Goal: Task Accomplishment & Management: Use online tool/utility

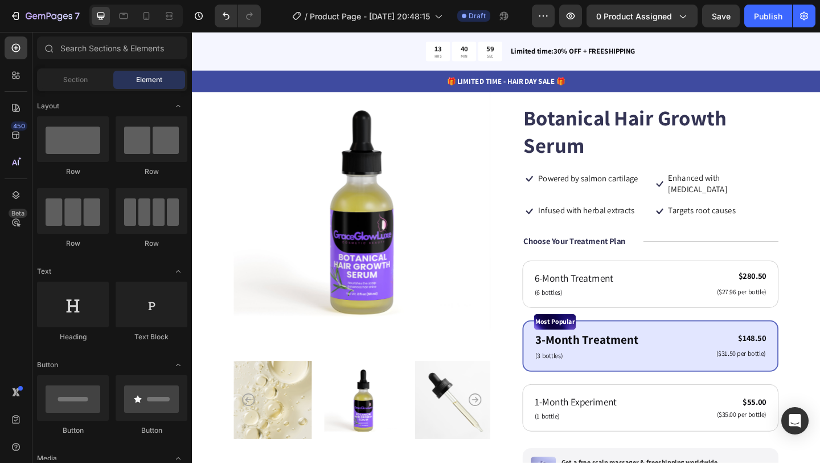
scroll to position [74, 0]
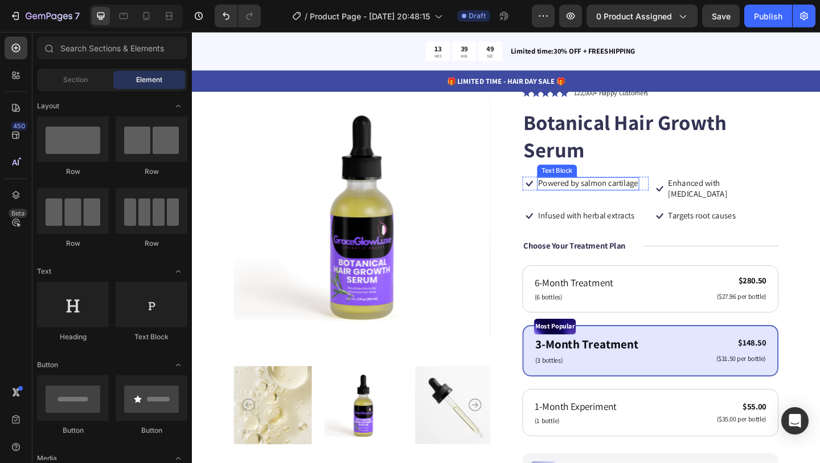
click at [591, 194] on p "Powered by salmon cartilage" at bounding box center [623, 197] width 109 height 12
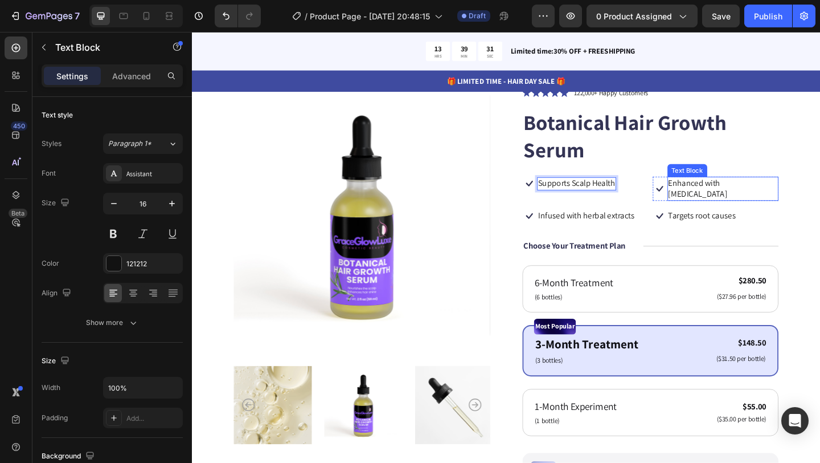
click at [725, 194] on p "Enhanced with biotin" at bounding box center [769, 202] width 119 height 24
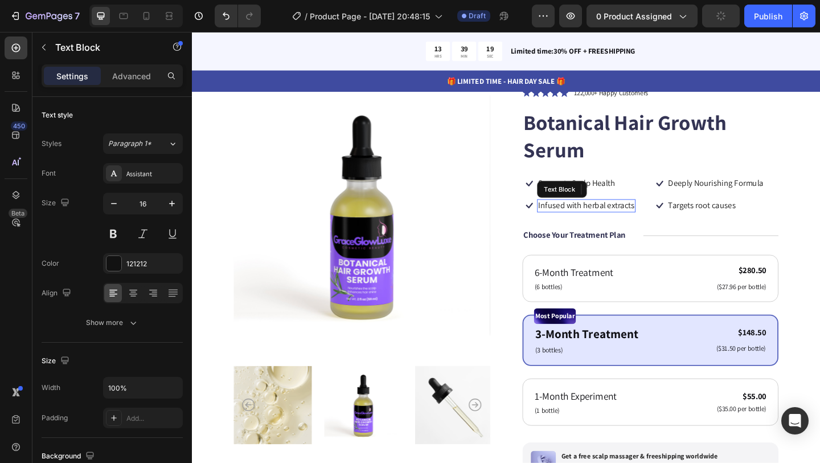
click at [597, 219] on p "Infused with herbal extracts" at bounding box center [621, 221] width 105 height 12
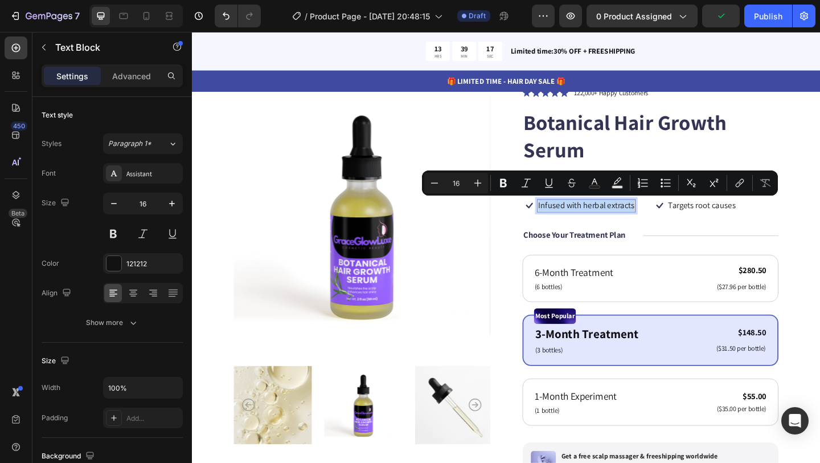
click at [595, 223] on p "Infused with herbal extracts" at bounding box center [621, 221] width 105 height 12
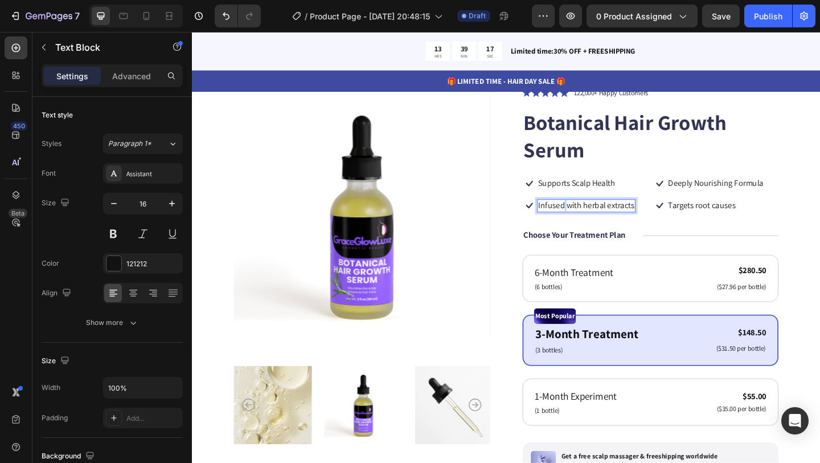
click at [595, 223] on p "Infused with herbal extracts" at bounding box center [621, 221] width 105 height 12
click at [729, 220] on p "Targets root causes" at bounding box center [746, 221] width 73 height 12
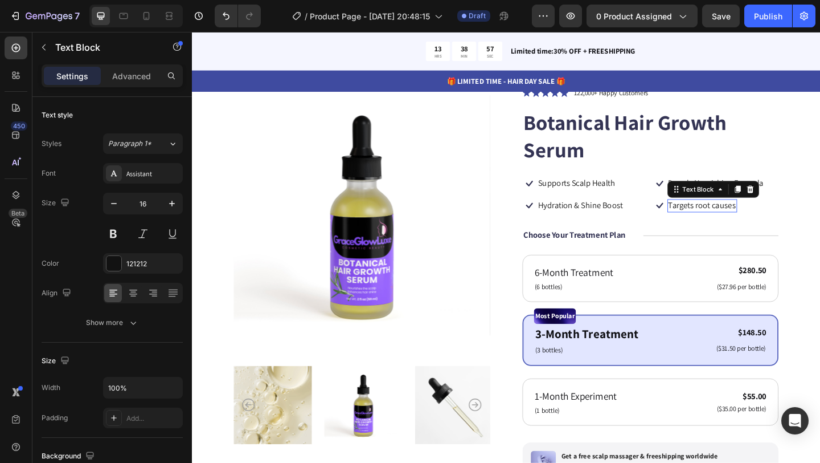
click at [729, 220] on p "Targets root causes" at bounding box center [746, 221] width 73 height 12
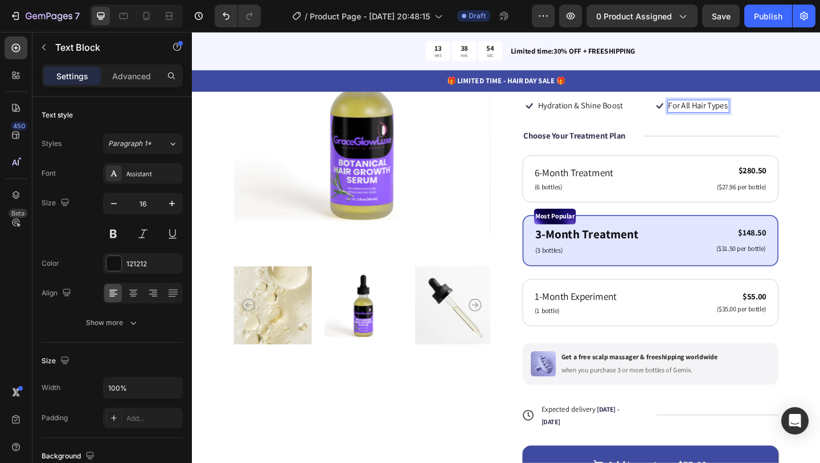
scroll to position [185, 0]
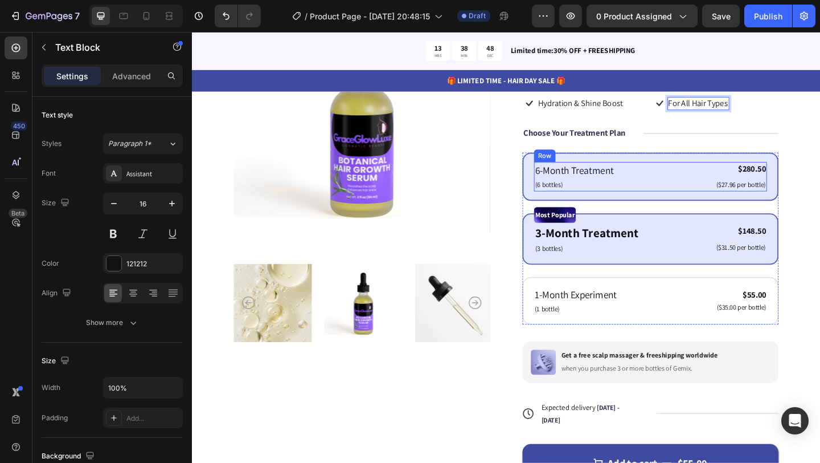
click at [716, 188] on div "6-Month Treatment Text Block (6 bottles) Text Block $280.50 Product Price Produ…" at bounding box center [691, 189] width 254 height 32
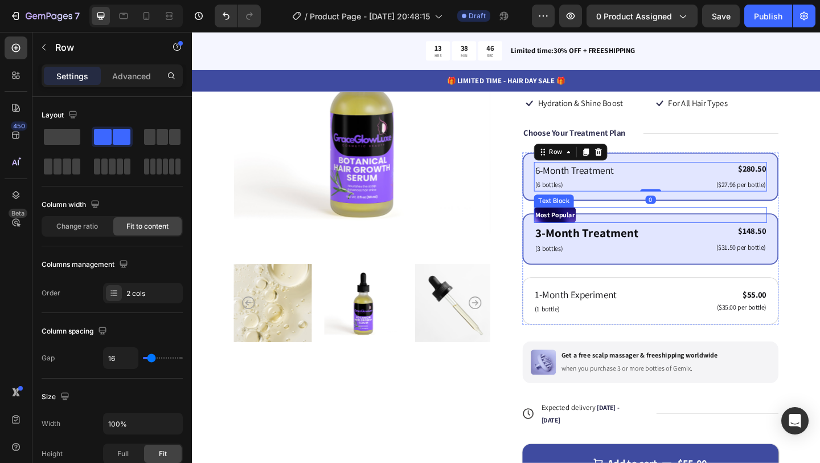
click at [724, 236] on div "Most Popular" at bounding box center [691, 230] width 254 height 17
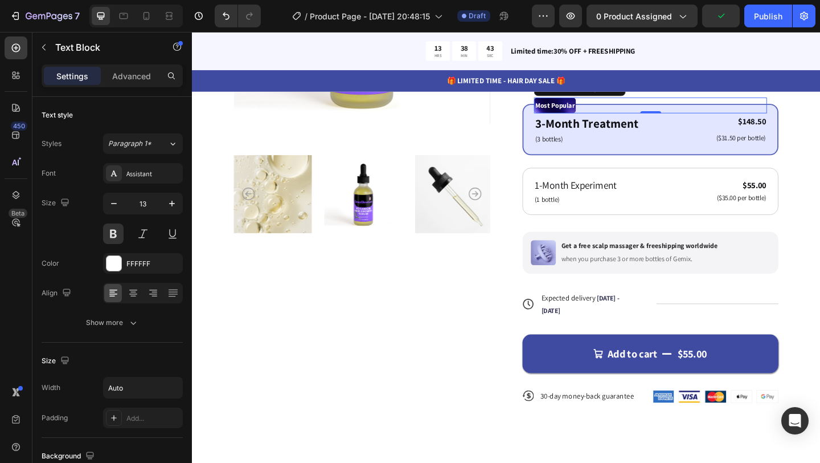
scroll to position [313, 0]
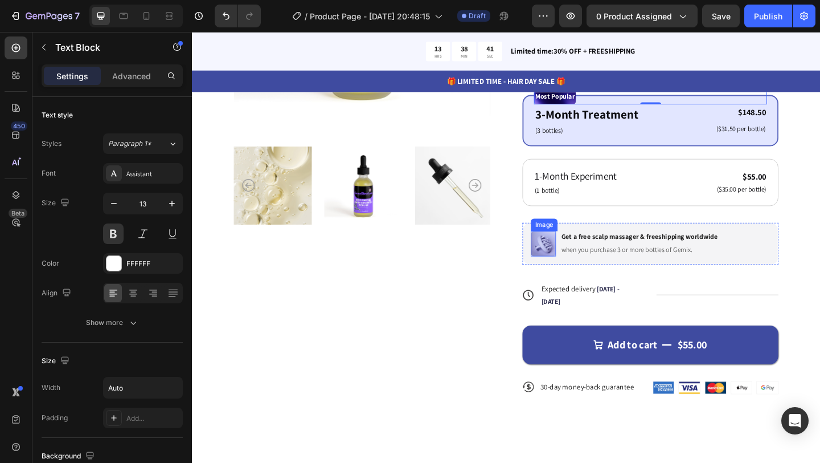
click at [569, 267] on img at bounding box center [574, 261] width 27 height 27
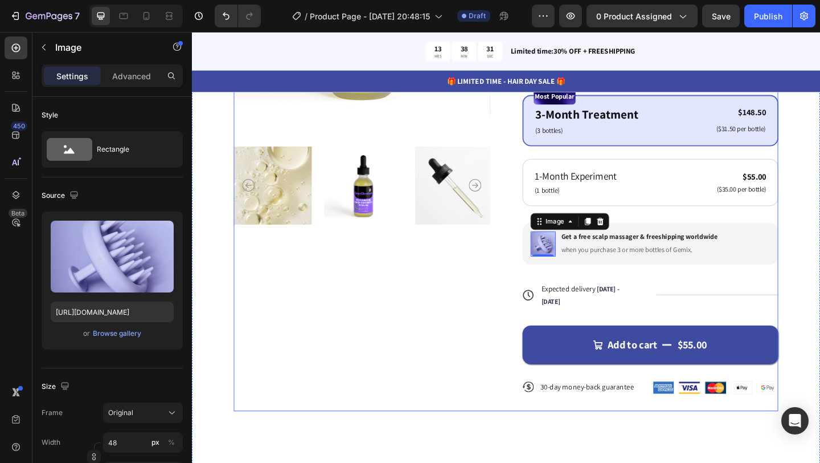
click at [474, 350] on div "Product Images" at bounding box center [377, 148] width 279 height 591
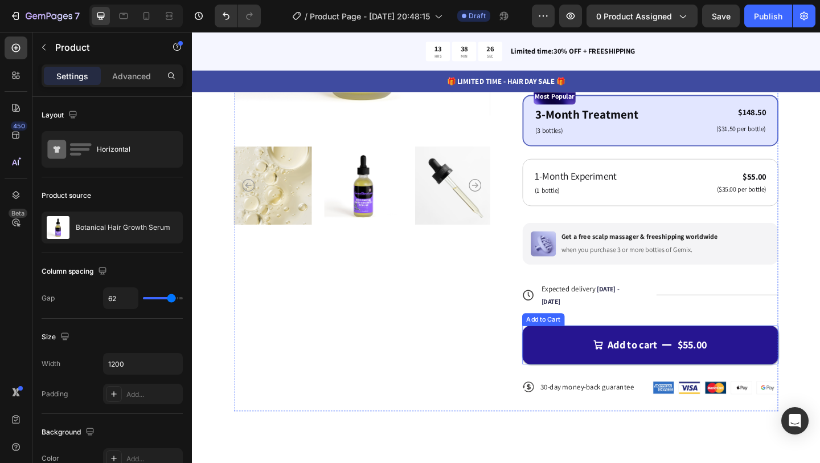
click at [590, 379] on button "Add to cart $55.00" at bounding box center [690, 372] width 279 height 42
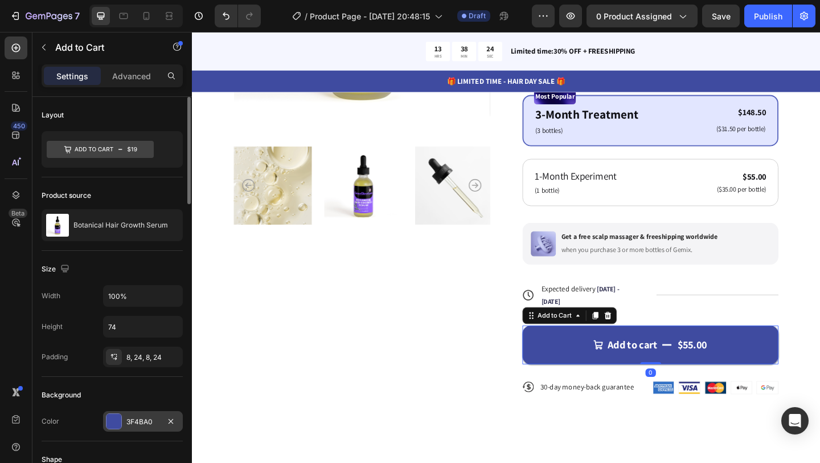
click at [113, 422] on div at bounding box center [114, 421] width 15 height 15
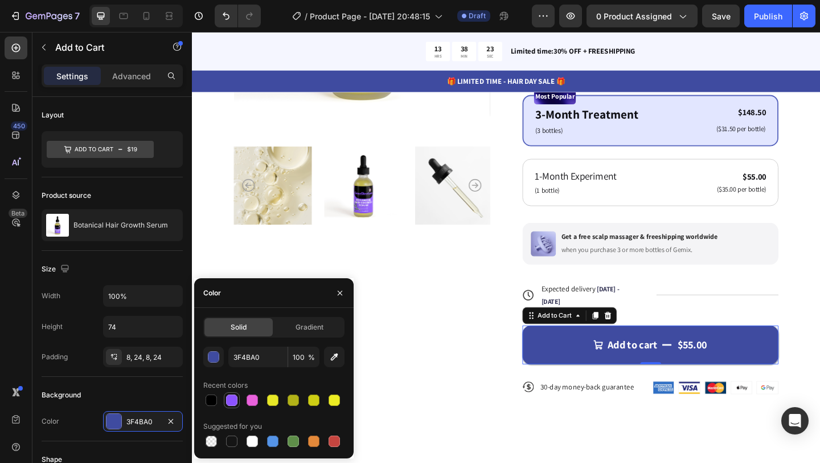
click at [228, 400] on div at bounding box center [231, 399] width 11 height 11
type input "8C52FF"
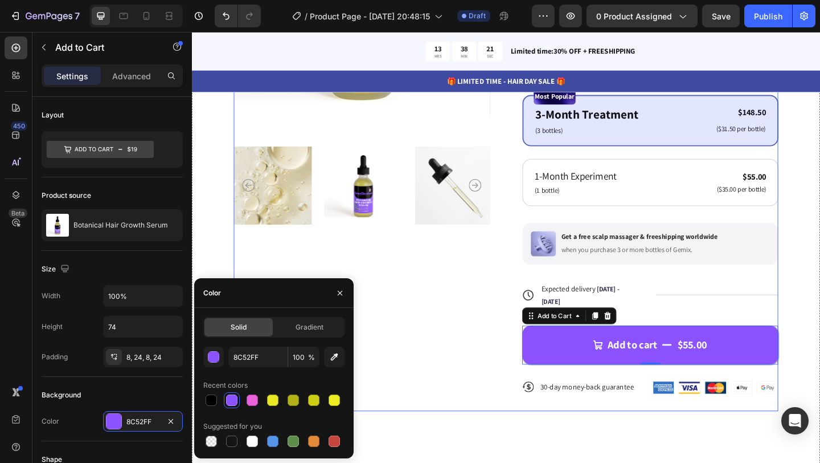
click at [432, 340] on div "Product Images" at bounding box center [377, 148] width 279 height 591
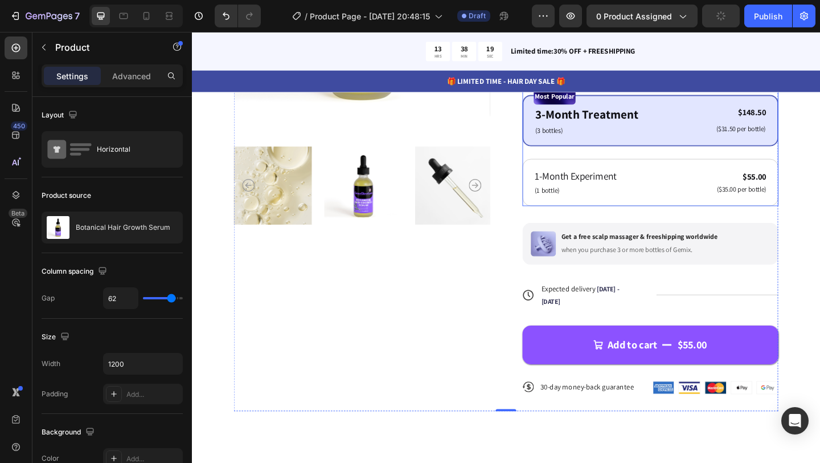
click at [557, 149] on div "Most Popular Text Block 3-Month Treatment Text Block (3 bottles) Text Block $14…" at bounding box center [690, 128] width 279 height 56
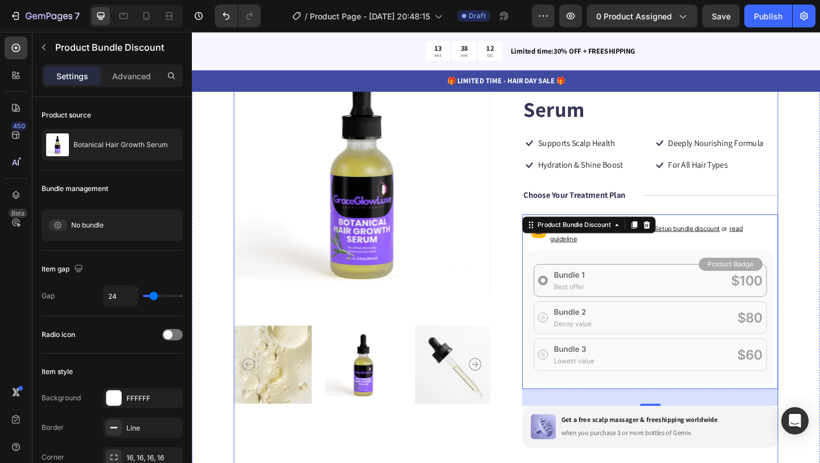
scroll to position [103, 0]
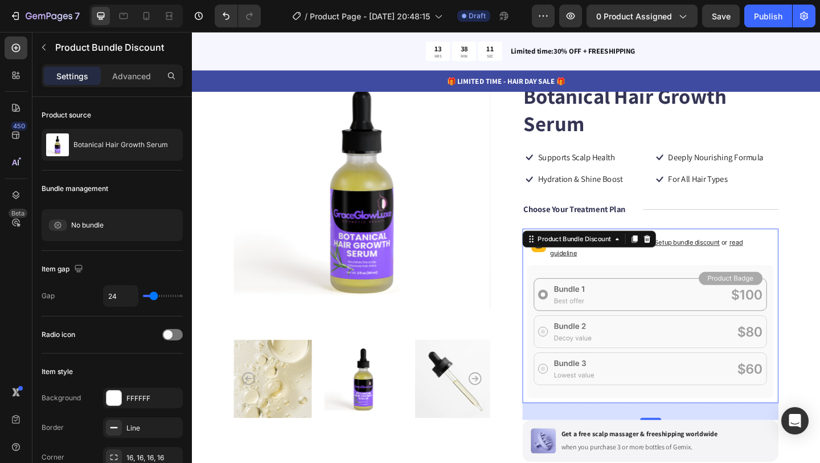
click at [610, 300] on icon at bounding box center [691, 357] width 268 height 145
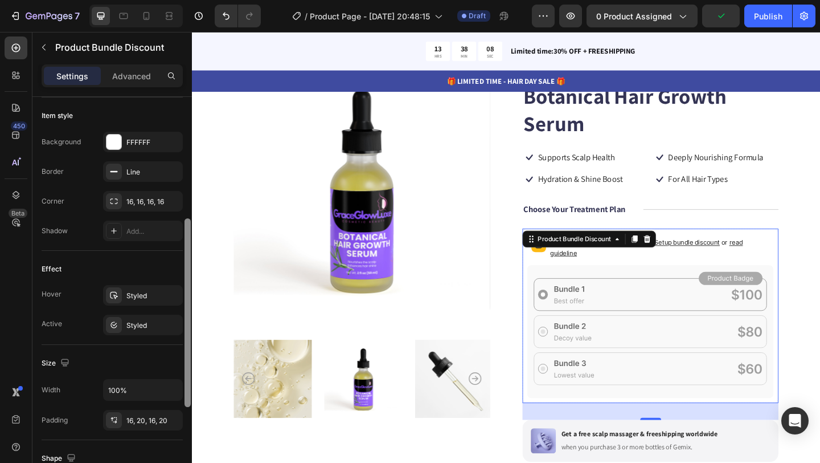
scroll to position [260, 0]
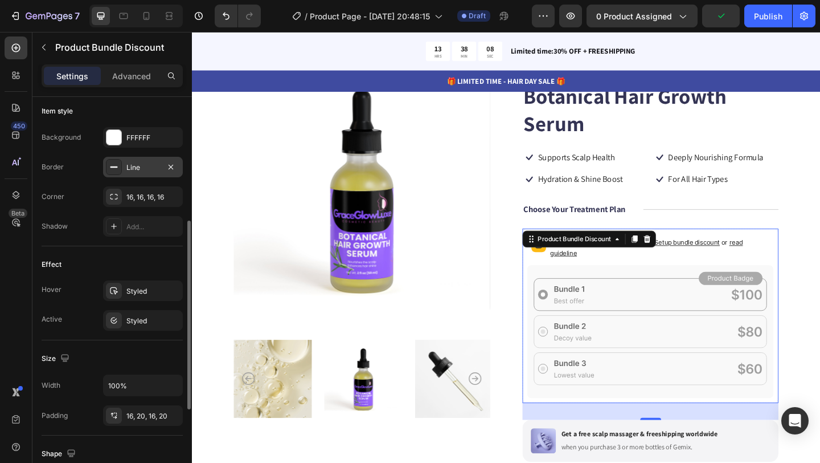
click at [128, 171] on div "Line" at bounding box center [142, 167] width 33 height 10
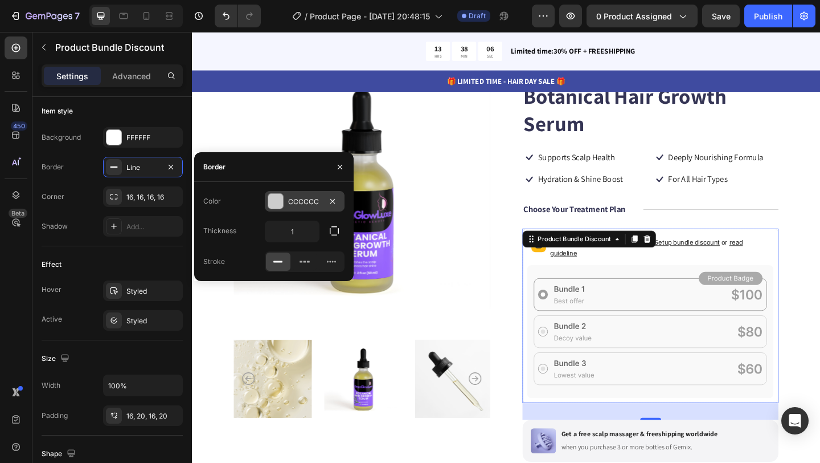
click at [283, 205] on div at bounding box center [276, 201] width 16 height 16
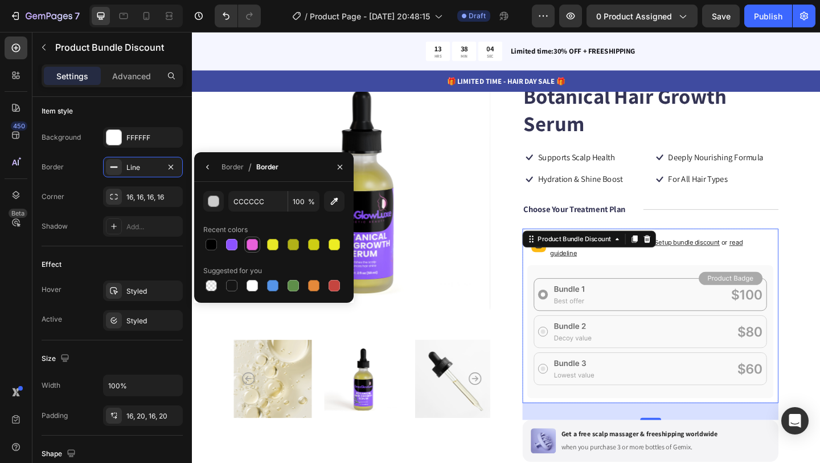
click at [252, 244] on div at bounding box center [252, 244] width 11 height 11
type input "E961DB"
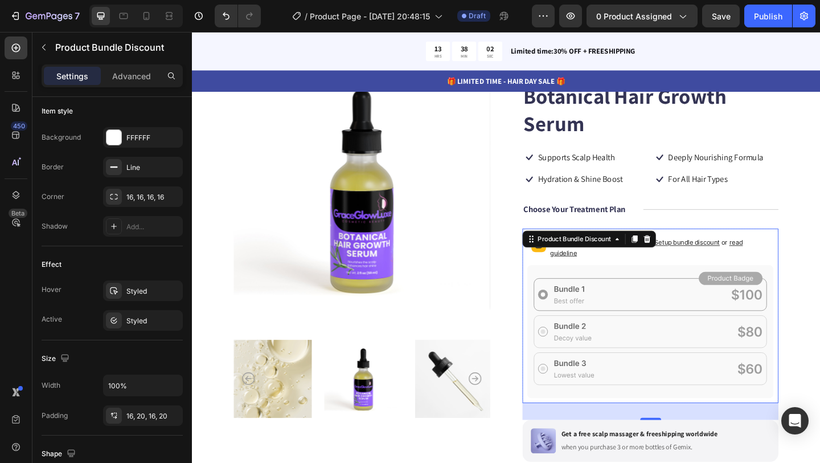
click at [574, 285] on icon at bounding box center [691, 357] width 268 height 145
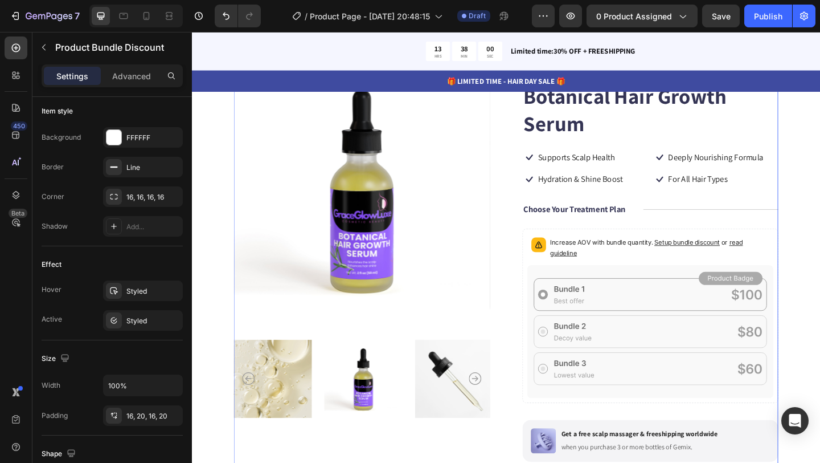
click at [653, 207] on div "Icon Icon Icon Icon Icon Icon List 122,000+ Happy Customers Text Block Row Bota…" at bounding box center [690, 360] width 279 height 595
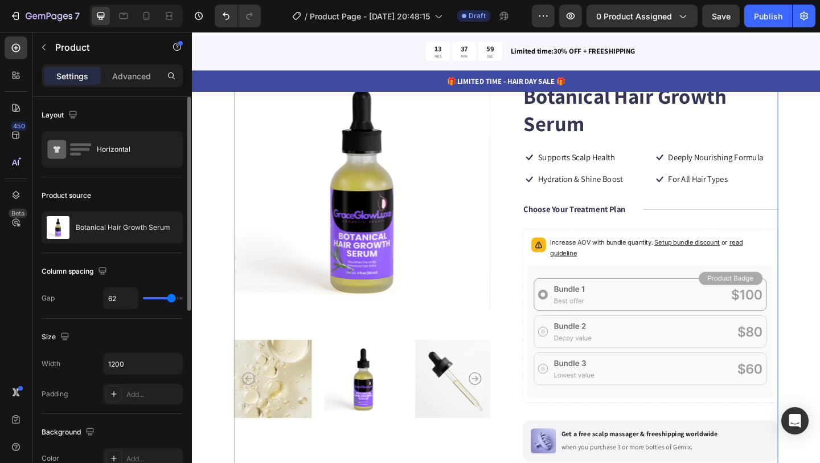
scroll to position [264, 0]
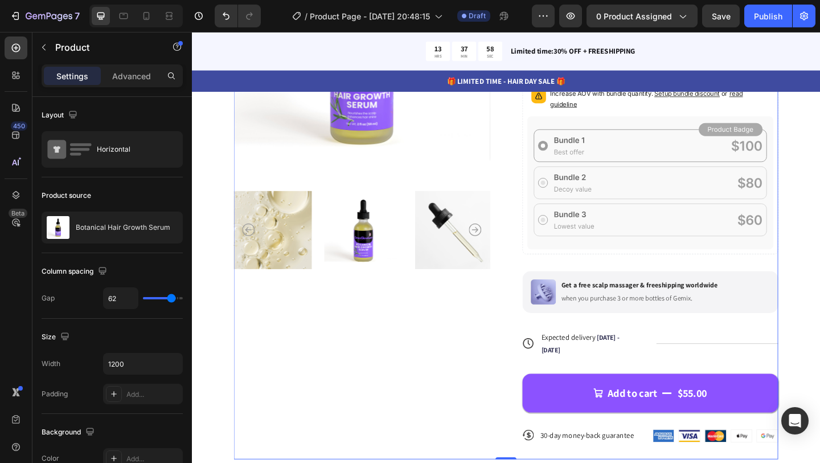
click at [632, 337] on div "Icon Icon Icon Icon Icon Icon List 122,000+ Happy Customers Text Block Row Bota…" at bounding box center [690, 198] width 279 height 595
click at [627, 232] on icon at bounding box center [691, 196] width 268 height 145
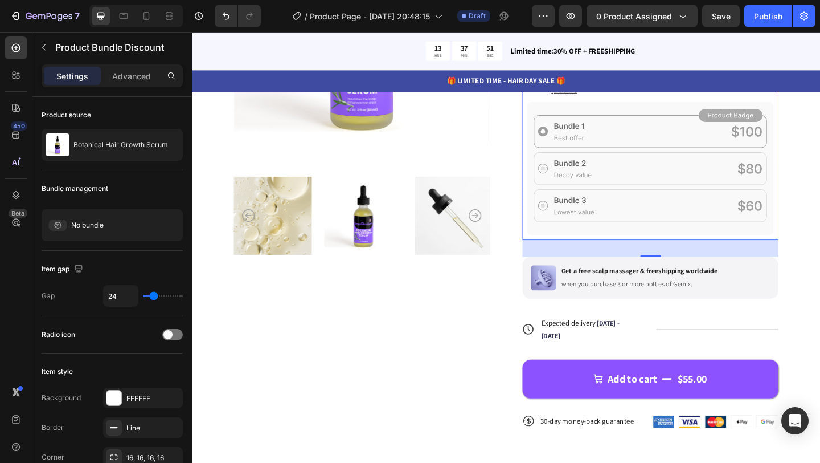
scroll to position [273, 0]
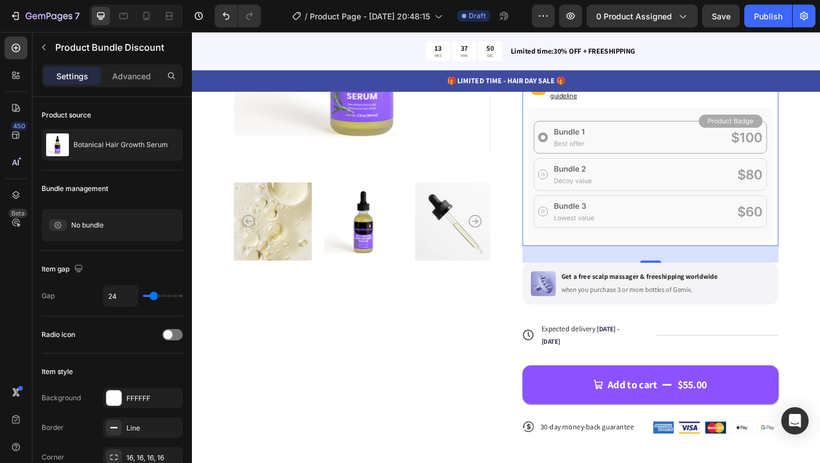
click at [692, 202] on icon at bounding box center [691, 187] width 268 height 145
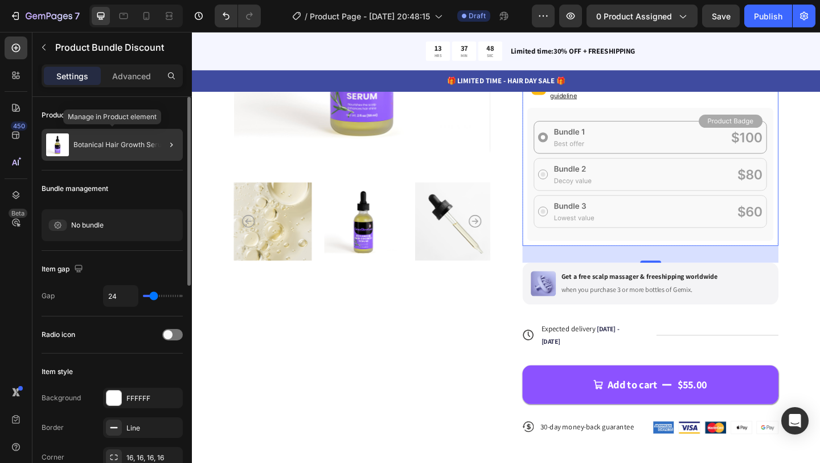
click at [111, 149] on div "Botanical Hair Growth Serum" at bounding box center [112, 145] width 141 height 32
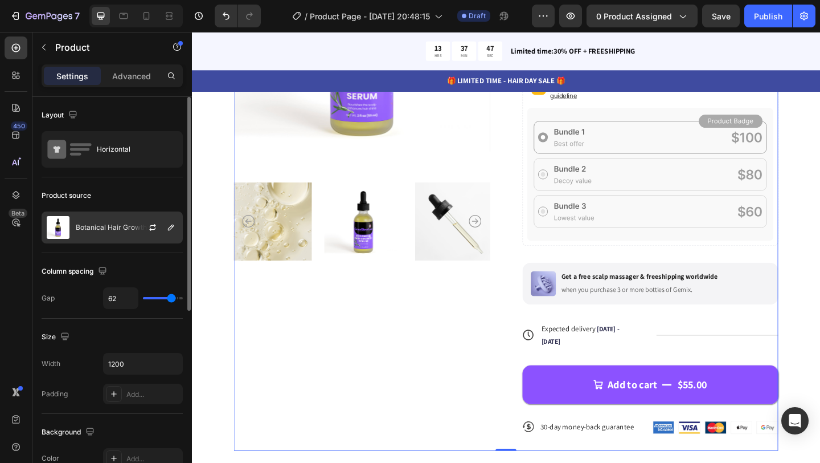
click at [109, 228] on p "Botanical Hair Growth Serum" at bounding box center [123, 227] width 95 height 8
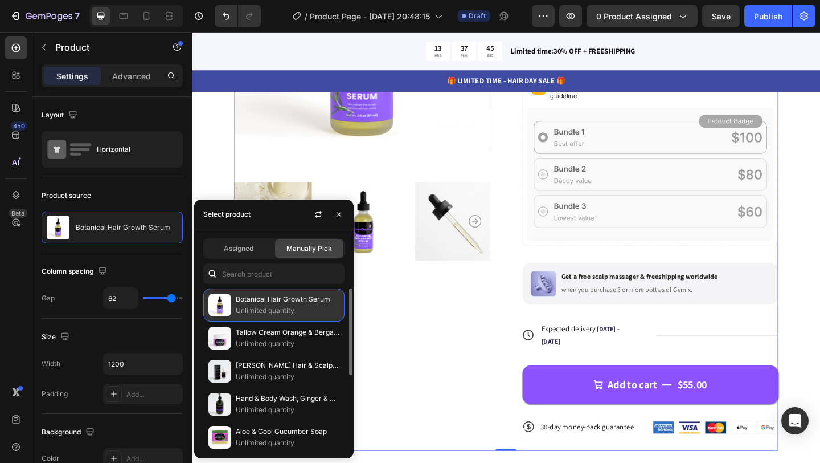
click at [273, 311] on p "Unlimited quantity" at bounding box center [288, 310] width 104 height 11
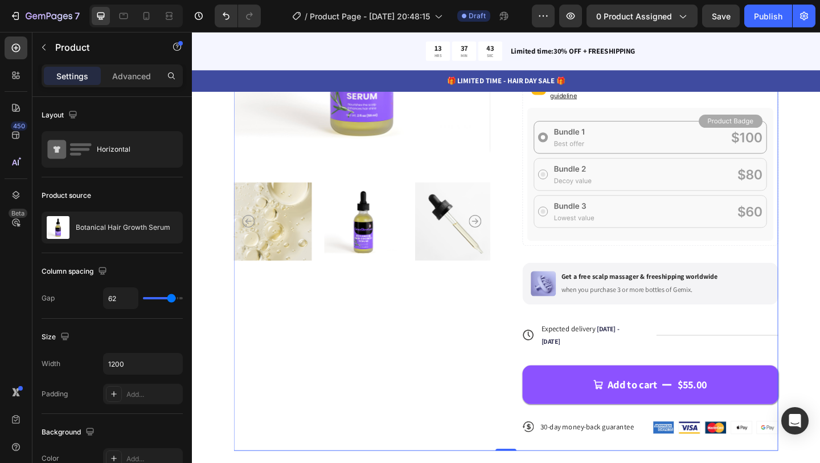
click at [505, 292] on div "Product Images" at bounding box center [377, 189] width 279 height 595
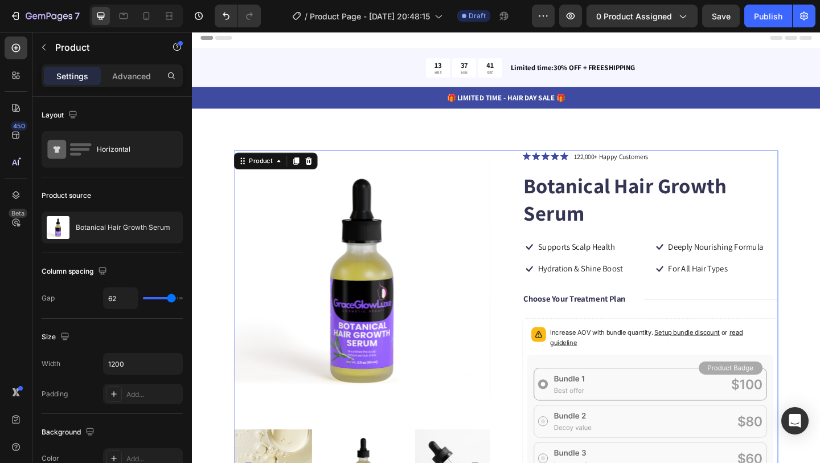
scroll to position [0, 0]
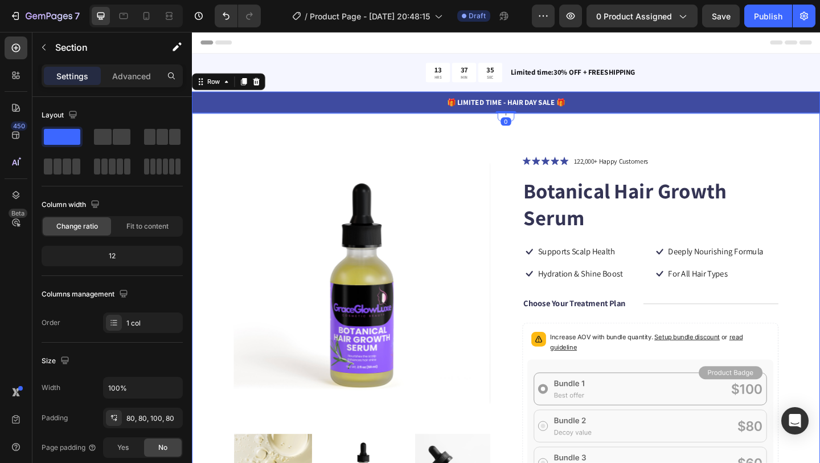
click at [655, 120] on div "Product Images Icon Icon Icon Icon Icon Icon List 122,000+ Happy Customers Text…" at bounding box center [534, 469] width 684 height 698
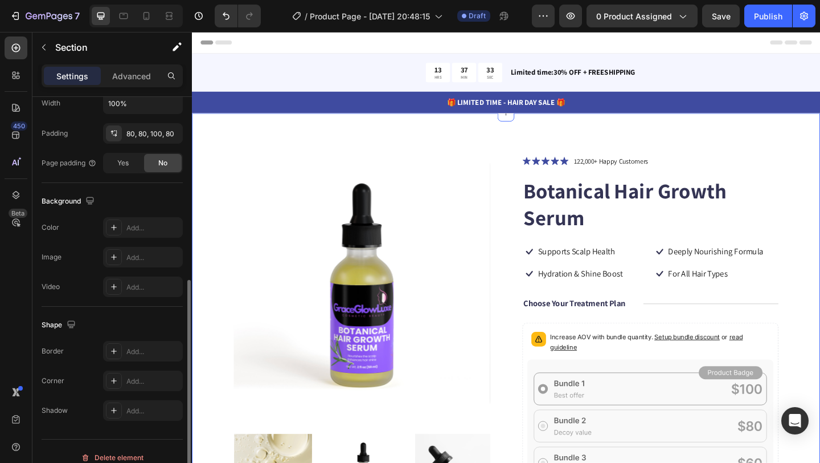
scroll to position [297, 0]
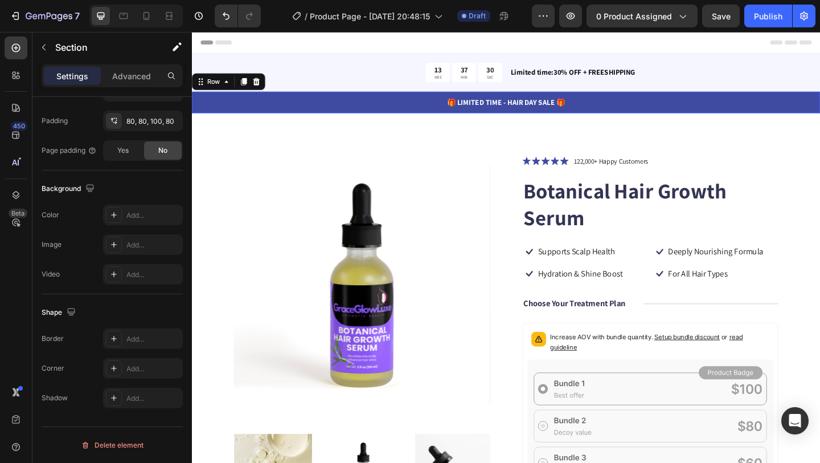
click at [317, 119] on div "🎁 LIMITED TIME - HAIR DAY SALE 🎁 Text Block Row 0" at bounding box center [534, 108] width 684 height 23
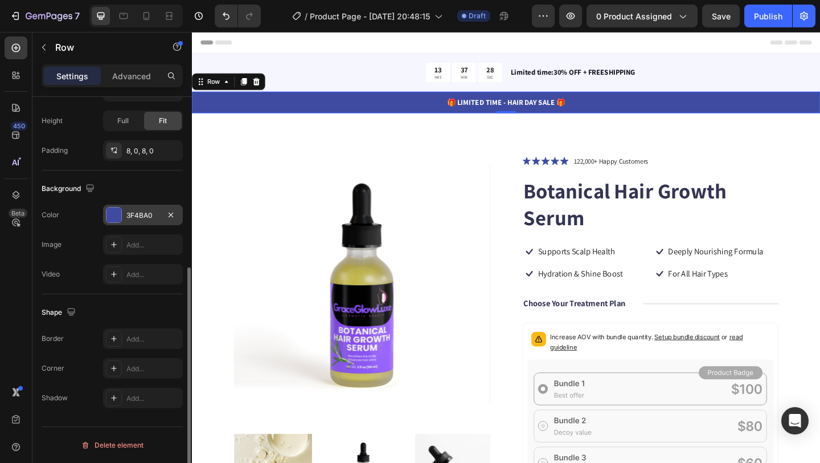
click at [115, 215] on div at bounding box center [114, 214] width 15 height 15
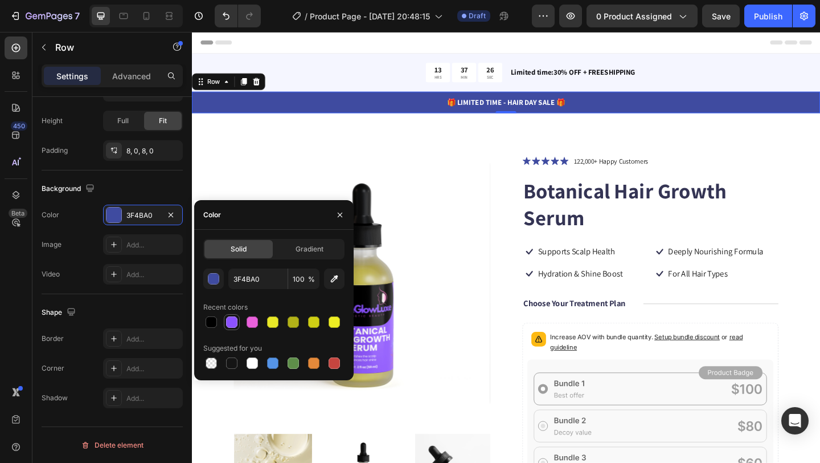
click at [232, 326] on div at bounding box center [231, 321] width 11 height 11
type input "8C52FF"
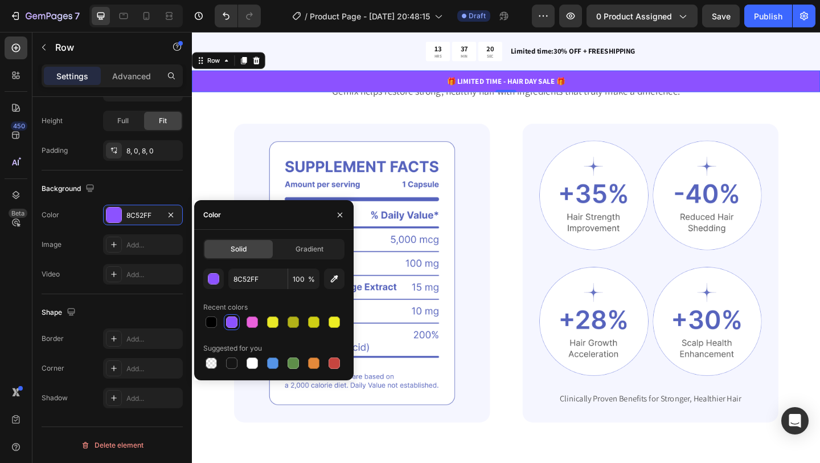
scroll to position [784, 0]
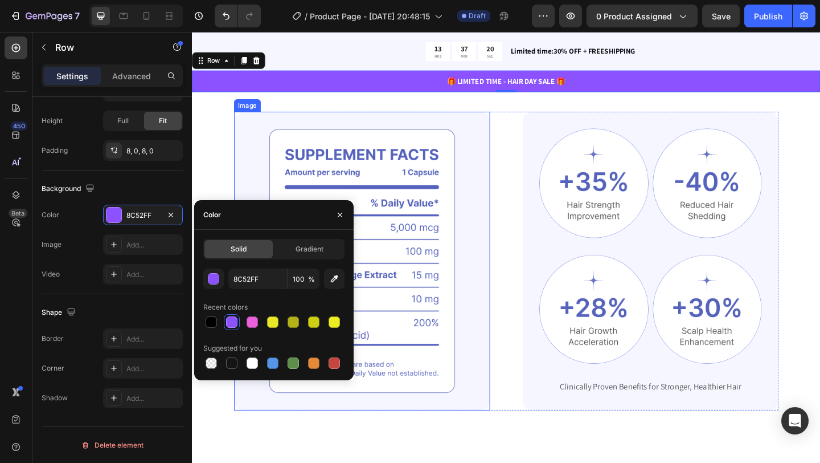
click at [506, 248] on img at bounding box center [377, 280] width 279 height 325
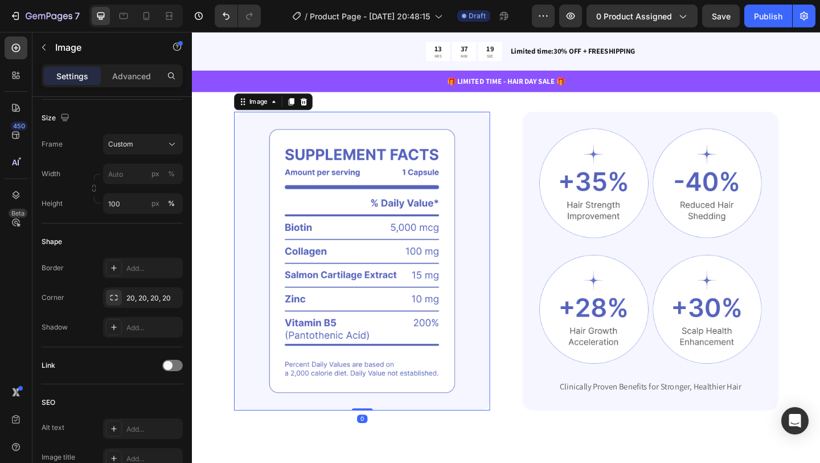
scroll to position [0, 0]
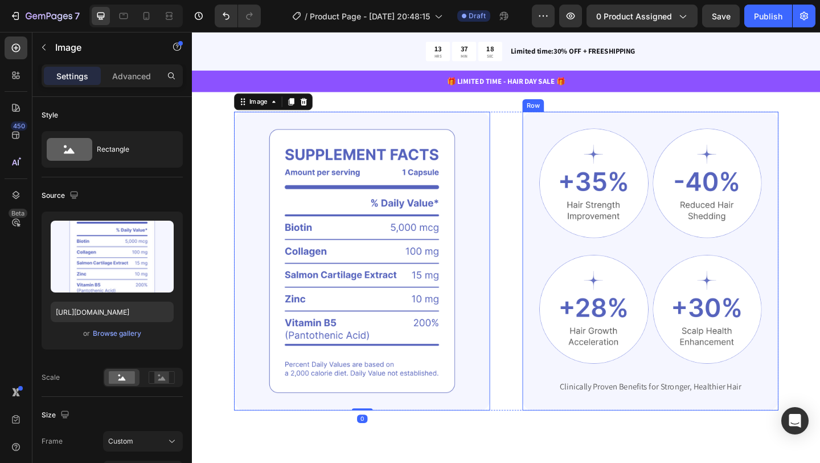
click at [569, 264] on div "Image Image Row Image Image Row Clinically Proven Benefits for Stronger, Health…" at bounding box center [690, 280] width 279 height 325
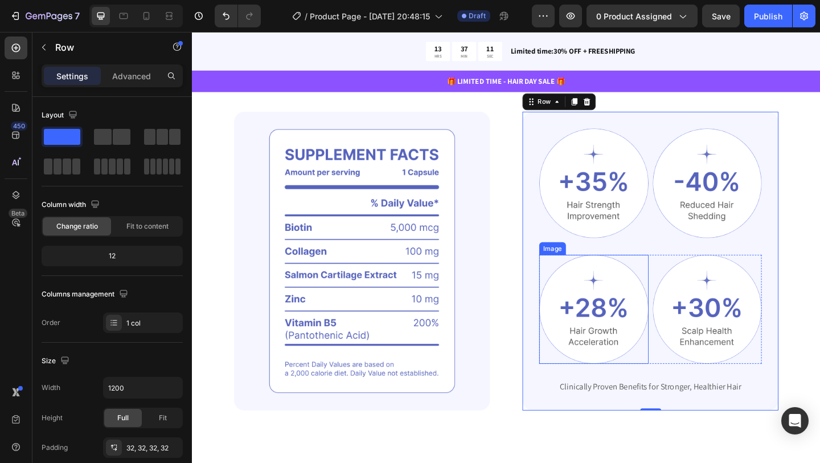
click at [591, 299] on img at bounding box center [629, 333] width 119 height 119
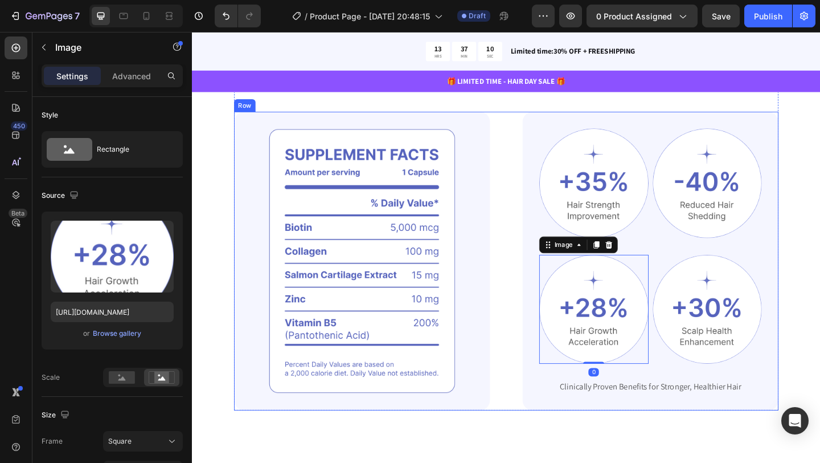
click at [550, 207] on div "Image Image Image Row Image 0 Image Row Clinically Proven Benefits for Stronger…" at bounding box center [534, 280] width 592 height 325
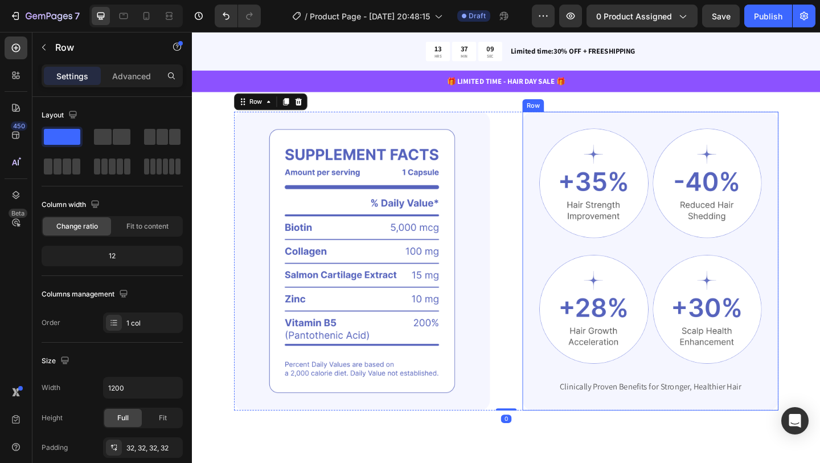
click at [564, 218] on div "Image Image Row Image Image Row Clinically Proven Benefits for Stronger, Health…" at bounding box center [690, 280] width 279 height 325
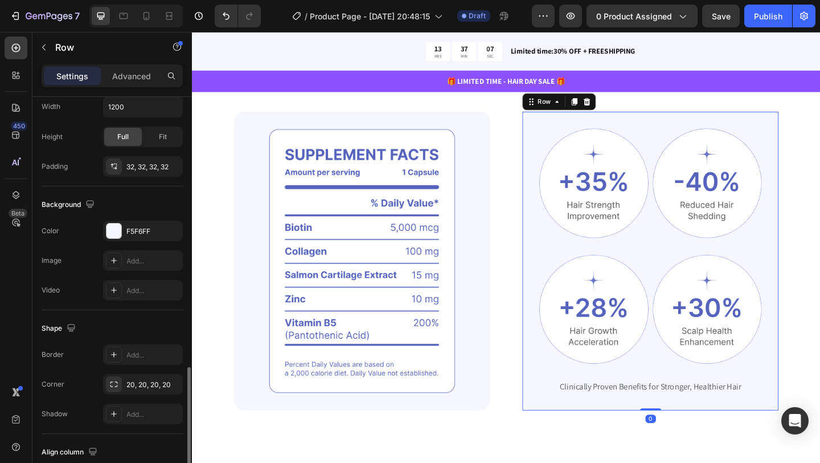
scroll to position [361, 0]
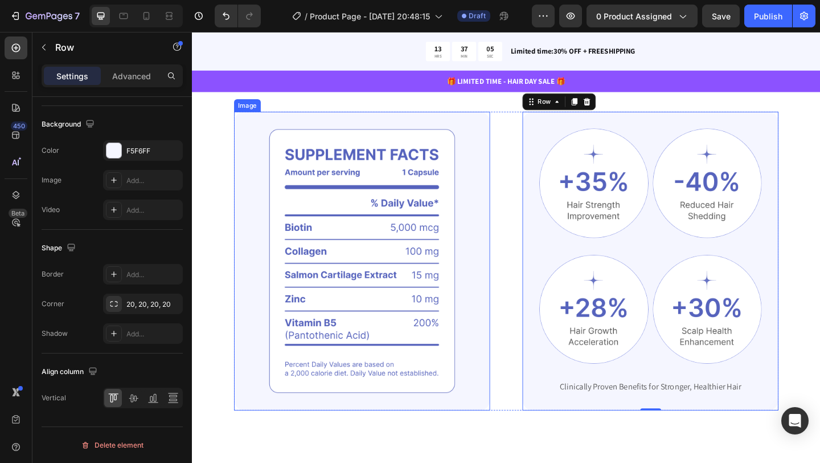
click at [260, 389] on img at bounding box center [377, 280] width 279 height 325
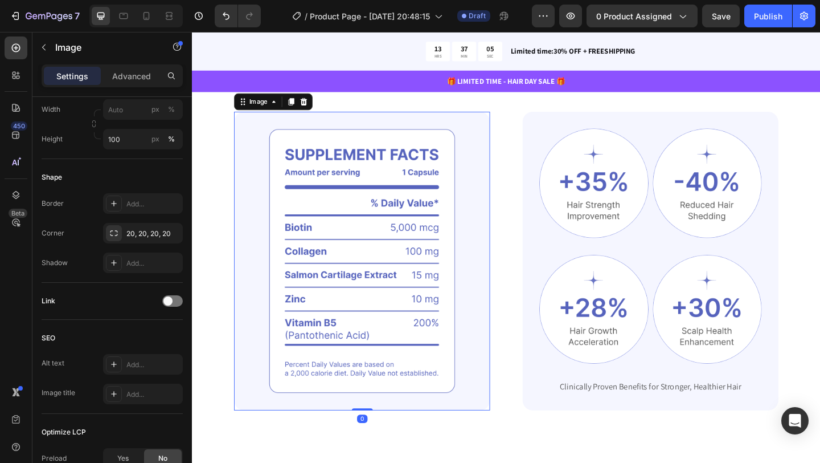
scroll to position [0, 0]
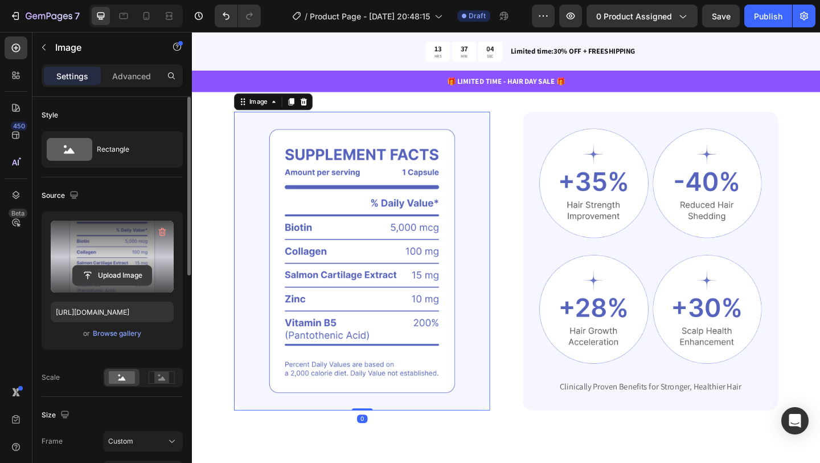
click at [101, 280] on input "file" at bounding box center [112, 274] width 79 height 19
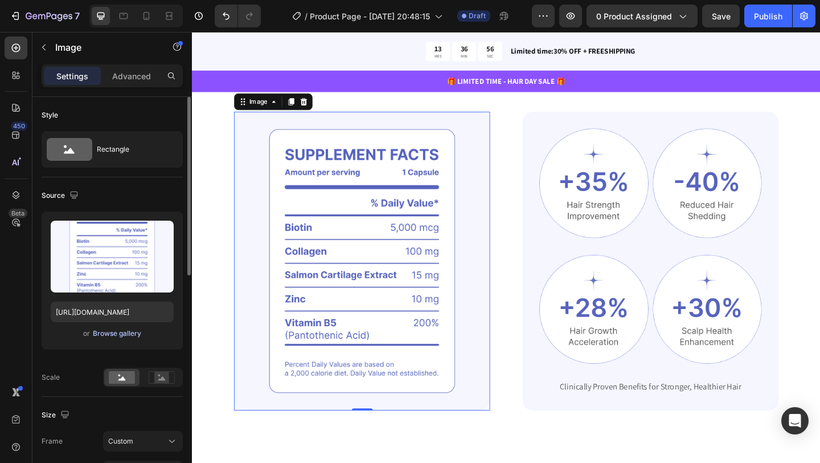
click at [124, 336] on div "Browse gallery" at bounding box center [117, 333] width 48 height 10
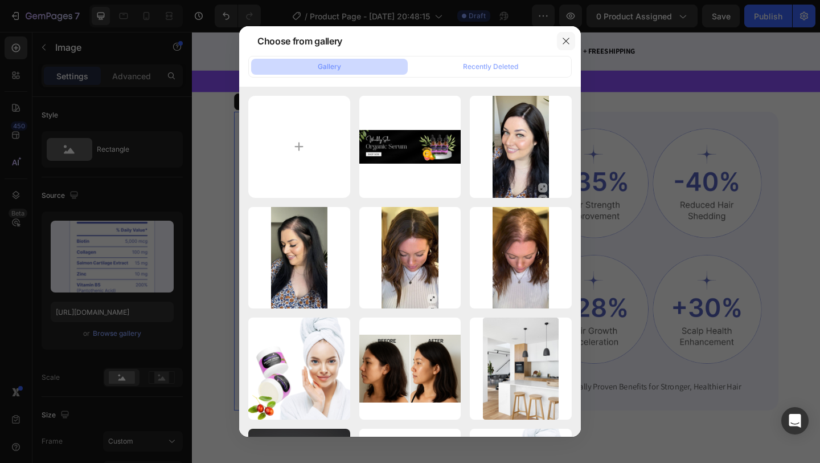
click at [568, 39] on icon "button" at bounding box center [566, 40] width 9 height 9
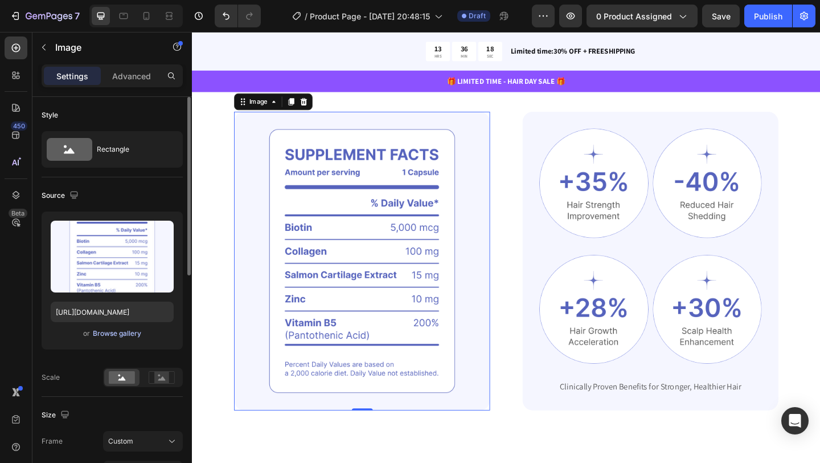
click at [113, 337] on div "Browse gallery" at bounding box center [117, 333] width 48 height 10
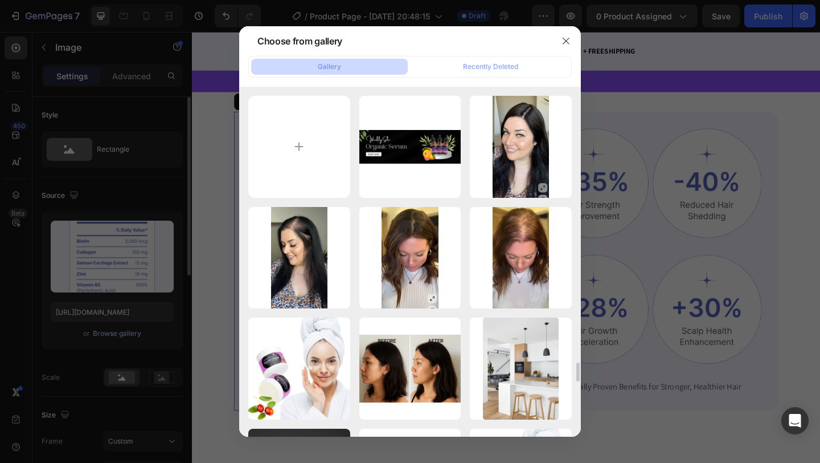
click at [0, 0] on div "Black And Beige Moder...st.png 1198.93 kb" at bounding box center [0, 0] width 0 height 0
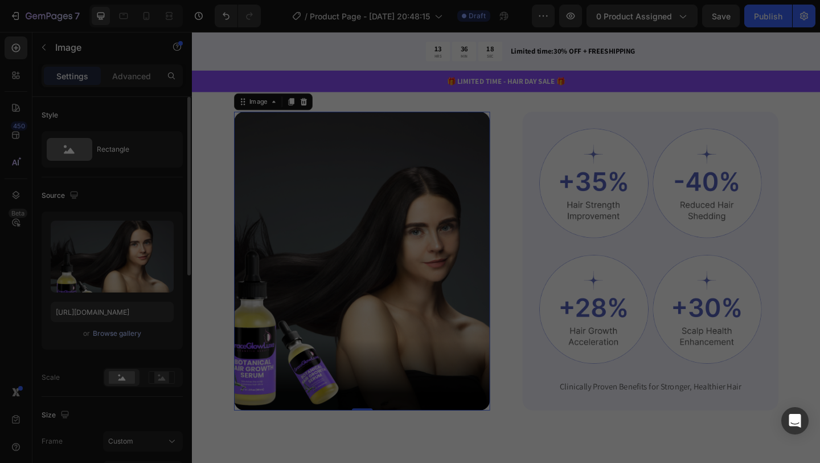
type input "https://cdn.shopify.com/s/files/1/0621/5686/5599/files/gempages_579532379383661…"
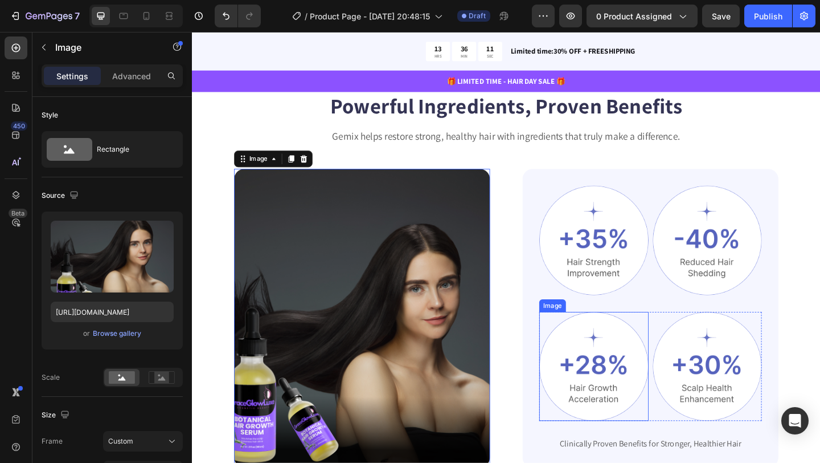
scroll to position [717, 0]
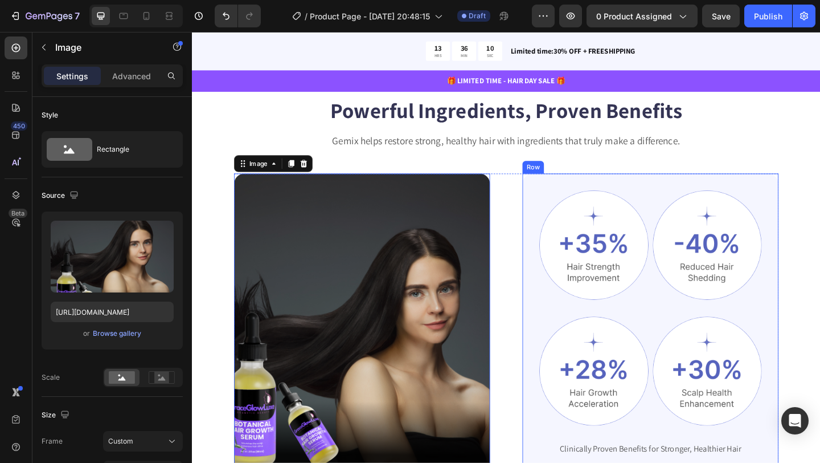
click at [565, 207] on div "Image Image Row Image Image Row Clinically Proven Benefits for Stronger, Health…" at bounding box center [690, 348] width 279 height 325
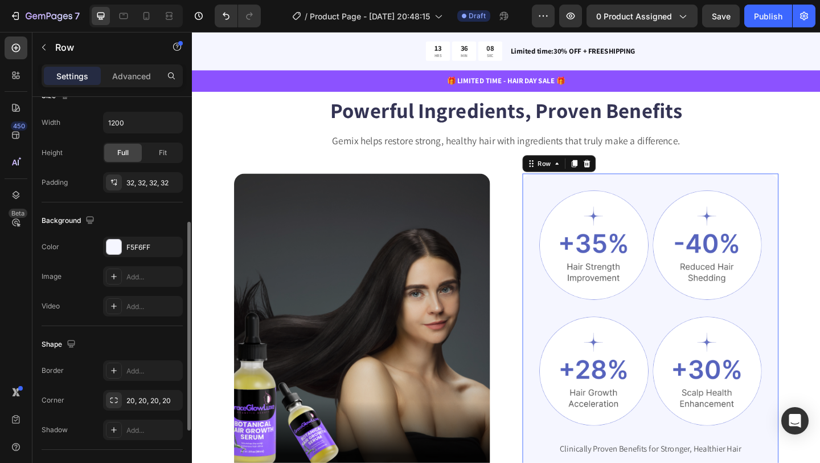
scroll to position [276, 0]
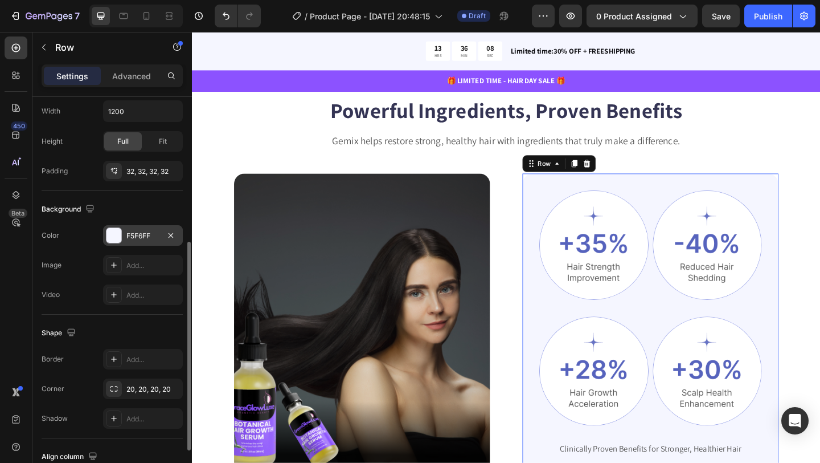
click at [110, 238] on div at bounding box center [114, 235] width 15 height 15
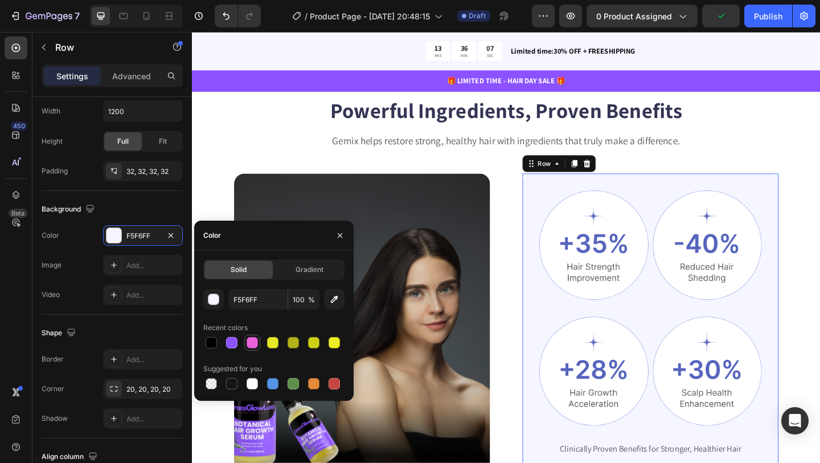
click at [254, 344] on div at bounding box center [252, 342] width 11 height 11
type input "E961DB"
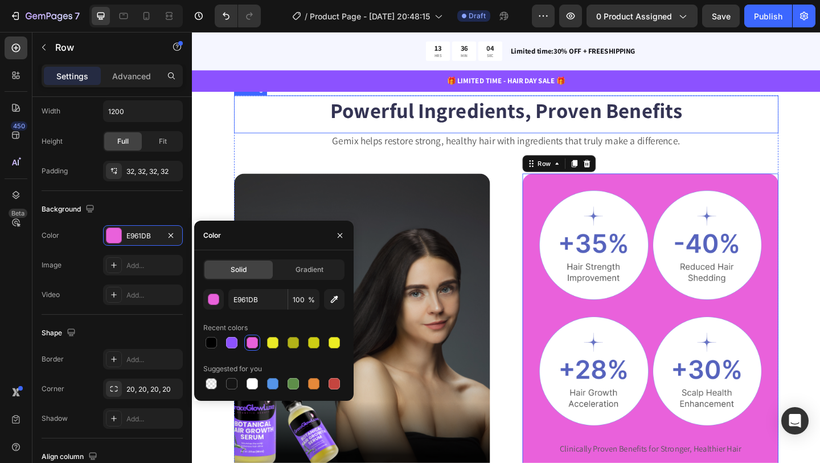
click at [791, 132] on h2 "Powerful Ingredients, Proven Benefits" at bounding box center [534, 117] width 592 height 32
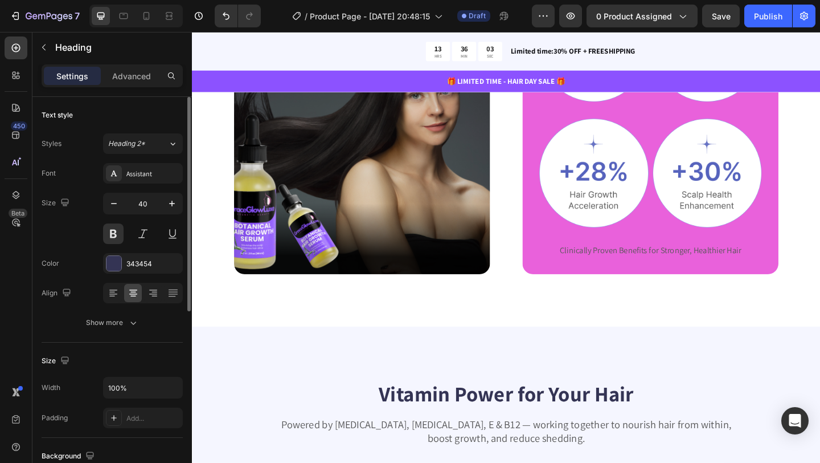
scroll to position [941, 0]
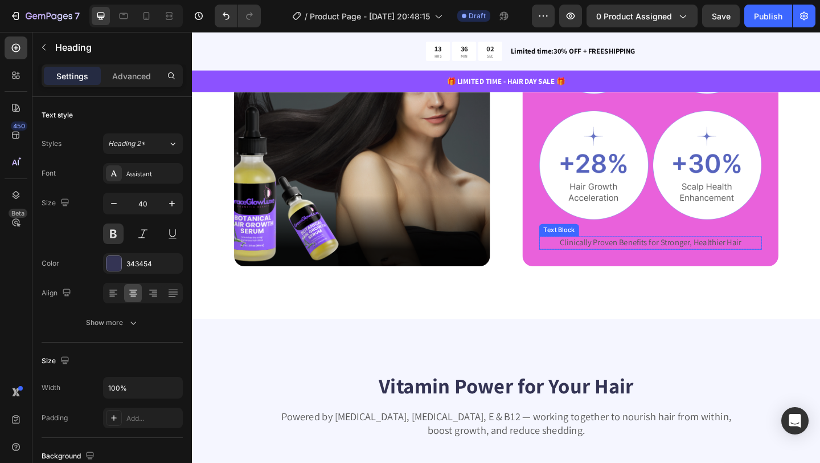
click at [744, 265] on p "Clinically Proven Benefits for Stronger, Healthier Hair" at bounding box center [691, 261] width 240 height 12
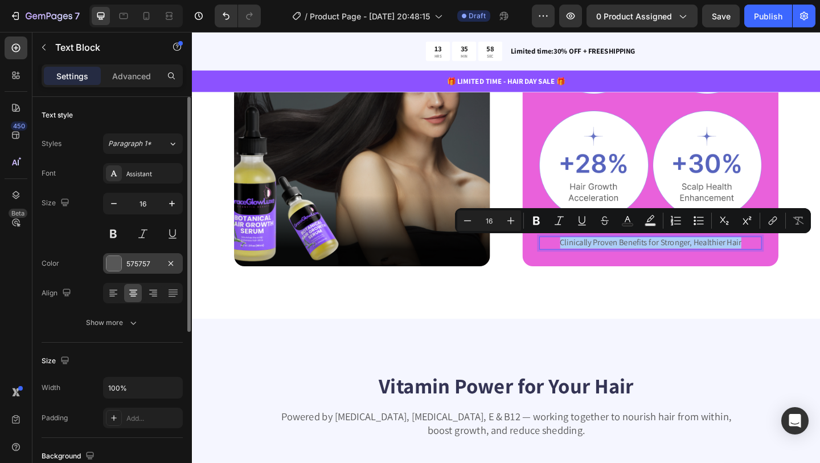
click at [117, 264] on div at bounding box center [114, 263] width 15 height 15
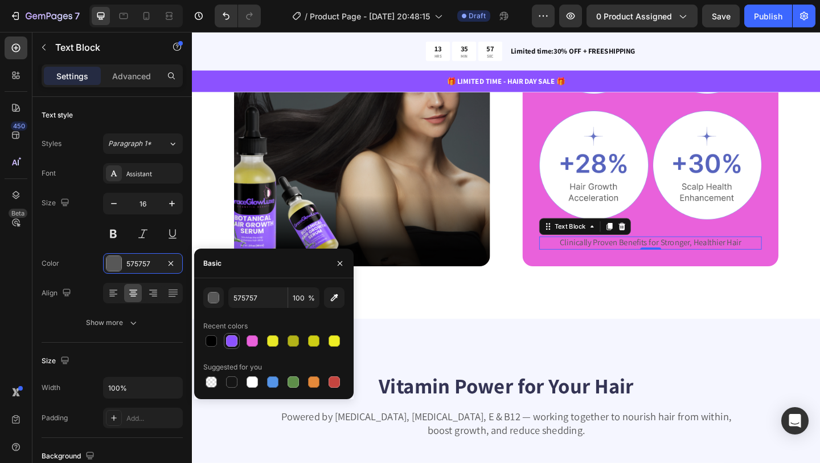
click at [230, 342] on div at bounding box center [231, 340] width 11 height 11
type input "8C52FF"
click at [528, 316] on div "Powerful Ingredients, Proven Benefits Heading Gemix helps restore strong, healt…" at bounding box center [534, 110] width 684 height 467
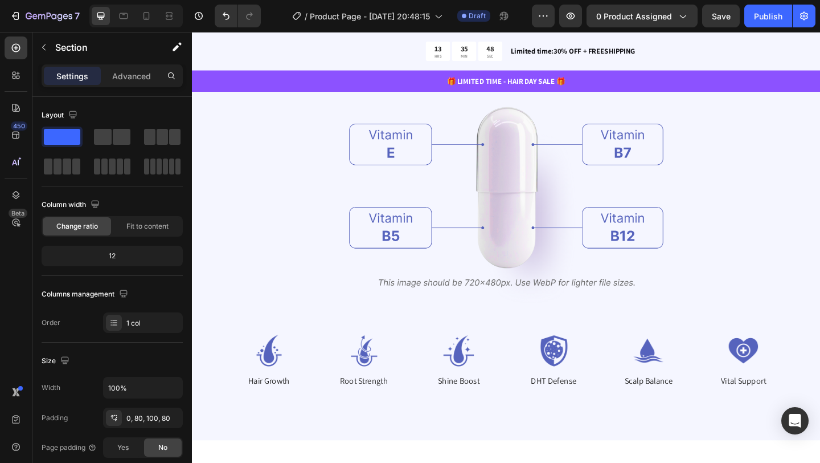
scroll to position [1333, 0]
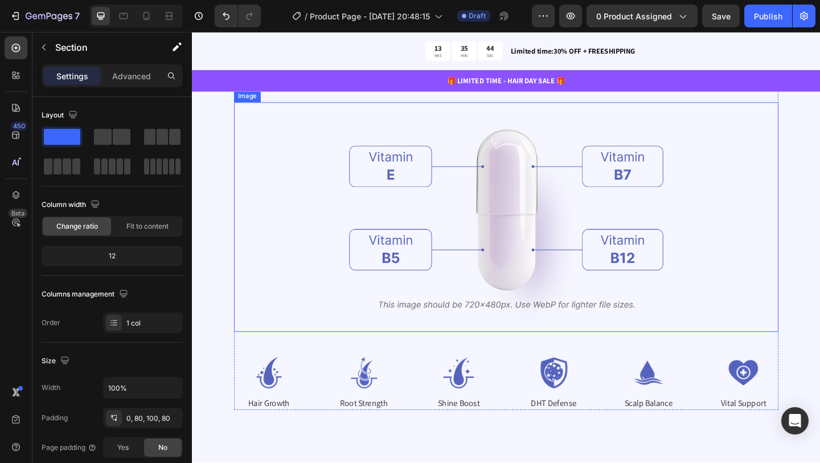
click at [517, 227] on img at bounding box center [534, 233] width 342 height 250
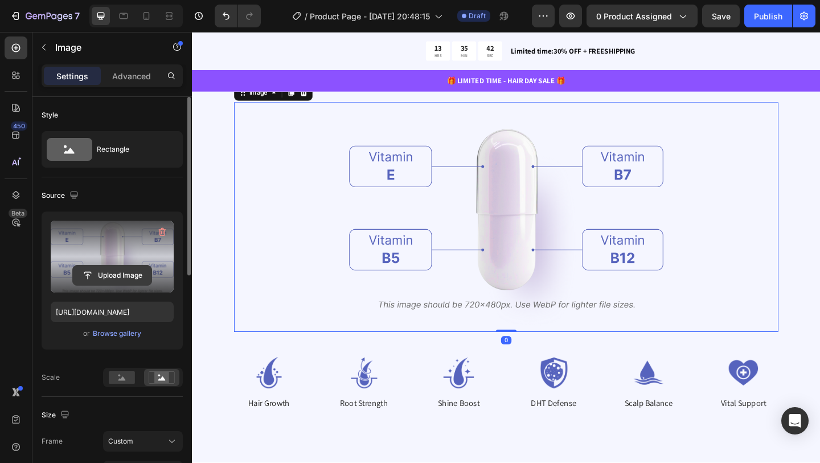
click at [108, 277] on input "file" at bounding box center [112, 274] width 79 height 19
click at [118, 275] on input "file" at bounding box center [112, 274] width 79 height 19
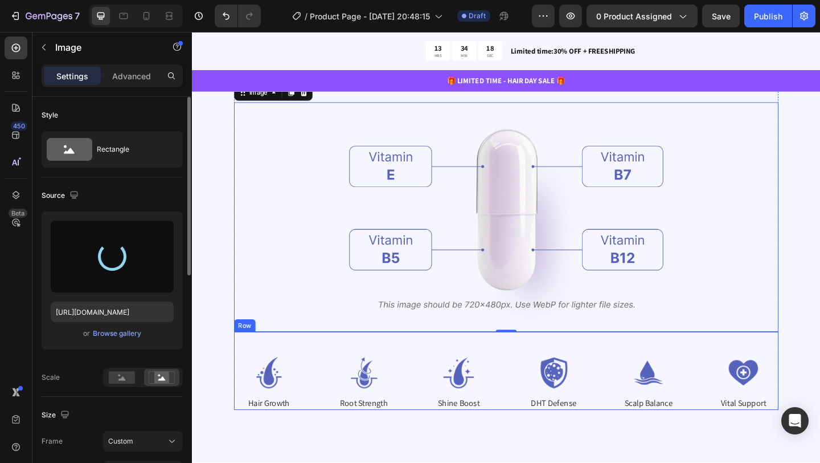
type input "https://cdn.shopify.com/s/files/1/0621/5686/5599/files/gempages_579532379383661…"
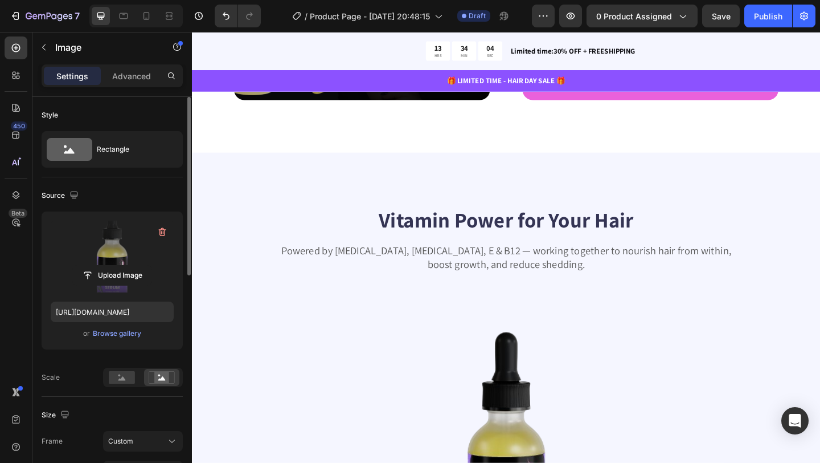
scroll to position [1332, 0]
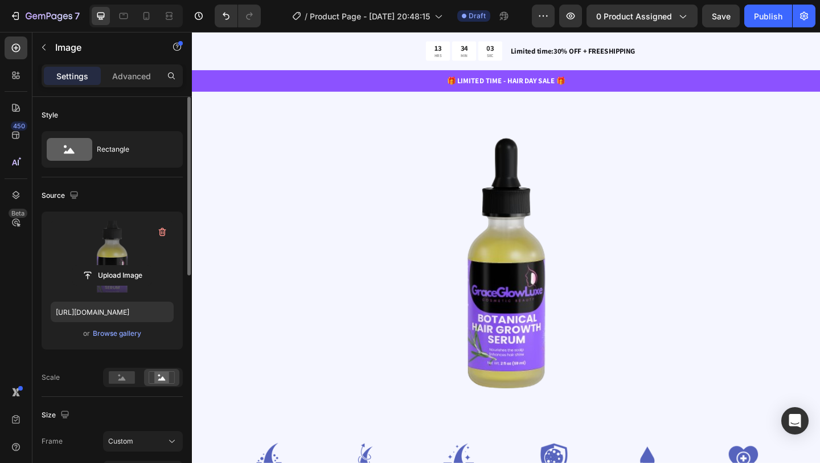
click at [637, 367] on img at bounding box center [534, 280] width 342 height 342
click at [161, 234] on icon "button" at bounding box center [161, 232] width 1 height 3
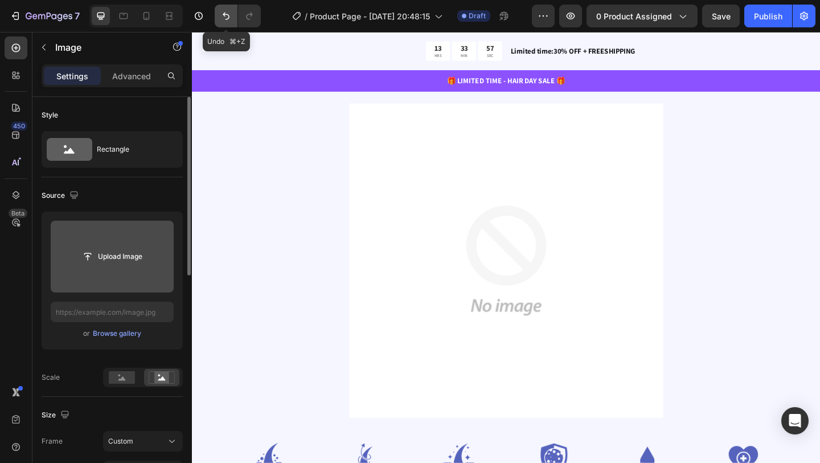
click at [223, 15] on icon "Undo/Redo" at bounding box center [225, 15] width 11 height 11
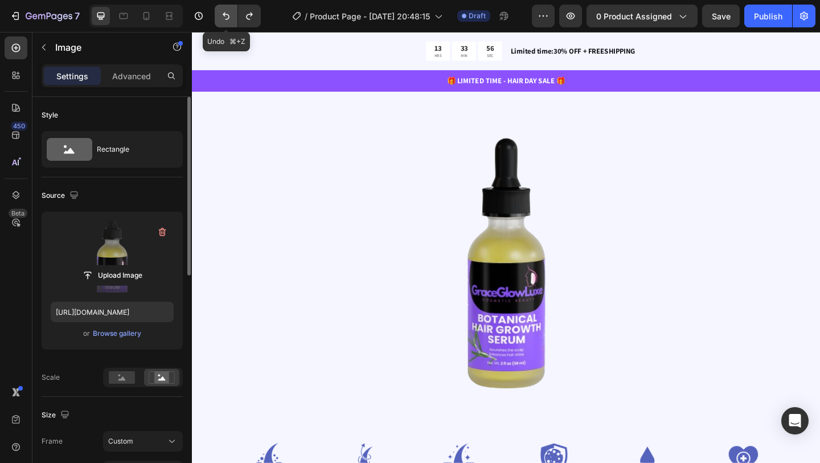
click at [224, 16] on icon "Undo/Redo" at bounding box center [225, 15] width 11 height 11
type input "https://cdn.shopify.com/s/files/1/0621/5686/5599/files/gempages_579532379383661…"
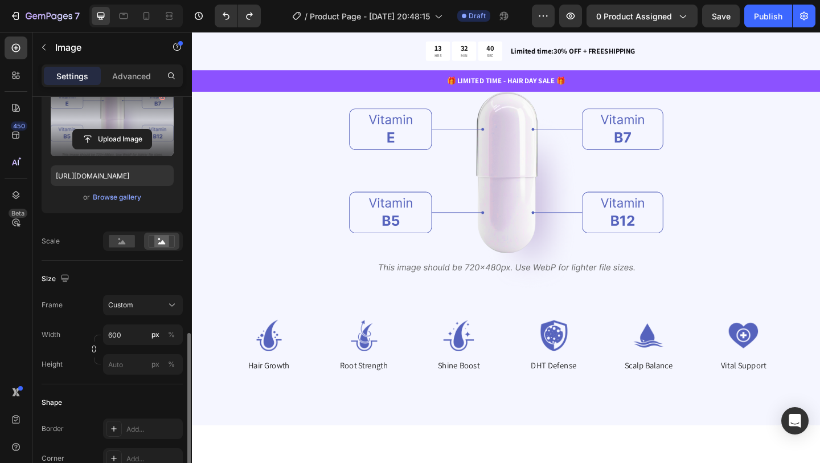
scroll to position [291, 0]
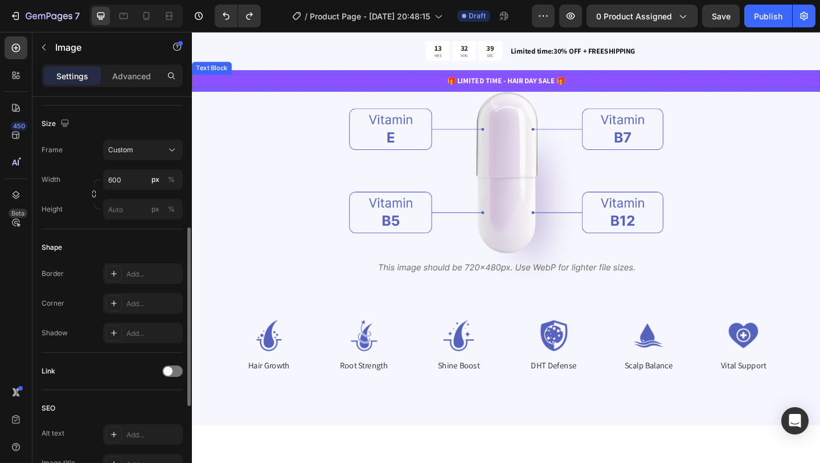
click at [281, 84] on p "🎁 LIMITED TIME - HAIR DAY SALE 🎁" at bounding box center [533, 85] width 681 height 12
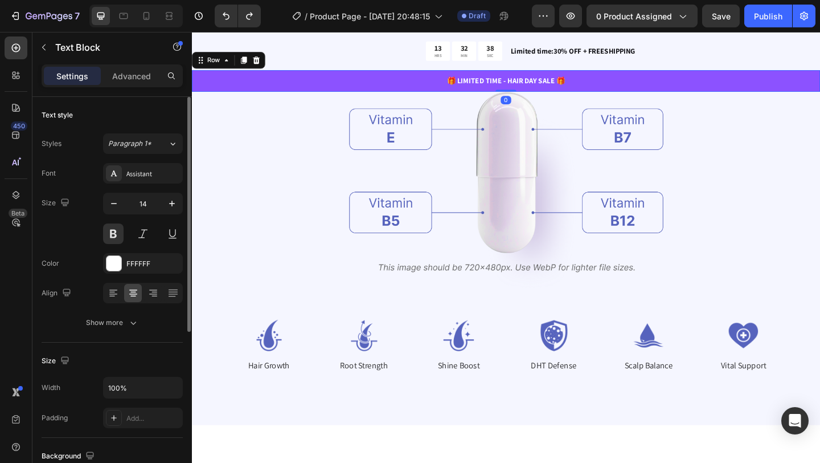
click at [285, 93] on div "🎁 LIMITED TIME - HAIR DAY SALE 🎁 Text Block Row 0" at bounding box center [534, 84] width 684 height 23
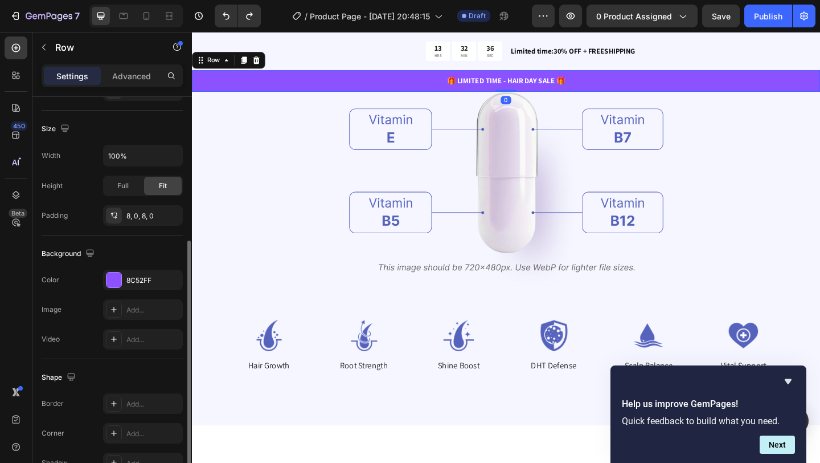
scroll to position [239, 0]
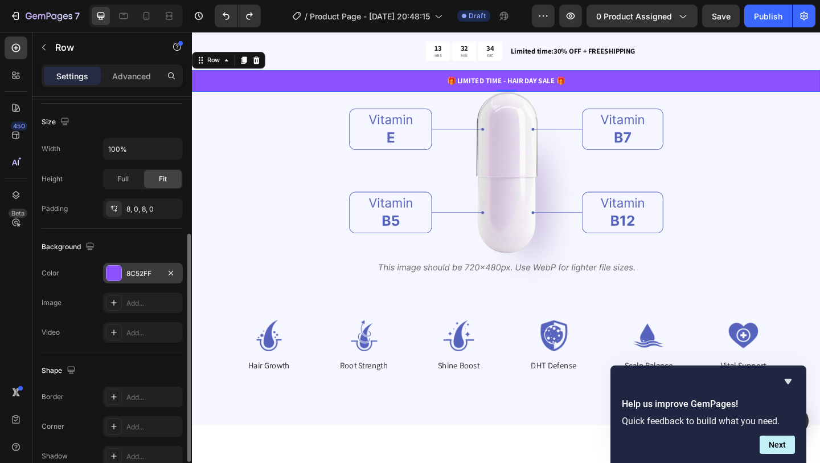
click at [115, 279] on div at bounding box center [114, 272] width 15 height 15
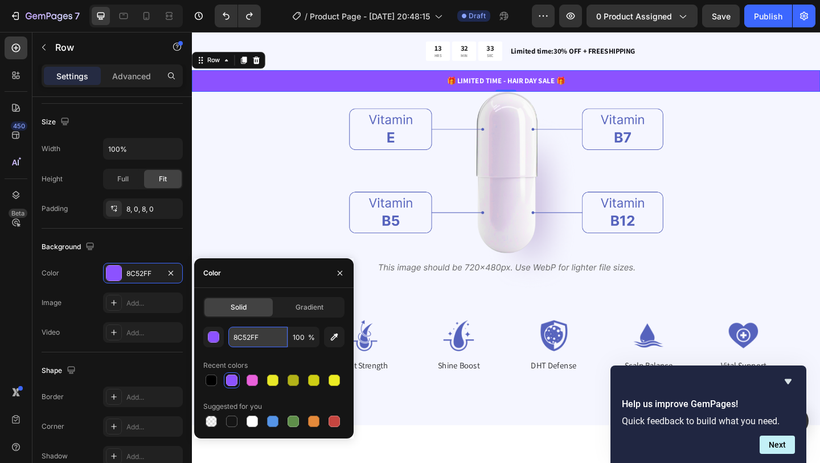
click at [262, 332] on input "8C52FF" at bounding box center [257, 336] width 59 height 21
click at [253, 383] on div at bounding box center [252, 379] width 11 height 11
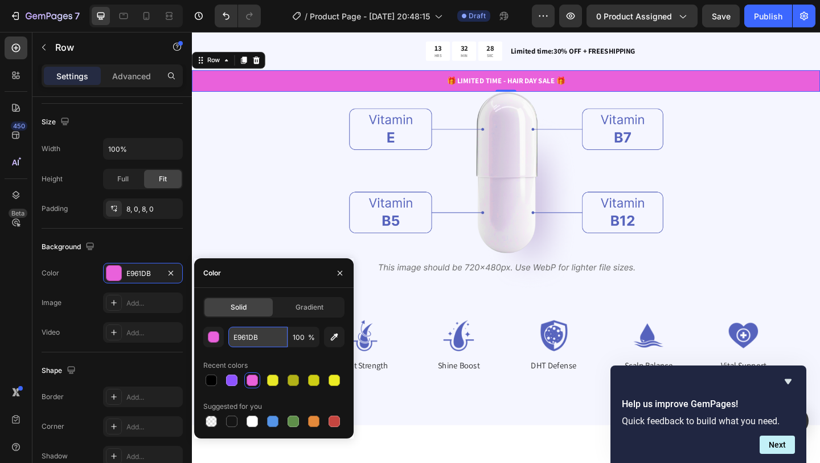
click at [260, 337] on input "E961DB" at bounding box center [257, 336] width 59 height 21
click at [232, 379] on div at bounding box center [231, 379] width 11 height 11
type input "8C52FF"
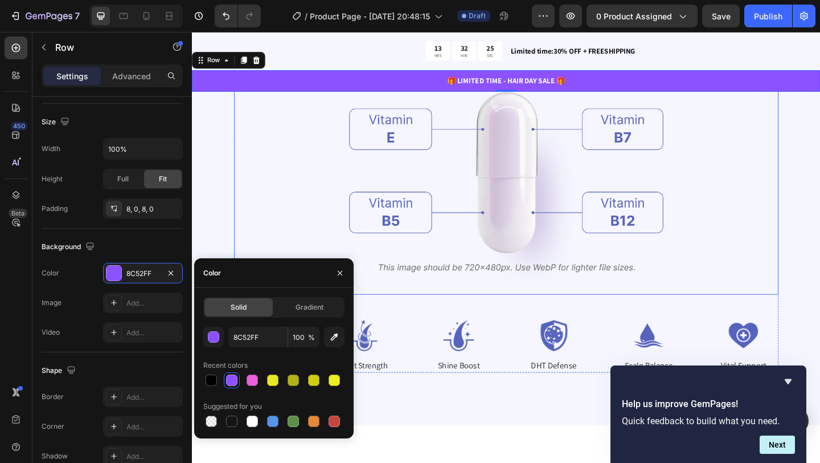
click at [306, 209] on div at bounding box center [534, 193] width 592 height 250
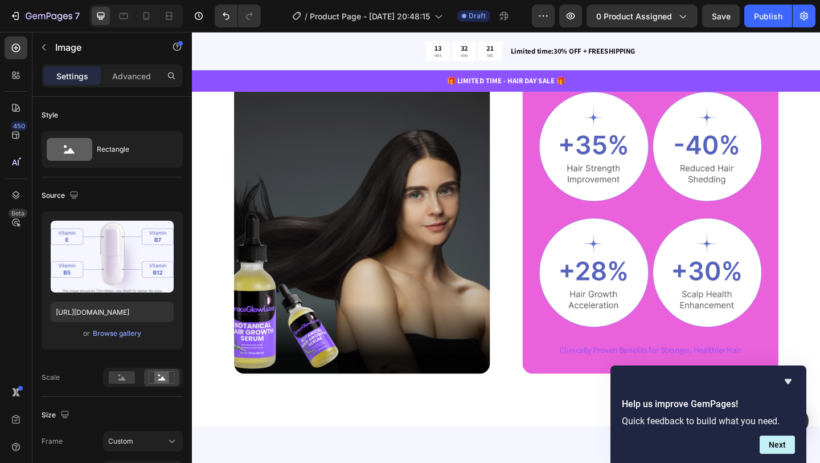
scroll to position [634, 0]
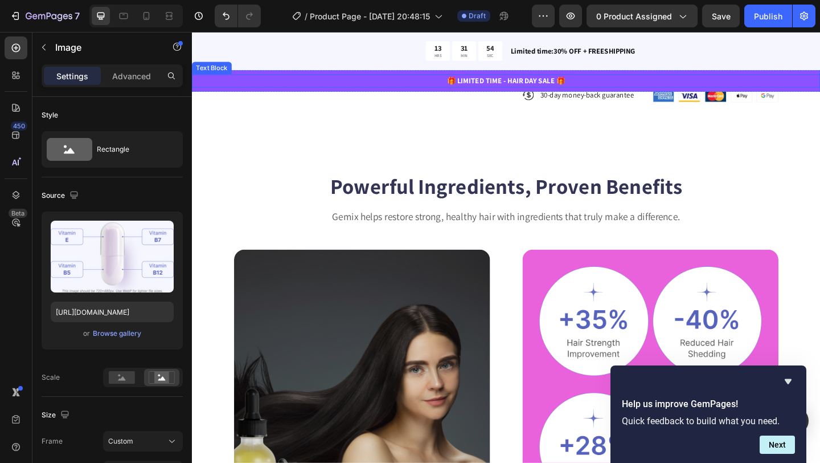
click at [380, 89] on p "🎁 LIMITED TIME - HAIR DAY SALE 🎁" at bounding box center [533, 85] width 681 height 12
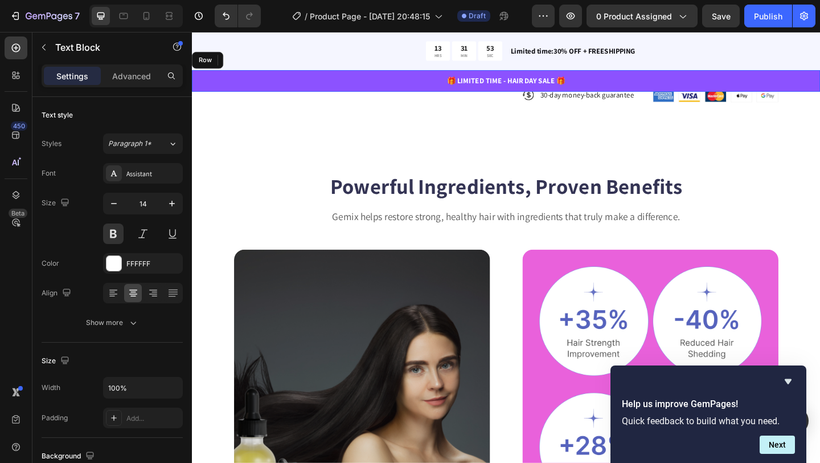
click at [382, 95] on div "🎁 LIMITED TIME - HAIR DAY SALE 🎁 Text Block 0 Row" at bounding box center [534, 84] width 684 height 23
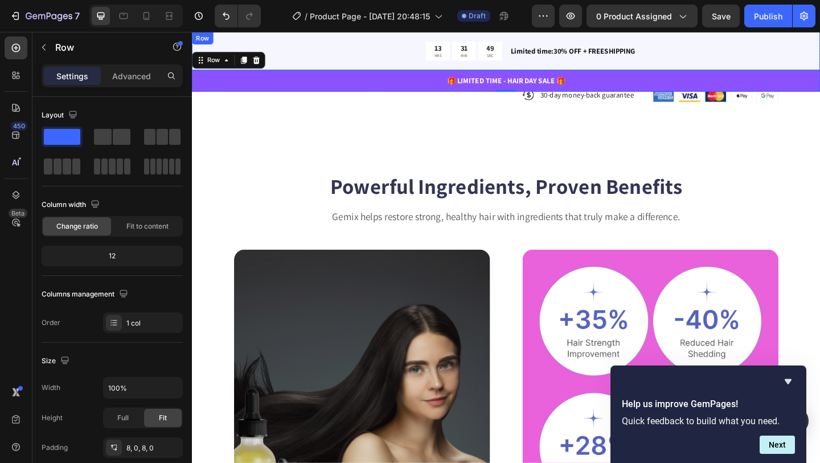
click at [452, 71] on div "13 HRS 31 MIN 49 SEC Countdown Timer Limited time:30% OFF + FREESHIPPING Text B…" at bounding box center [534, 53] width 684 height 42
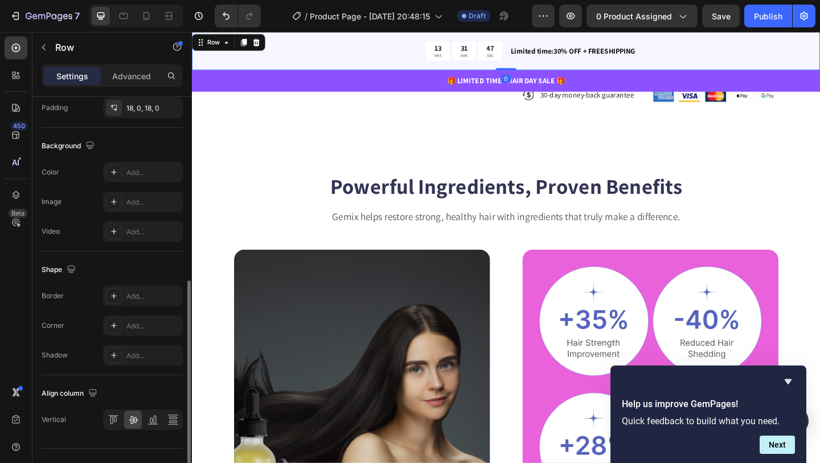
scroll to position [427, 0]
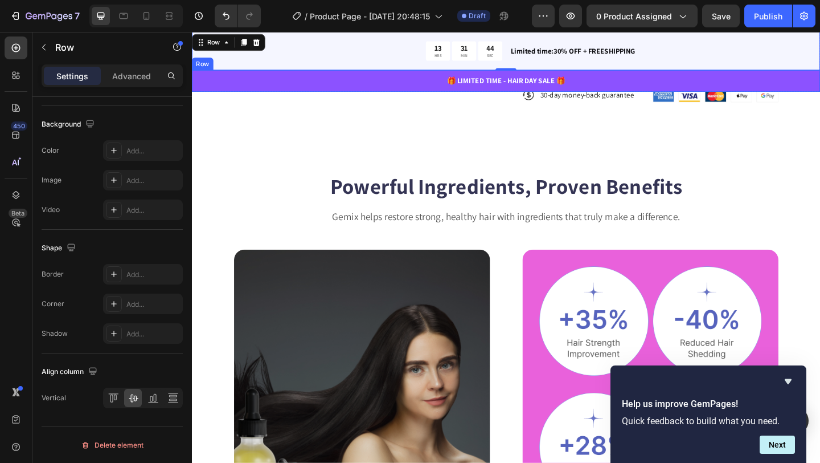
click at [449, 93] on div "🎁 LIMITED TIME - HAIR DAY SALE 🎁 Text Block Row" at bounding box center [534, 84] width 684 height 23
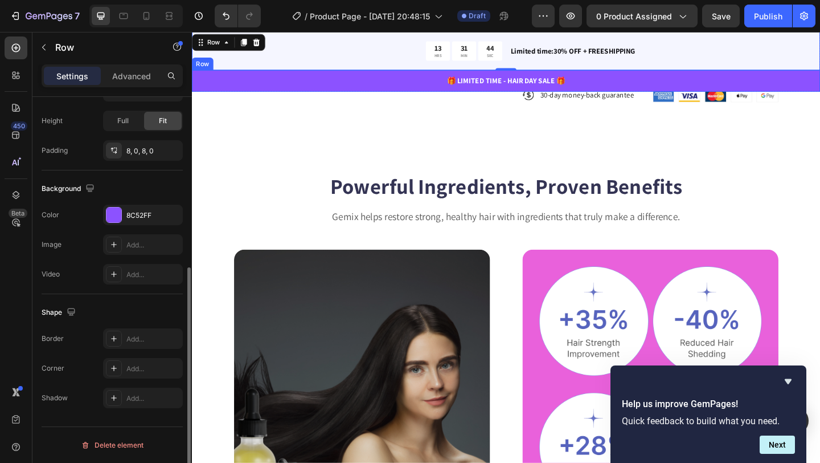
scroll to position [297, 0]
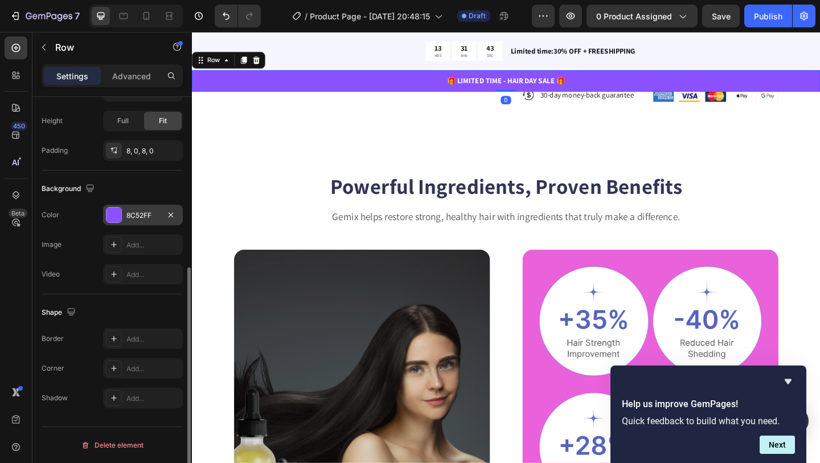
click at [128, 215] on div "8C52FF" at bounding box center [142, 215] width 33 height 10
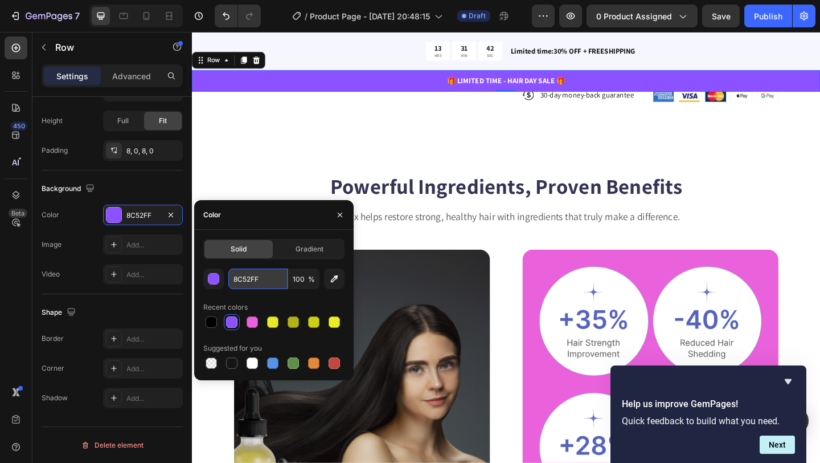
click at [259, 277] on input "8C52FF" at bounding box center [257, 278] width 59 height 21
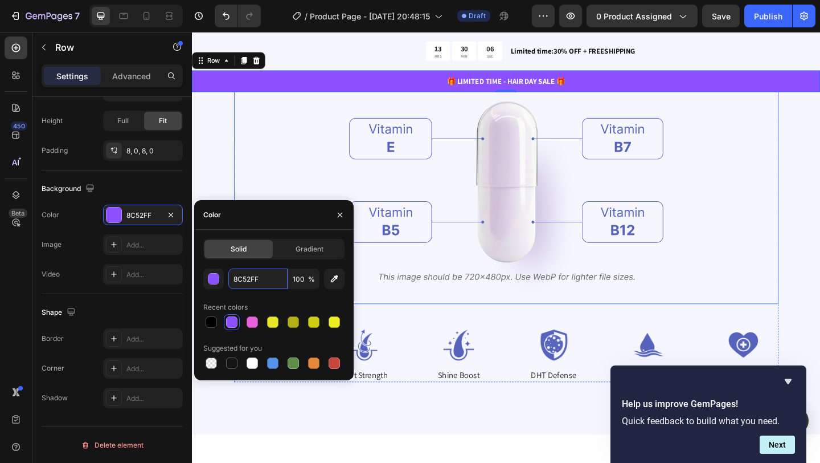
scroll to position [1272, 0]
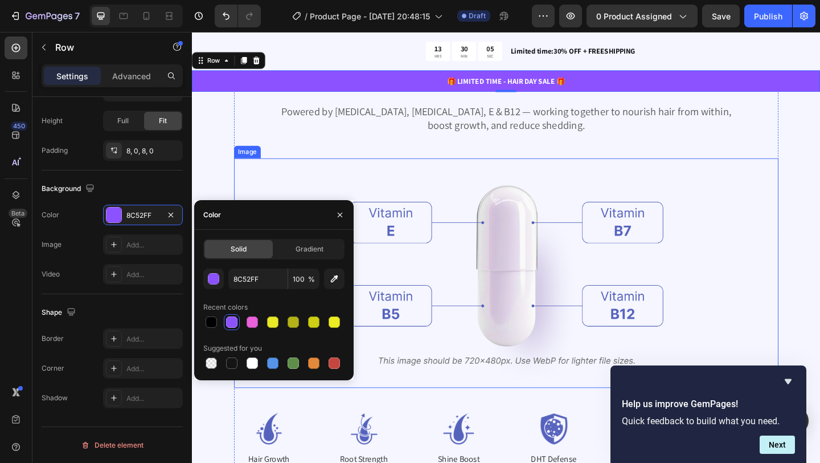
click at [520, 203] on img at bounding box center [534, 294] width 342 height 250
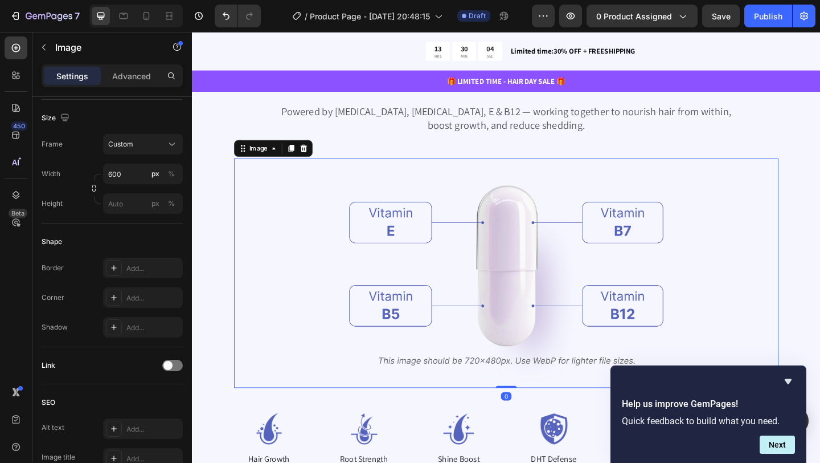
scroll to position [0, 0]
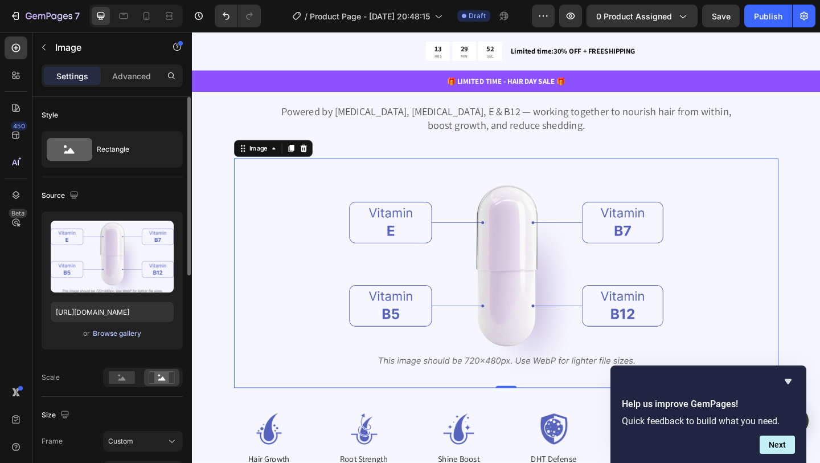
click at [116, 332] on div "Browse gallery" at bounding box center [117, 333] width 48 height 10
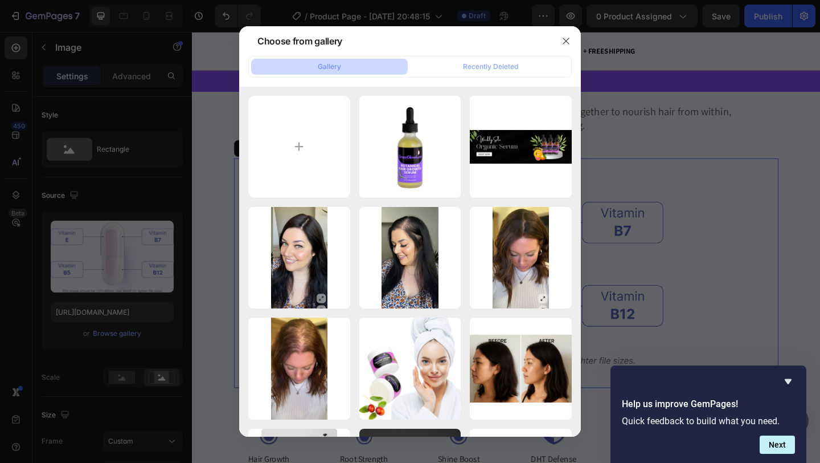
click at [116, 280] on div at bounding box center [410, 231] width 820 height 463
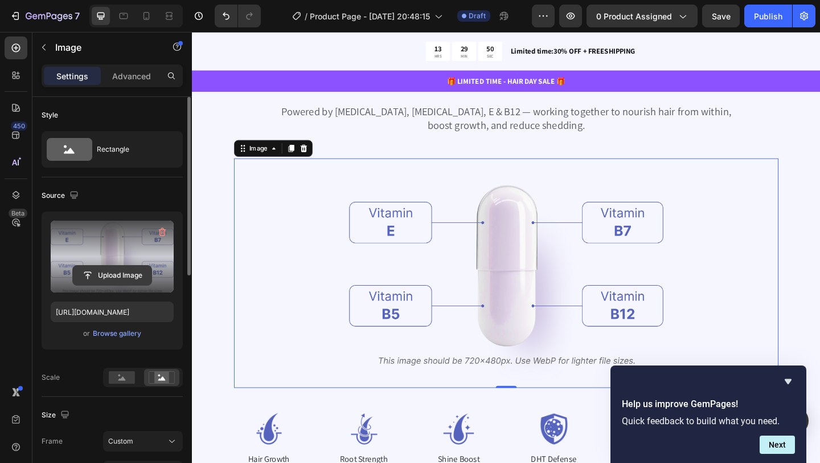
click at [116, 280] on input "file" at bounding box center [112, 274] width 79 height 19
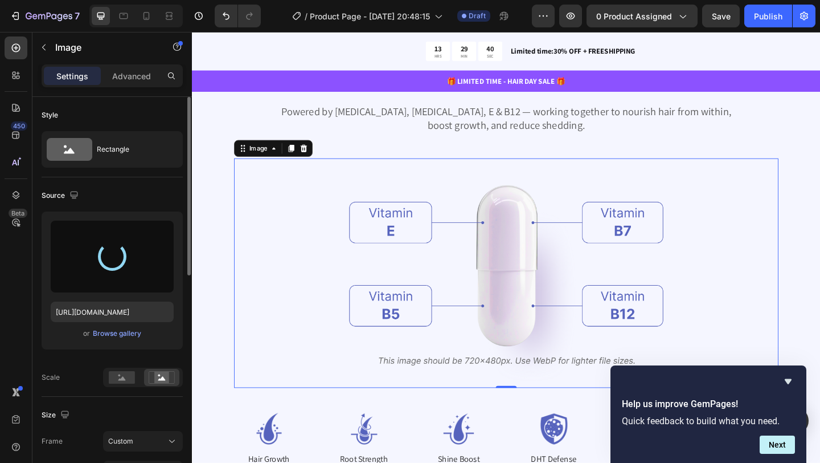
type input "[URL][DOMAIN_NAME]"
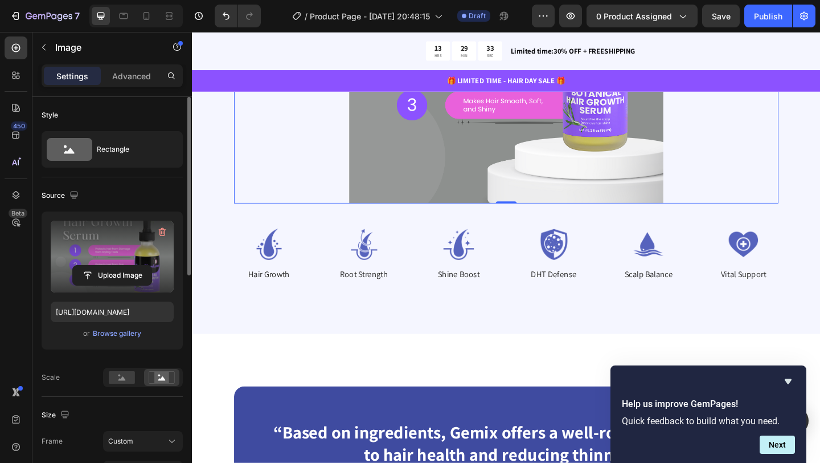
scroll to position [1561, 0]
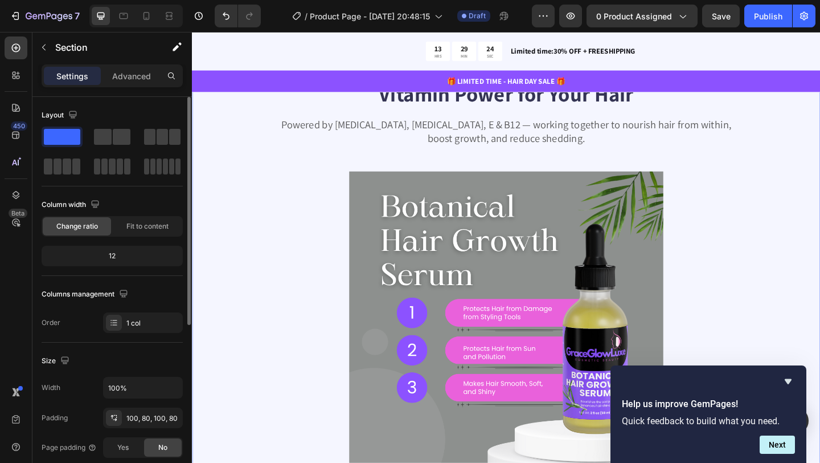
scroll to position [1163, 0]
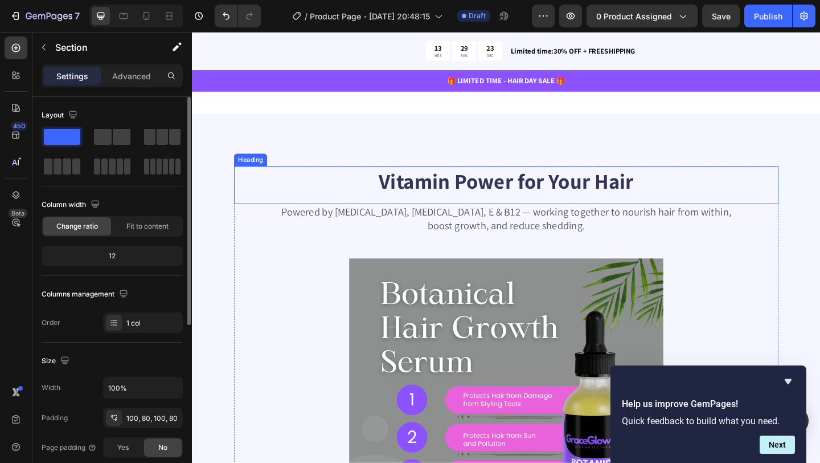
click at [560, 194] on h2 "Vitamin Power for Your Hair" at bounding box center [534, 194] width 592 height 32
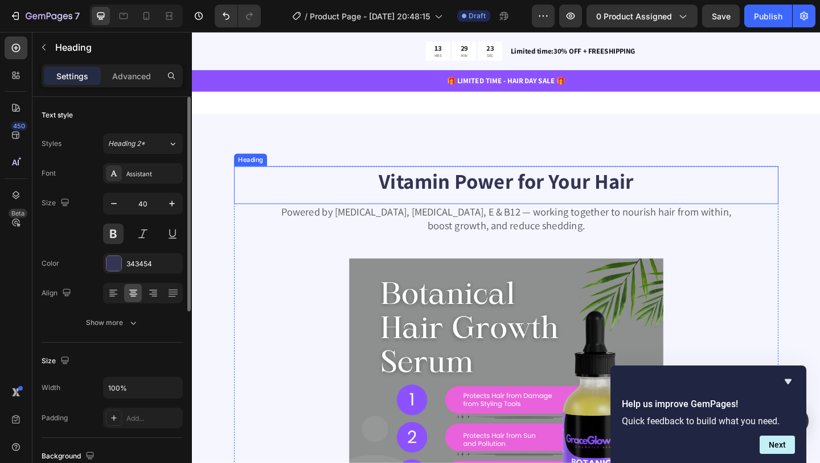
click at [560, 194] on h2 "Vitamin Power for Your Hair" at bounding box center [534, 194] width 592 height 32
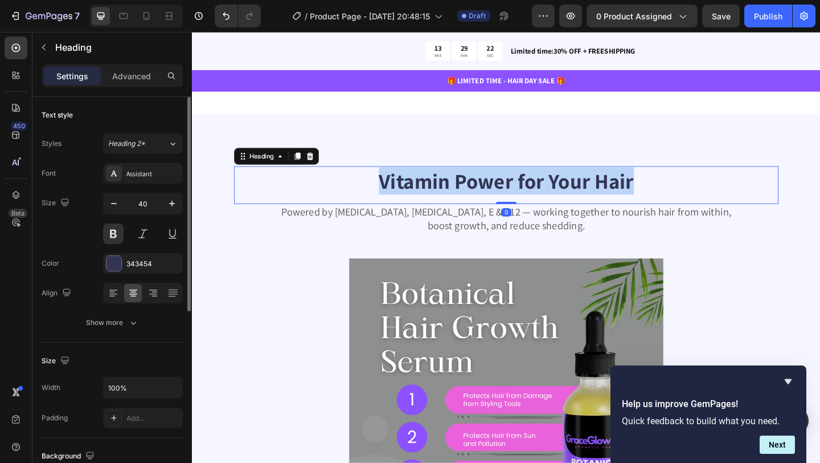
click at [560, 194] on p "Vitamin Power for Your Hair" at bounding box center [534, 194] width 590 height 30
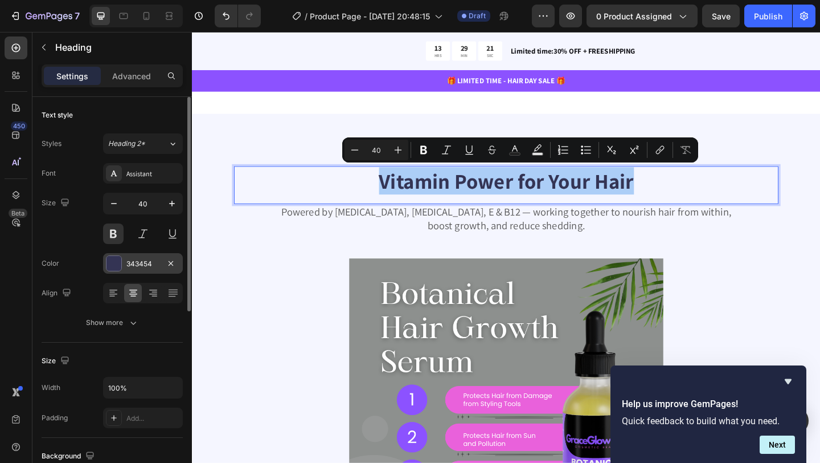
click at [118, 263] on div at bounding box center [114, 263] width 15 height 15
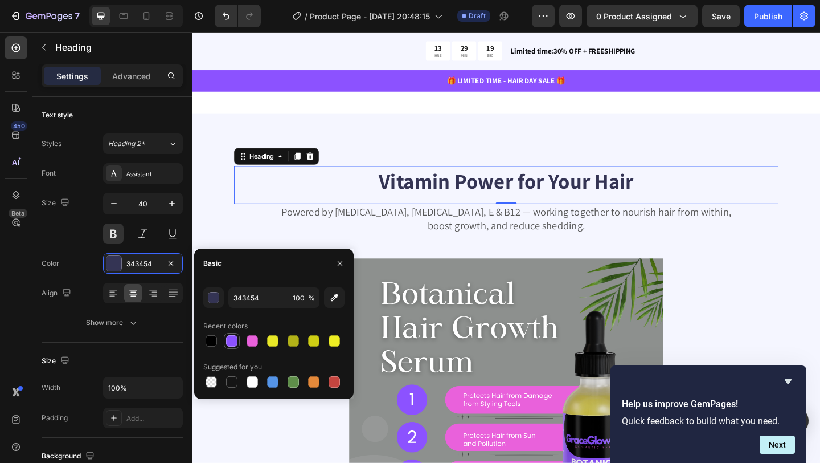
click at [233, 341] on div at bounding box center [231, 340] width 11 height 11
type input "8C52FF"
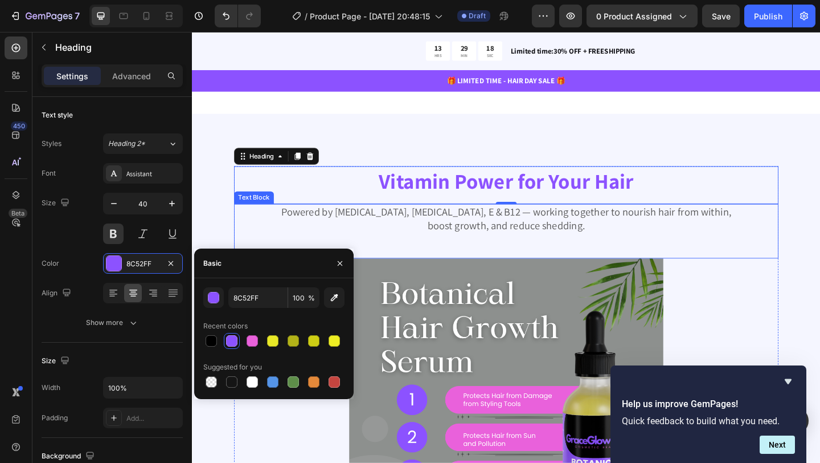
click at [526, 231] on p "Powered by Biotin, Vitamin B5, E & B12 — working together to nourish hair from …" at bounding box center [534, 235] width 590 height 30
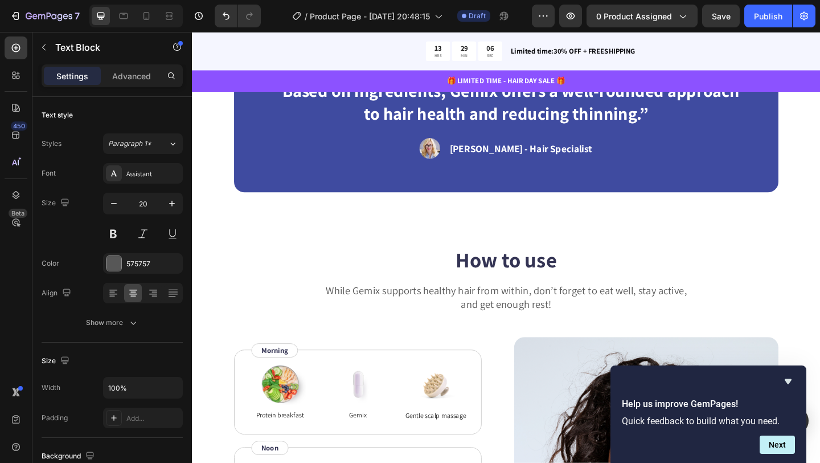
scroll to position [1820, 0]
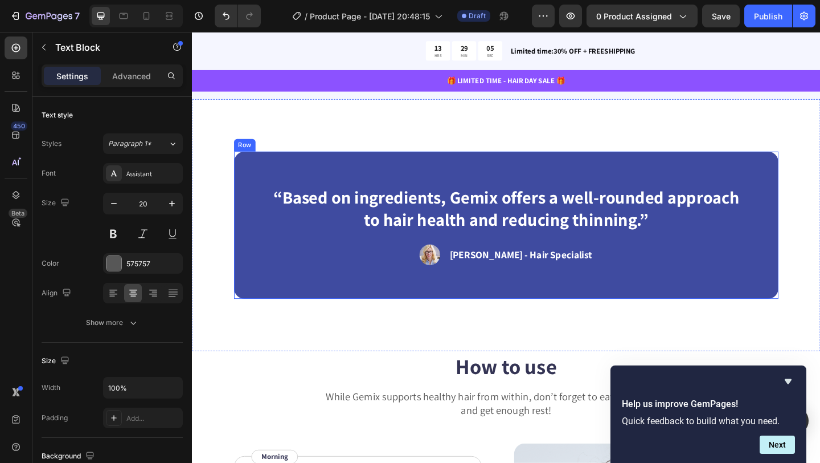
click at [377, 300] on div "“Based on ingredients, Gemix offers a well-rounded approach to hair health and …" at bounding box center [534, 242] width 592 height 161
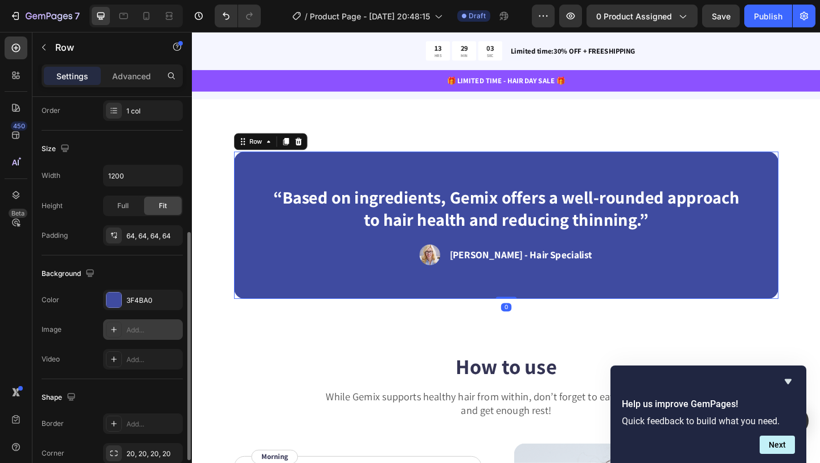
scroll to position [220, 0]
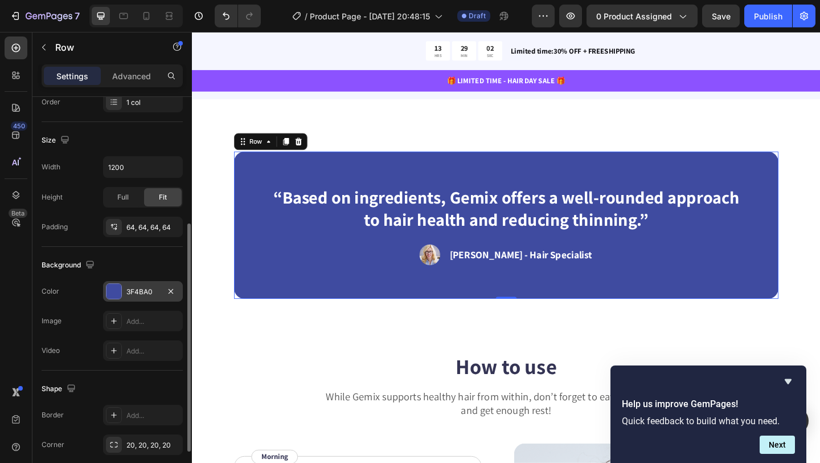
click at [113, 297] on div at bounding box center [114, 291] width 15 height 15
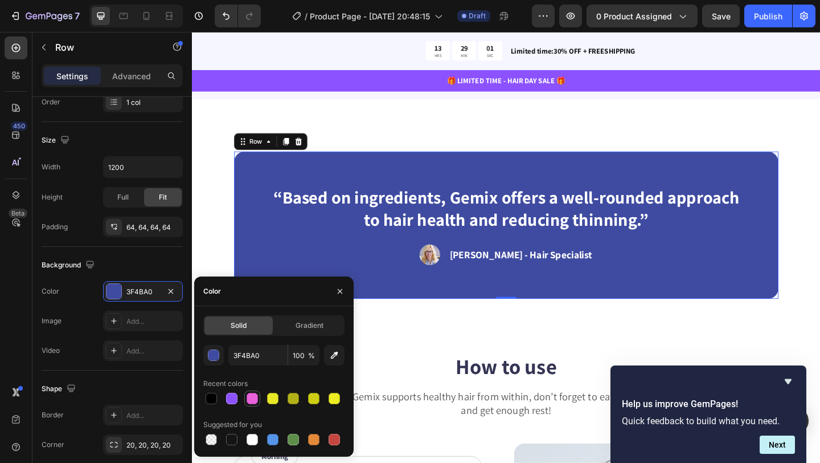
click at [251, 400] on div at bounding box center [252, 398] width 11 height 11
type input "E961DB"
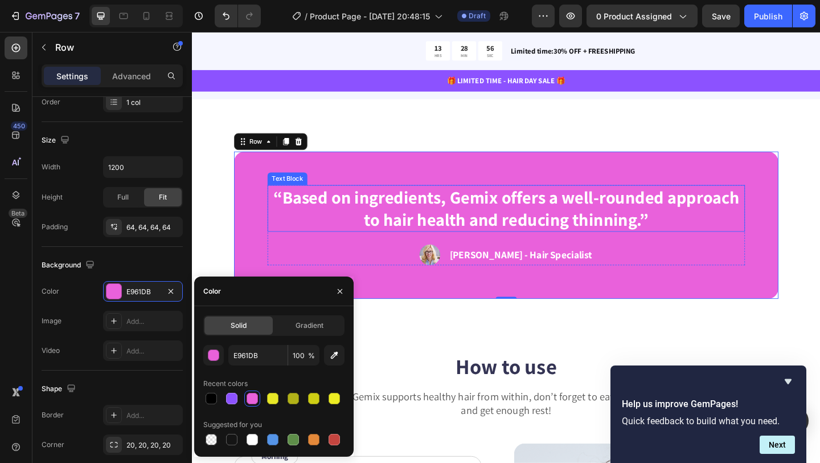
click at [517, 217] on p "“Based on ingredients, Gemix offers a well-rounded approach to hair health and …" at bounding box center [533, 223] width 517 height 49
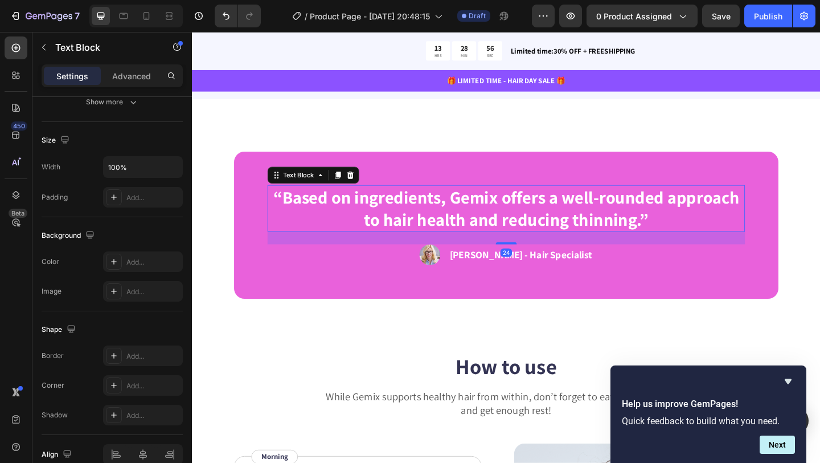
scroll to position [0, 0]
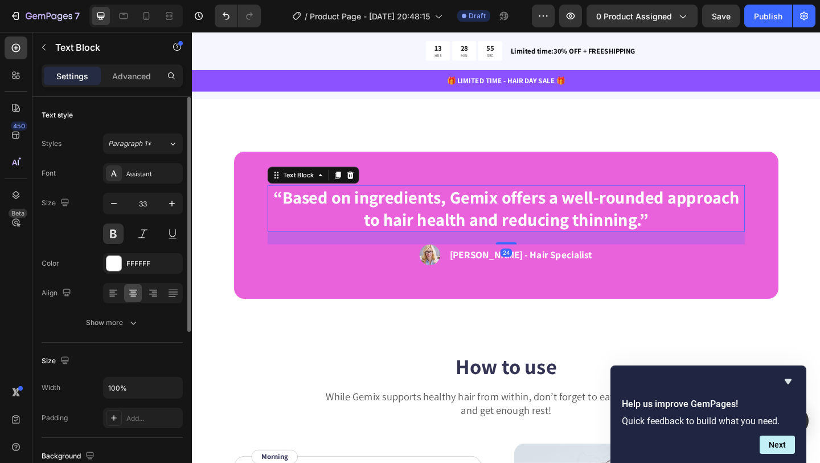
click at [519, 215] on p "“Based on ingredients, Gemix offers a well-rounded approach to hair health and …" at bounding box center [533, 223] width 517 height 49
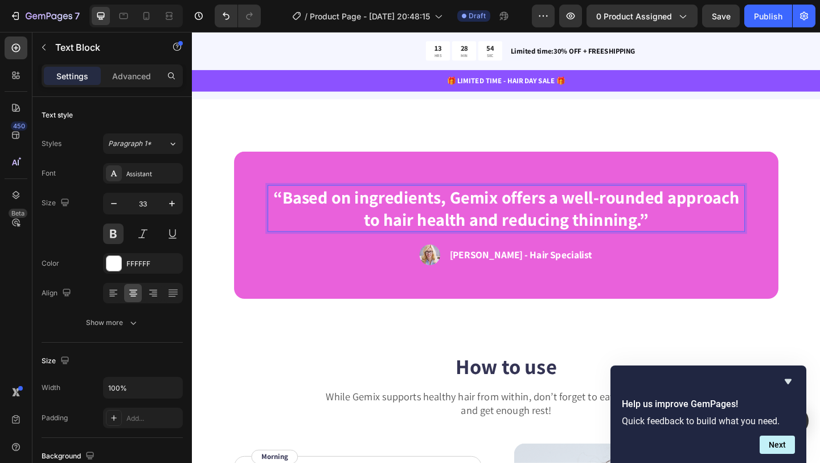
click at [523, 214] on p "“Based on ingredients, Gemix offers a well-rounded approach to hair health and …" at bounding box center [533, 223] width 517 height 49
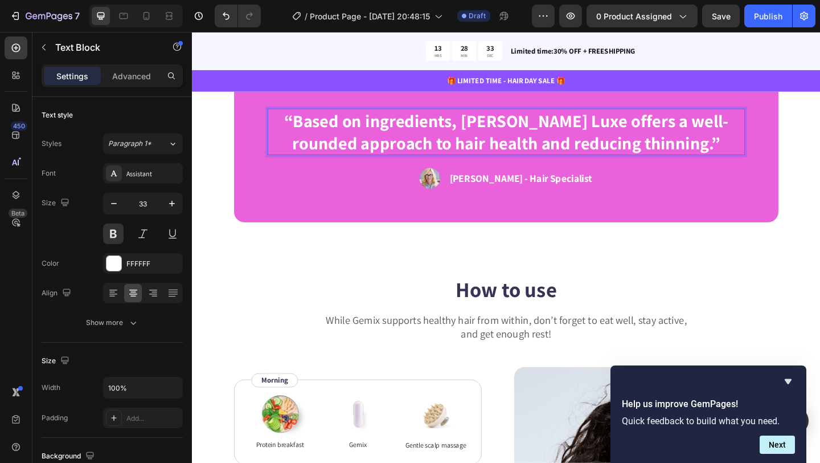
scroll to position [1857, 0]
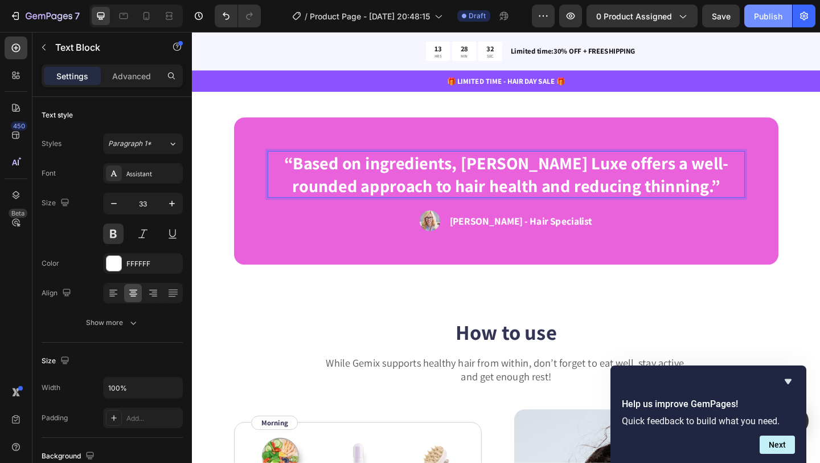
click at [770, 13] on div "Publish" at bounding box center [768, 16] width 28 height 12
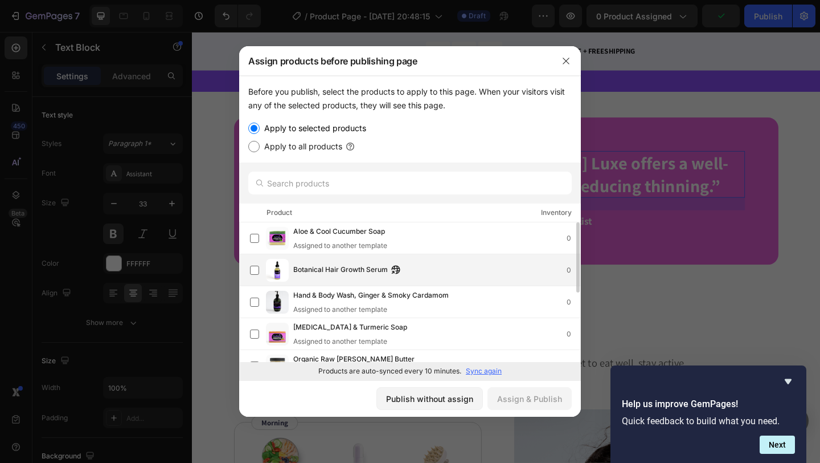
click at [361, 267] on span "Botanical Hair Growth Serum" at bounding box center [340, 270] width 95 height 13
click at [522, 400] on div "Assign & Publish" at bounding box center [529, 399] width 65 height 12
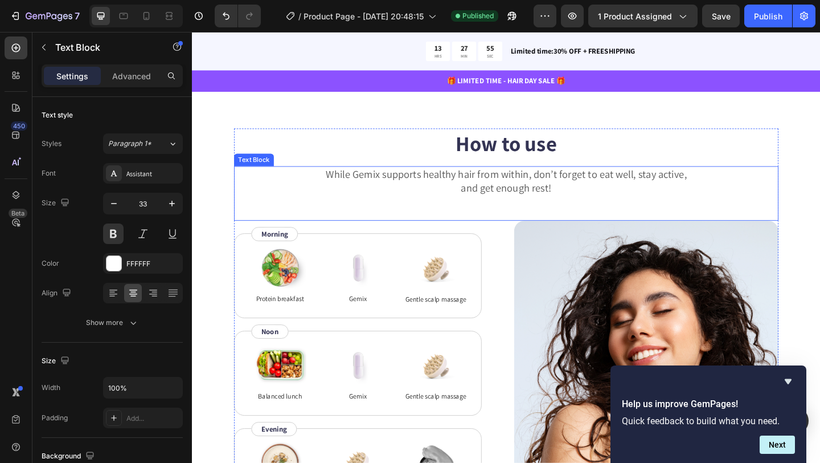
scroll to position [2059, 0]
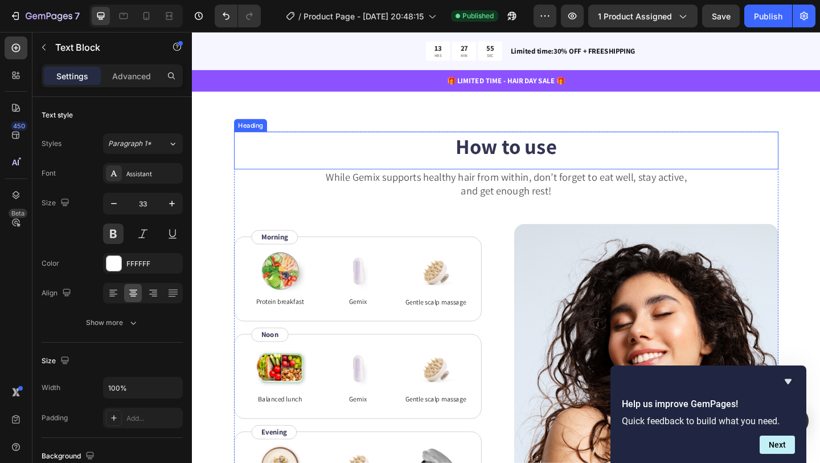
click at [497, 160] on h2 "How to use" at bounding box center [534, 156] width 592 height 32
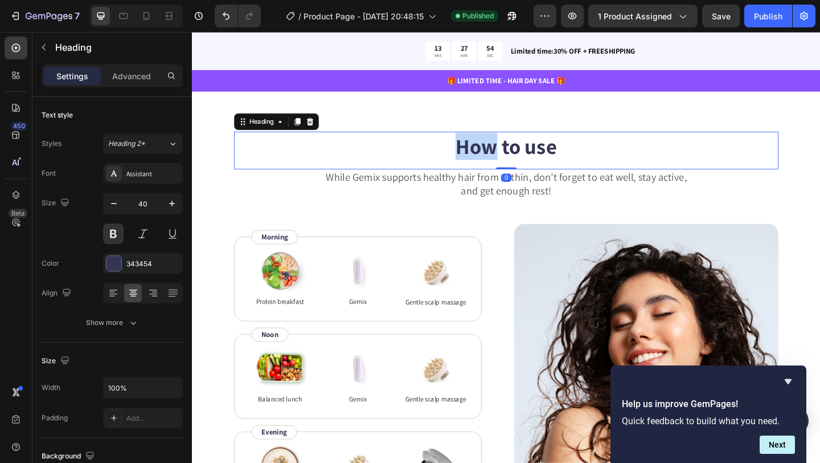
click at [497, 160] on p "How to use" at bounding box center [534, 156] width 590 height 30
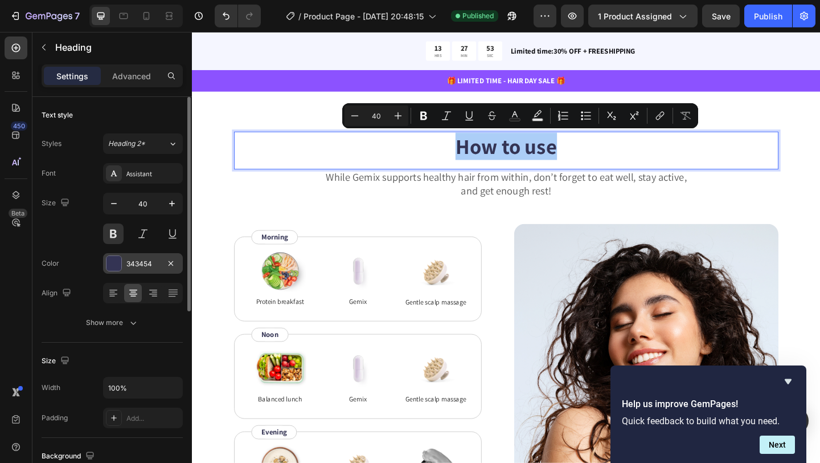
click at [117, 258] on div at bounding box center [114, 263] width 15 height 15
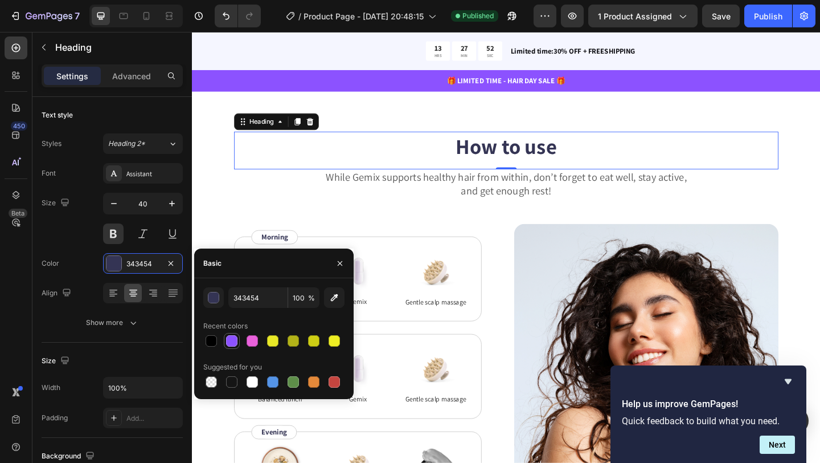
click at [235, 343] on div at bounding box center [231, 340] width 11 height 11
type input "8C52FF"
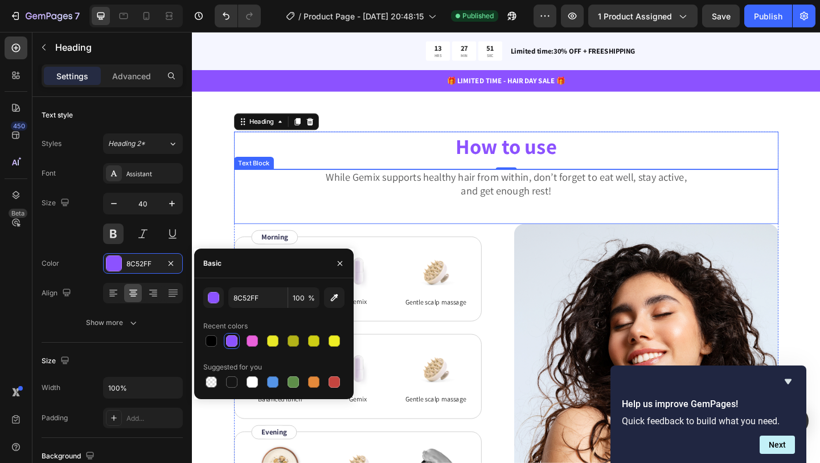
click at [519, 196] on p "While Gemix supports healthy hair from within, don’t forget to eat well, stay a…" at bounding box center [534, 197] width 590 height 30
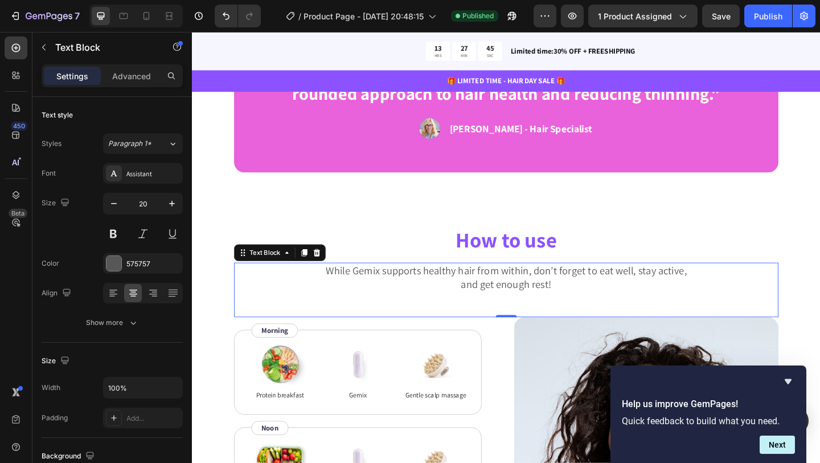
scroll to position [1953, 0]
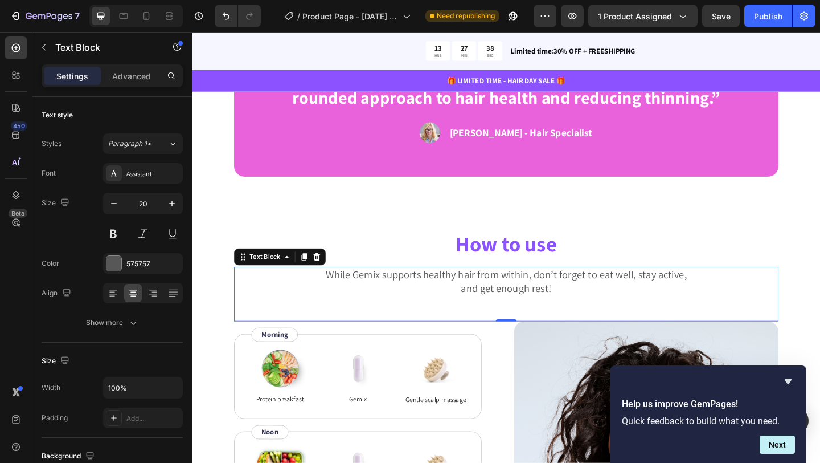
click at [508, 306] on p "While Gemix supports healthy hair from within, don’t forget to eat well, stay a…" at bounding box center [534, 303] width 590 height 30
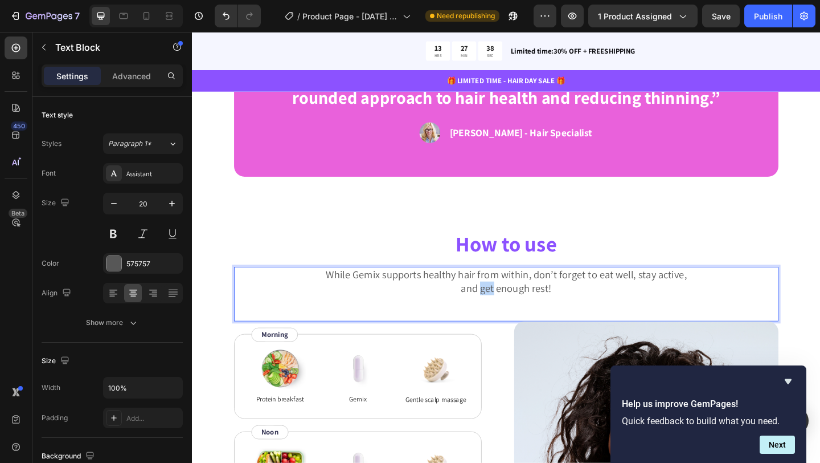
click at [508, 306] on p "While Gemix supports healthy hair from within, don’t forget to eat well, stay a…" at bounding box center [534, 303] width 590 height 30
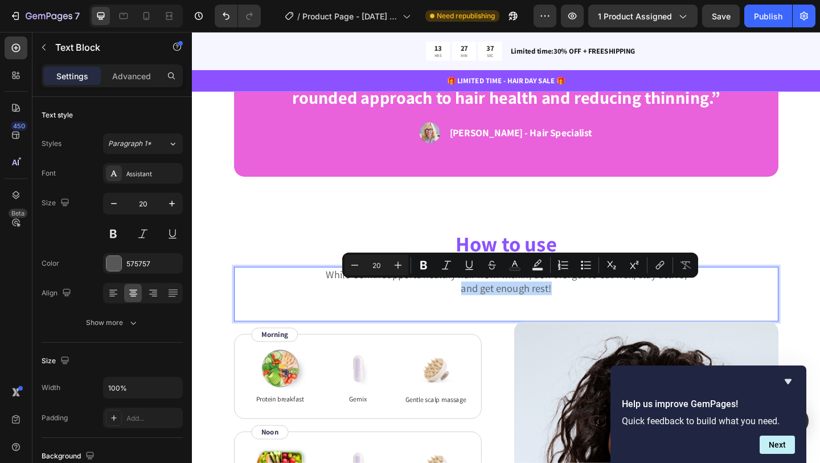
click at [508, 306] on p "While Gemix supports healthy hair from within, don’t forget to eat well, stay a…" at bounding box center [534, 303] width 590 height 30
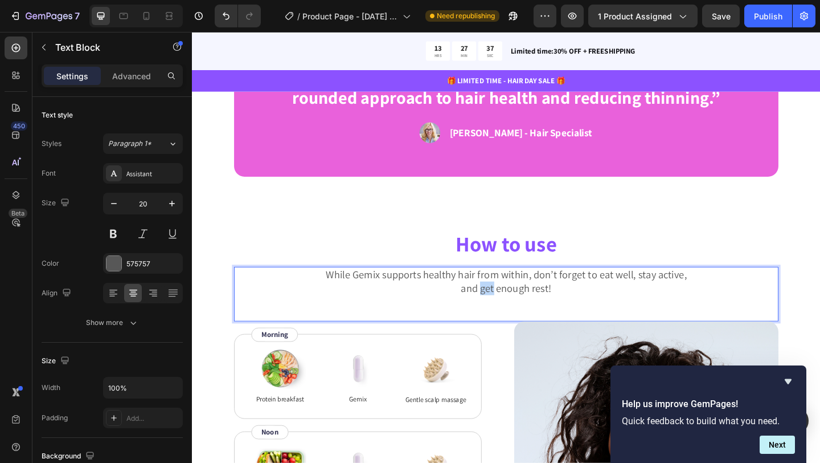
click at [508, 306] on p "While Gemix supports healthy hair from within, don’t forget to eat well, stay a…" at bounding box center [534, 303] width 590 height 30
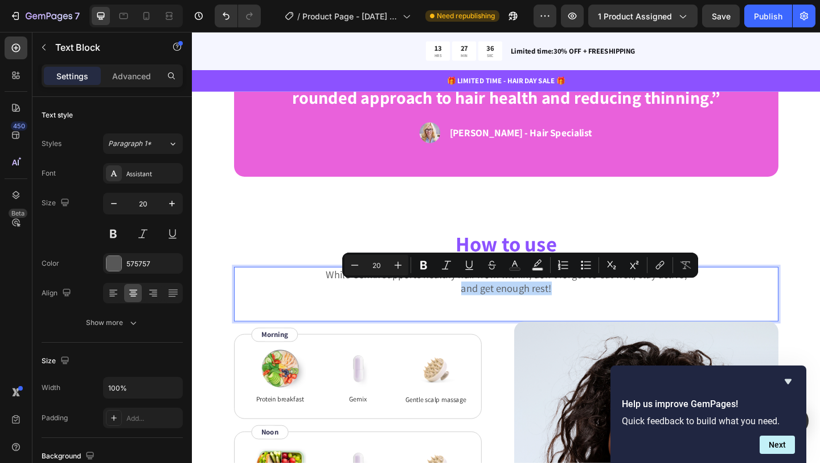
click at [508, 306] on p "While Gemix supports healthy hair from within, don’t forget to eat well, stay a…" at bounding box center [534, 303] width 590 height 30
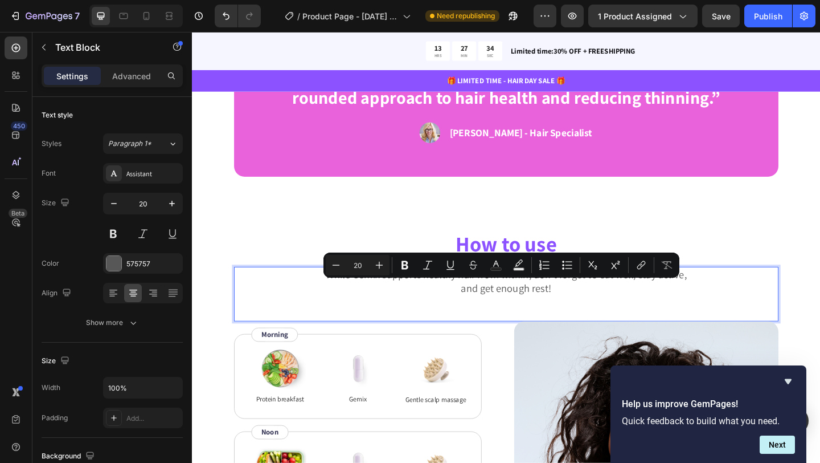
click at [326, 301] on p "While Gemix supports healthy hair from within, don’t forget to eat well, stay a…" at bounding box center [534, 303] width 590 height 30
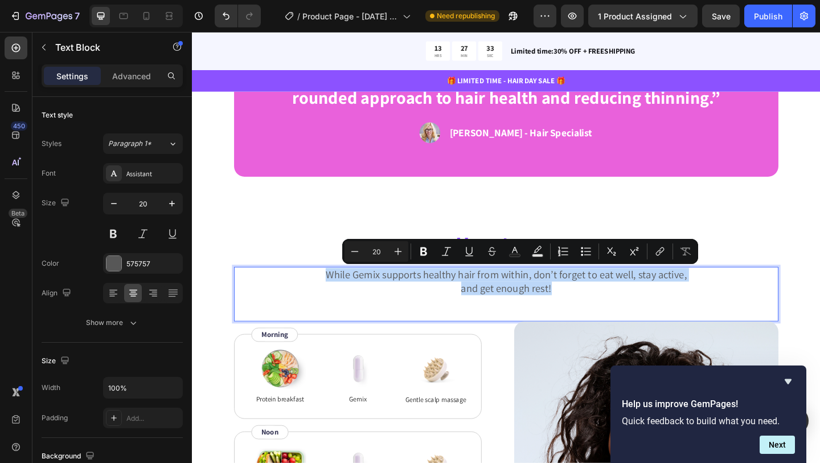
drag, startPoint x: 334, startPoint y: 294, endPoint x: 610, endPoint y: 312, distance: 275.7
click at [610, 312] on p "While Gemix supports healthy hair from within, don’t forget to eat well, stay a…" at bounding box center [534, 303] width 590 height 30
copy p "While Gemix supports healthy hair from within, don’t forget to eat well, stay a…"
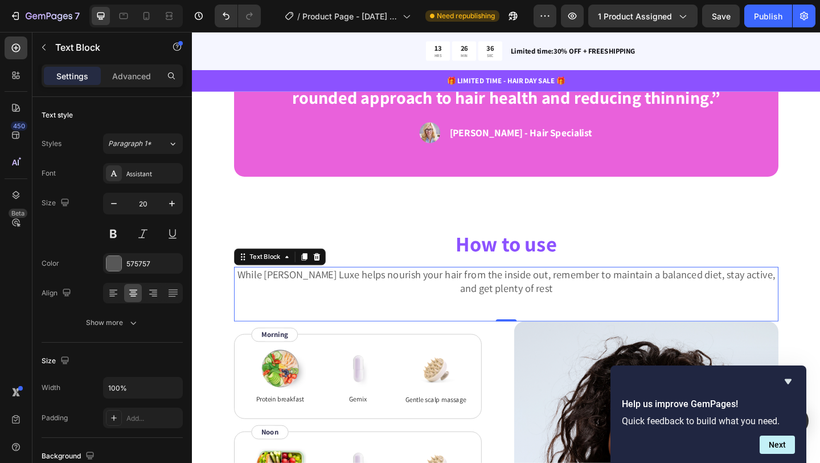
click at [476, 333] on div "While Grace Glow Luxe helps nourish your hair from the inside out, remember to …" at bounding box center [534, 316] width 592 height 59
click at [566, 324] on div "While Grace Glow Luxe helps nourish your hair from the inside out, remember to …" at bounding box center [534, 316] width 592 height 59
click at [580, 310] on p "While Grace Glow Luxe helps nourish your hair from the inside out, remember to …" at bounding box center [534, 303] width 590 height 30
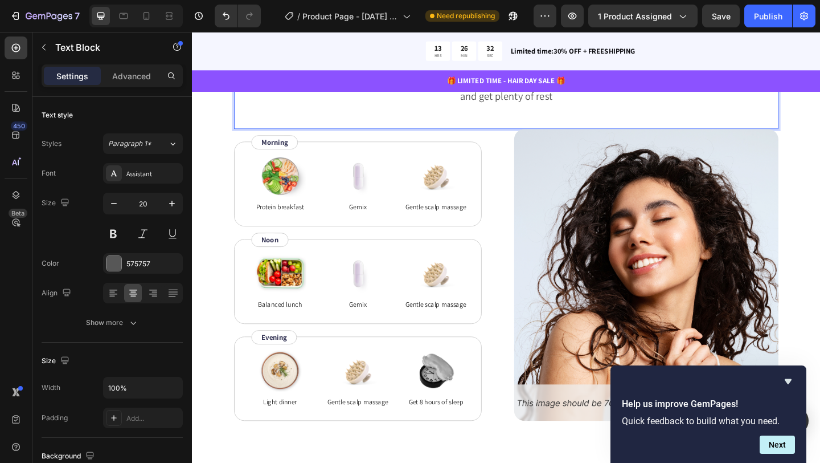
scroll to position [2323, 0]
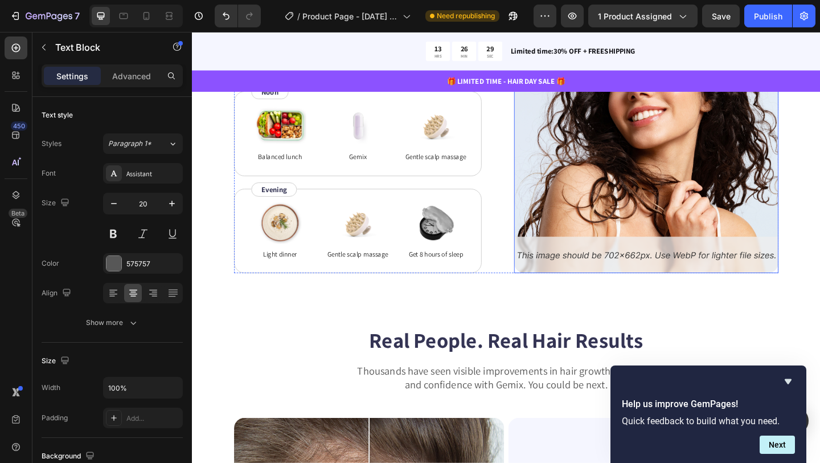
click at [611, 273] on img at bounding box center [686, 135] width 288 height 317
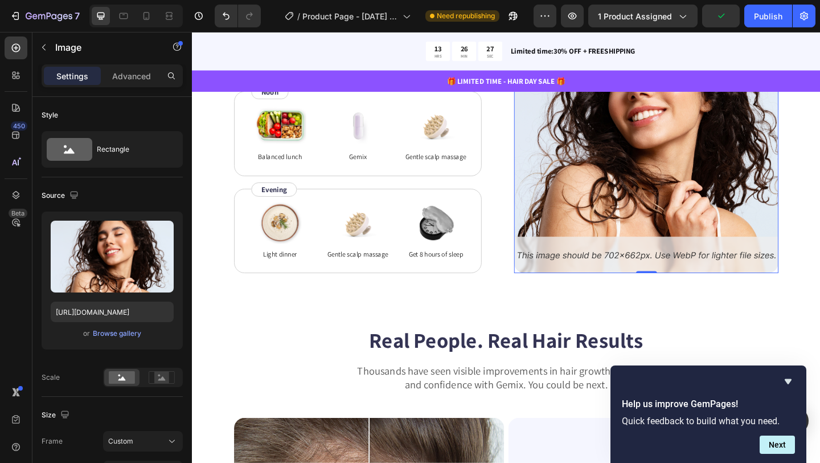
click at [630, 278] on img at bounding box center [686, 135] width 288 height 317
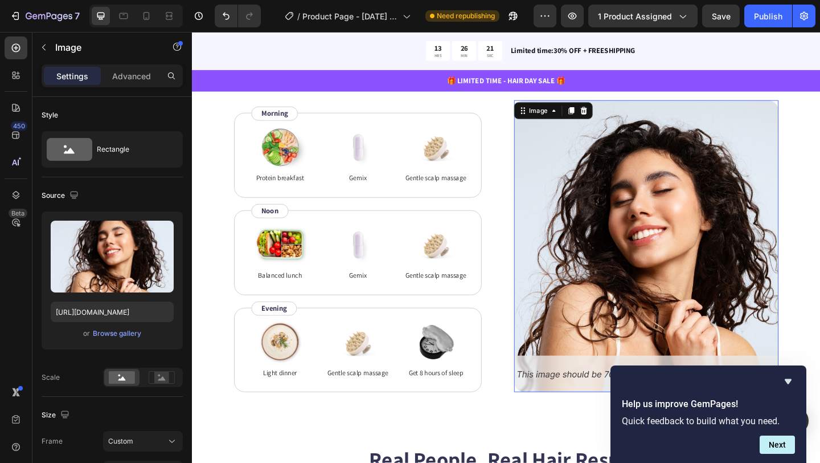
scroll to position [2202, 0]
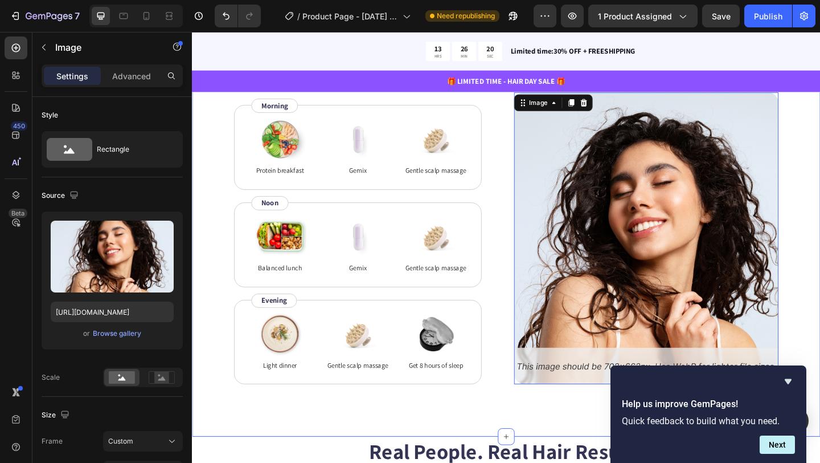
click at [820, 205] on div "How to use Heading While Grace Glow Luxe helps nourish your hair from the insid…" at bounding box center [534, 234] width 684 height 475
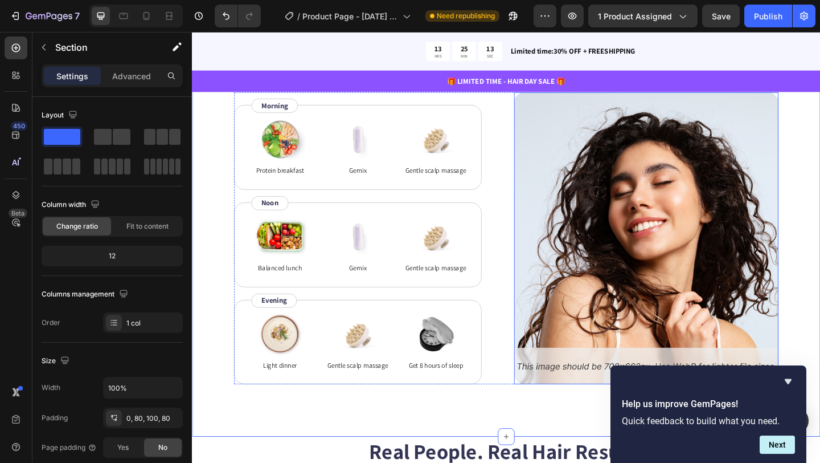
click at [558, 351] on img at bounding box center [686, 255] width 288 height 317
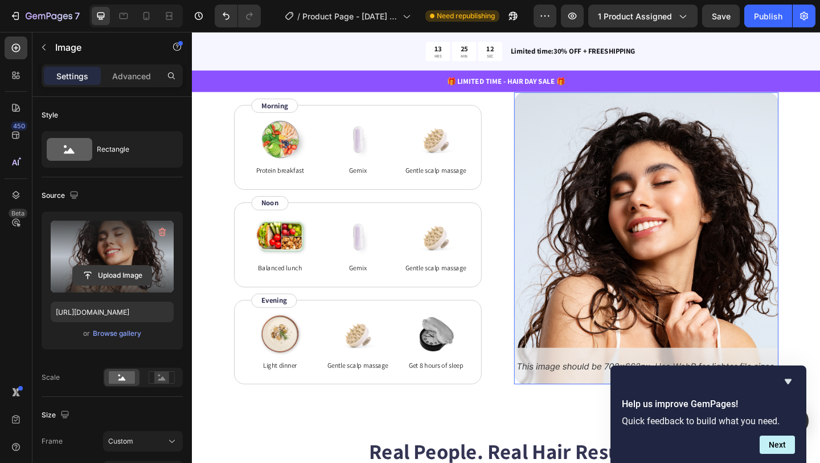
click at [104, 276] on input "file" at bounding box center [112, 274] width 79 height 19
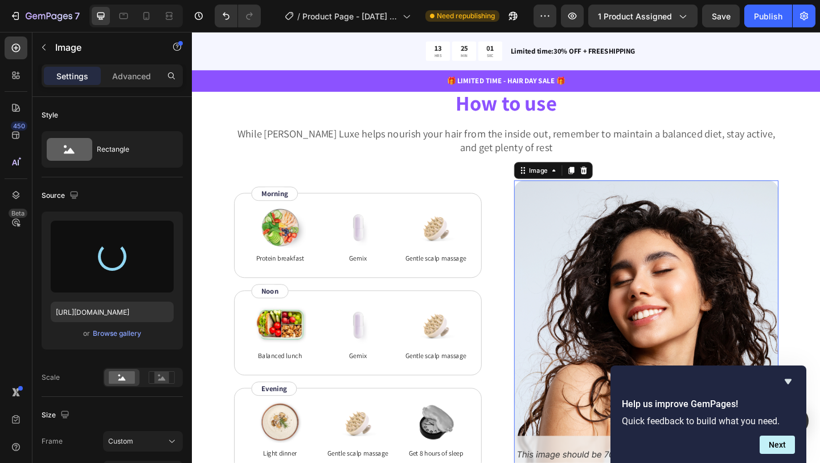
scroll to position [2075, 0]
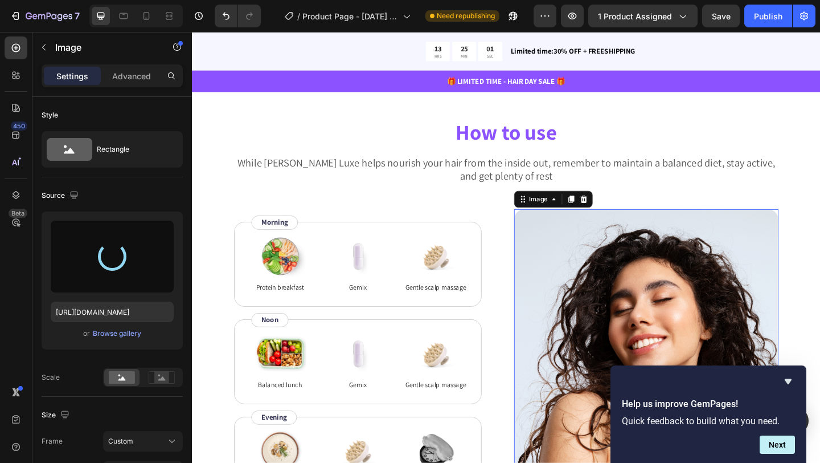
type input "[URL][DOMAIN_NAME]"
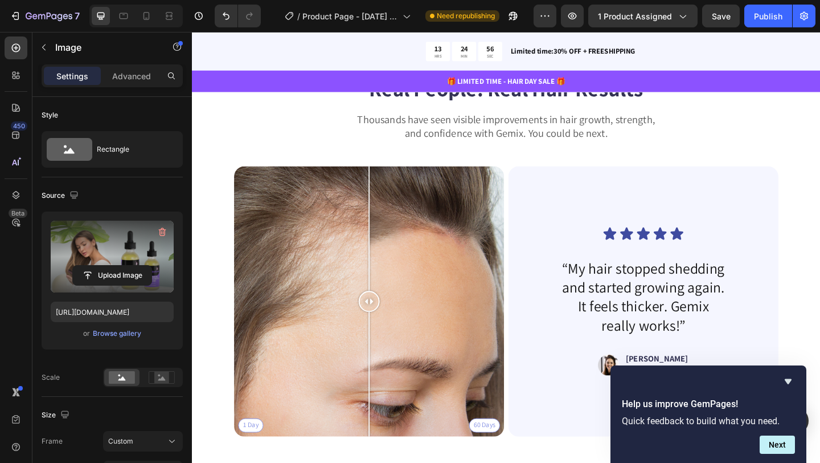
scroll to position [2625, 0]
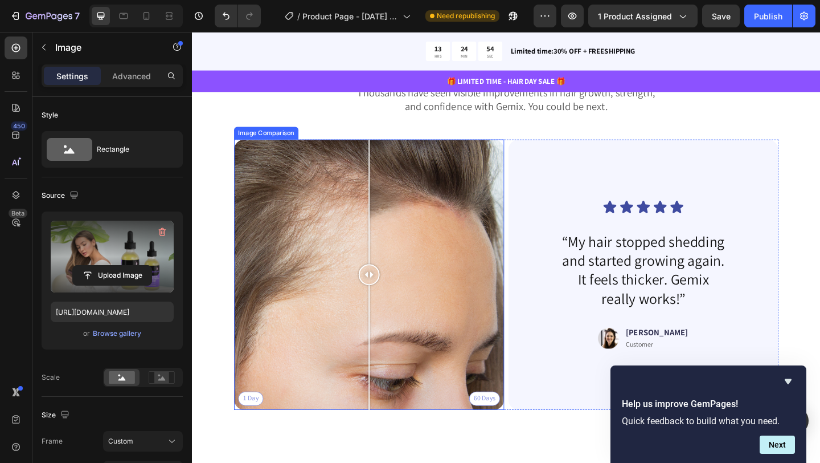
click at [354, 391] on div "1 Day 60 Days" at bounding box center [385, 296] width 294 height 294
click at [318, 386] on div "1 Day 60 Days" at bounding box center [385, 296] width 294 height 294
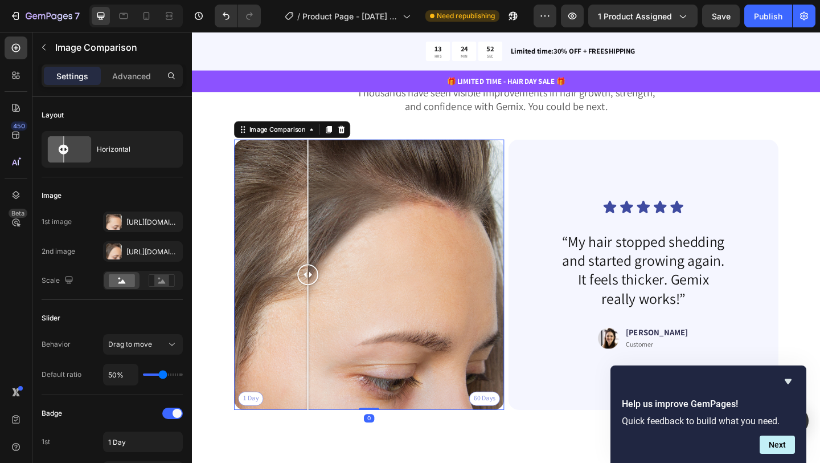
click at [318, 386] on div at bounding box center [317, 375] width 1 height 136
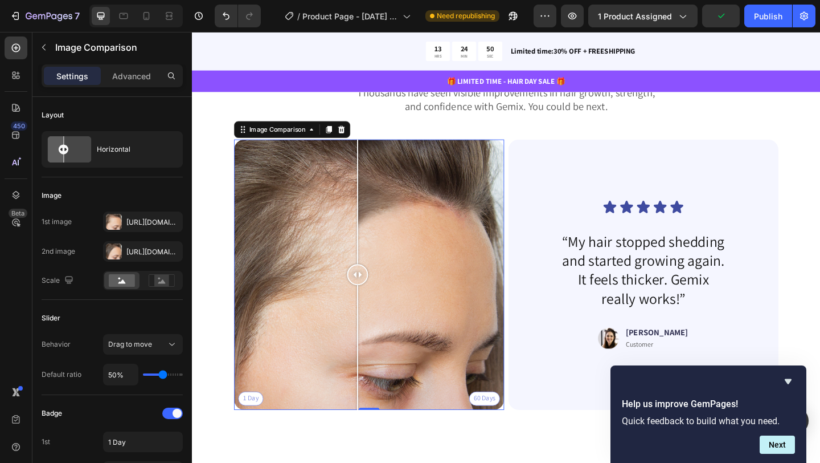
drag, startPoint x: 316, startPoint y: 296, endPoint x: 372, endPoint y: 297, distance: 55.8
click at [372, 297] on div at bounding box center [372, 295] width 23 height 23
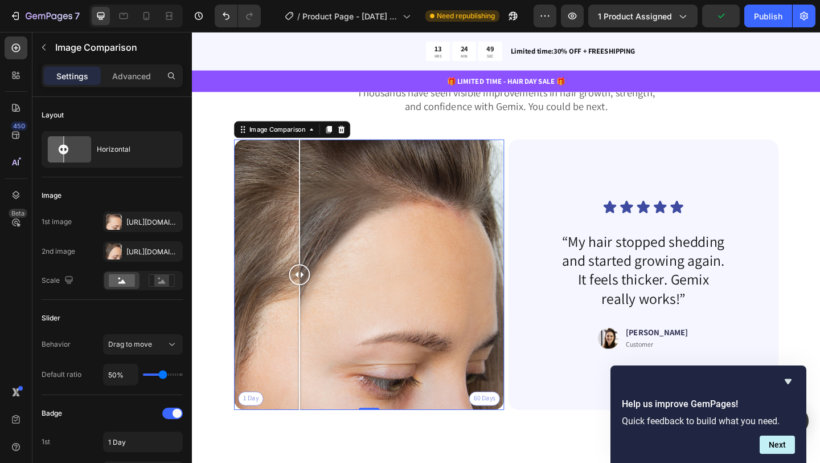
click at [309, 338] on div "1 Day 60 Days" at bounding box center [385, 296] width 294 height 294
click at [134, 223] on div "Https://cdn.Shopify.Com/s/files/1/0621/5686/5599/files/gempages_579532379383661…" at bounding box center [142, 222] width 33 height 10
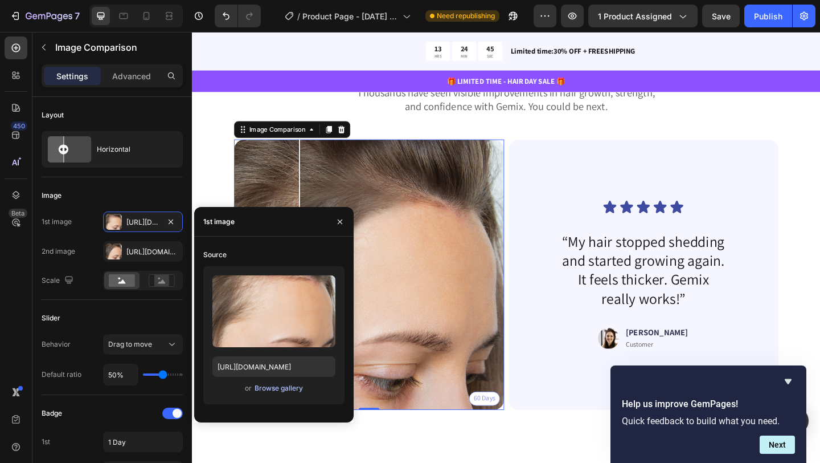
click at [261, 390] on div "Browse gallery" at bounding box center [279, 388] width 48 height 10
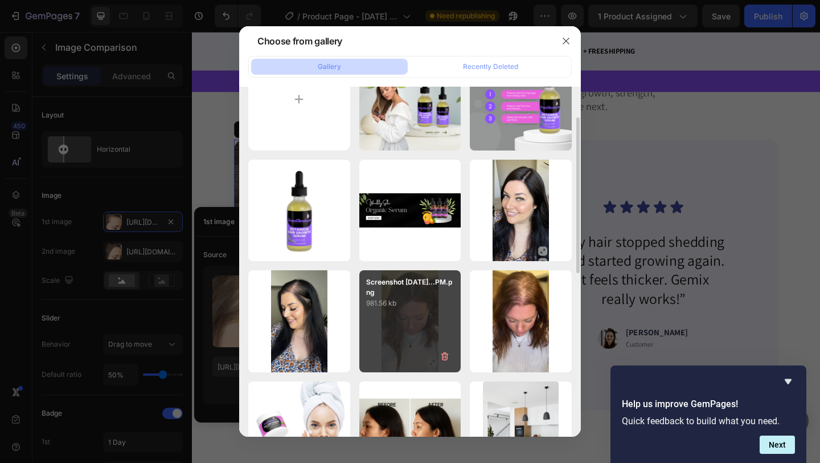
scroll to position [54, 0]
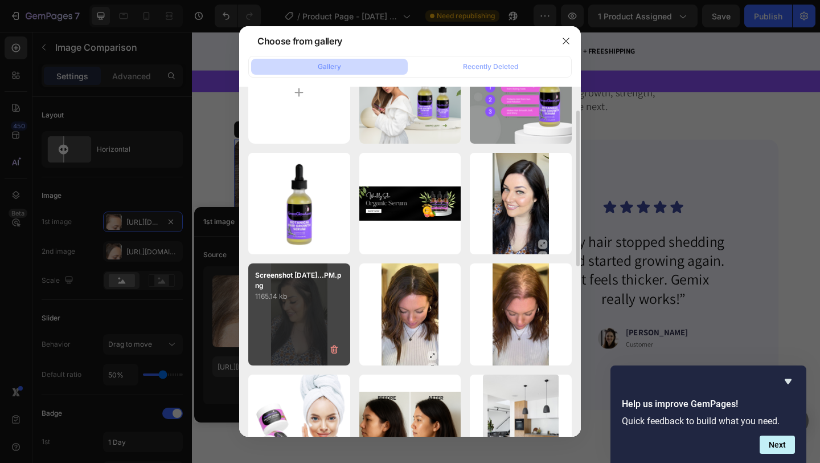
click at [303, 307] on div "Screenshot [DATE]...PM.png 1165.14 kb" at bounding box center [299, 314] width 102 height 102
type input "[URL][DOMAIN_NAME]"
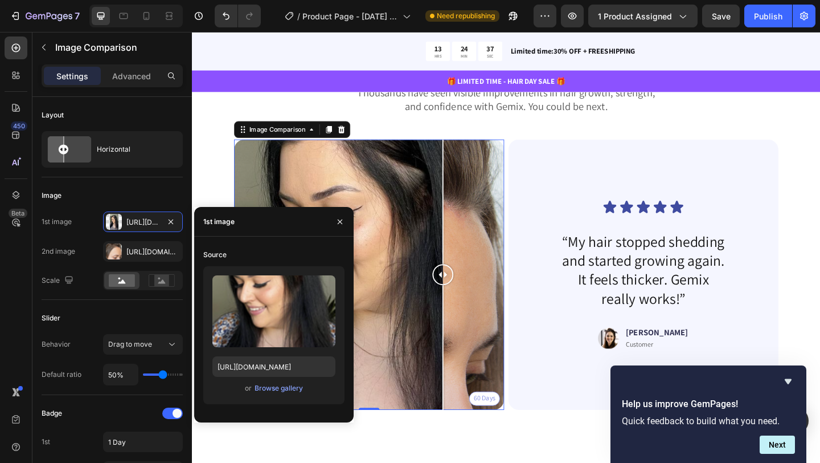
click at [465, 303] on div "1 Day 60 Days" at bounding box center [385, 296] width 294 height 294
click at [128, 254] on div "Https://cdn.Shopify.Com/s/files/1/0621/5686/5599/files/gempages_579532379383661…" at bounding box center [142, 252] width 33 height 10
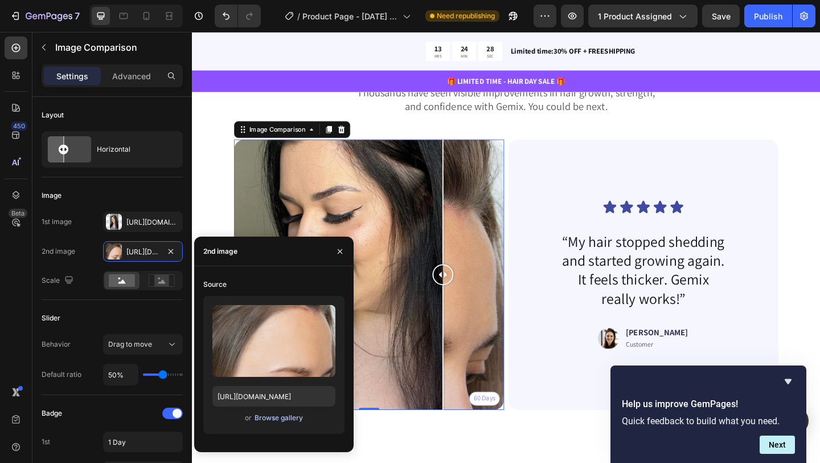
click at [260, 419] on div "Browse gallery" at bounding box center [279, 417] width 48 height 10
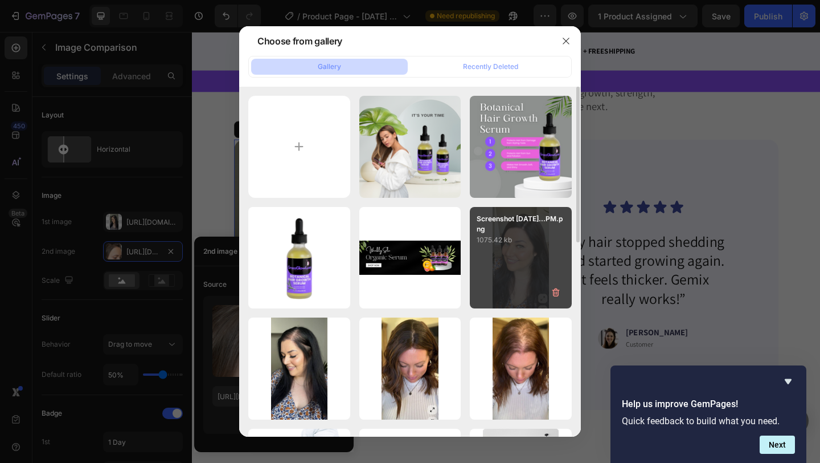
click at [503, 271] on div "Screenshot [DATE]...PM.png 1075.42 kb" at bounding box center [521, 258] width 102 height 102
type input "[URL][DOMAIN_NAME]"
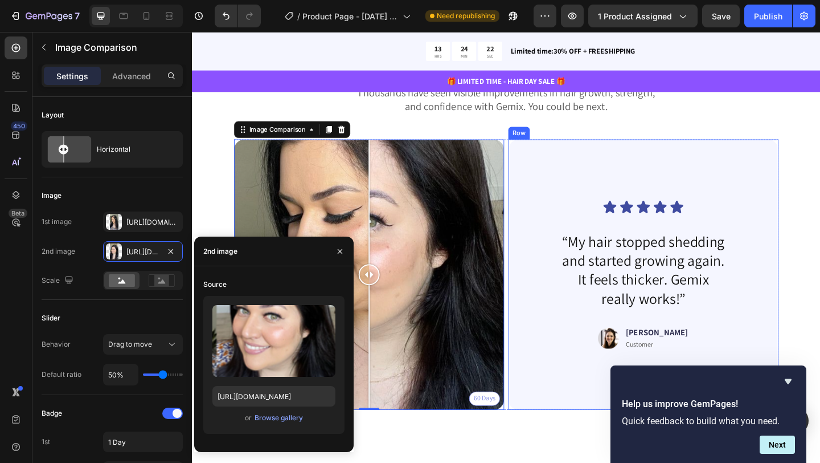
click at [563, 291] on div "Icon Icon Icon Icon Icon Icon List “My hair stopped shedding and started growin…" at bounding box center [682, 295] width 239 height 257
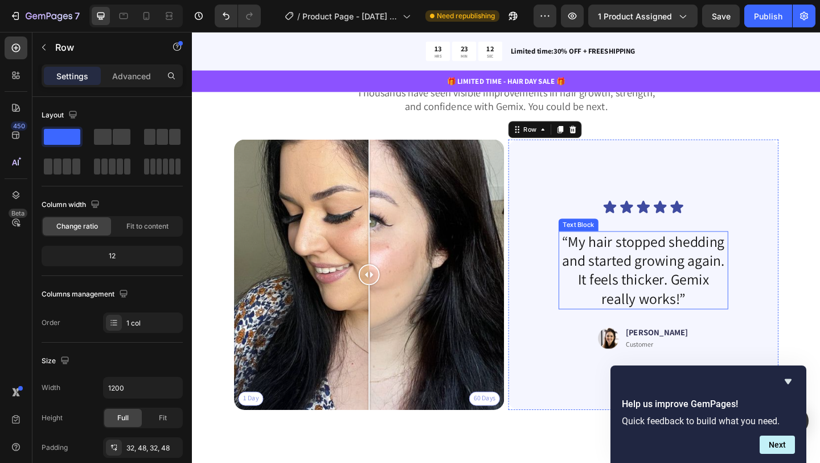
click at [616, 267] on p "“My hair stopped shedding and started growing again. It feels thicker. Gemix re…" at bounding box center [683, 291] width 182 height 83
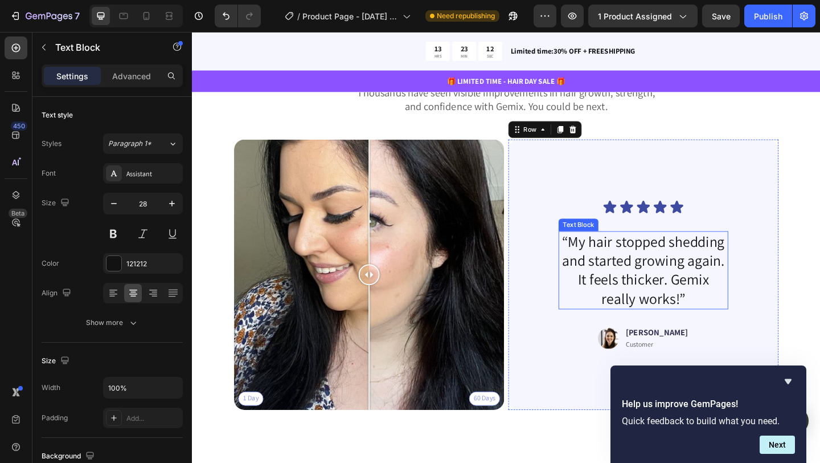
click at [616, 267] on p "“My hair stopped shedding and started growing again. It feels thicker. Gemix re…" at bounding box center [683, 291] width 182 height 83
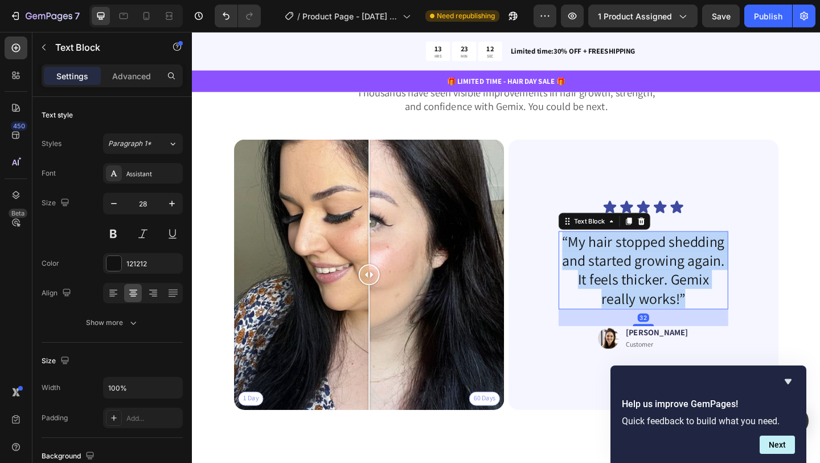
click at [616, 267] on p "“My hair stopped shedding and started growing again. It feels thicker. Gemix re…" at bounding box center [683, 291] width 182 height 83
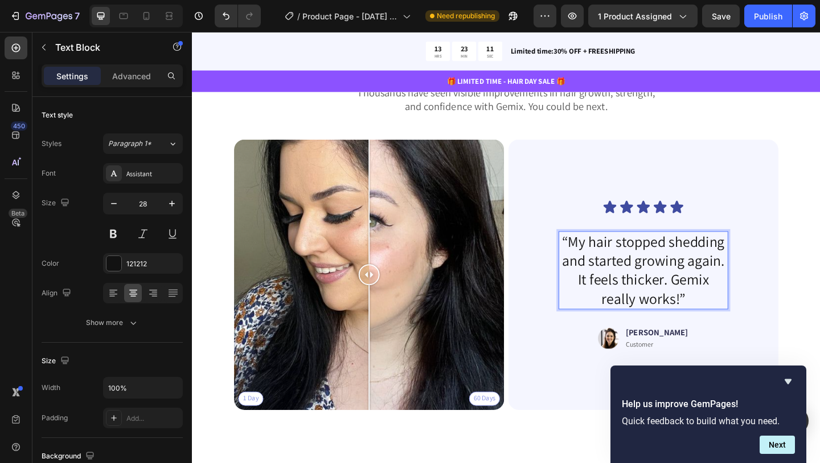
scroll to position [2584, 0]
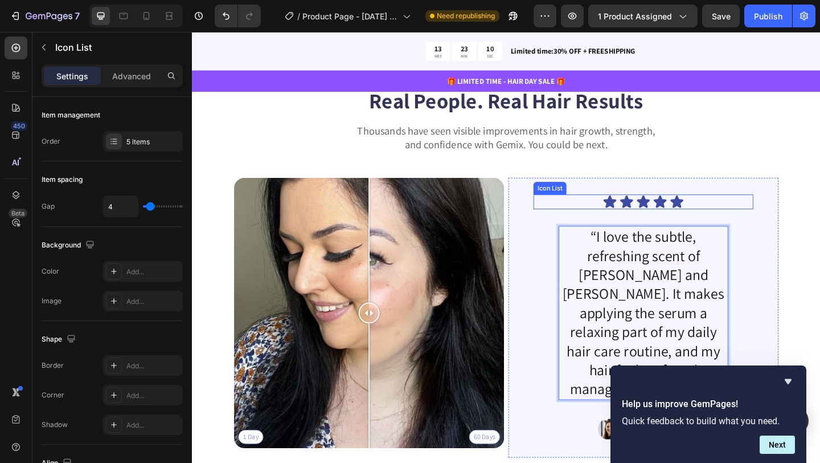
click at [795, 224] on div "Icon Icon Icon Icon Icon" at bounding box center [682, 217] width 239 height 16
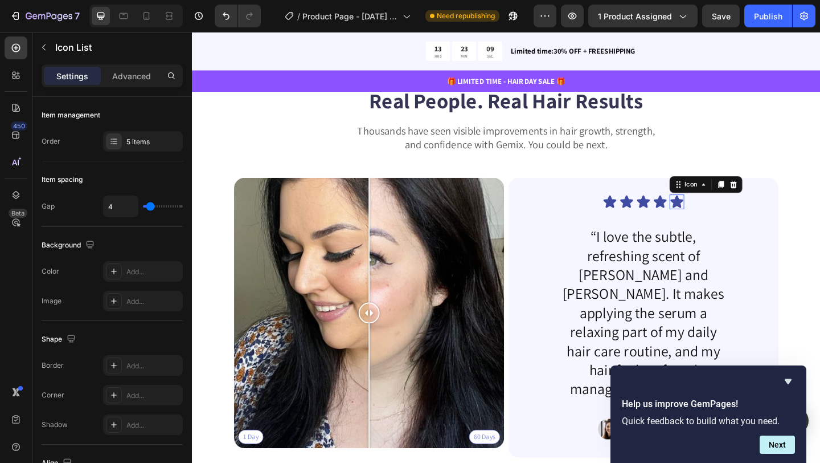
click at [723, 222] on icon at bounding box center [720, 217] width 14 height 14
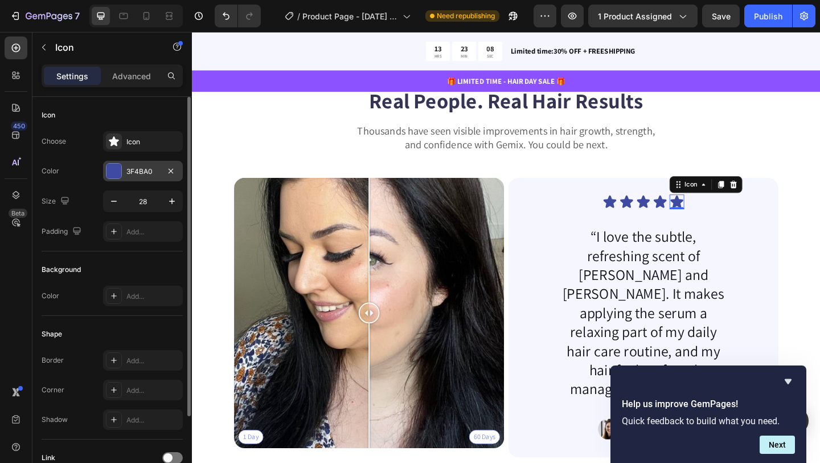
click at [116, 178] on div at bounding box center [114, 170] width 15 height 15
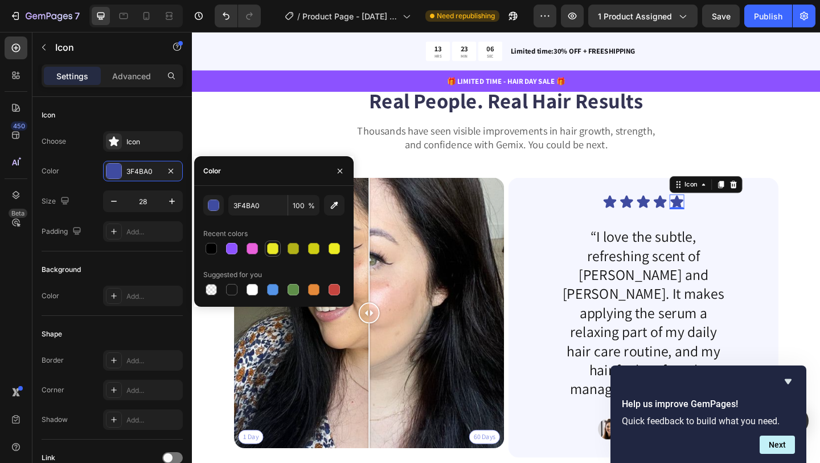
click at [273, 254] on div at bounding box center [272, 248] width 11 height 11
click at [211, 205] on div "button" at bounding box center [214, 205] width 11 height 11
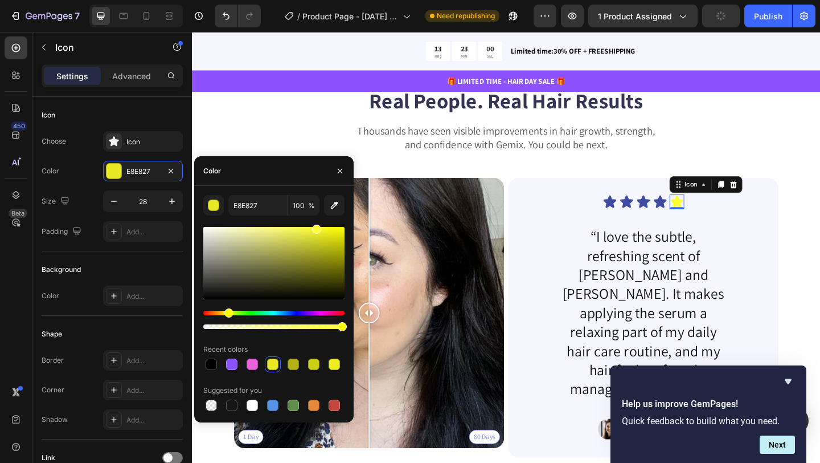
drag, startPoint x: 322, startPoint y: 234, endPoint x: 316, endPoint y: 224, distance: 11.9
click at [316, 224] on div at bounding box center [316, 228] width 9 height 9
type input "F4F416"
drag, startPoint x: 317, startPoint y: 228, endPoint x: 332, endPoint y: 229, distance: 14.8
click at [332, 229] on div at bounding box center [333, 231] width 9 height 9
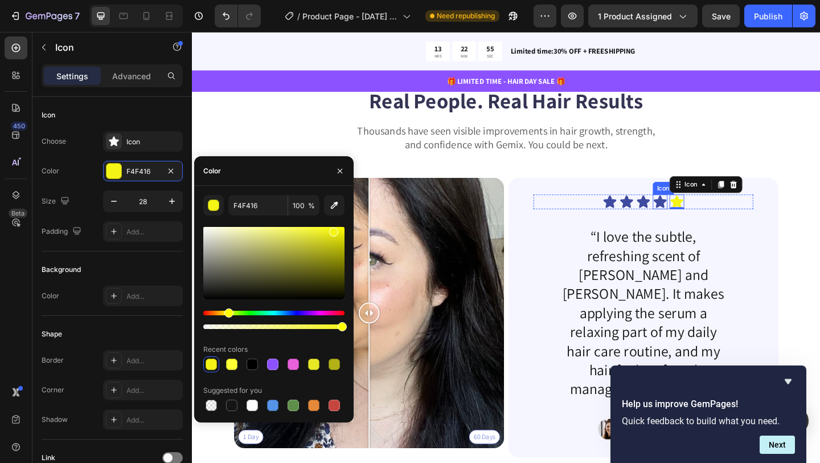
click at [700, 223] on icon at bounding box center [701, 217] width 14 height 14
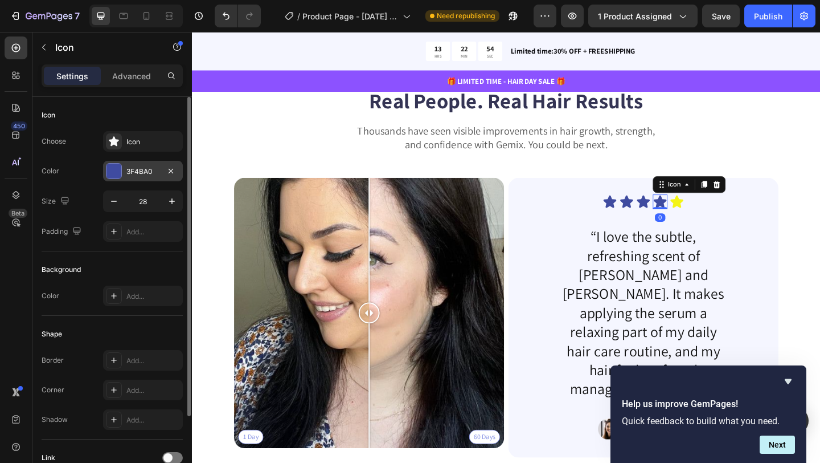
click at [106, 175] on div at bounding box center [114, 171] width 16 height 16
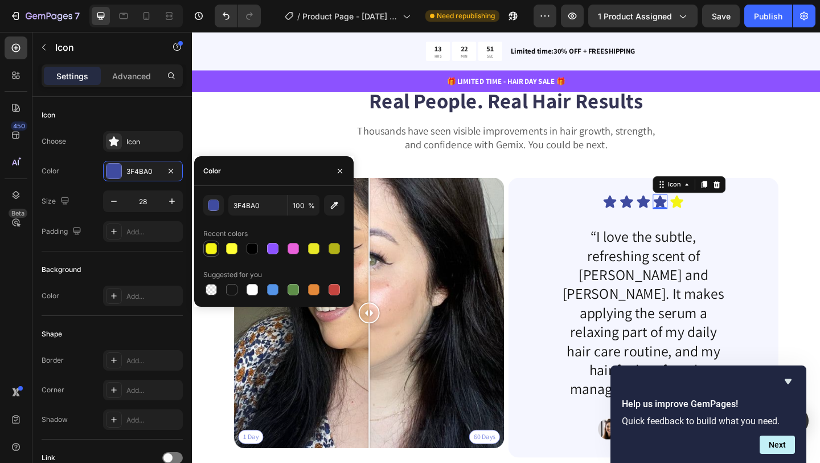
click at [212, 251] on div at bounding box center [211, 248] width 11 height 11
type input "F4F416"
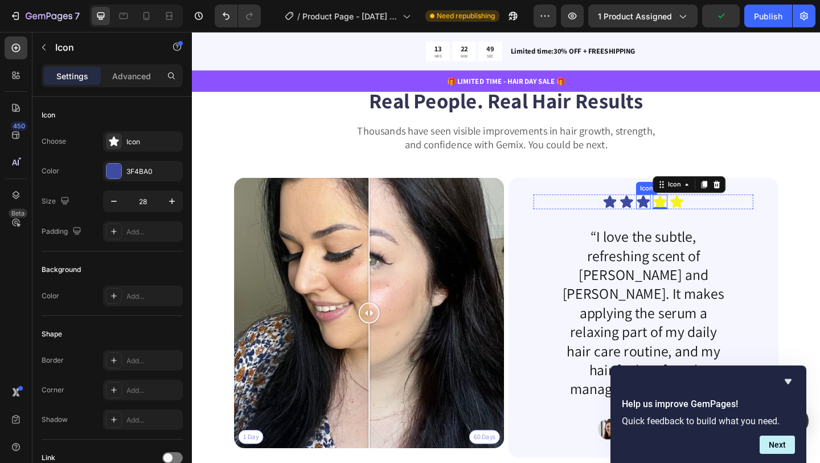
click at [685, 222] on icon at bounding box center [683, 217] width 14 height 14
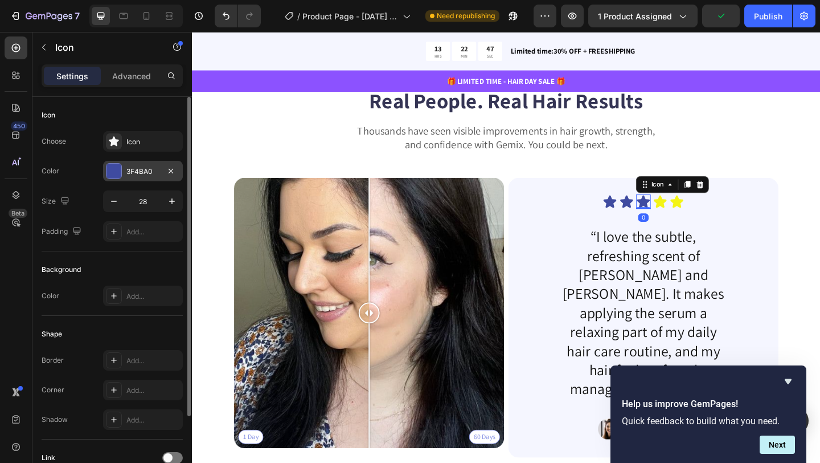
click at [113, 170] on div at bounding box center [114, 170] width 15 height 15
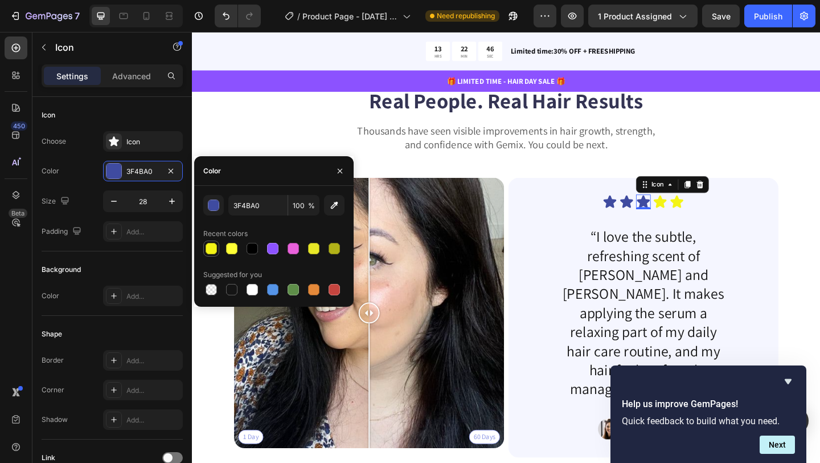
click at [210, 251] on div at bounding box center [211, 248] width 11 height 11
type input "F4F416"
click at [663, 222] on icon at bounding box center [665, 217] width 14 height 14
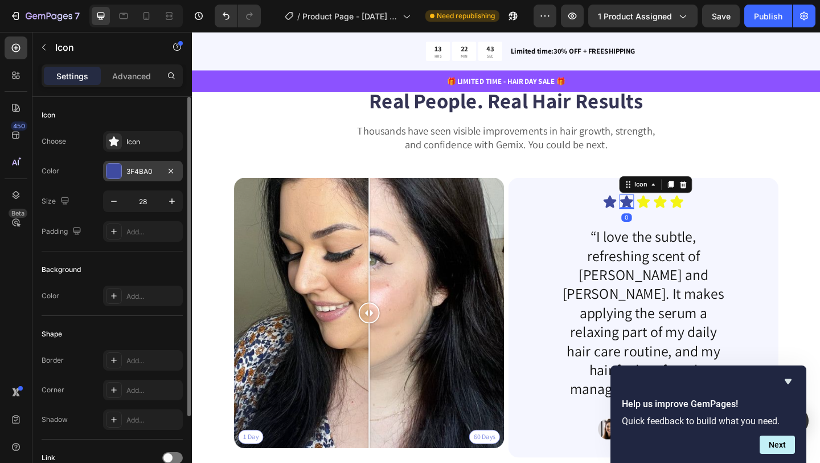
click at [110, 175] on div at bounding box center [114, 170] width 15 height 15
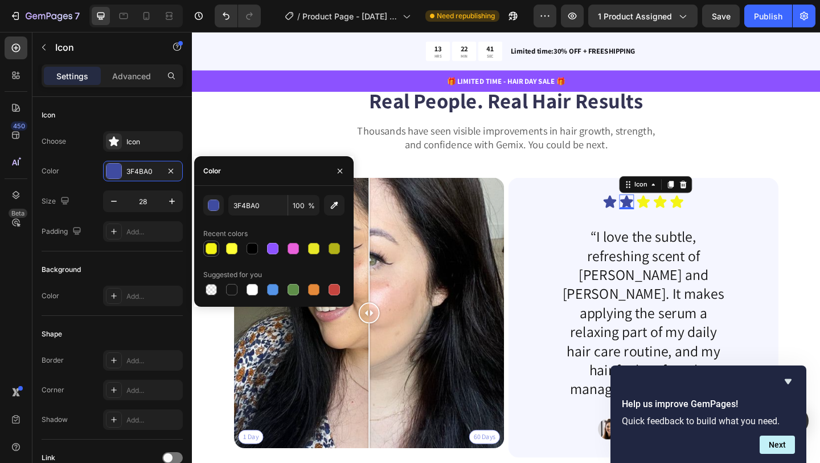
click at [207, 247] on div at bounding box center [211, 248] width 11 height 11
type input "F4F416"
click at [648, 222] on icon at bounding box center [647, 217] width 14 height 14
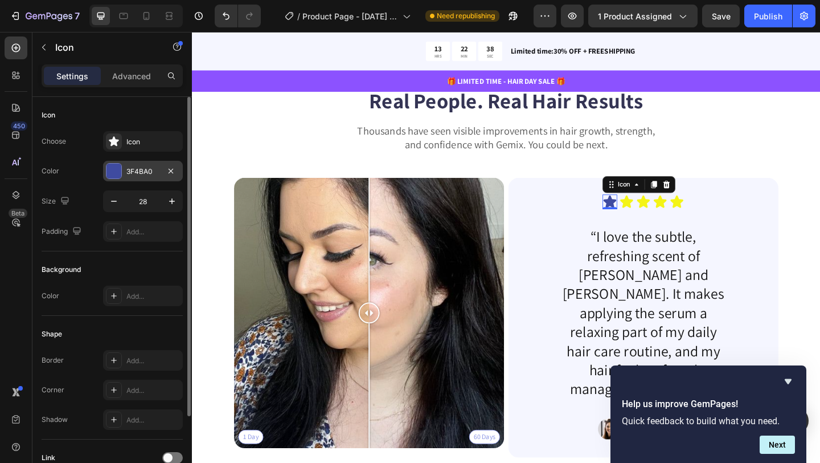
click at [118, 177] on div at bounding box center [114, 170] width 15 height 15
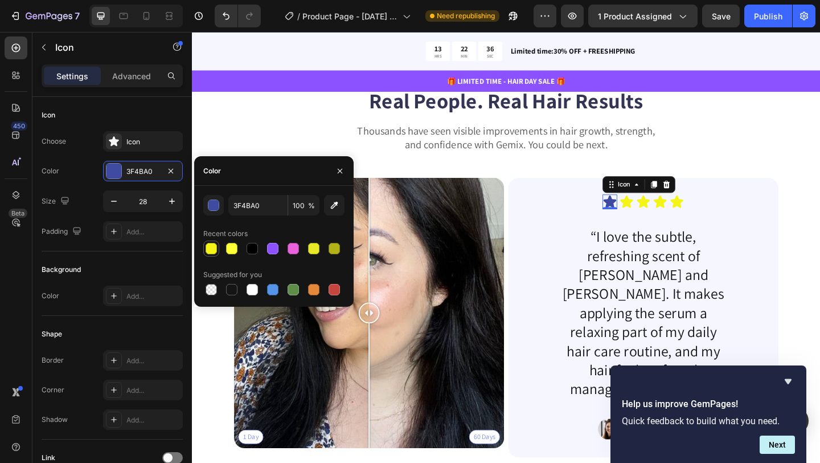
click at [208, 251] on div at bounding box center [211, 248] width 11 height 11
type input "F4F416"
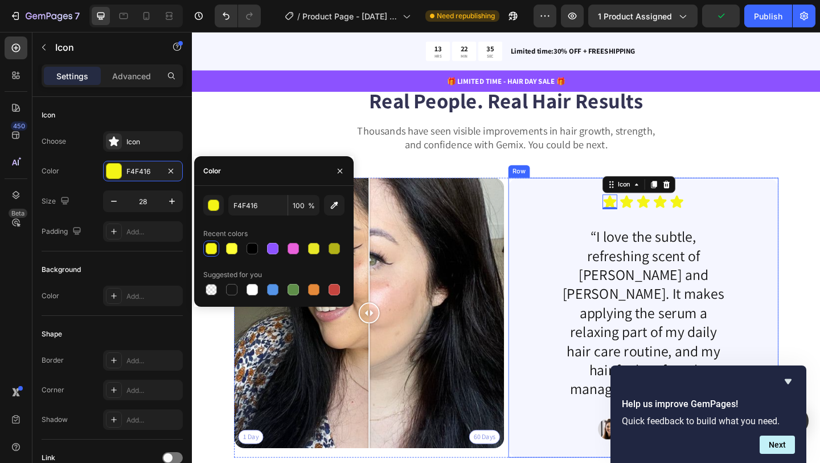
click at [685, 273] on p "“I love the subtle, refreshing scent of [PERSON_NAME] and [PERSON_NAME]. It mak…" at bounding box center [683, 337] width 182 height 187
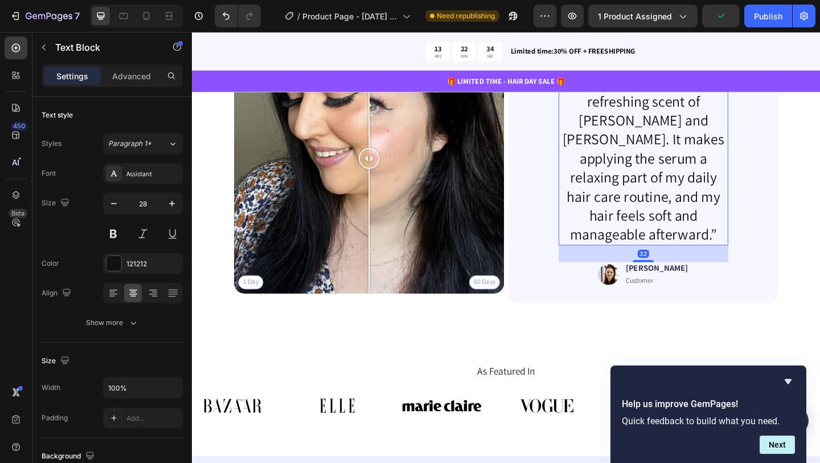
scroll to position [2757, 0]
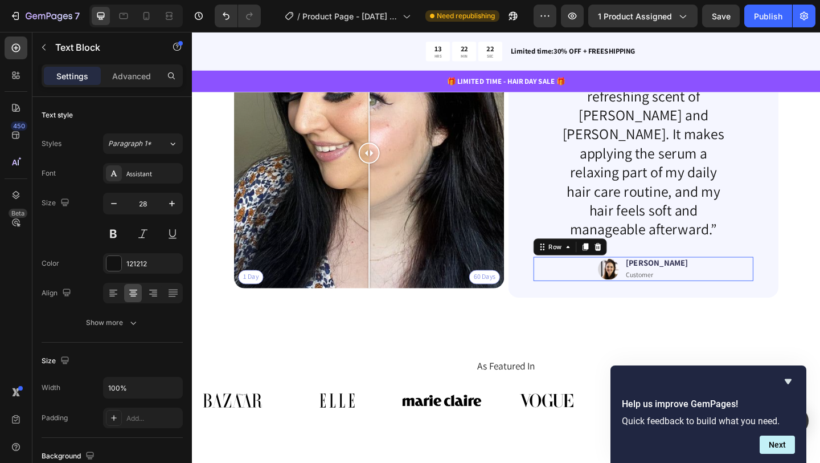
click at [714, 276] on div "Image Jessica Text Block Customer Text Block Row 0" at bounding box center [682, 289] width 239 height 26
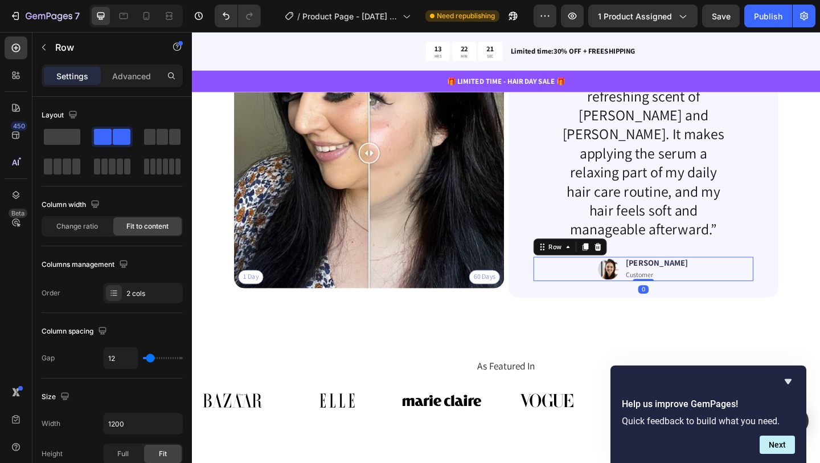
click at [714, 276] on div "Image Jessica Text Block Customer Text Block Row 0" at bounding box center [682, 289] width 239 height 26
click at [696, 277] on p "Jessica" at bounding box center [697, 283] width 67 height 12
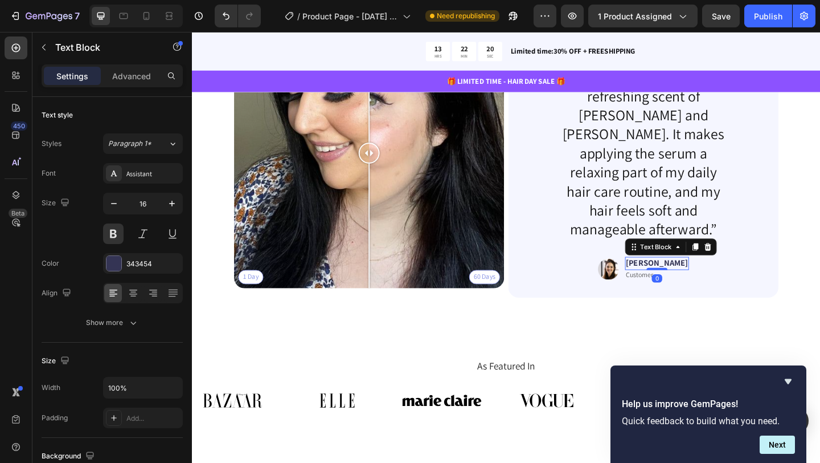
click at [696, 277] on p "Jessica" at bounding box center [697, 283] width 67 height 12
click at [656, 277] on img at bounding box center [644, 289] width 23 height 26
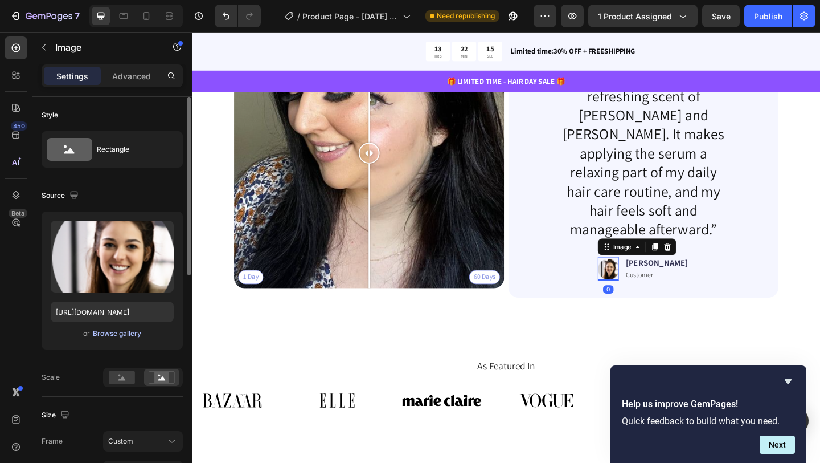
click at [118, 338] on button "Browse gallery" at bounding box center [117, 333] width 50 height 11
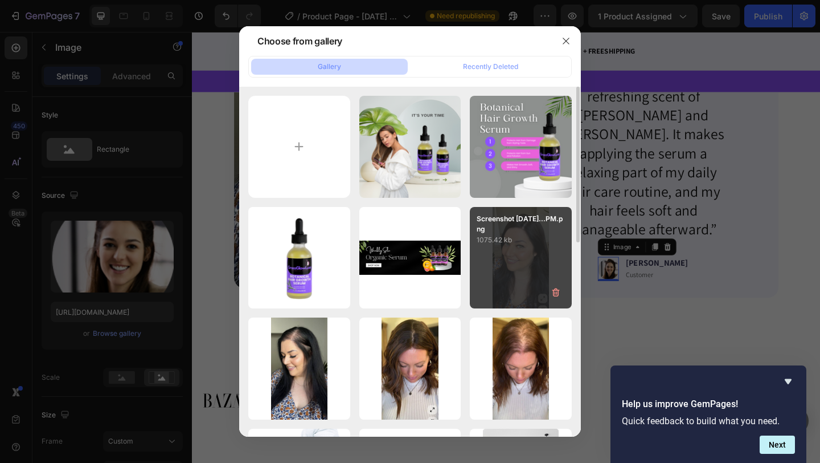
click at [528, 256] on div "Screenshot [DATE]...PM.png 1075.42 kb" at bounding box center [521, 258] width 102 height 102
type input "[URL][DOMAIN_NAME]"
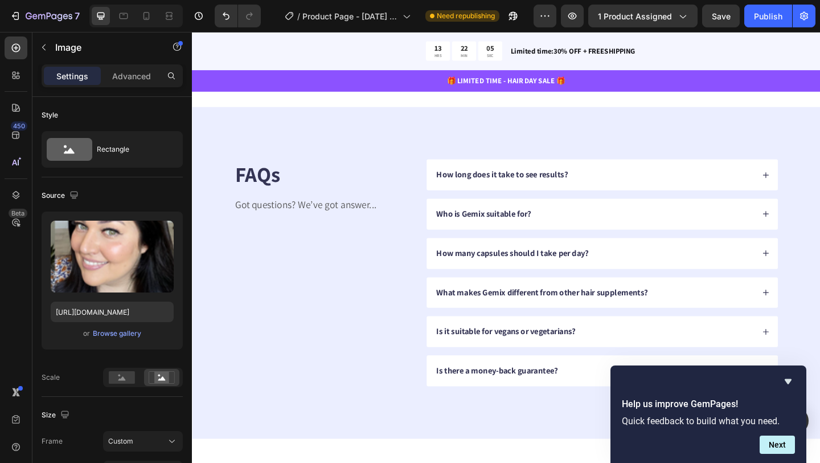
scroll to position [3150, 0]
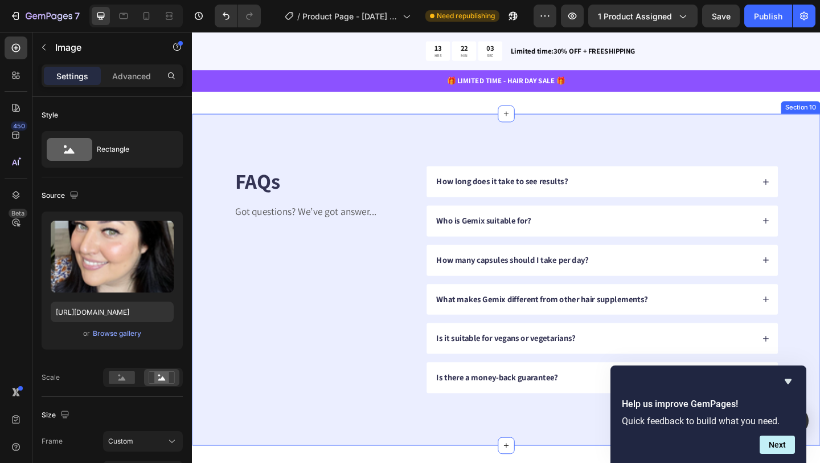
click at [244, 448] on div "FAQs Heading Got questions? We’ve got answer... Text Block How long does it tak…" at bounding box center [534, 301] width 684 height 361
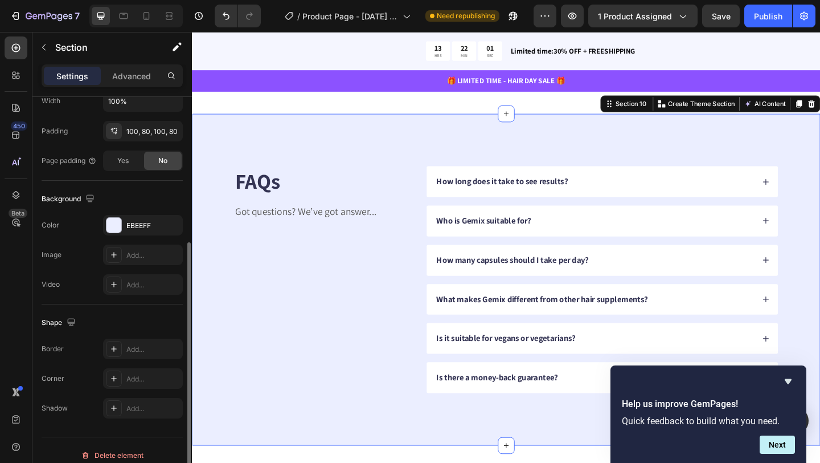
scroll to position [297, 0]
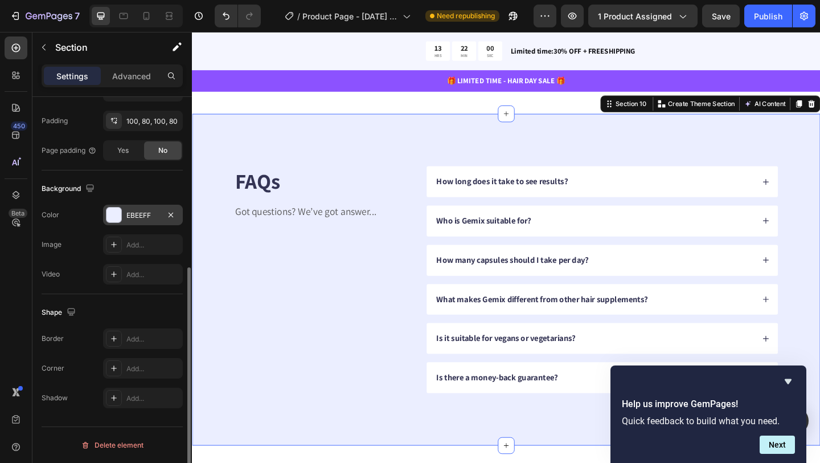
click at [112, 219] on div at bounding box center [114, 214] width 15 height 15
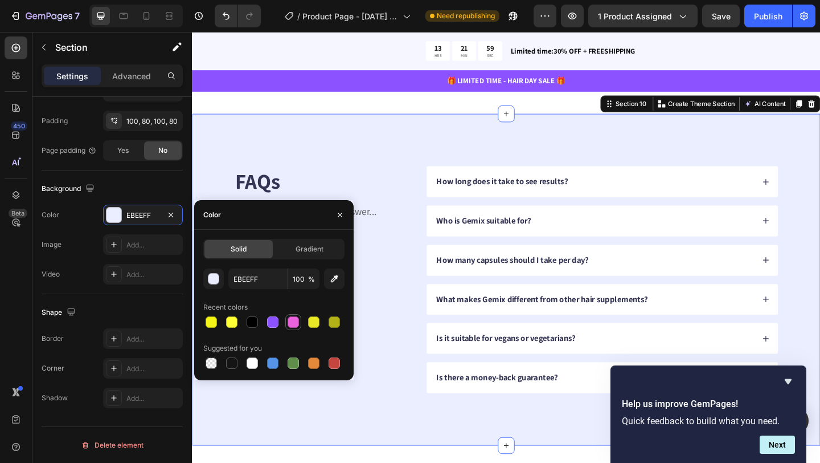
click at [292, 322] on div at bounding box center [293, 321] width 11 height 11
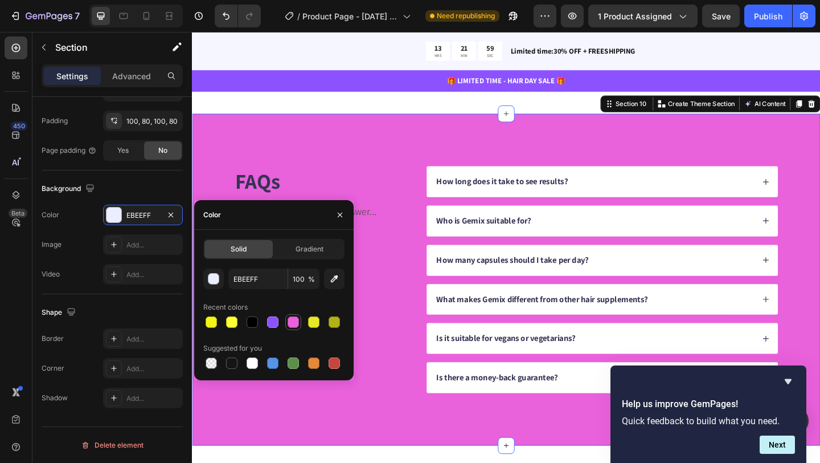
type input "E961DB"
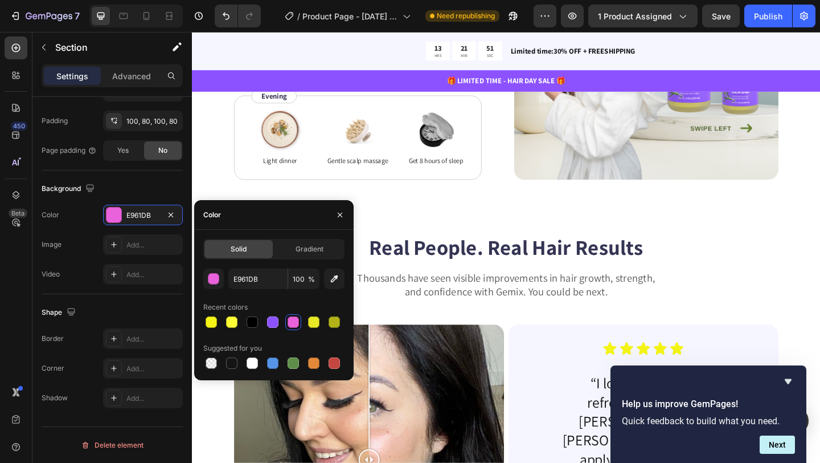
scroll to position [2450, 0]
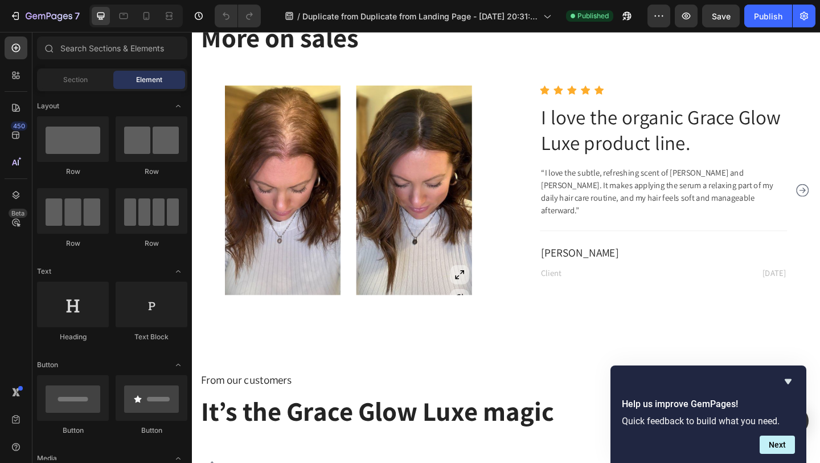
scroll to position [2233, 0]
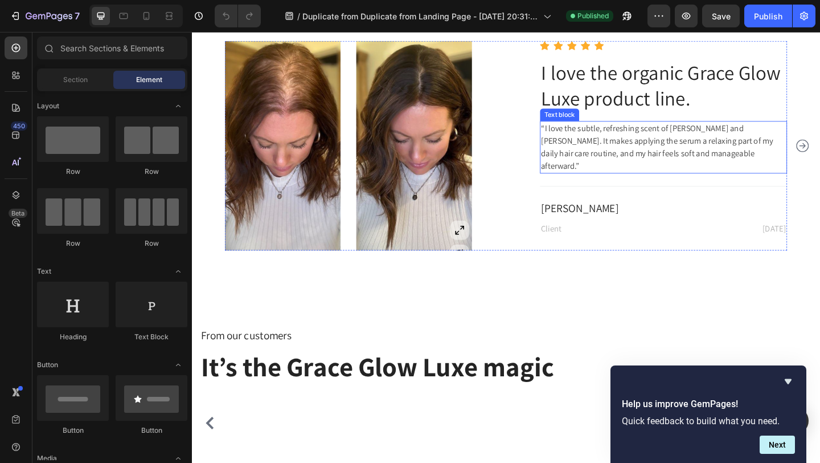
click at [586, 185] on p "“I love the subtle, refreshing scent of [PERSON_NAME] and [PERSON_NAME]. It mak…" at bounding box center [705, 157] width 267 height 55
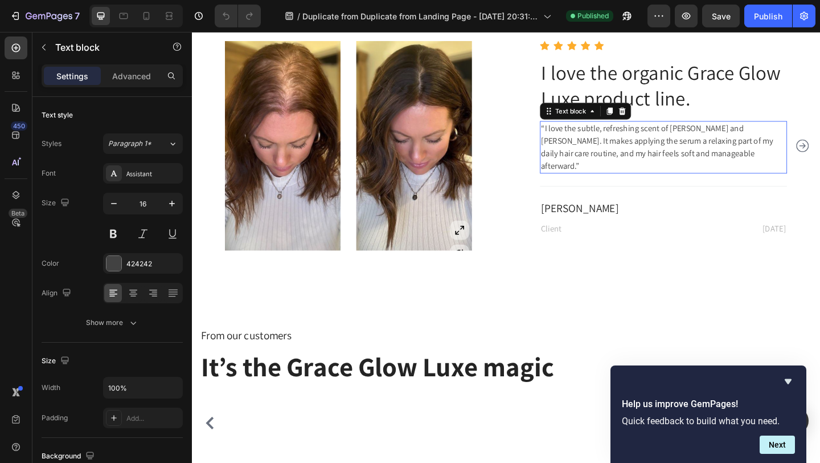
click at [586, 185] on p "“I love the subtle, refreshing scent of [PERSON_NAME] and [PERSON_NAME]. It mak…" at bounding box center [705, 157] width 267 height 55
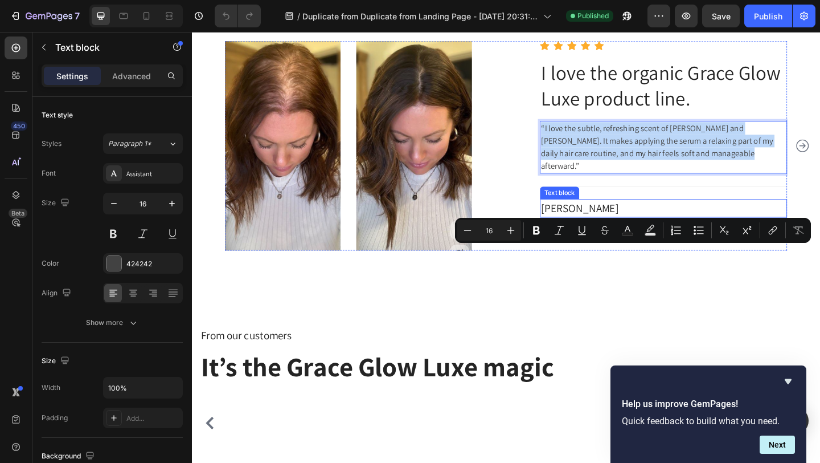
click at [612, 233] on p "[PERSON_NAME]" at bounding box center [705, 224] width 267 height 18
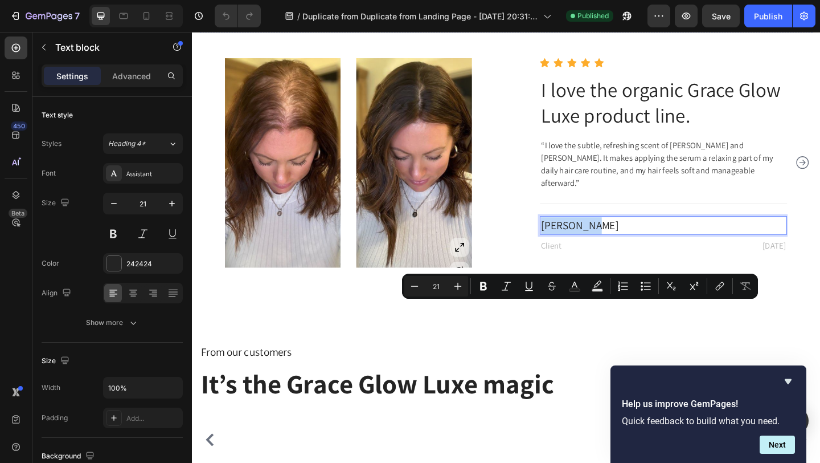
scroll to position [2329, 0]
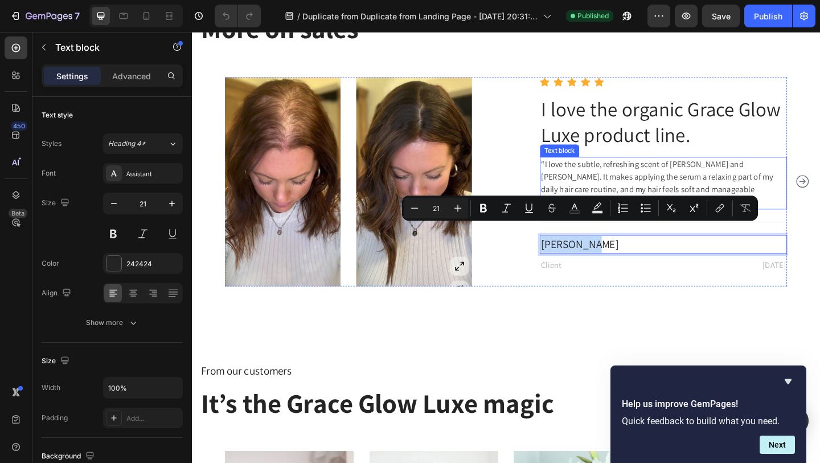
click at [629, 181] on p "“I love the subtle, refreshing scent of [PERSON_NAME] and [PERSON_NAME]. It mak…" at bounding box center [705, 196] width 267 height 55
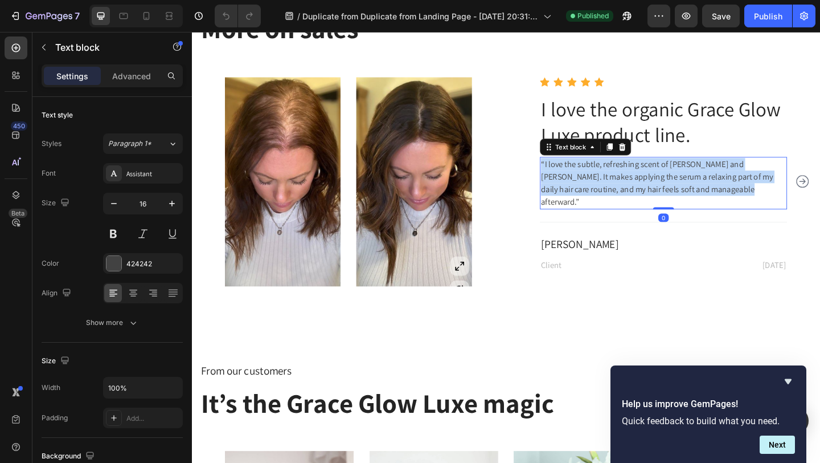
click at [629, 181] on p "“I love the subtle, refreshing scent of [PERSON_NAME] and [PERSON_NAME]. It mak…" at bounding box center [705, 196] width 267 height 55
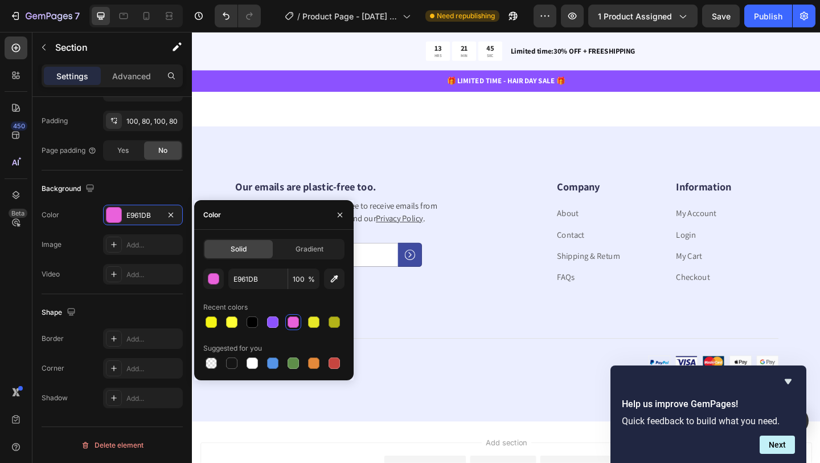
scroll to position [3701, 0]
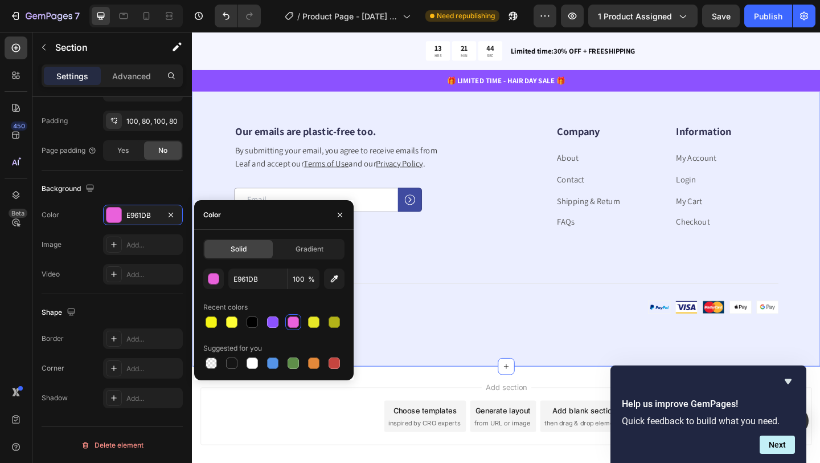
click at [439, 207] on div "Our emails are plastic-free too. Heading By submitting your email, you agree to…" at bounding box center [534, 235] width 684 height 321
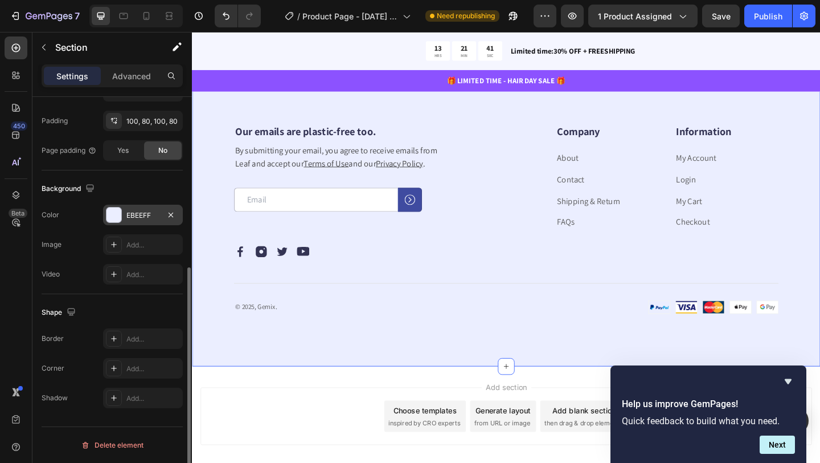
click at [113, 220] on div at bounding box center [114, 214] width 15 height 15
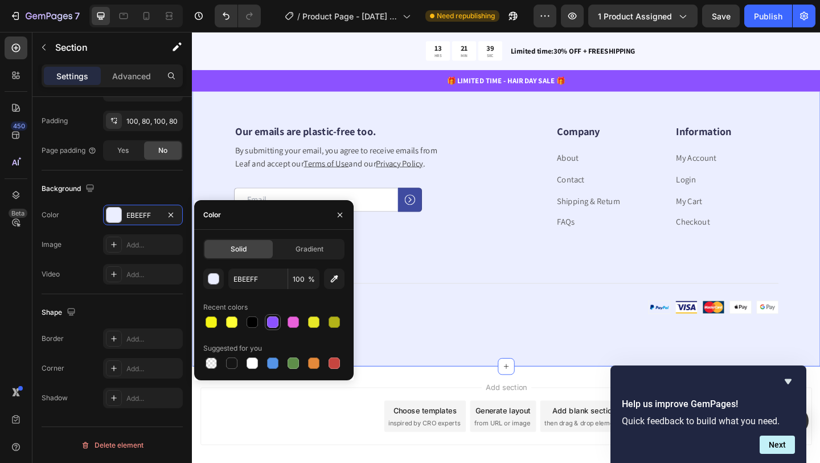
click at [273, 322] on div at bounding box center [272, 321] width 11 height 11
type input "8C52FF"
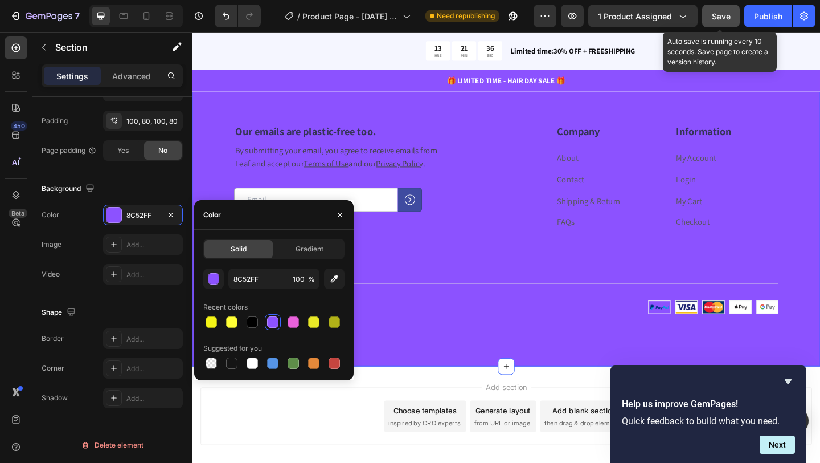
click at [721, 22] on button "Save" at bounding box center [721, 16] width 38 height 23
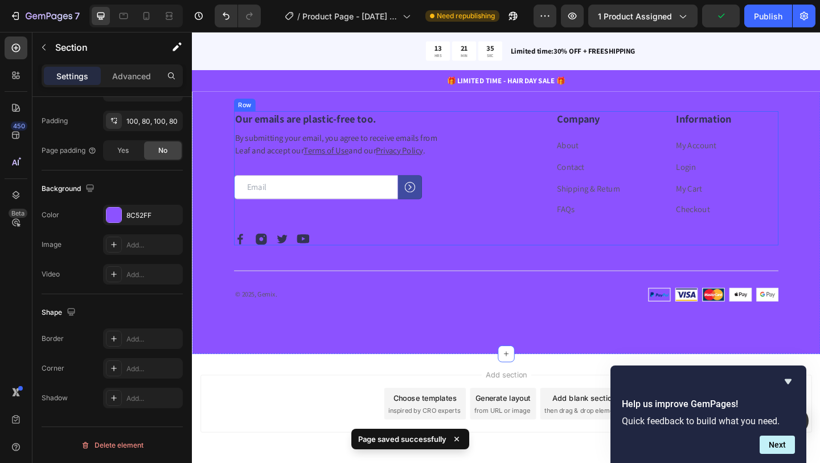
scroll to position [3717, 0]
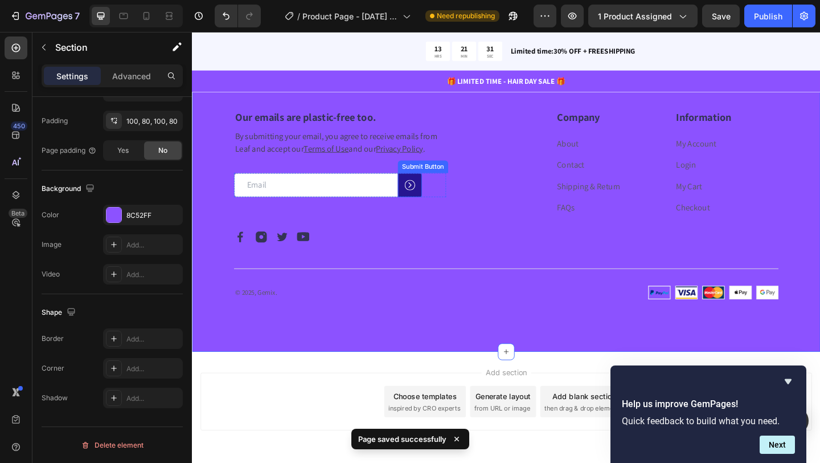
click at [437, 211] on button at bounding box center [429, 198] width 26 height 26
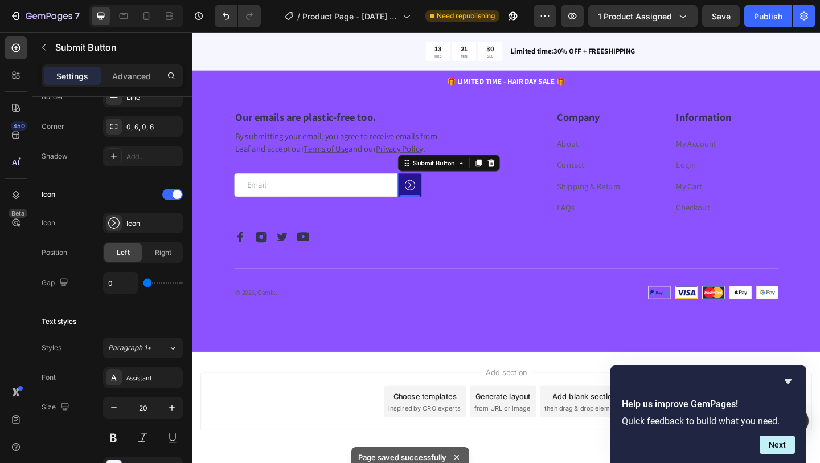
scroll to position [0, 0]
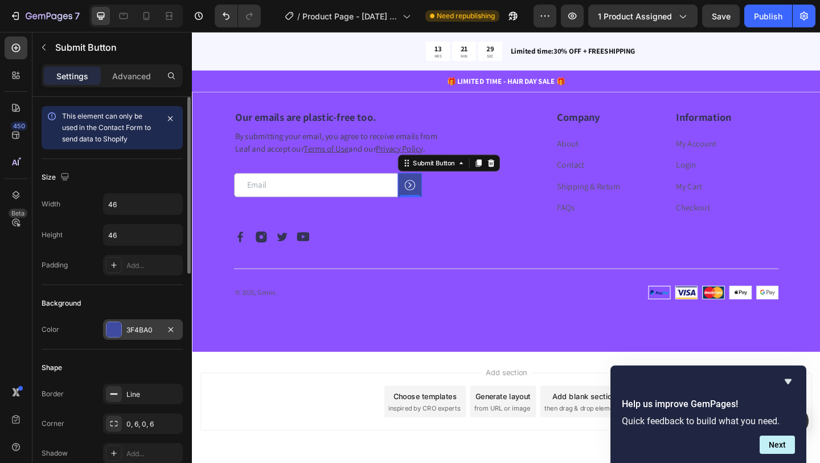
click at [115, 331] on div at bounding box center [114, 329] width 15 height 15
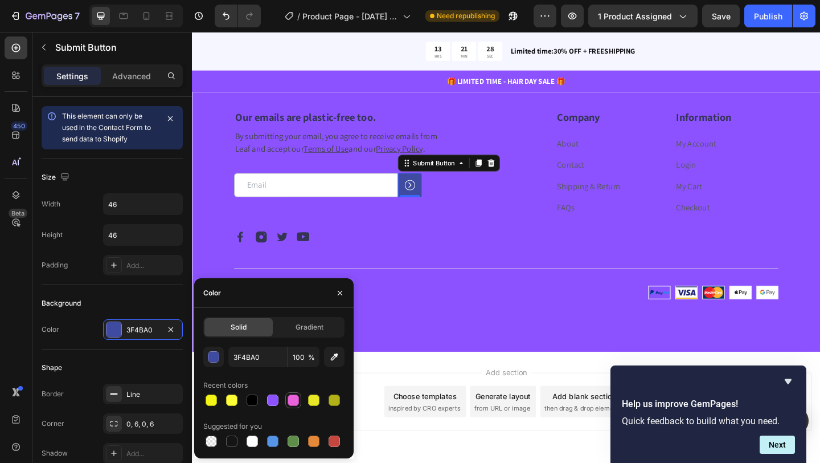
click at [294, 403] on div at bounding box center [293, 399] width 11 height 11
type input "E961DB"
click at [549, 261] on div "Company Heading About Text block Contact Text block Shipping & Return Text bloc…" at bounding box center [686, 189] width 288 height 146
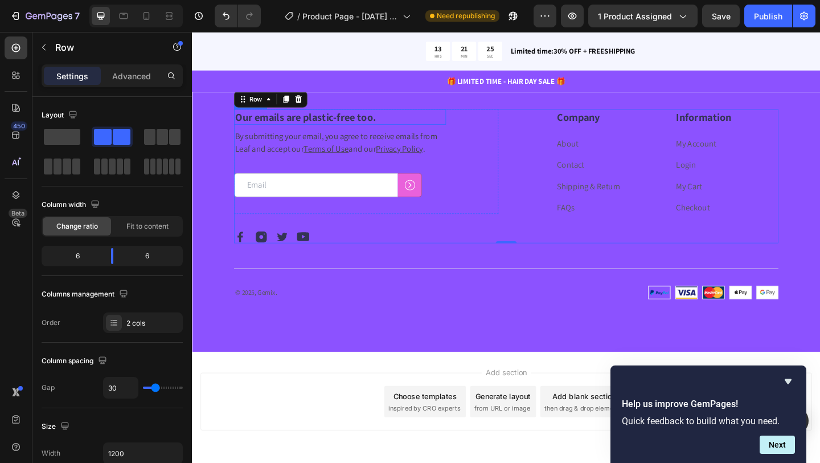
click at [379, 133] on h2 "Our emails are plastic-free too." at bounding box center [353, 124] width 231 height 17
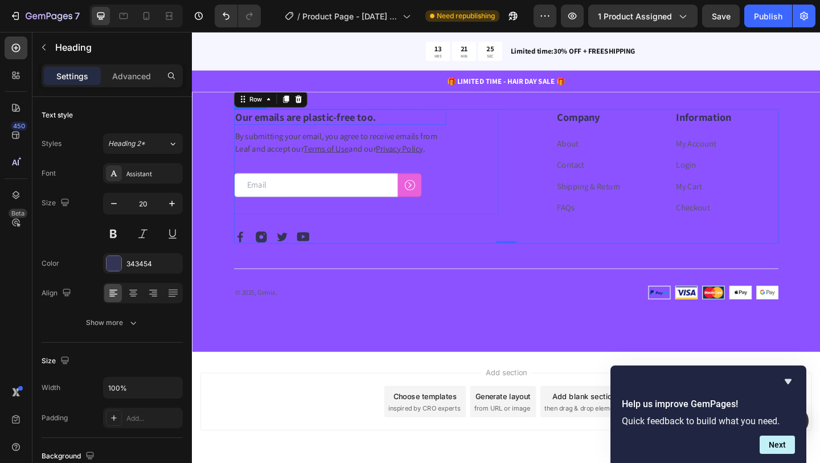
click at [379, 133] on h2 "Our emails are plastic-free too." at bounding box center [353, 124] width 231 height 17
click at [379, 132] on p "Our emails are plastic-free too." at bounding box center [353, 124] width 228 height 15
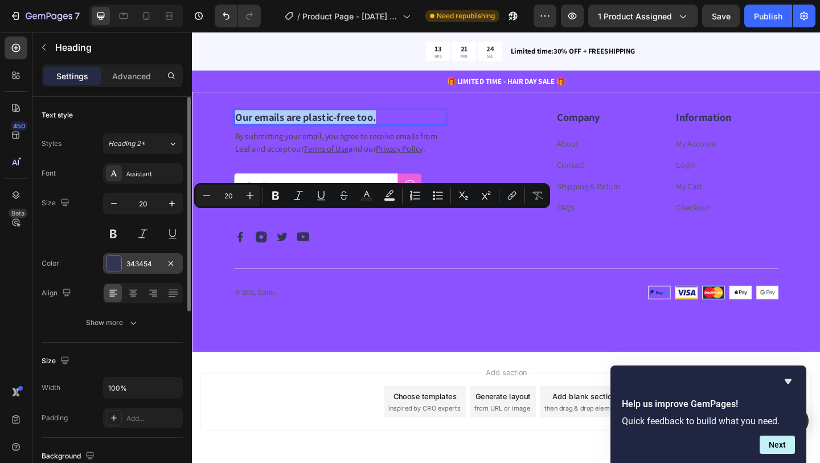
click at [120, 261] on div at bounding box center [114, 263] width 15 height 15
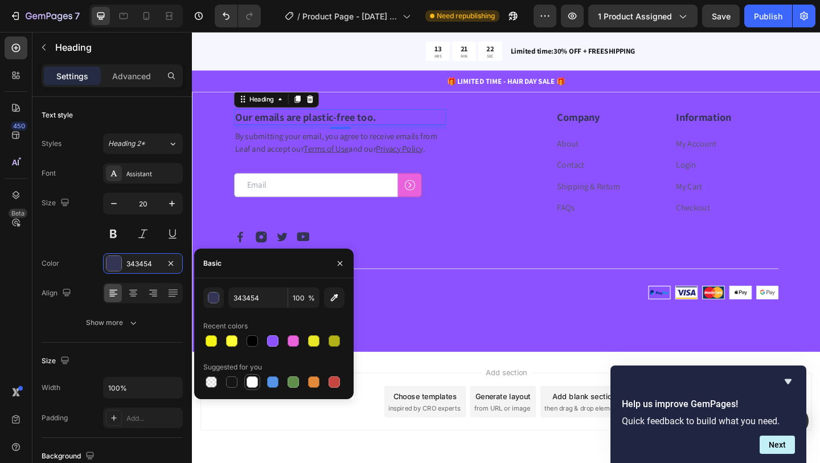
click at [252, 385] on div at bounding box center [252, 381] width 11 height 11
type input "FFFFFF"
click at [446, 166] on p "By submitting your email, you agree to receive emails from Leaf and accept our …" at bounding box center [353, 151] width 228 height 27
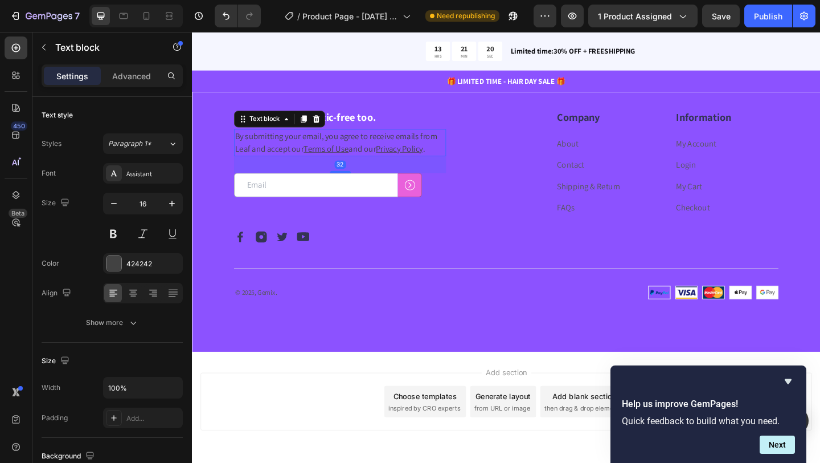
click at [446, 166] on p "By submitting your email, you agree to receive emails from Leaf and accept our …" at bounding box center [353, 151] width 228 height 27
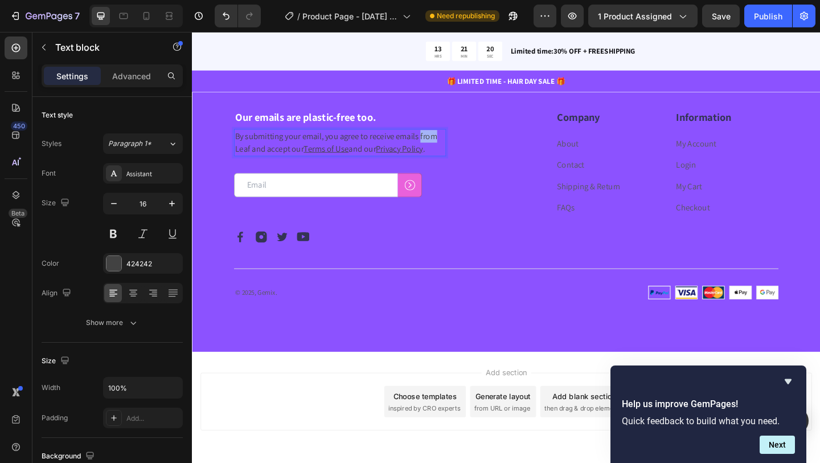
click at [446, 166] on p "By submitting your email, you agree to receive emails from Leaf and accept our …" at bounding box center [353, 151] width 228 height 27
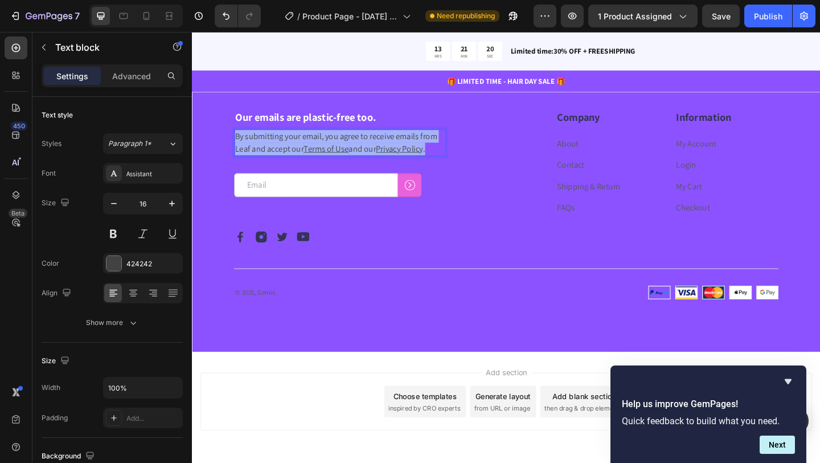
click at [446, 166] on p "By submitting your email, you agree to receive emails from Leaf and accept our …" at bounding box center [353, 151] width 228 height 27
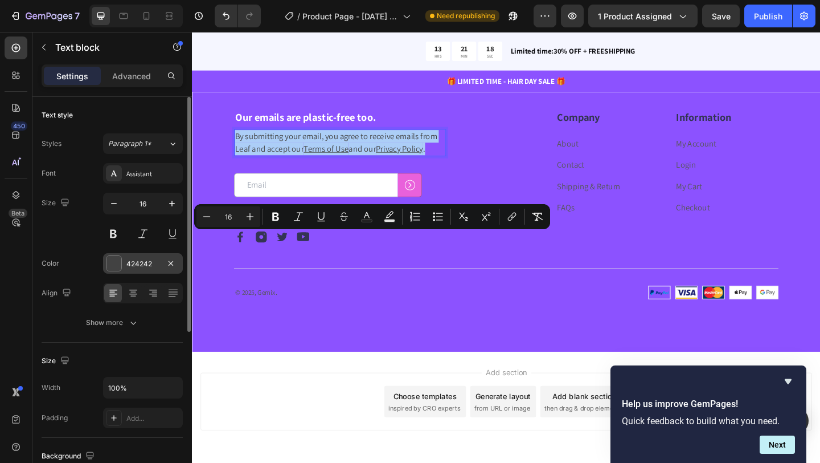
click at [115, 264] on div at bounding box center [114, 263] width 15 height 15
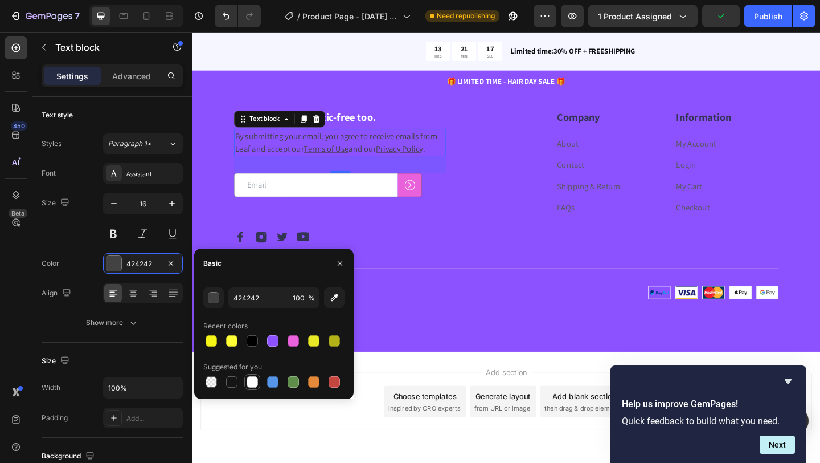
click at [255, 385] on div at bounding box center [252, 381] width 11 height 11
type input "FFFFFF"
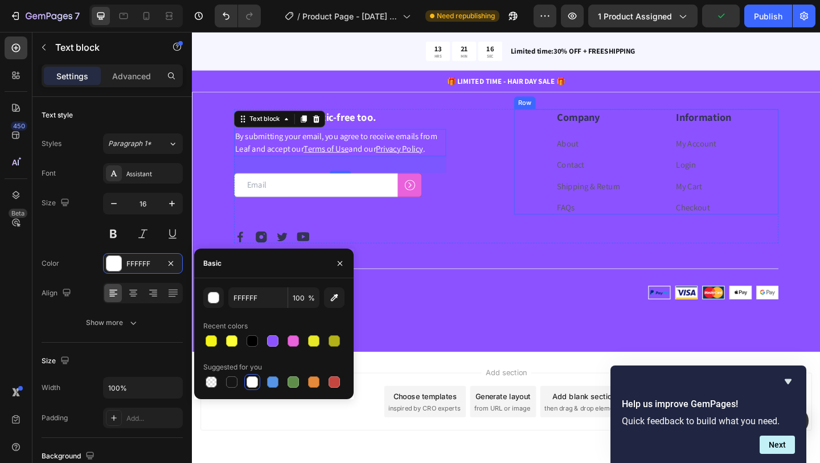
click at [542, 230] on div "Company Heading About Text block Contact Text block Shipping & Return Text bloc…" at bounding box center [686, 173] width 288 height 115
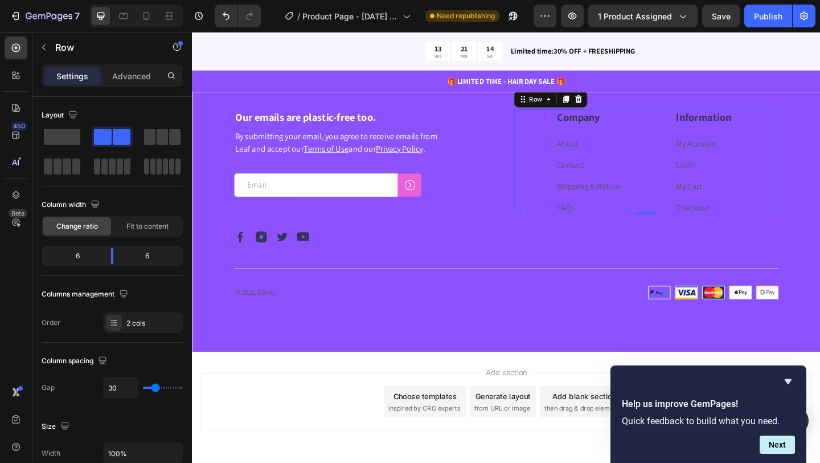
click at [580, 230] on div "Company Heading About Text block Contact Text block Shipping & Return Text bloc…" at bounding box center [686, 173] width 288 height 115
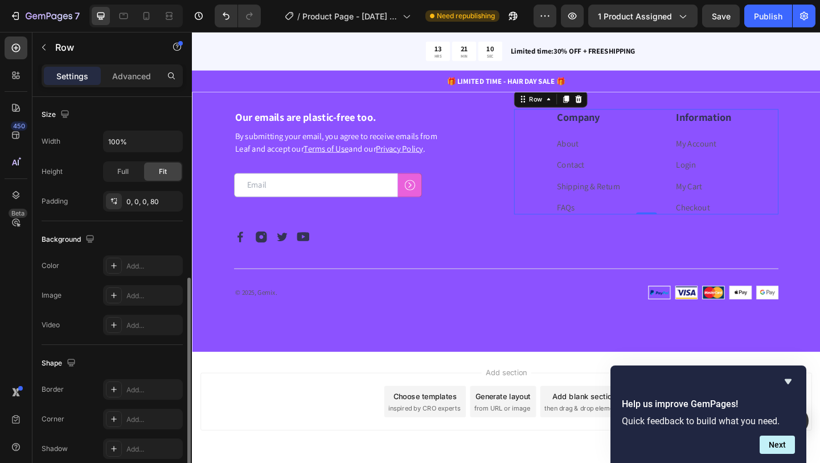
scroll to position [295, 0]
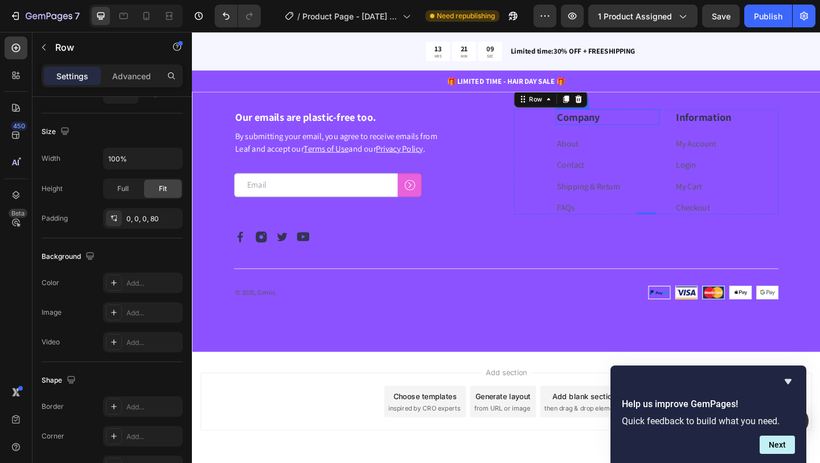
click at [613, 132] on p "Company" at bounding box center [644, 124] width 111 height 15
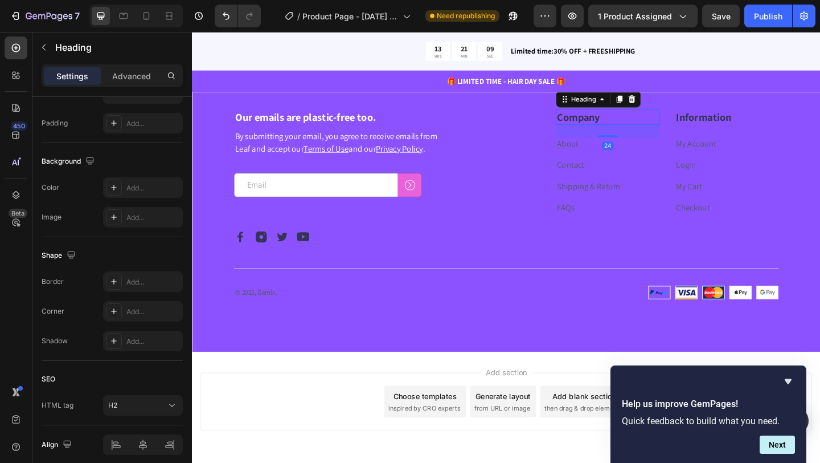
click at [613, 132] on p "Company" at bounding box center [644, 124] width 111 height 15
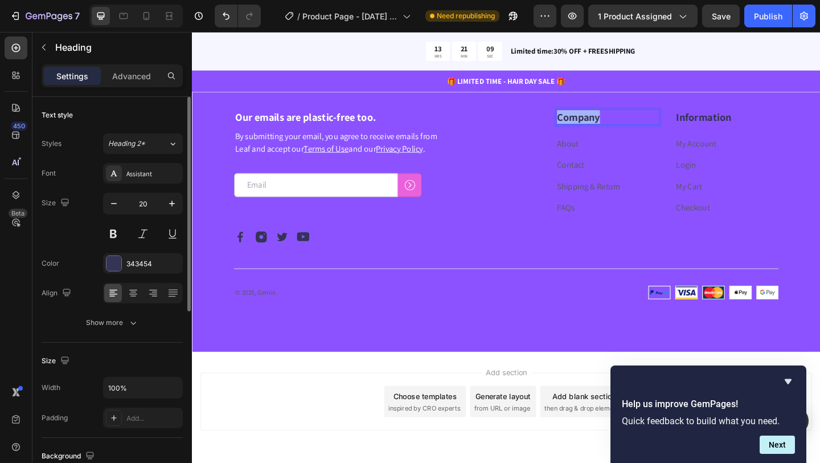
click at [613, 132] on p "Company" at bounding box center [644, 124] width 111 height 15
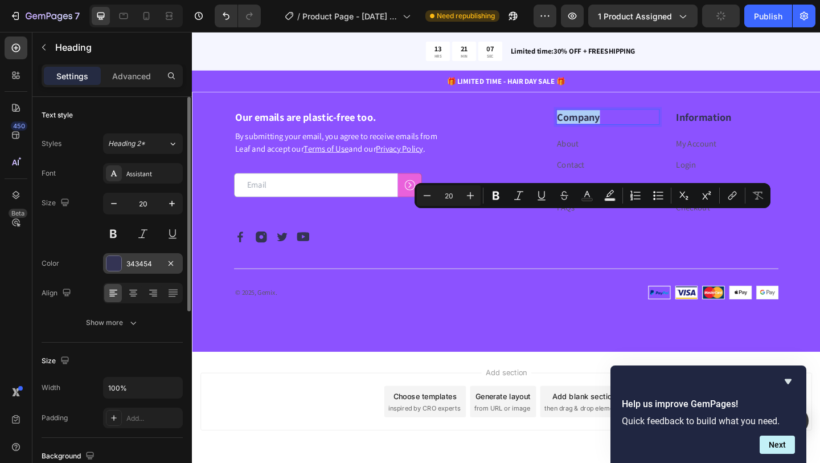
click at [111, 271] on div at bounding box center [114, 263] width 16 height 16
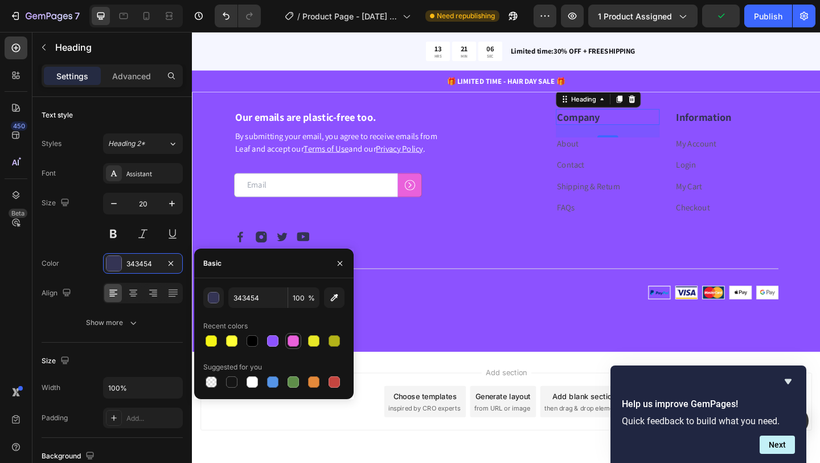
click at [293, 342] on div at bounding box center [293, 340] width 11 height 11
type input "E961DB"
click at [736, 132] on p "Information" at bounding box center [774, 124] width 111 height 15
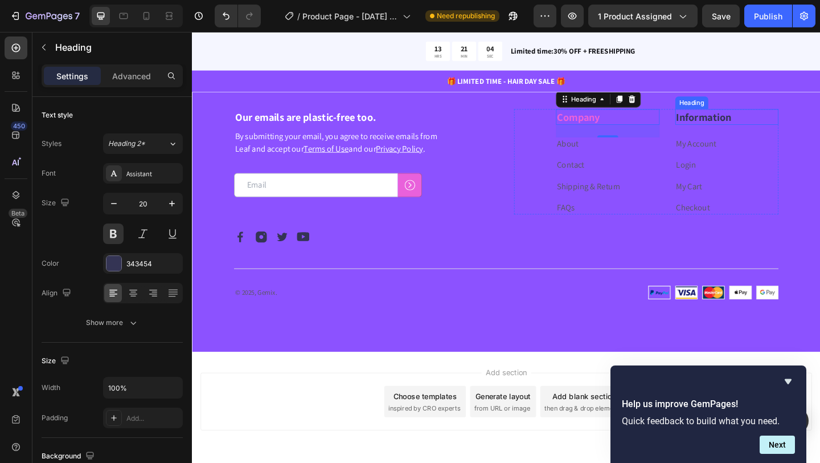
click at [736, 132] on p "Information" at bounding box center [774, 124] width 111 height 15
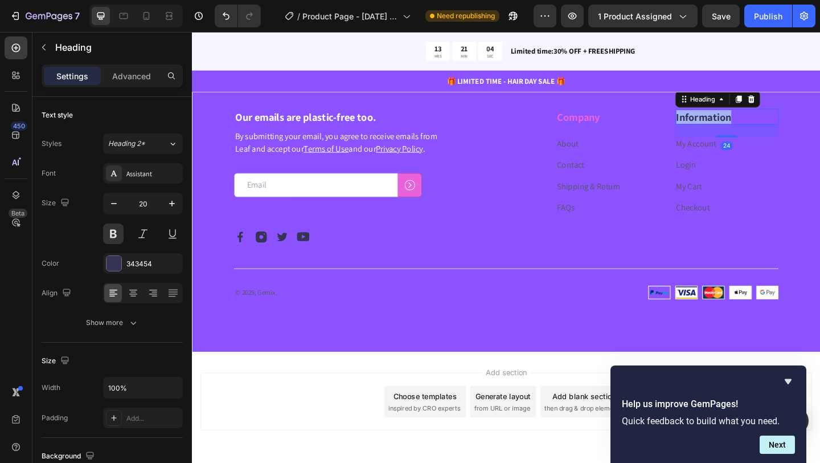
click at [736, 132] on p "Information" at bounding box center [774, 124] width 111 height 15
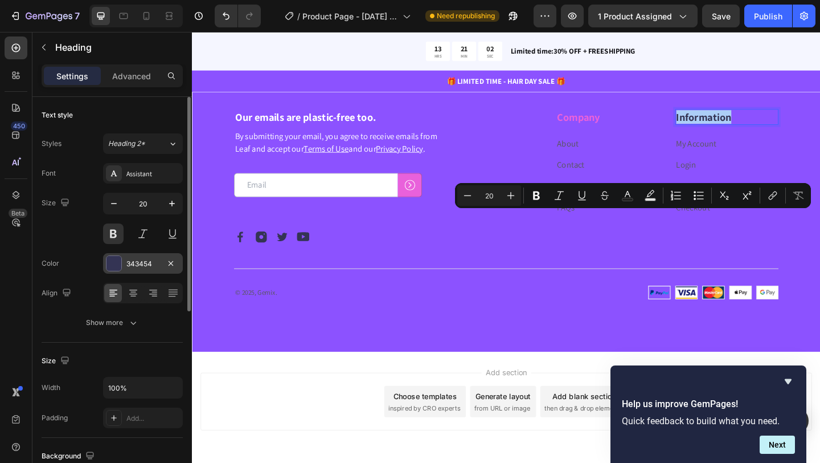
click at [118, 266] on div at bounding box center [114, 263] width 15 height 15
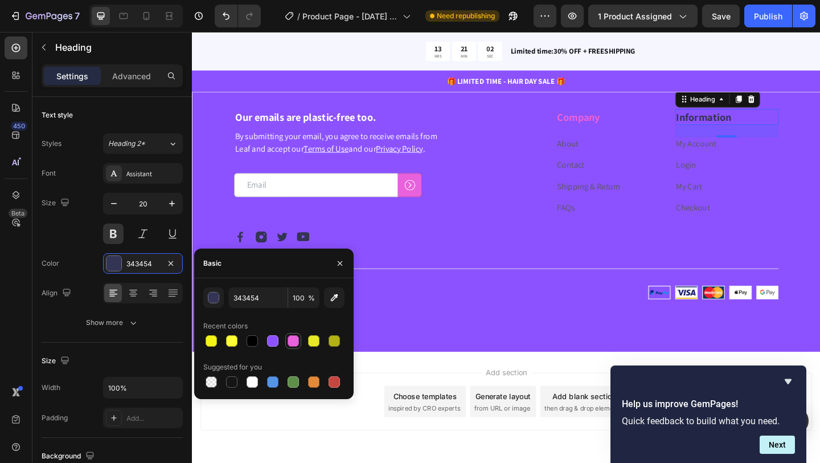
click at [295, 340] on div at bounding box center [293, 340] width 11 height 11
type input "E961DB"
click at [595, 159] on link "About" at bounding box center [600, 153] width 23 height 12
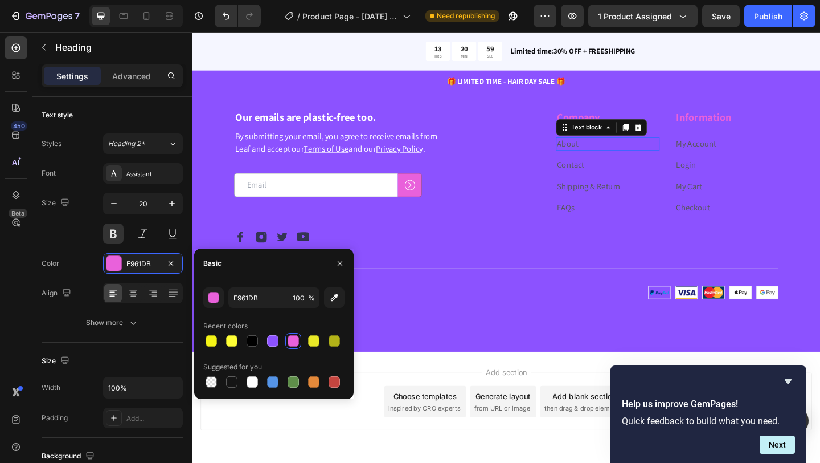
click at [595, 159] on link "About" at bounding box center [600, 153] width 23 height 12
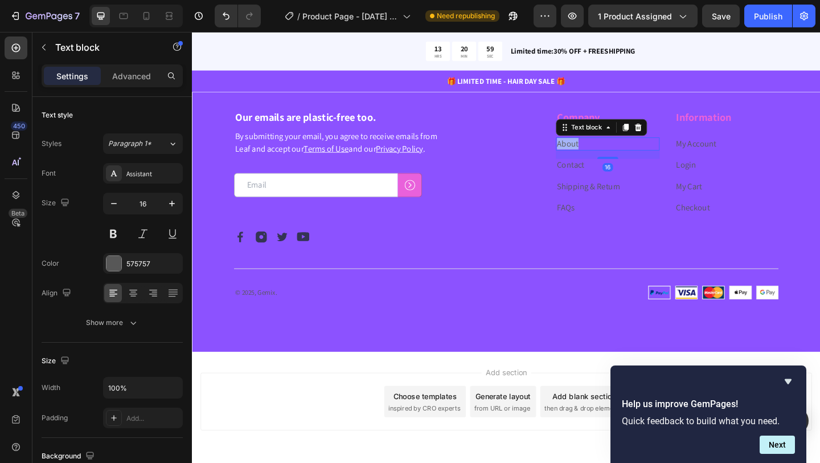
click at [595, 159] on link "About" at bounding box center [600, 153] width 23 height 12
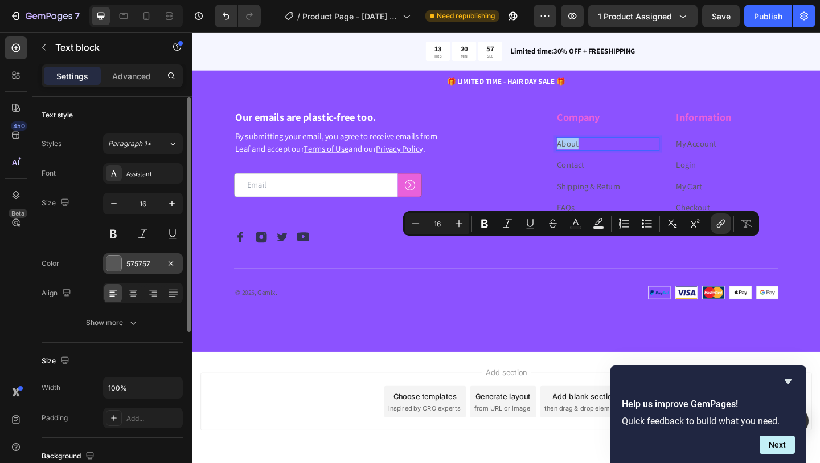
click at [120, 259] on div at bounding box center [114, 263] width 15 height 15
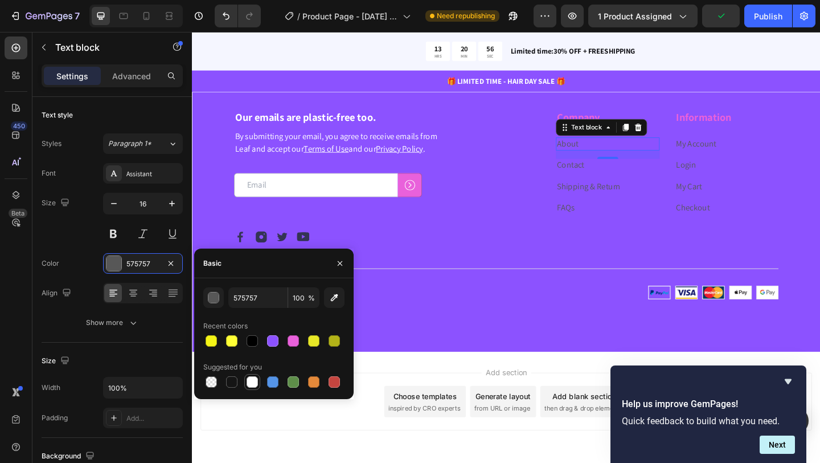
click at [254, 380] on div at bounding box center [252, 381] width 11 height 11
type input "FFFFFF"
click at [598, 182] on link "Contact" at bounding box center [604, 176] width 30 height 12
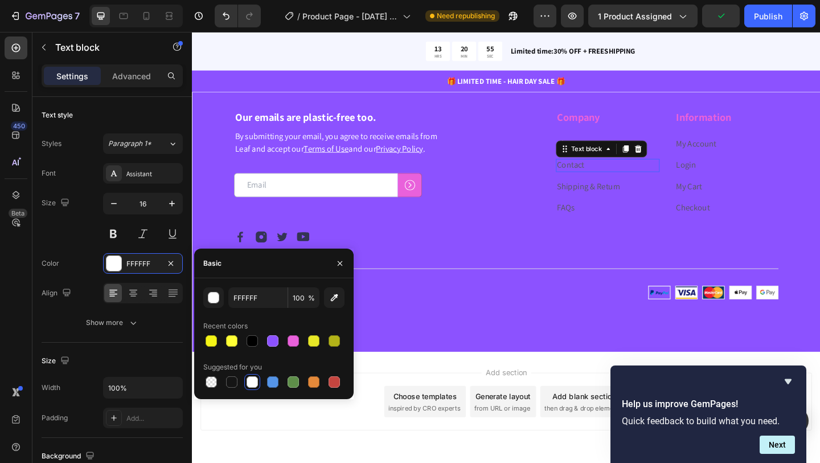
click at [598, 182] on link "Contact" at bounding box center [604, 176] width 30 height 12
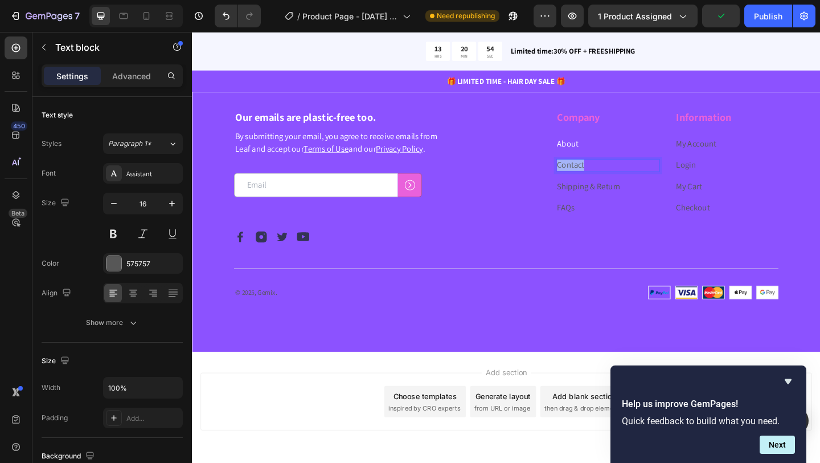
click at [598, 182] on link "Contact" at bounding box center [604, 176] width 30 height 12
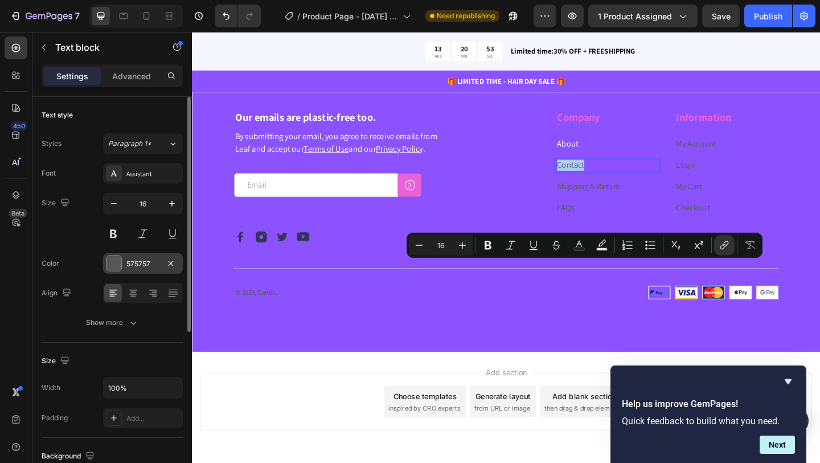
click at [117, 267] on div at bounding box center [114, 263] width 15 height 15
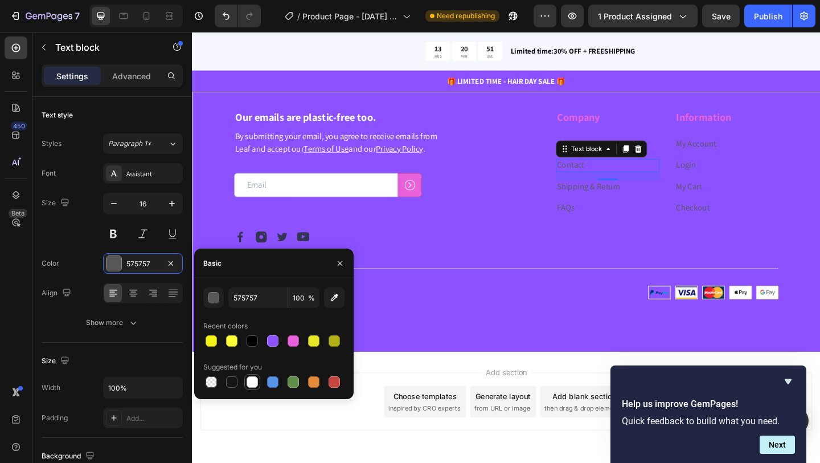
click at [252, 384] on div at bounding box center [252, 381] width 11 height 11
type input "FFFFFF"
click at [653, 206] on link "Shipping & Return" at bounding box center [623, 200] width 69 height 12
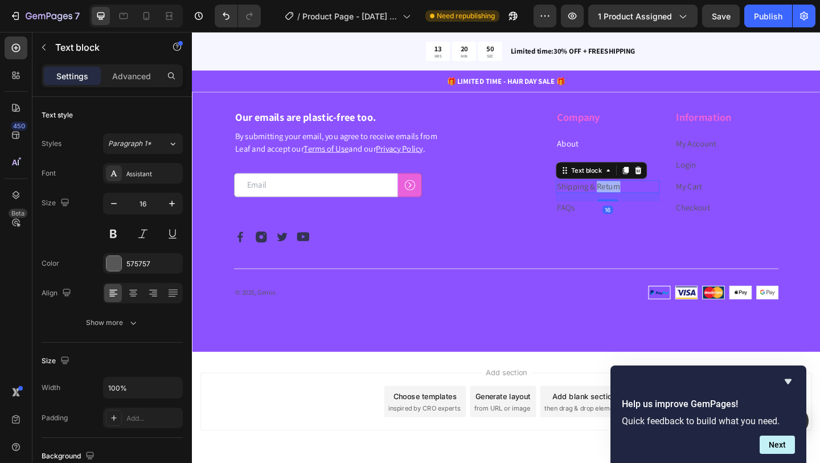
click at [653, 206] on link "Shipping & Return" at bounding box center [623, 200] width 69 height 12
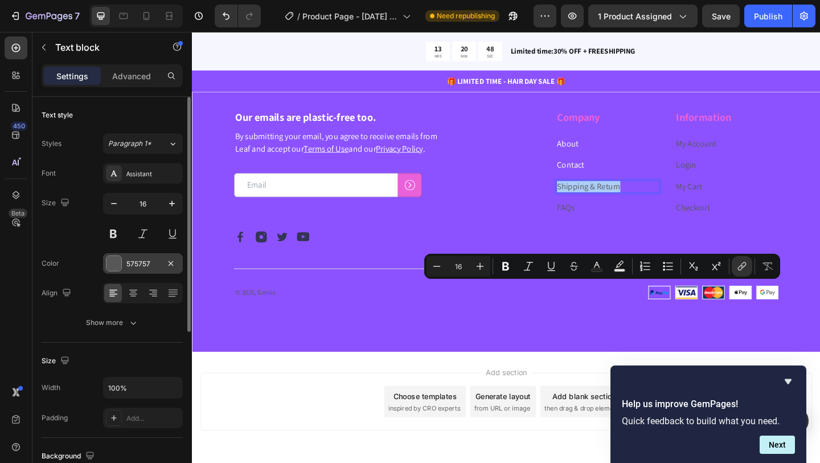
click at [113, 261] on div at bounding box center [114, 263] width 15 height 15
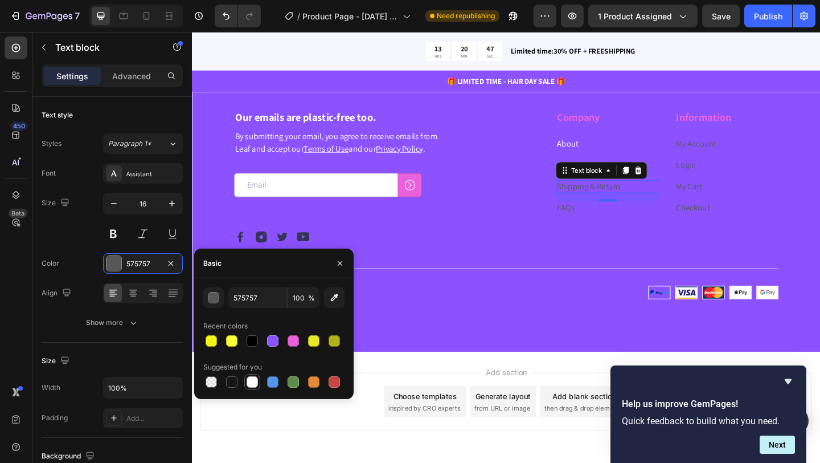
click at [255, 383] on div at bounding box center [252, 381] width 11 height 11
type input "FFFFFF"
click at [607, 228] on link "FAQs" at bounding box center [598, 222] width 19 height 12
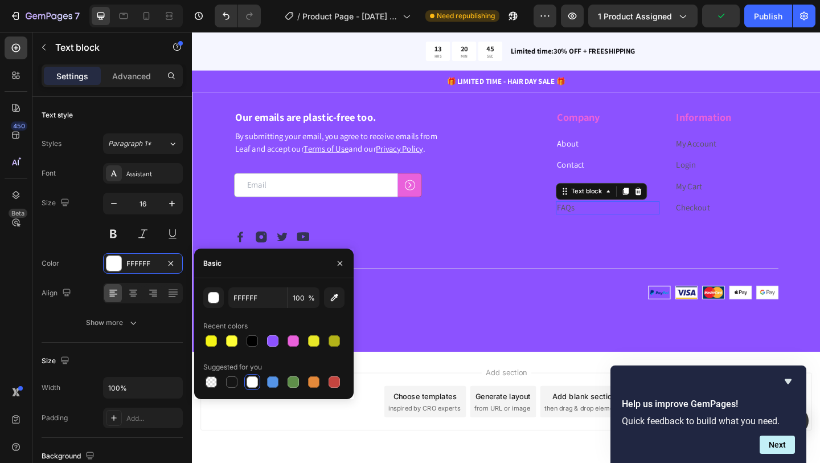
click at [607, 228] on link "FAQs" at bounding box center [598, 222] width 19 height 12
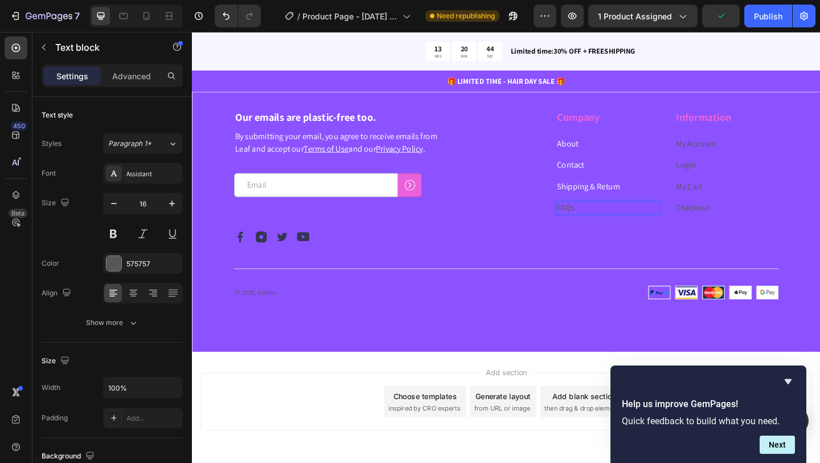
click at [607, 228] on link "FAQs" at bounding box center [598, 222] width 19 height 12
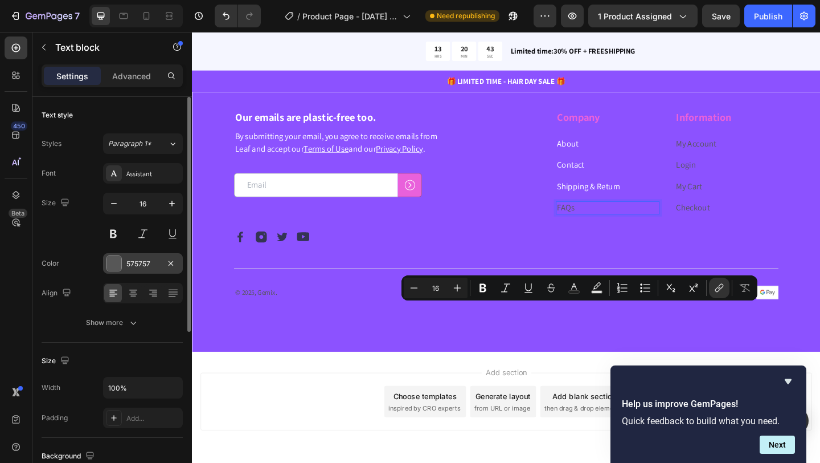
click at [112, 267] on div at bounding box center [114, 263] width 15 height 15
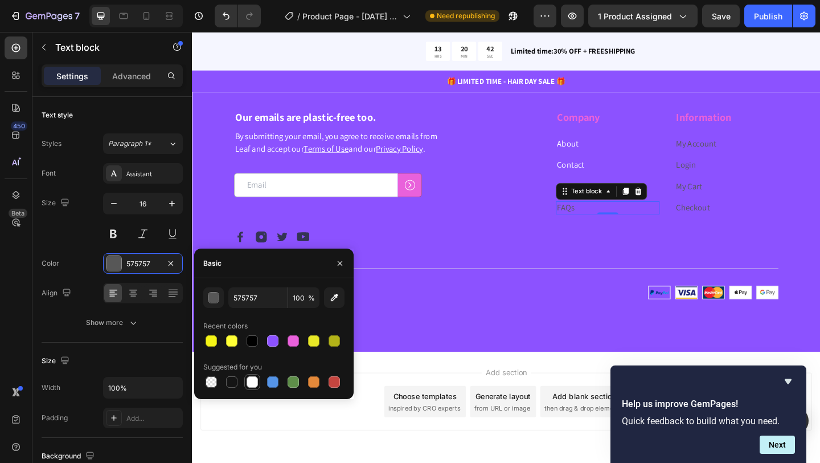
click at [251, 384] on div at bounding box center [252, 381] width 11 height 11
type input "FFFFFF"
click at [742, 159] on link "My Account" at bounding box center [741, 153] width 44 height 12
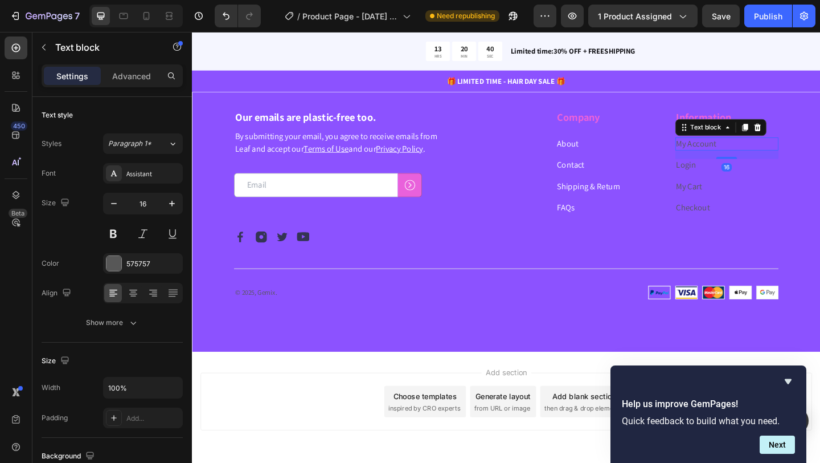
click at [742, 159] on link "My Account" at bounding box center [741, 153] width 44 height 12
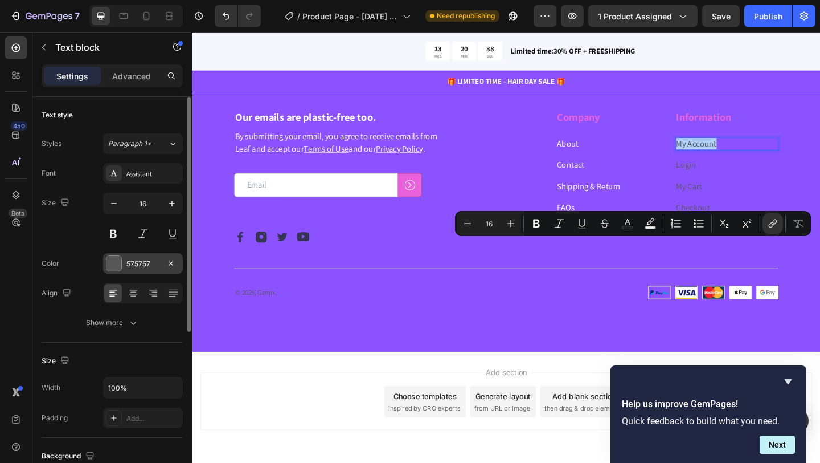
click at [120, 263] on div at bounding box center [114, 263] width 15 height 15
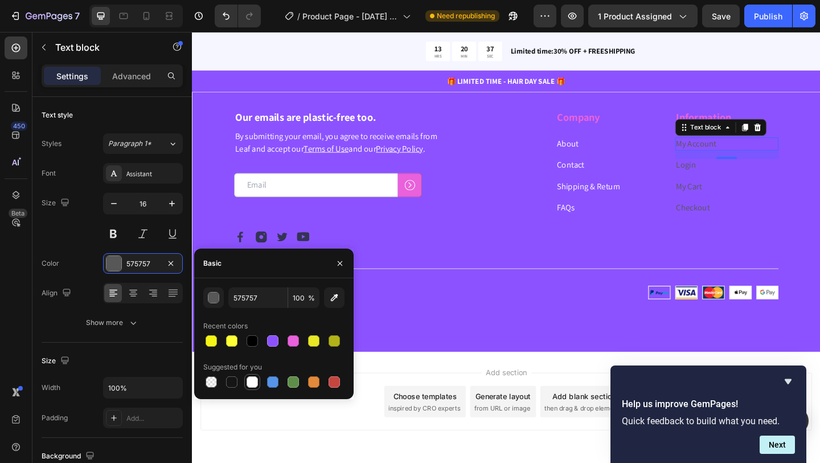
click at [255, 379] on div at bounding box center [252, 381] width 11 height 11
type input "FFFFFF"
click at [730, 182] on link "Login" at bounding box center [730, 176] width 22 height 12
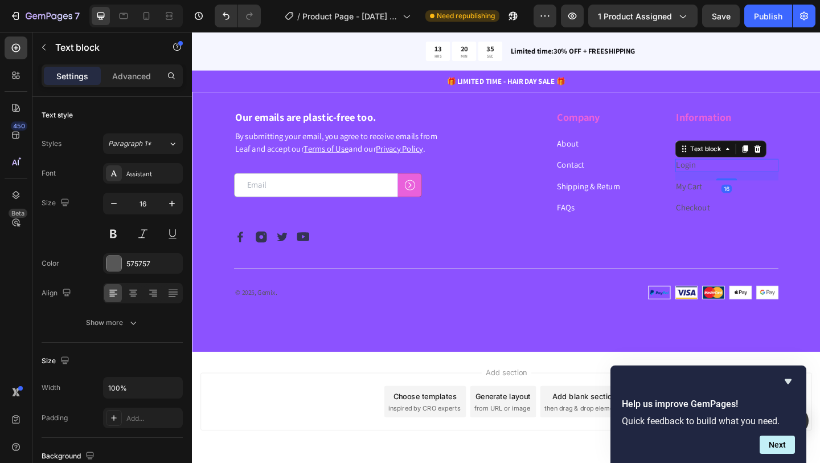
click at [730, 182] on link "Login" at bounding box center [730, 176] width 22 height 12
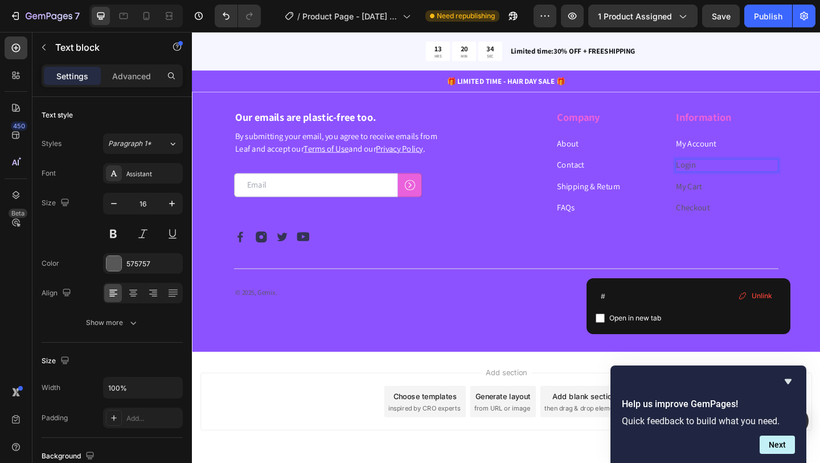
click at [730, 182] on link "Login" at bounding box center [730, 176] width 22 height 12
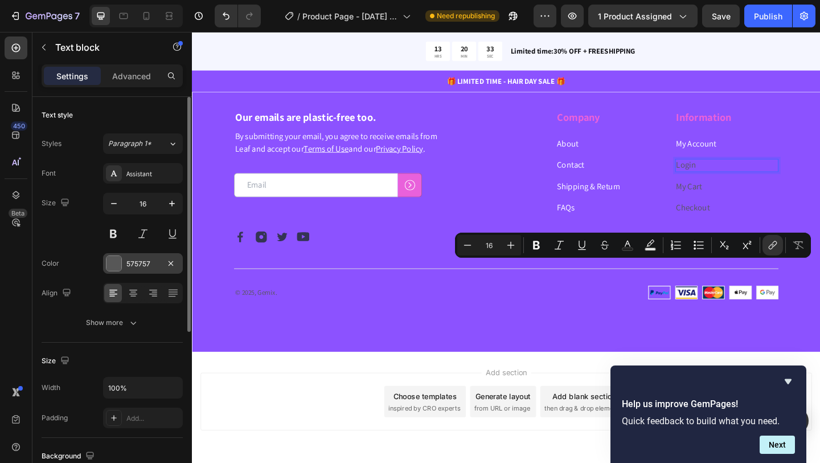
click at [125, 261] on div "575757" at bounding box center [143, 263] width 80 height 21
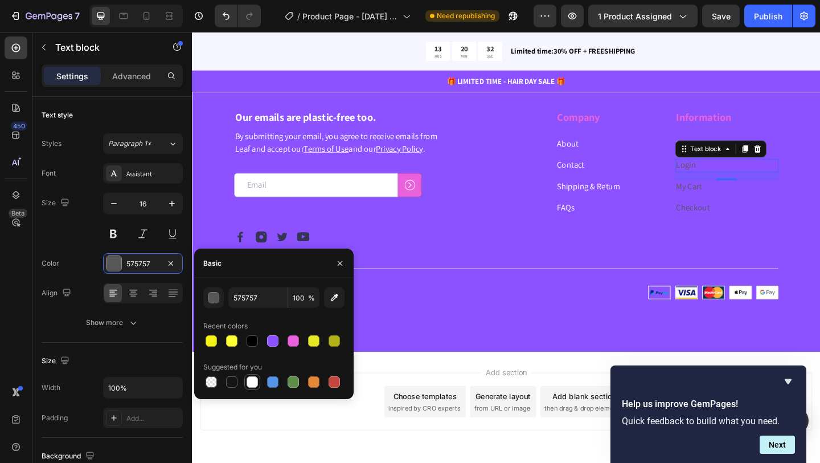
click at [252, 377] on div at bounding box center [252, 381] width 11 height 11
type input "FFFFFF"
click at [737, 206] on link "My Cart" at bounding box center [733, 200] width 28 height 12
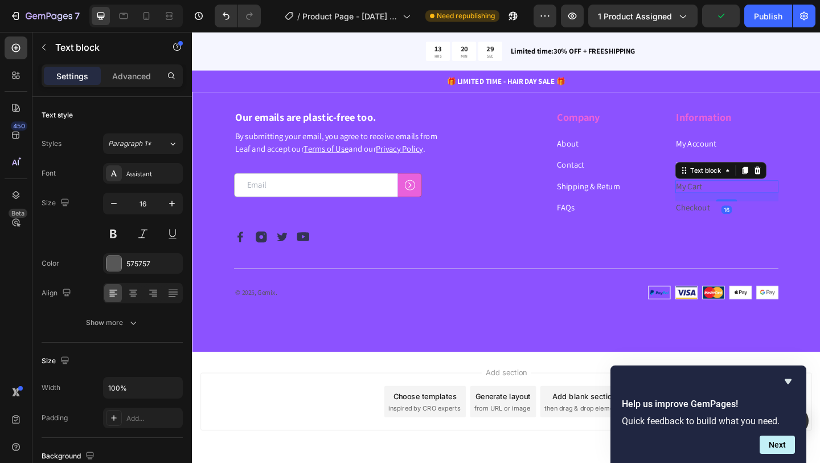
click at [736, 206] on link "My Cart" at bounding box center [733, 200] width 28 height 12
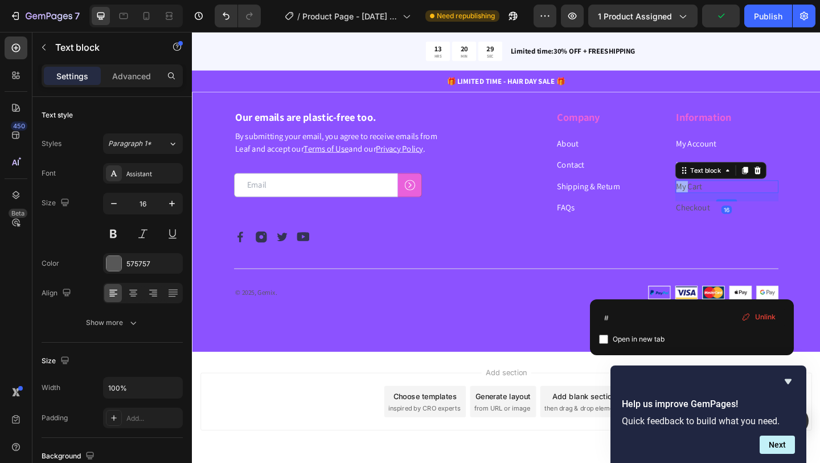
click at [736, 206] on link "My Cart" at bounding box center [733, 200] width 28 height 12
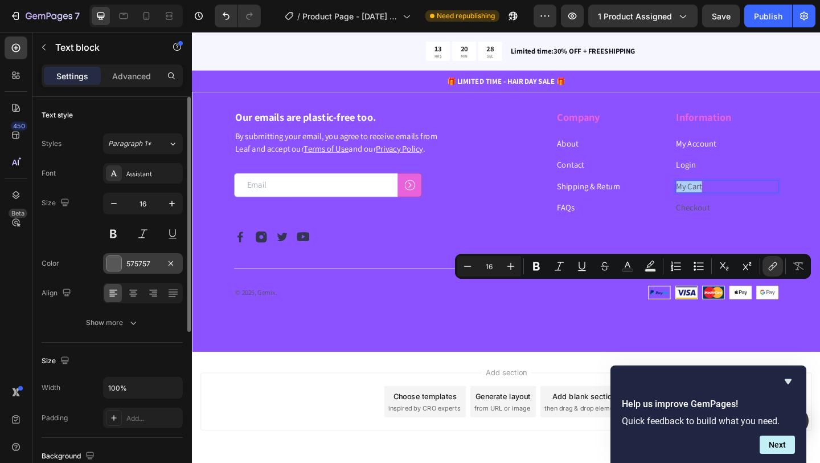
click at [117, 269] on div at bounding box center [114, 263] width 15 height 15
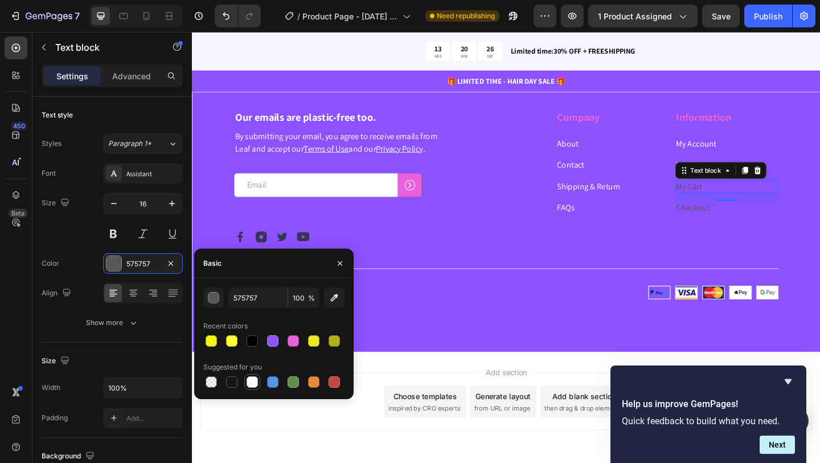
click at [251, 381] on div at bounding box center [252, 381] width 11 height 11
type input "FFFFFF"
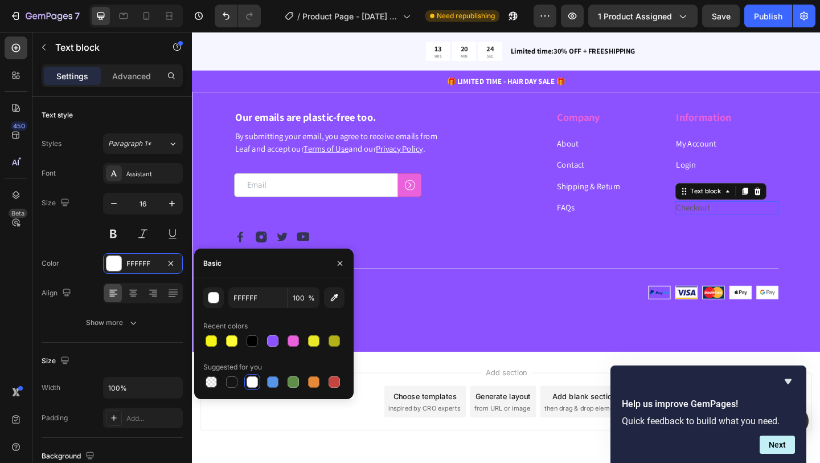
click at [743, 228] on link "Checkout" at bounding box center [737, 222] width 36 height 12
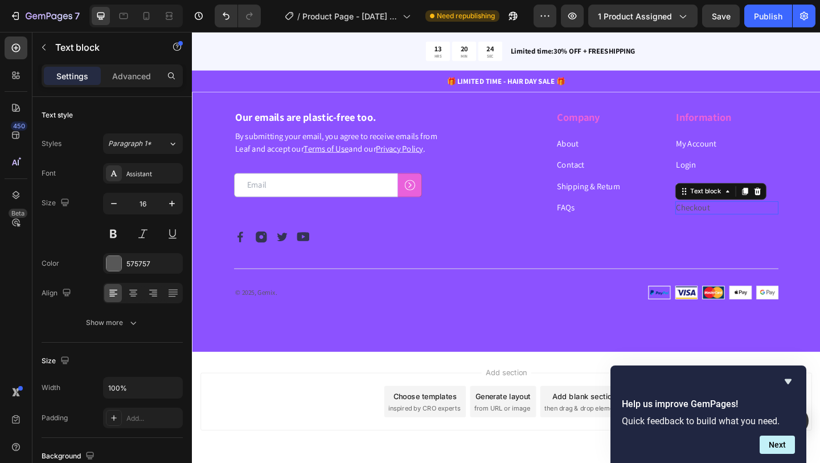
click at [743, 228] on link "Checkout" at bounding box center [737, 222] width 36 height 12
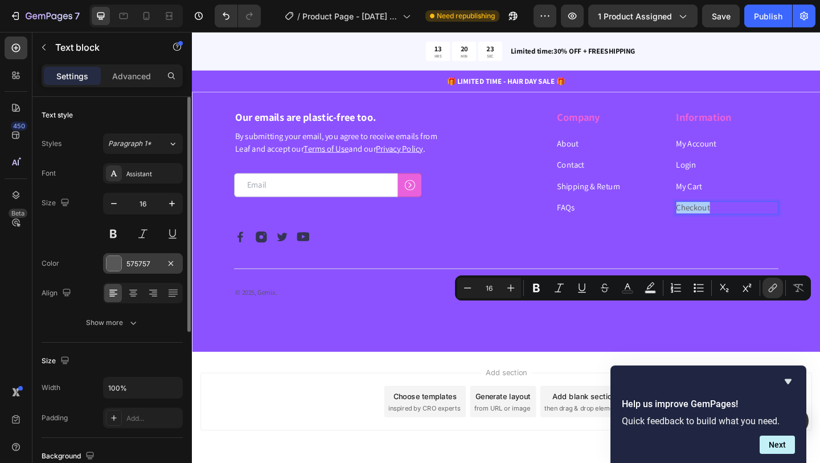
click at [113, 263] on div at bounding box center [114, 263] width 15 height 15
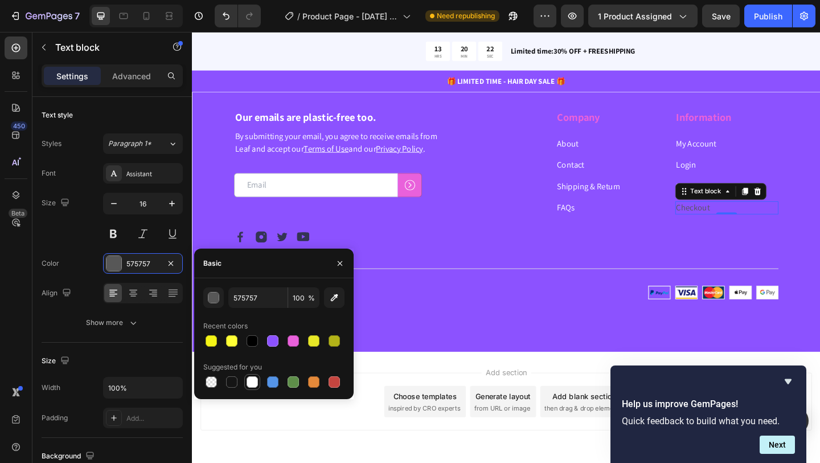
click at [250, 383] on div at bounding box center [252, 381] width 11 height 11
type input "FFFFFF"
click at [578, 14] on icon "button" at bounding box center [572, 15] width 11 height 11
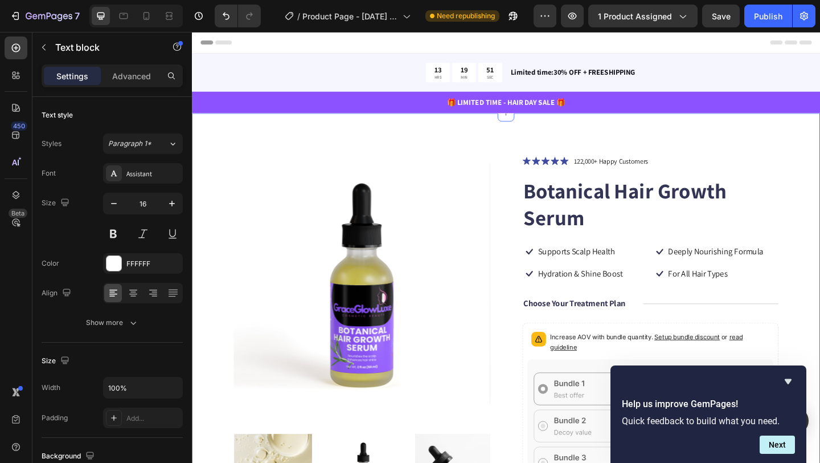
click at [528, 138] on div "Product Images Icon Icon Icon Icon Icon Icon List 122,000+ Happy Customers Text…" at bounding box center [534, 461] width 684 height 683
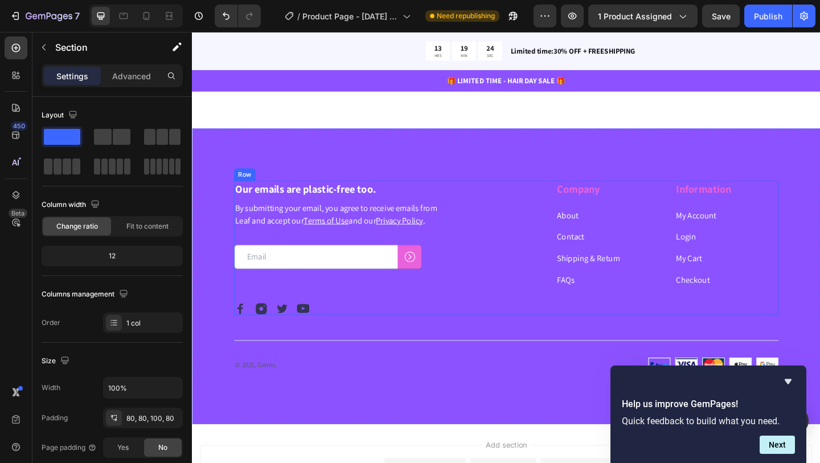
scroll to position [3755, 0]
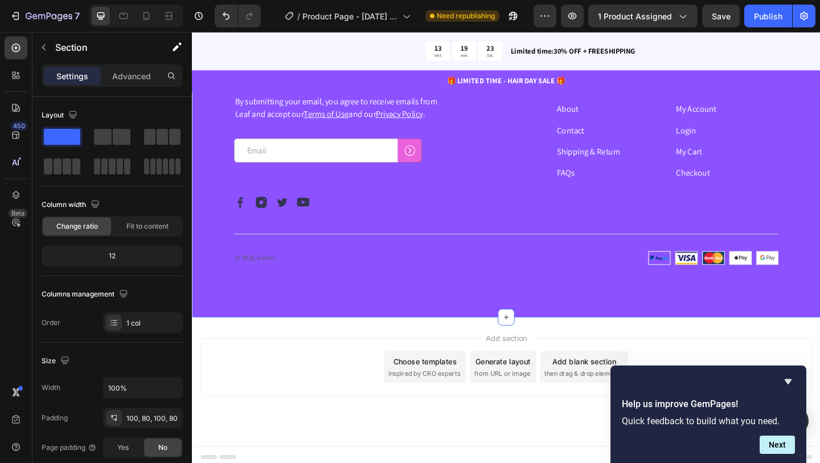
click at [526, 144] on div "Our emails are plastic-free too. Heading By submitting your email, you agree to…" at bounding box center [534, 181] width 684 height 321
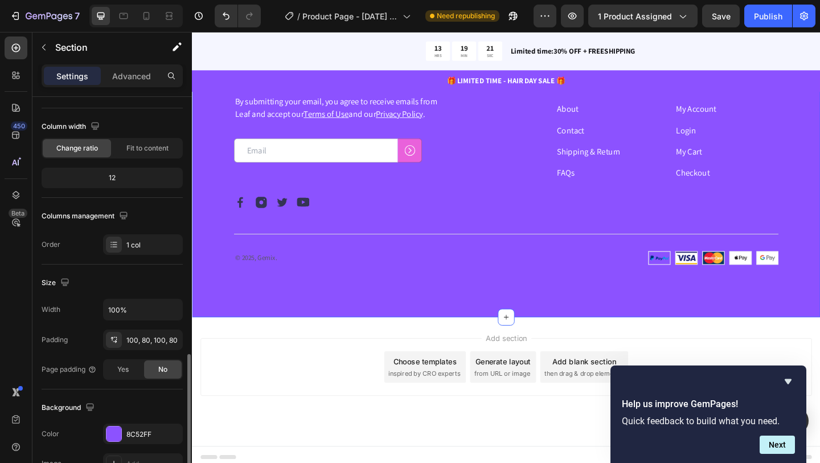
scroll to position [297, 0]
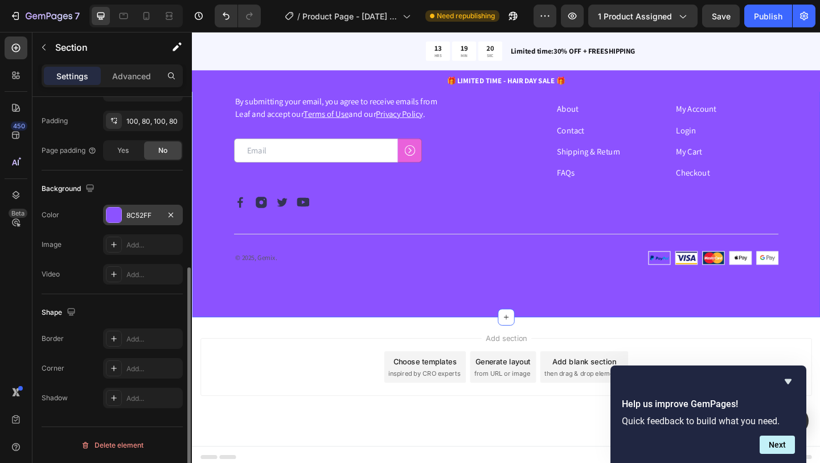
click at [116, 222] on div at bounding box center [114, 215] width 16 height 16
click at [522, 162] on div "Our emails are plastic-free too. Heading By submitting your email, you agree to…" at bounding box center [534, 181] width 684 height 321
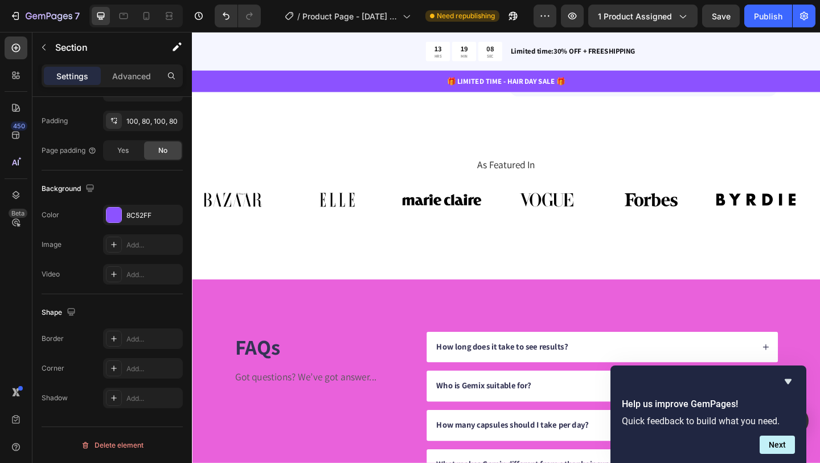
scroll to position [3040, 0]
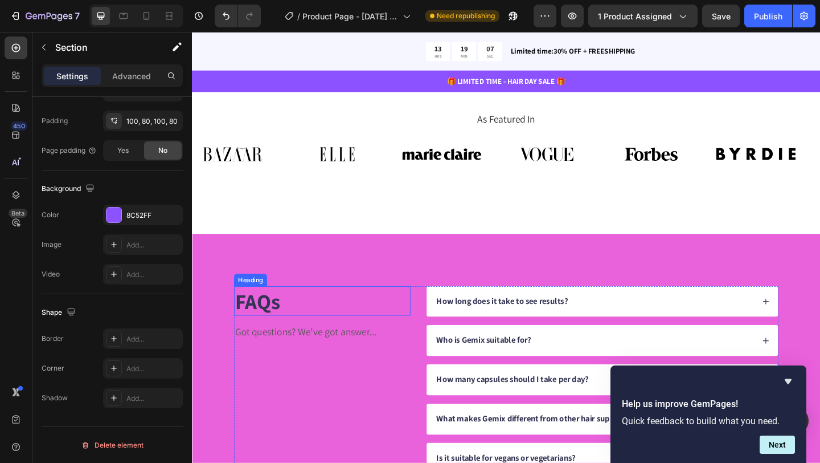
click at [267, 308] on h2 "FAQs" at bounding box center [334, 324] width 192 height 32
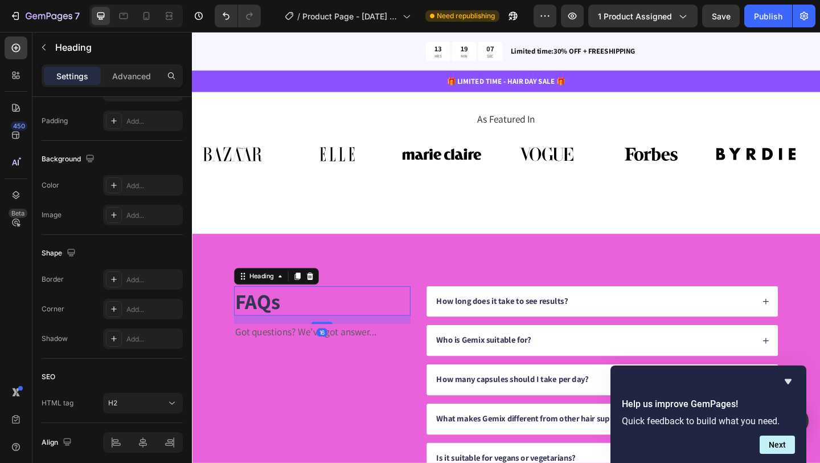
click at [267, 308] on h2 "FAQs" at bounding box center [334, 324] width 192 height 32
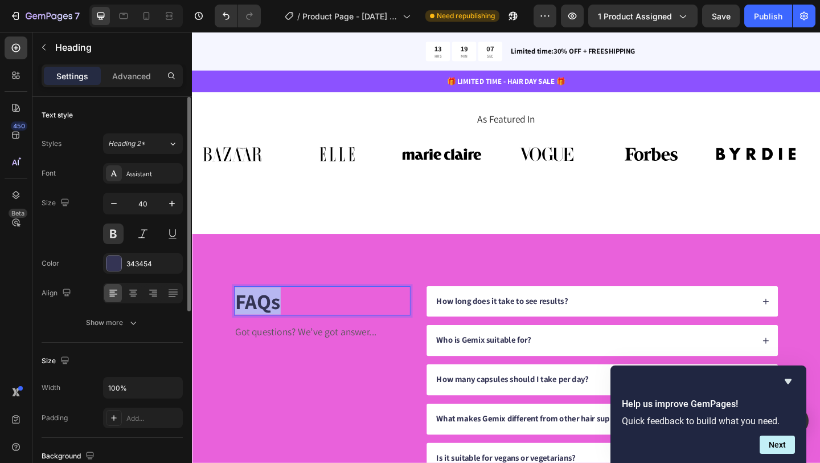
click at [267, 309] on p "FAQs" at bounding box center [334, 324] width 190 height 30
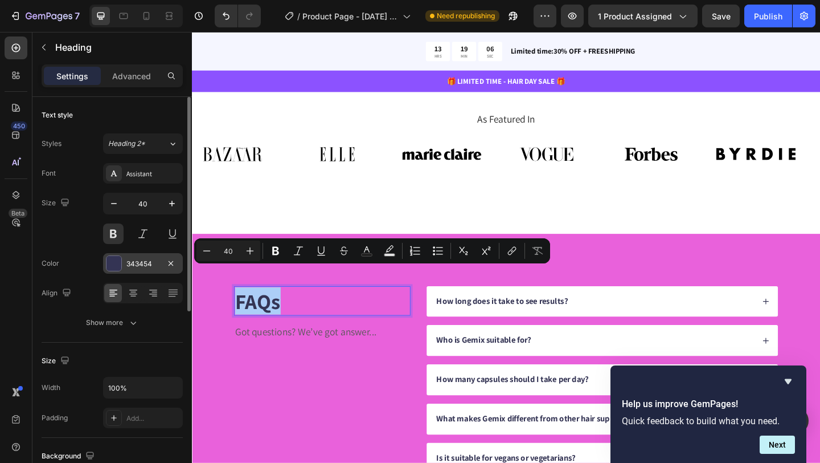
click at [115, 268] on div at bounding box center [114, 263] width 15 height 15
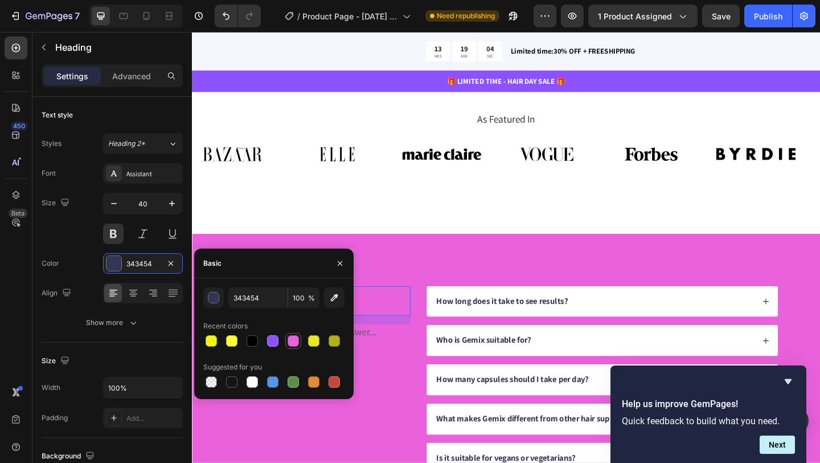
click at [291, 345] on div at bounding box center [293, 340] width 11 height 11
type input "E961DB"
click at [374, 251] on div "FAQs Heading 16 Got questions? We’ve got answer... Text Block How long does it …" at bounding box center [534, 431] width 684 height 361
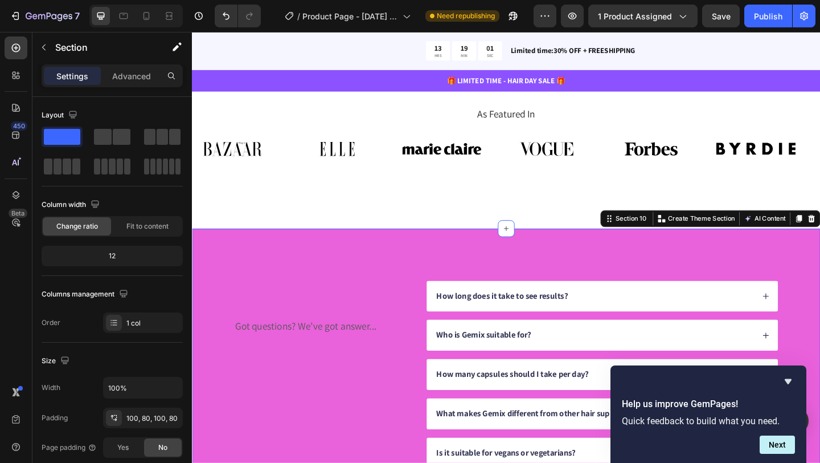
scroll to position [3047, 0]
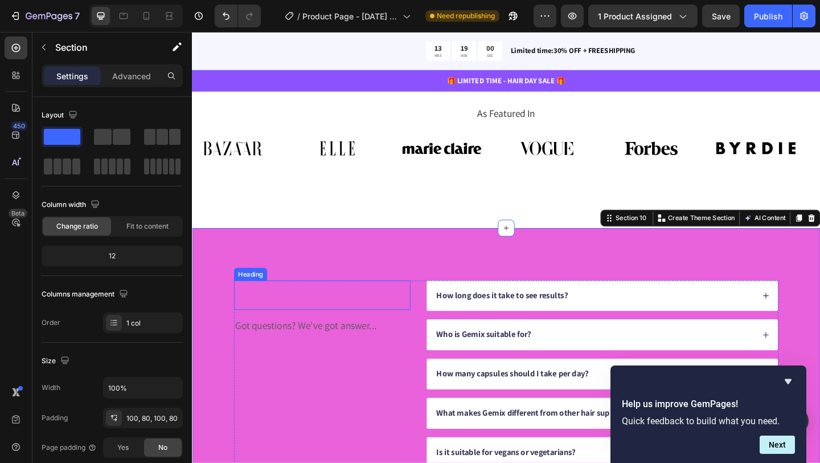
click at [289, 303] on p "FAQs" at bounding box center [334, 318] width 190 height 30
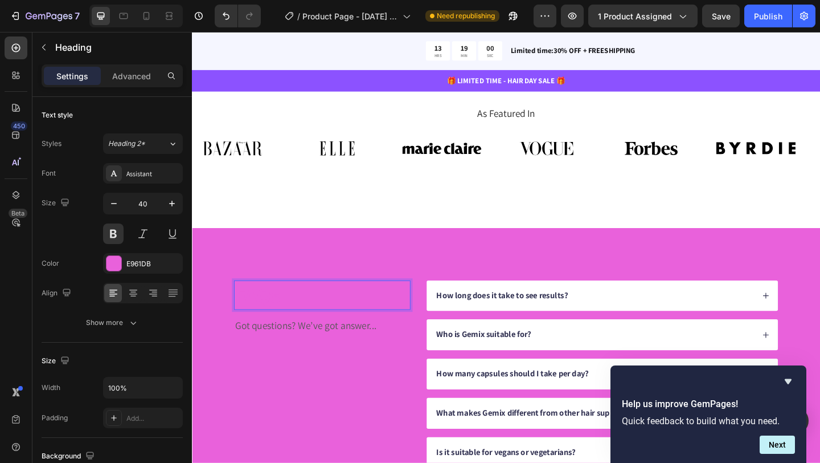
click at [289, 303] on p "FAQs" at bounding box center [334, 318] width 190 height 30
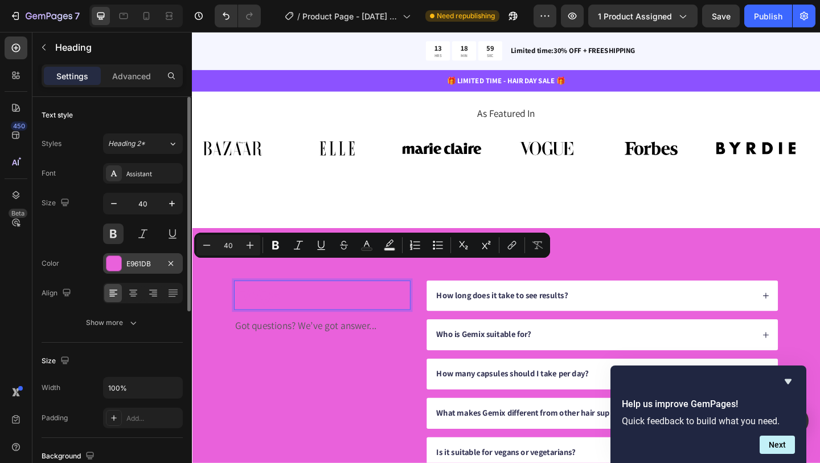
click at [115, 263] on div at bounding box center [114, 263] width 15 height 15
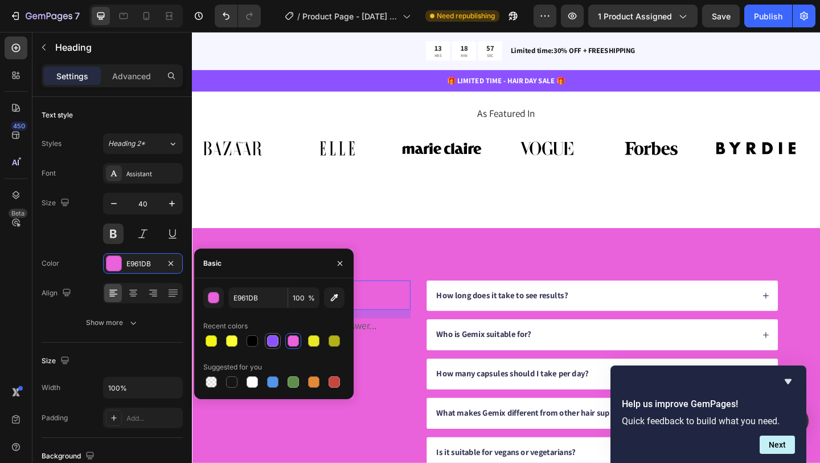
click at [277, 342] on div at bounding box center [272, 340] width 11 height 11
type input "8C52FF"
click at [420, 268] on div "FAQs Heading 16 Got questions? We’ve got answer... Text Block How long does it …" at bounding box center [534, 425] width 684 height 361
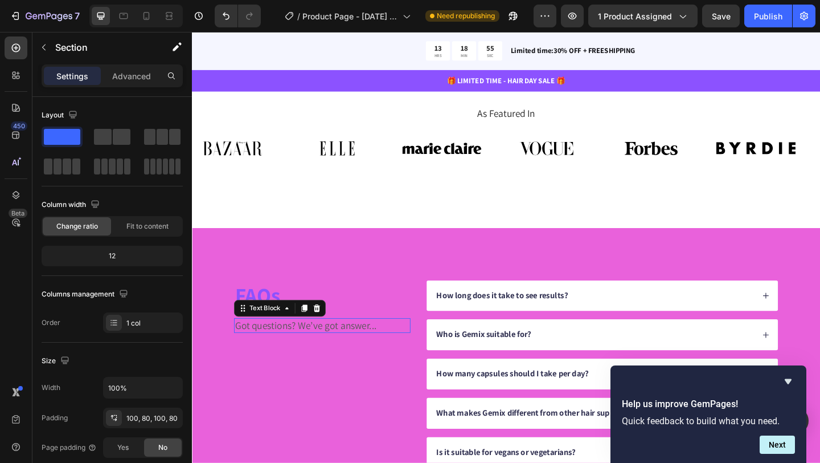
click at [331, 343] on div "Got questions? We’ve got answer..." at bounding box center [334, 351] width 192 height 17
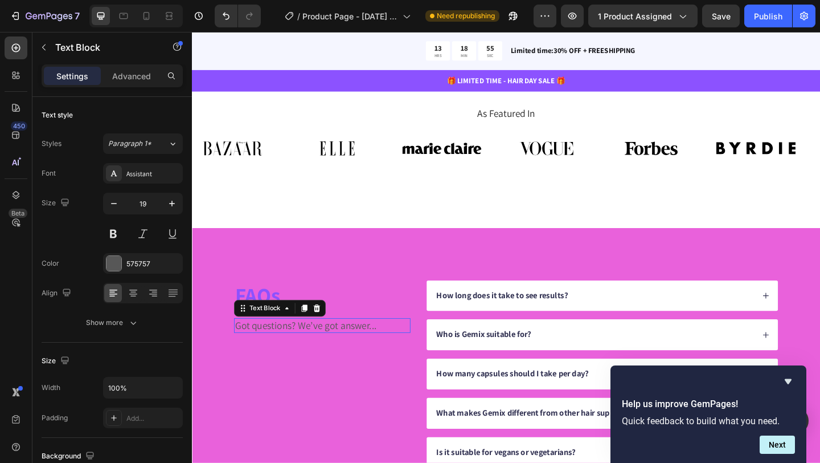
click at [331, 343] on div "Got questions? We’ve got answer..." at bounding box center [334, 351] width 192 height 17
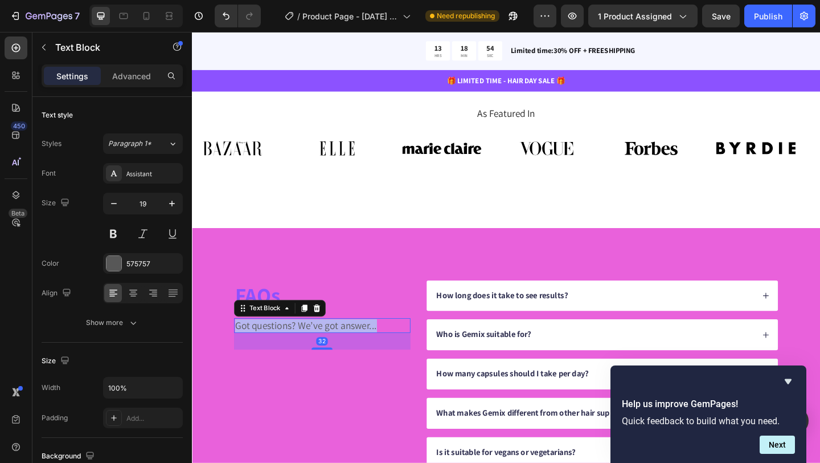
click at [331, 343] on div "Got questions? We’ve got answer..." at bounding box center [334, 351] width 192 height 17
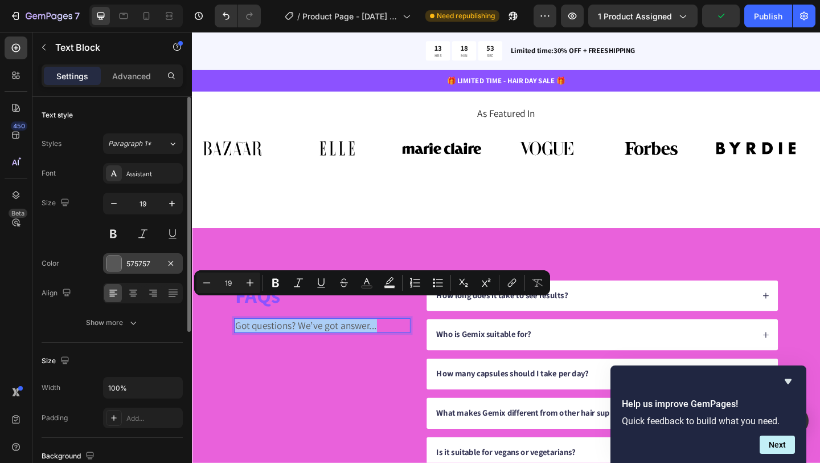
click at [117, 268] on div at bounding box center [114, 263] width 15 height 15
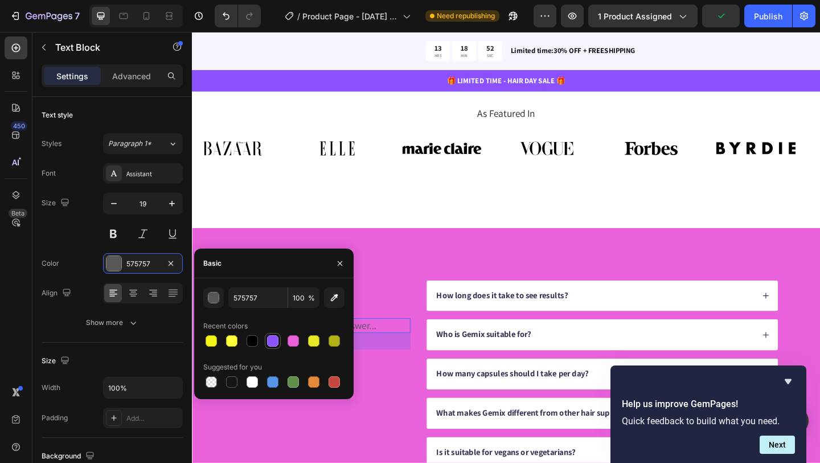
click at [271, 344] on div at bounding box center [272, 340] width 11 height 11
type input "8C52FF"
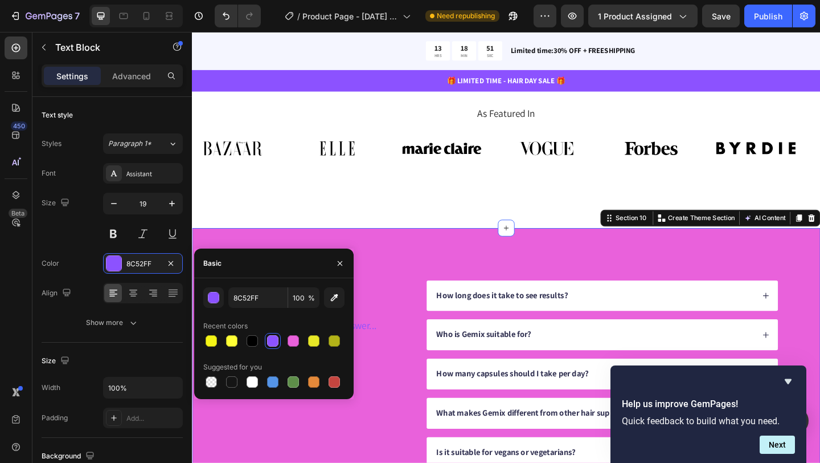
click at [432, 245] on div "FAQs Heading Got questions? We’ve got answer... Text Block How long does it tak…" at bounding box center [534, 425] width 684 height 361
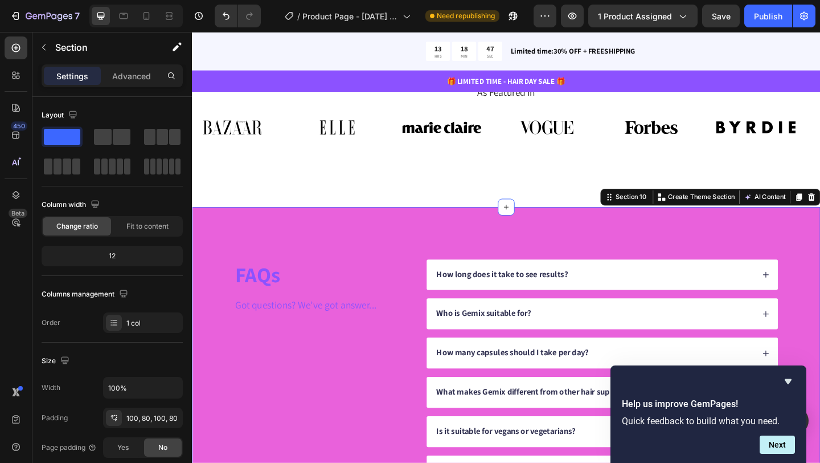
scroll to position [3095, 0]
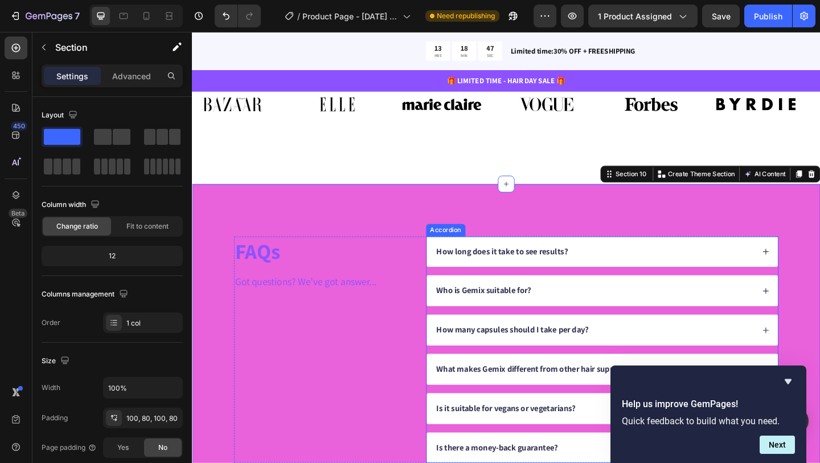
click at [676, 263] on div "How long does it take to see results?" at bounding box center [629, 270] width 347 height 15
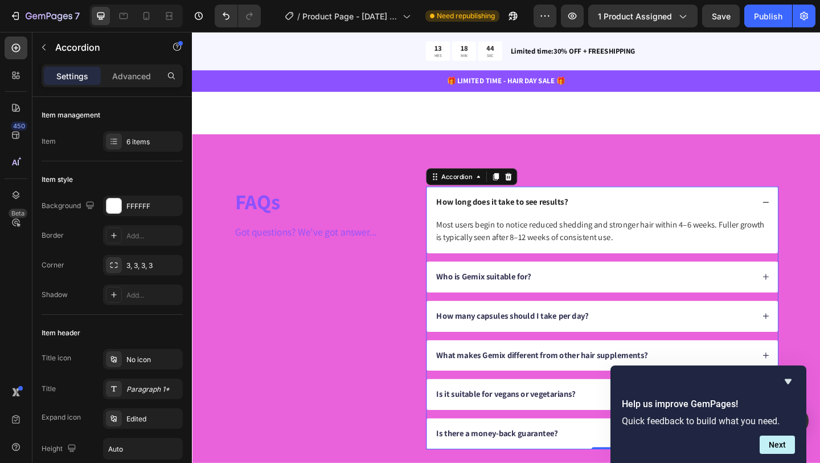
scroll to position [3158, 0]
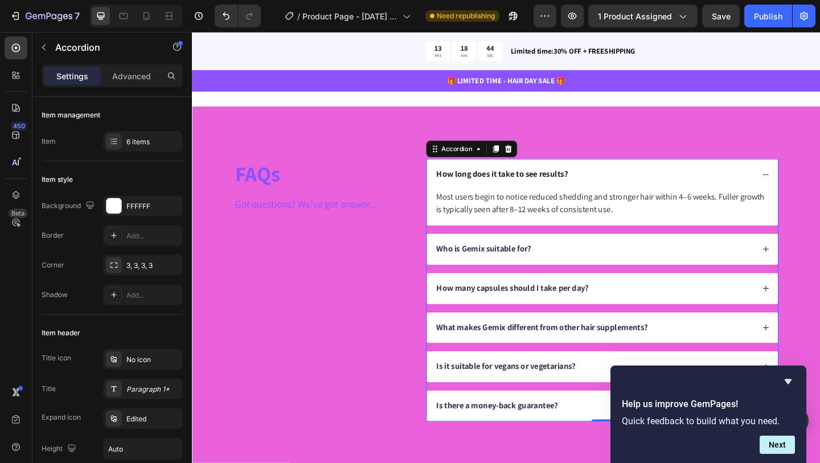
click at [665, 260] on div "Who is Gemix suitable for?" at bounding box center [629, 267] width 347 height 15
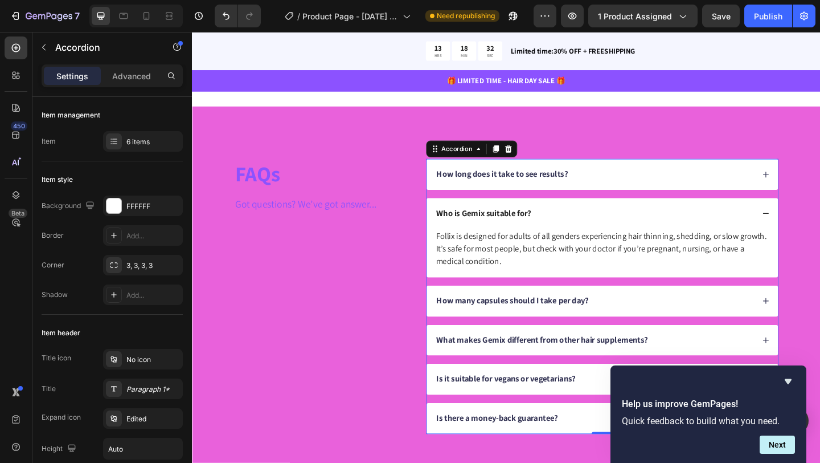
click at [663, 320] on div "How many capsules should I take per day?" at bounding box center [629, 324] width 347 height 15
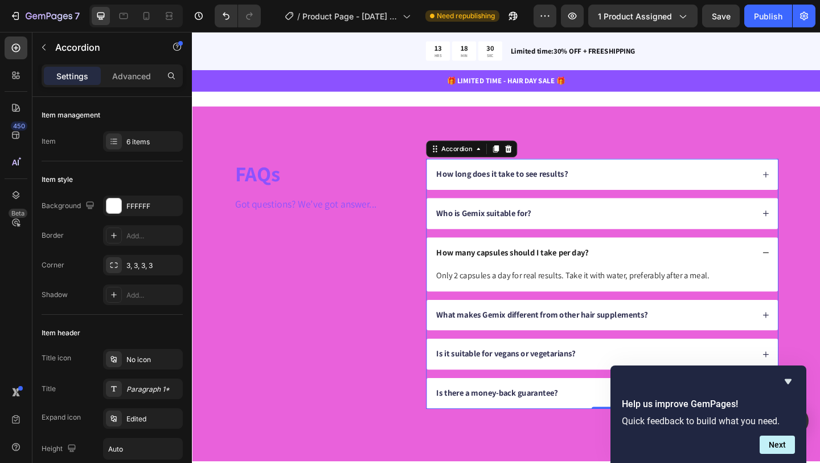
click at [710, 337] on div "What makes Gemix different from other hair supplements?" at bounding box center [629, 339] width 347 height 15
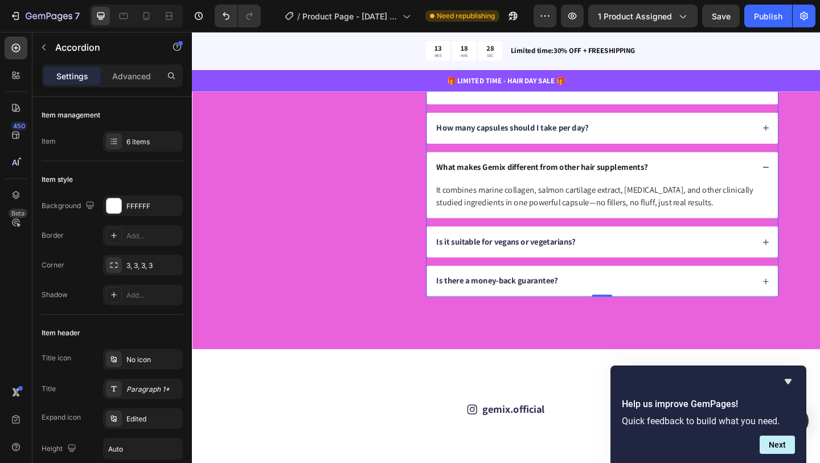
scroll to position [3333, 0]
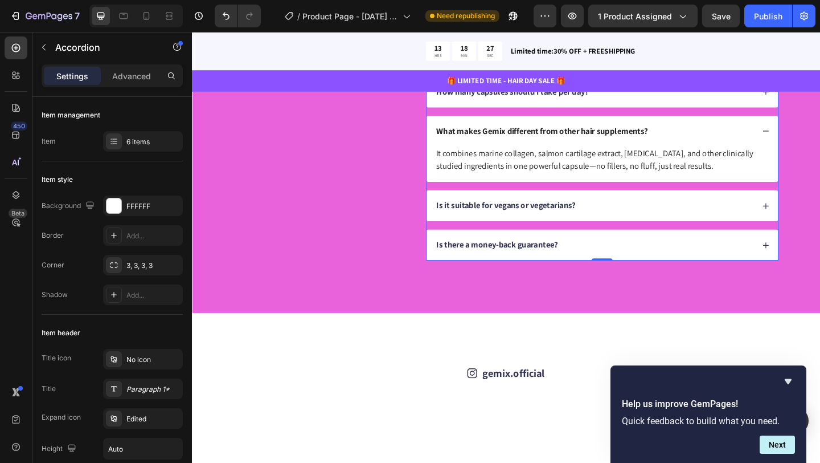
click at [708, 227] on div "Is it suitable for vegans or vegetarians?" at bounding box center [629, 220] width 347 height 15
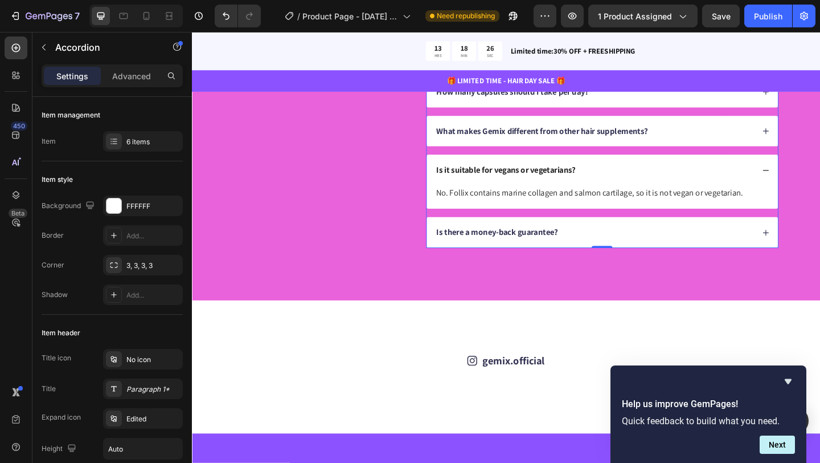
click at [694, 255] on div "Is there a money-back guarantee?" at bounding box center [629, 249] width 347 height 15
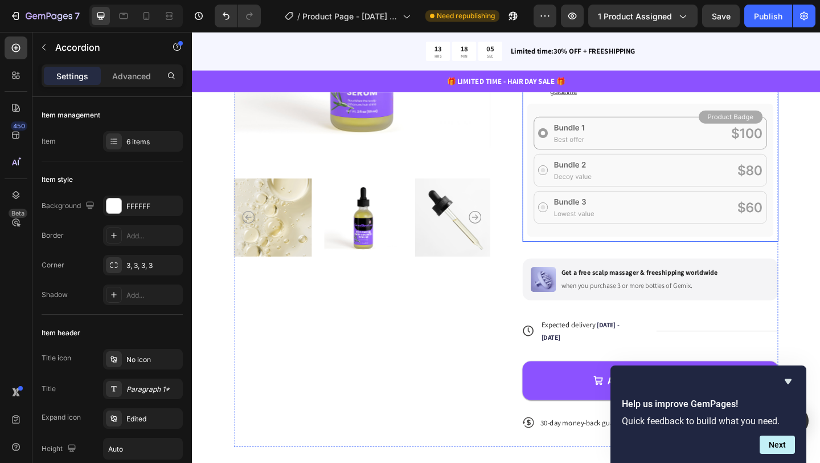
scroll to position [325, 0]
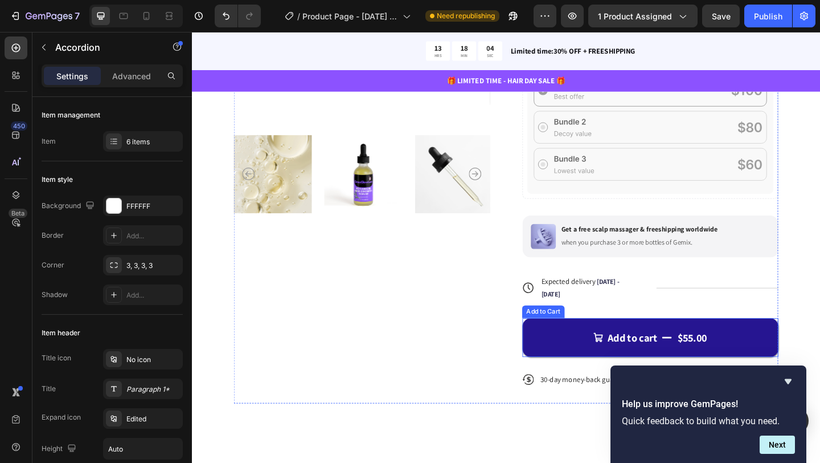
click at [615, 370] on button "Add to cart $55.00" at bounding box center [690, 364] width 279 height 42
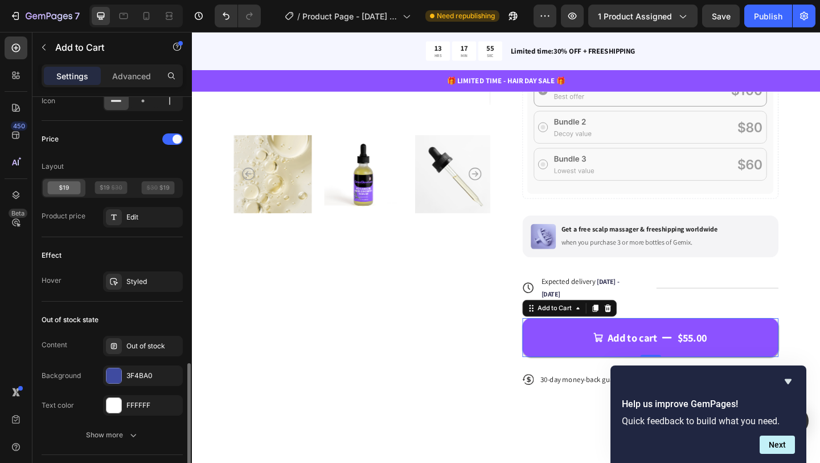
scroll to position [910, 0]
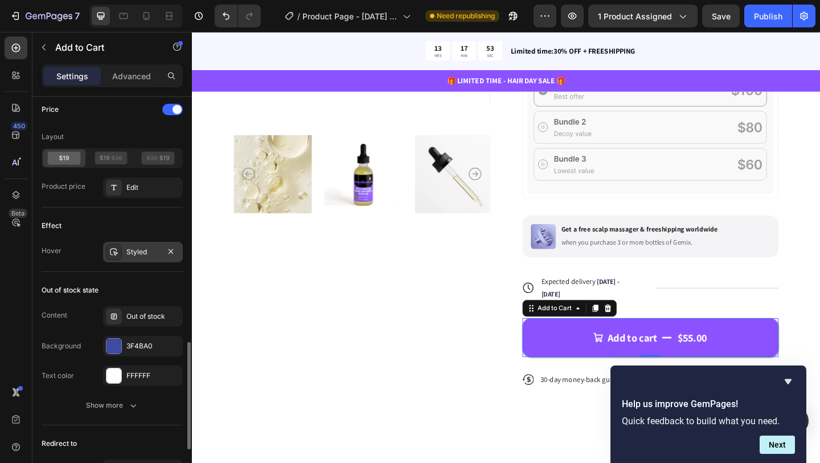
click at [138, 250] on div "Styled" at bounding box center [142, 252] width 33 height 10
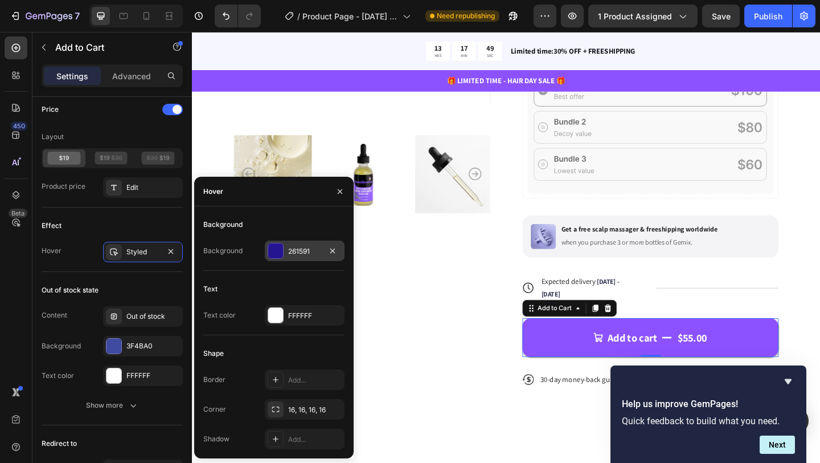
click at [296, 252] on div "261591" at bounding box center [304, 251] width 33 height 10
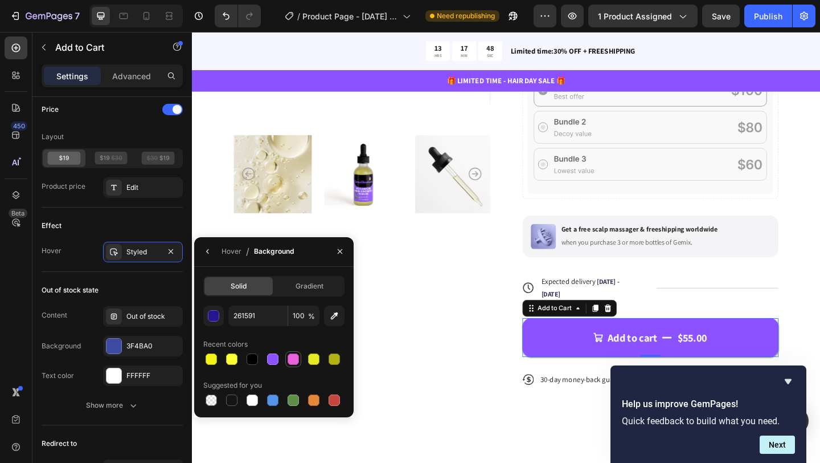
click at [293, 361] on div at bounding box center [293, 358] width 11 height 11
type input "E961DB"
click at [111, 348] on div at bounding box center [114, 345] width 15 height 15
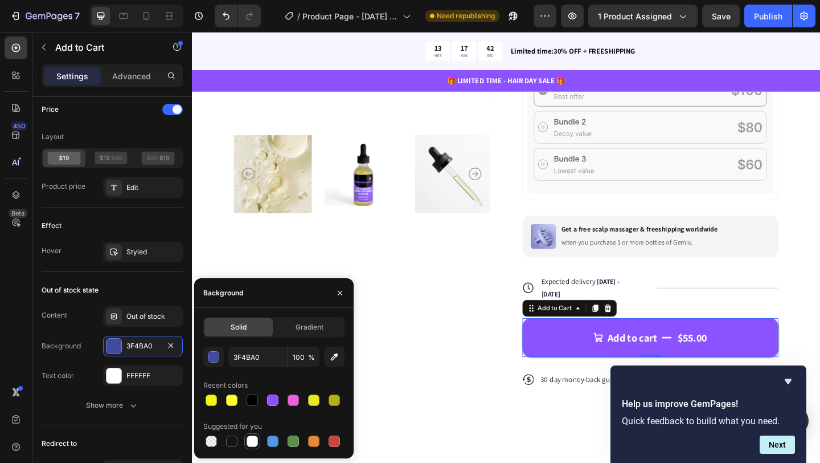
click at [255, 444] on div at bounding box center [252, 440] width 11 height 11
type input "FFFFFF"
click at [419, 284] on div "Product Images" at bounding box center [377, 138] width 279 height 595
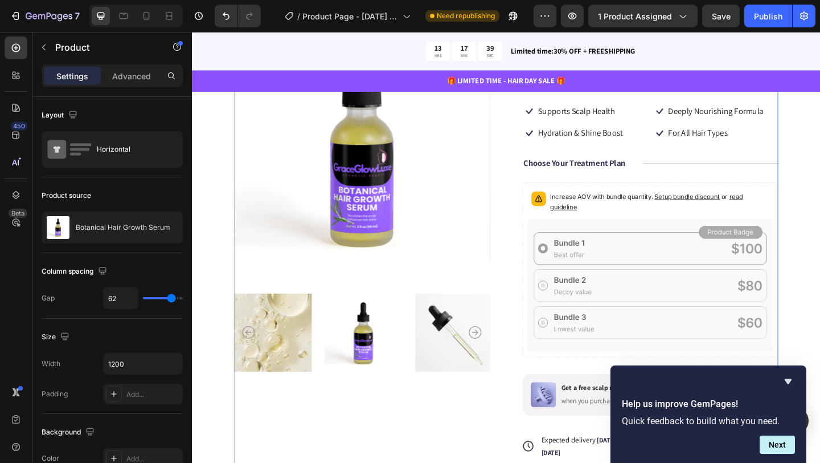
scroll to position [0, 0]
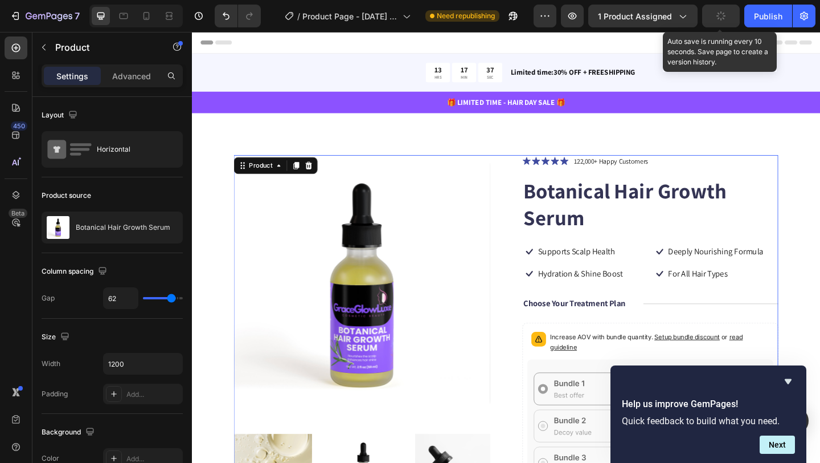
click at [715, 13] on button "button" at bounding box center [721, 16] width 38 height 23
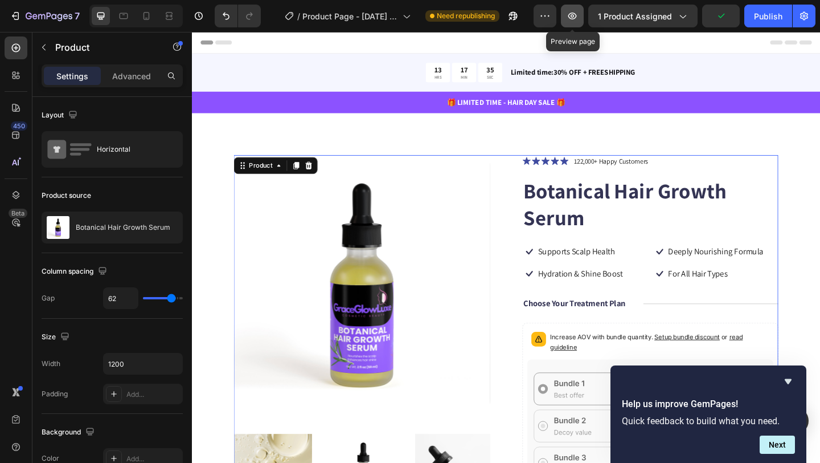
click at [576, 19] on icon "button" at bounding box center [572, 15] width 11 height 11
click at [145, 18] on icon at bounding box center [146, 15] width 11 height 11
type input "100%"
type input "0"
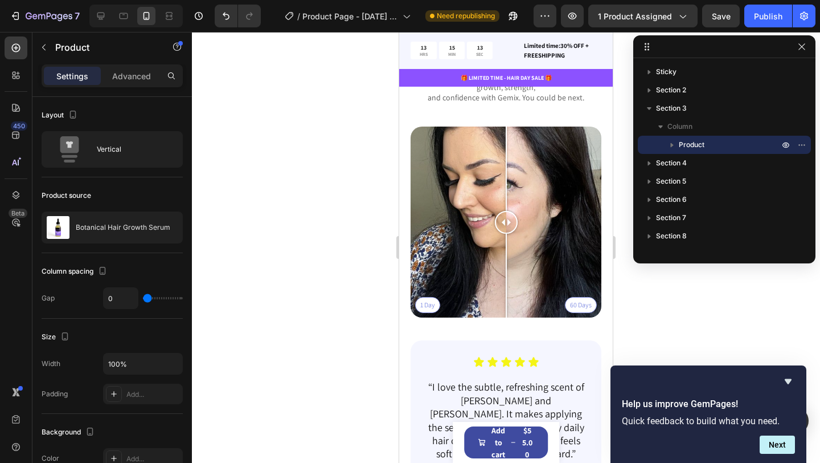
scroll to position [2810, 0]
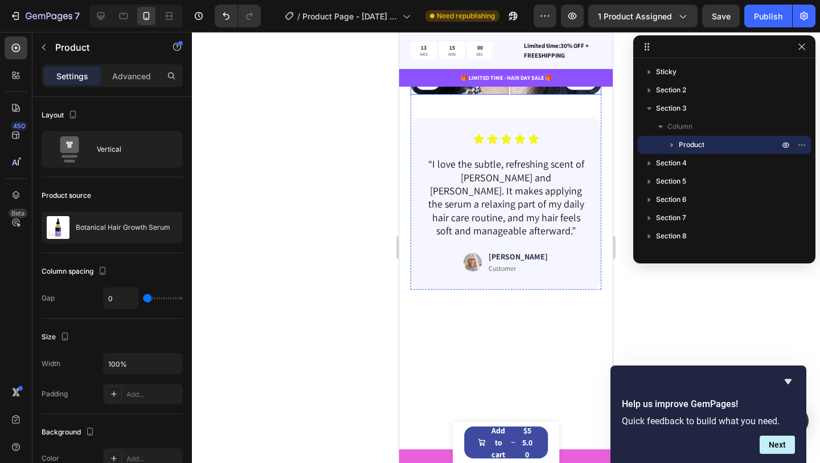
drag, startPoint x: 503, startPoint y: 270, endPoint x: 510, endPoint y: 284, distance: 15.3
drag, startPoint x: 509, startPoint y: 270, endPoint x: 509, endPoint y: 300, distance: 29.6
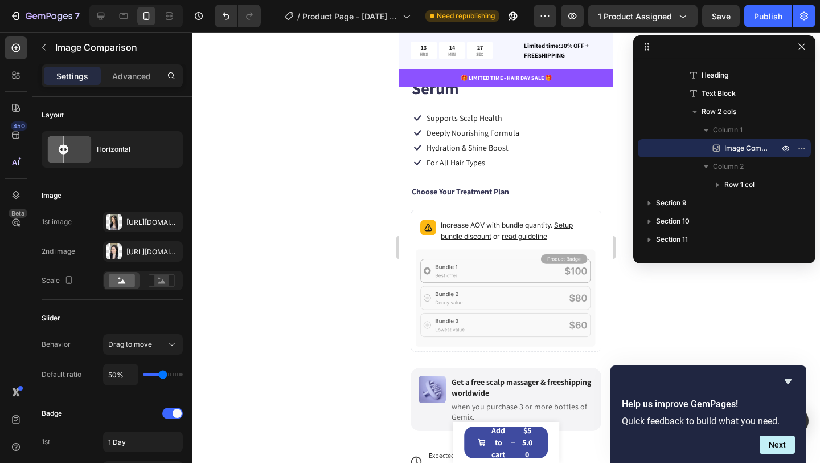
scroll to position [313, 0]
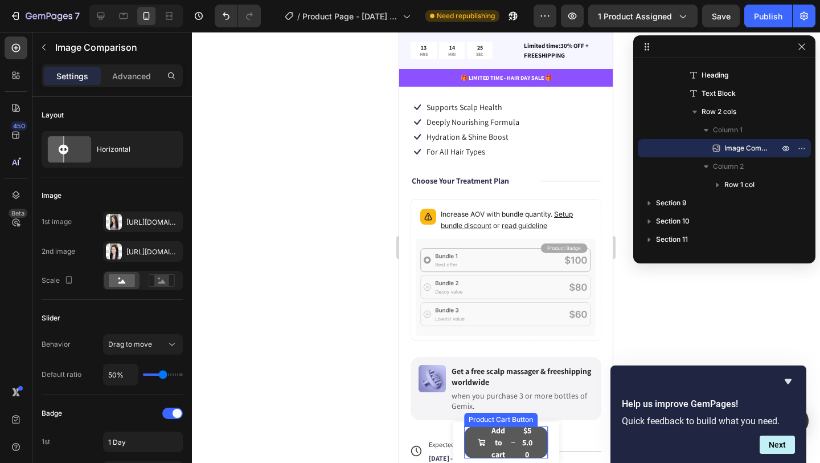
click at [472, 448] on button "Add to cart $55.00" at bounding box center [506, 442] width 84 height 32
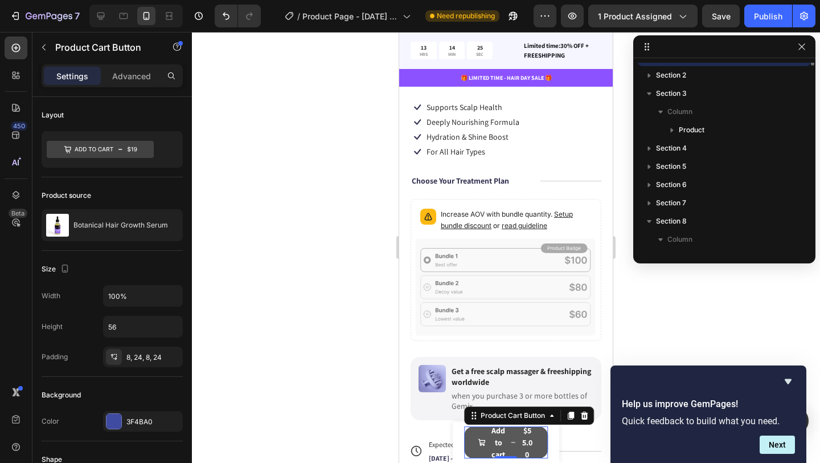
scroll to position [142, 0]
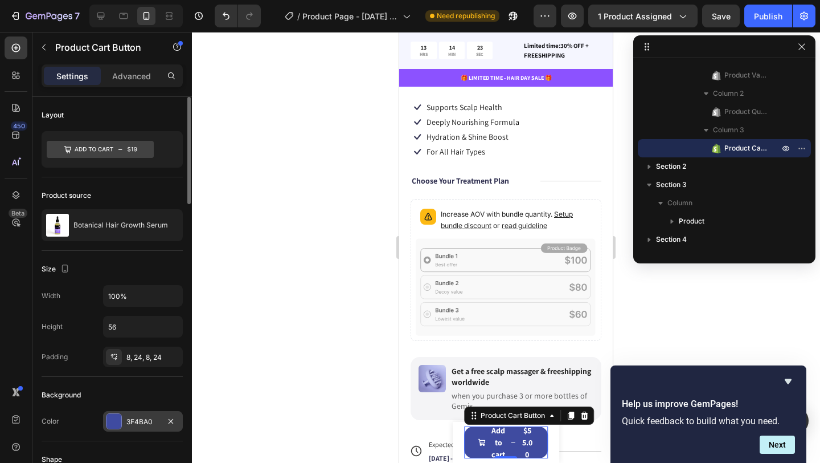
click at [109, 421] on div at bounding box center [114, 421] width 15 height 15
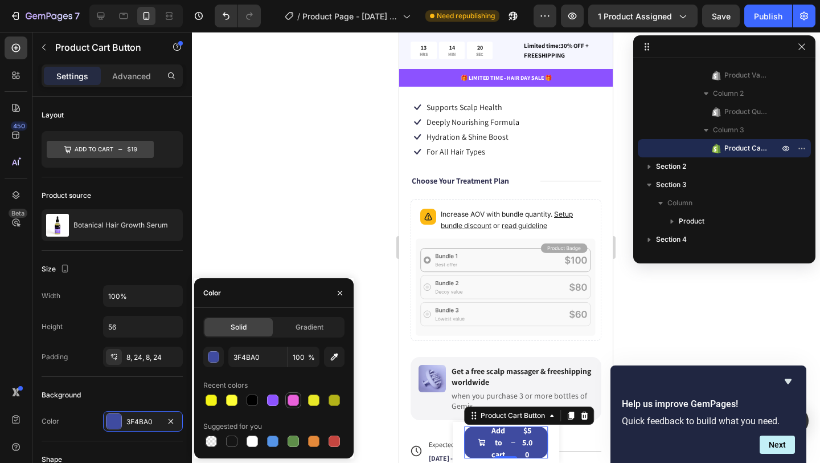
click at [296, 400] on div at bounding box center [293, 399] width 11 height 11
type input "E961DB"
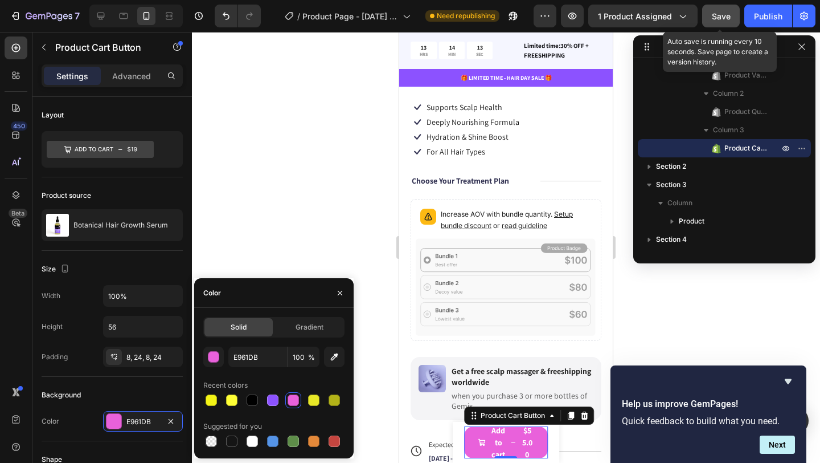
click at [721, 18] on span "Save" at bounding box center [721, 16] width 19 height 10
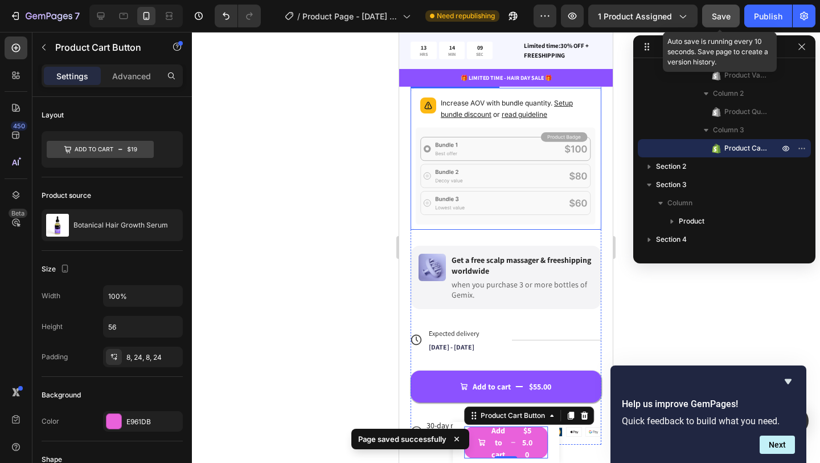
scroll to position [432, 0]
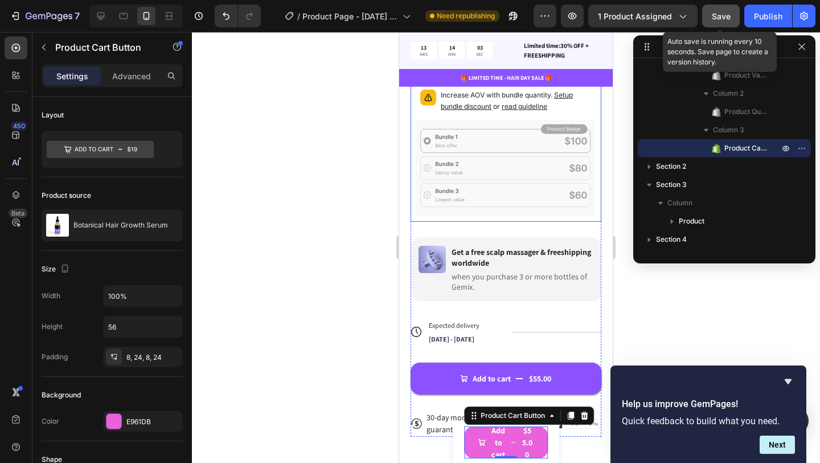
click at [465, 182] on icon at bounding box center [506, 167] width 181 height 97
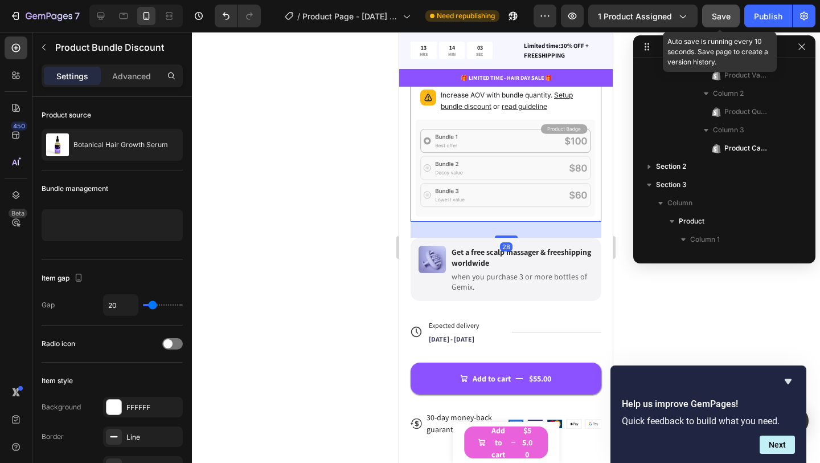
scroll to position [379, 0]
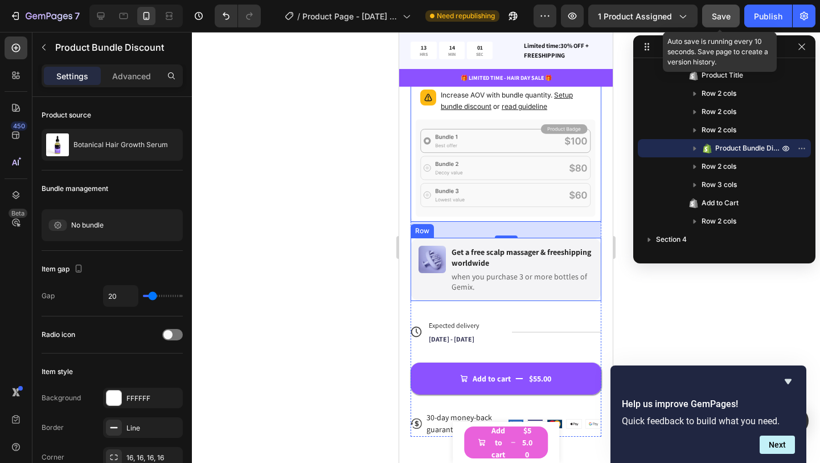
click at [419, 286] on div "Image" at bounding box center [432, 269] width 27 height 47
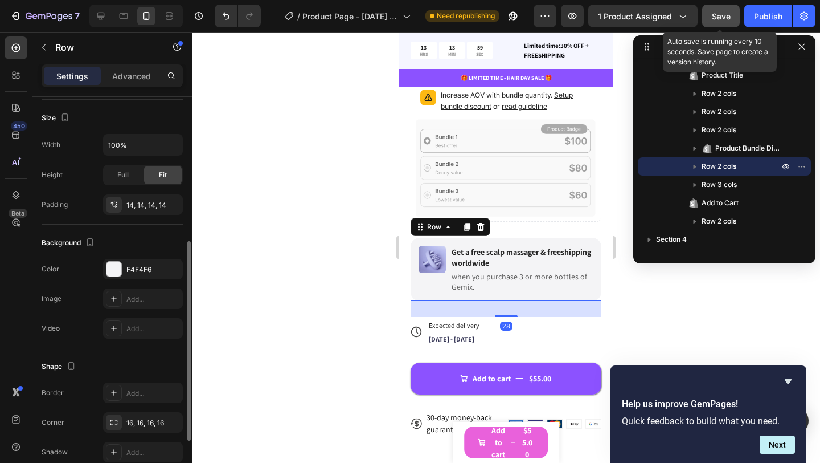
scroll to position [265, 0]
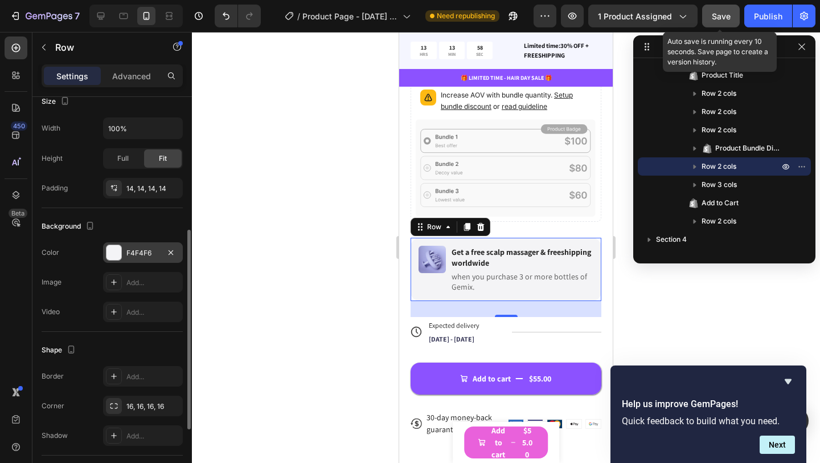
click at [114, 259] on div at bounding box center [114, 252] width 15 height 15
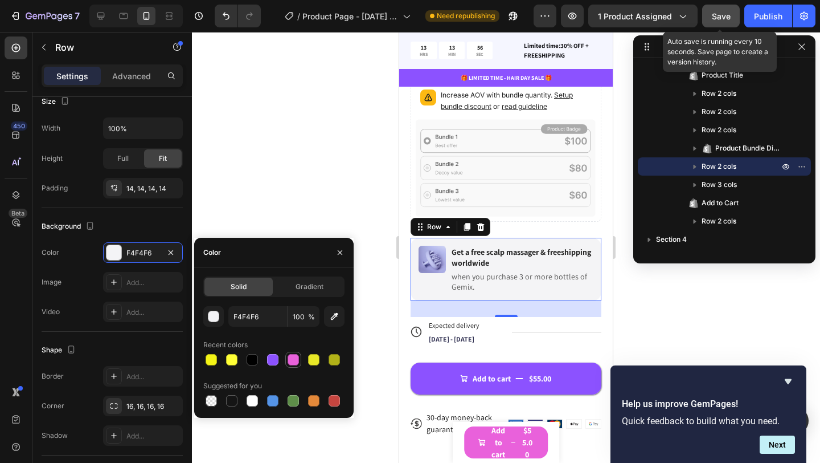
click at [289, 361] on div at bounding box center [293, 359] width 11 height 11
type input "E961DB"
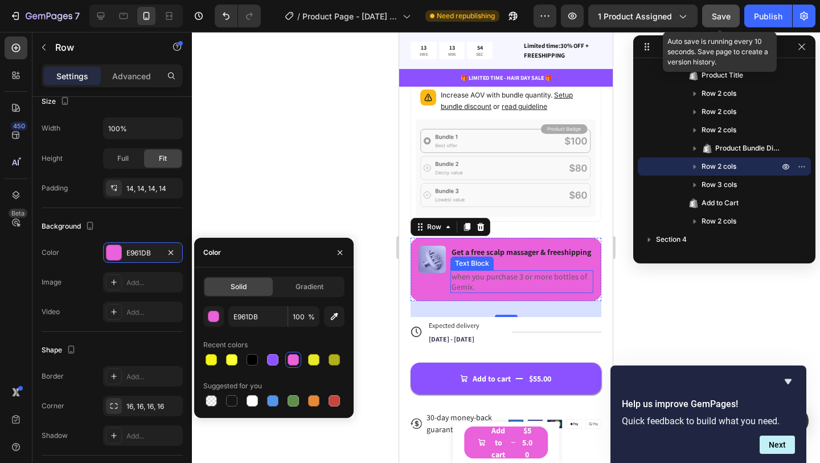
click at [497, 279] on p "when you purchase 3 or more bottles of Gemix." at bounding box center [522, 281] width 141 height 21
click at [489, 279] on p "when you purchase 3 or more bottles of Gemix." at bounding box center [522, 281] width 141 height 21
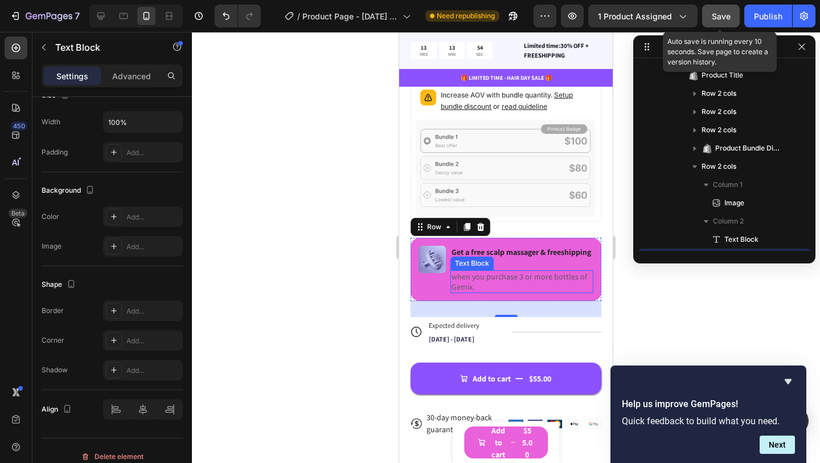
click at [489, 279] on p "when you purchase 3 or more bottles of Gemix." at bounding box center [522, 281] width 141 height 21
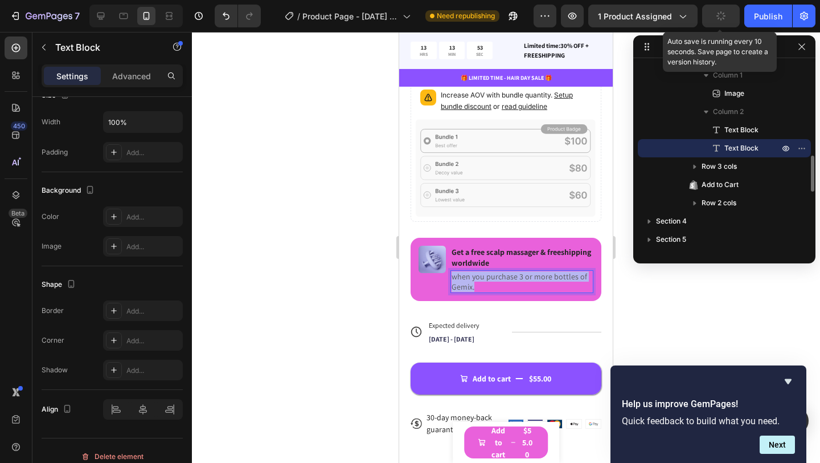
scroll to position [0, 0]
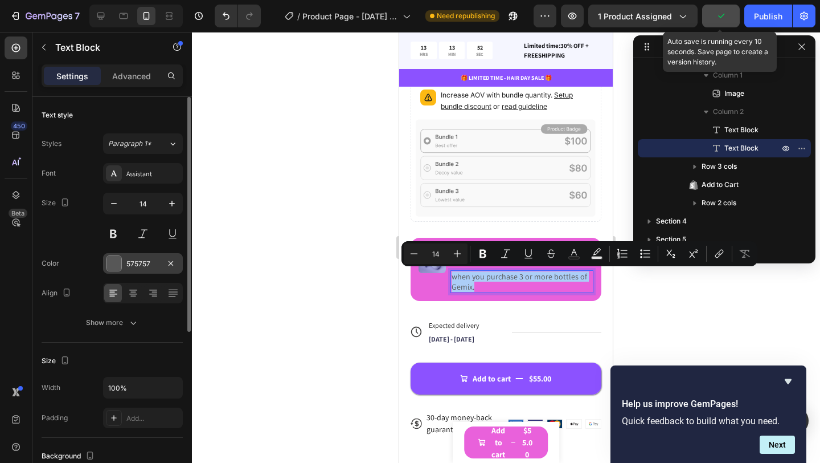
click at [121, 271] on div "575757" at bounding box center [143, 263] width 80 height 21
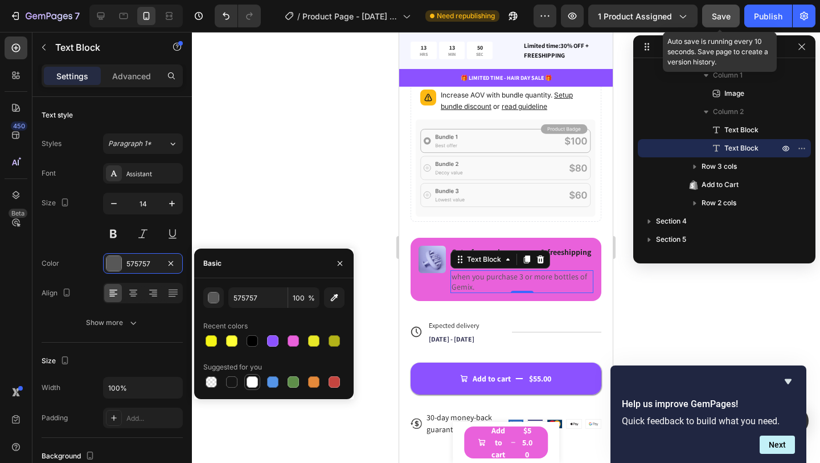
click at [252, 382] on div at bounding box center [252, 381] width 11 height 11
type input "FFFFFF"
click at [565, 250] on p "Get a free scalp massager & freeshipping worldwide" at bounding box center [522, 257] width 141 height 21
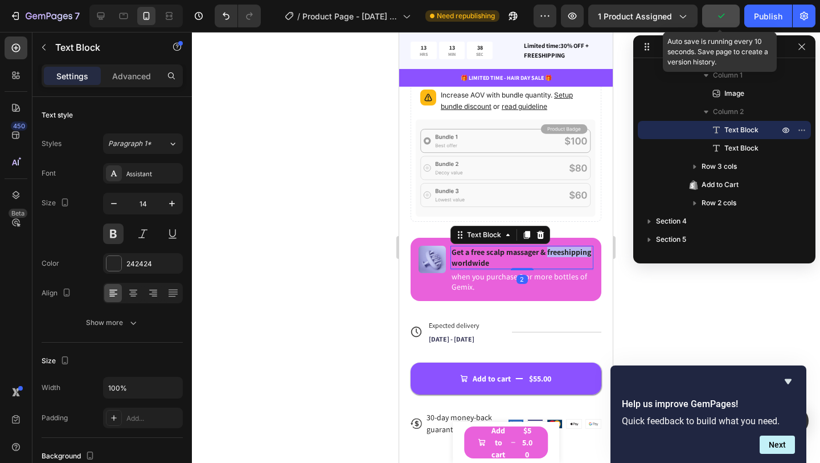
click at [565, 250] on p "Get a free scalp massager & freeshipping worldwide" at bounding box center [522, 257] width 141 height 21
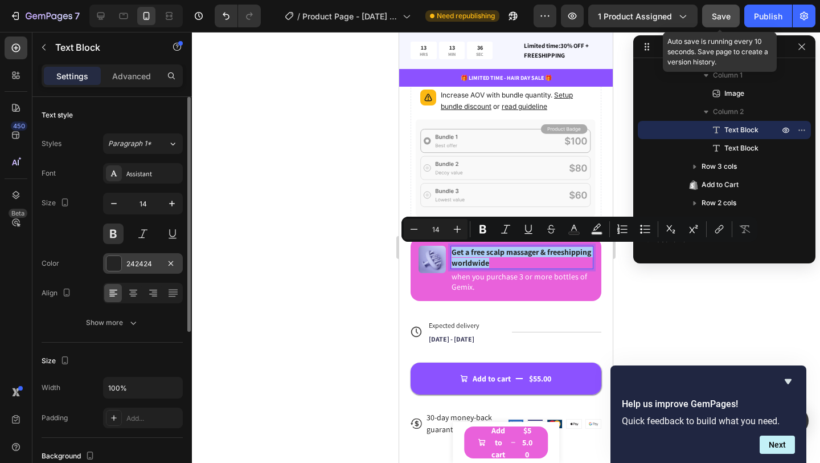
click at [108, 265] on div at bounding box center [114, 263] width 15 height 15
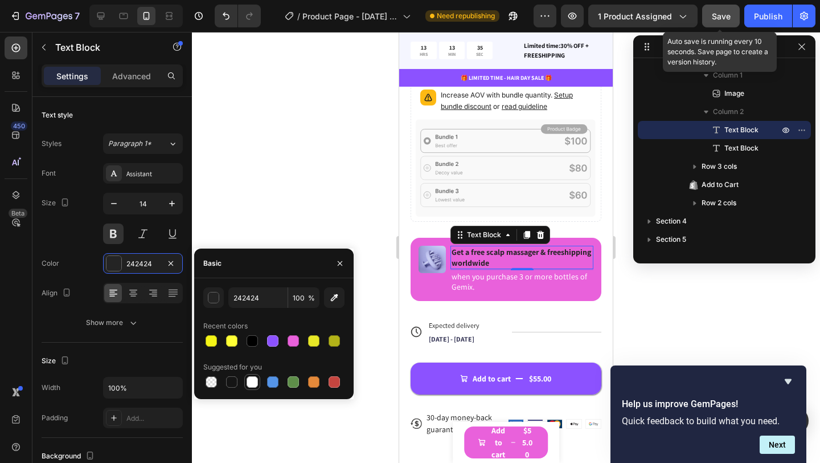
click at [251, 381] on div at bounding box center [252, 381] width 11 height 11
type input "FFFFFF"
click at [308, 218] on div at bounding box center [506, 247] width 628 height 431
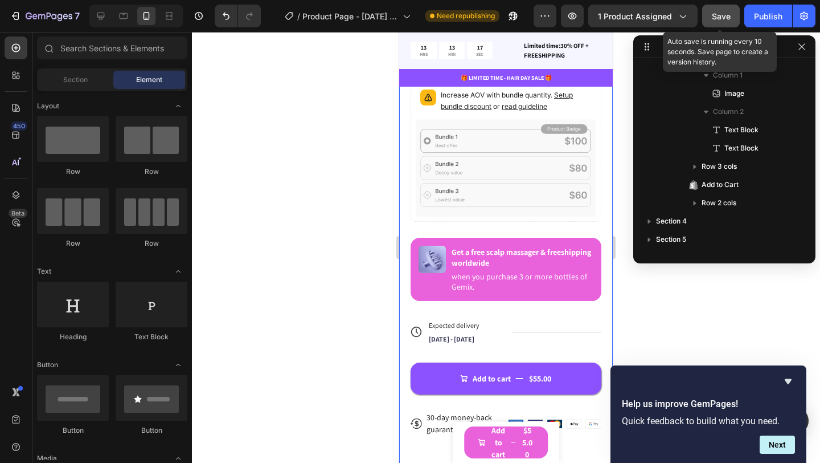
click at [721, 21] on div "Save" at bounding box center [721, 16] width 19 height 12
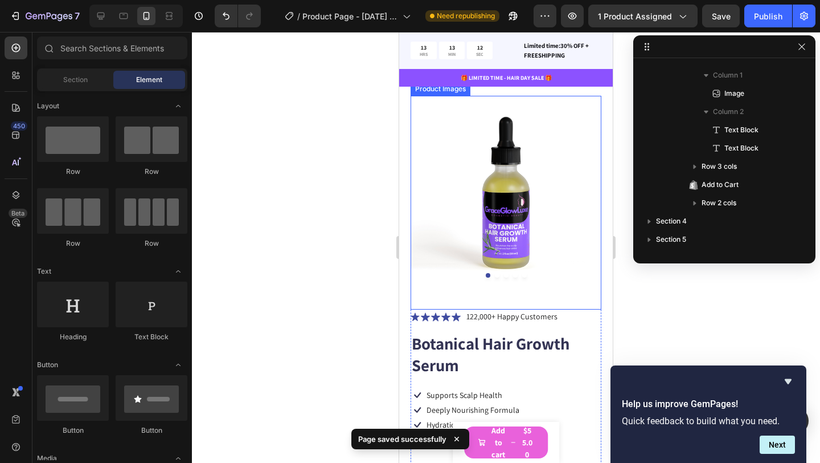
scroll to position [30, 0]
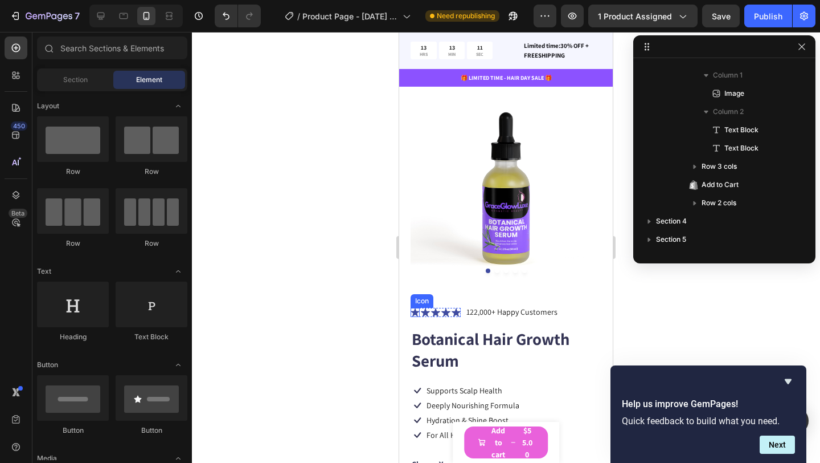
click at [416, 313] on icon at bounding box center [415, 312] width 9 height 9
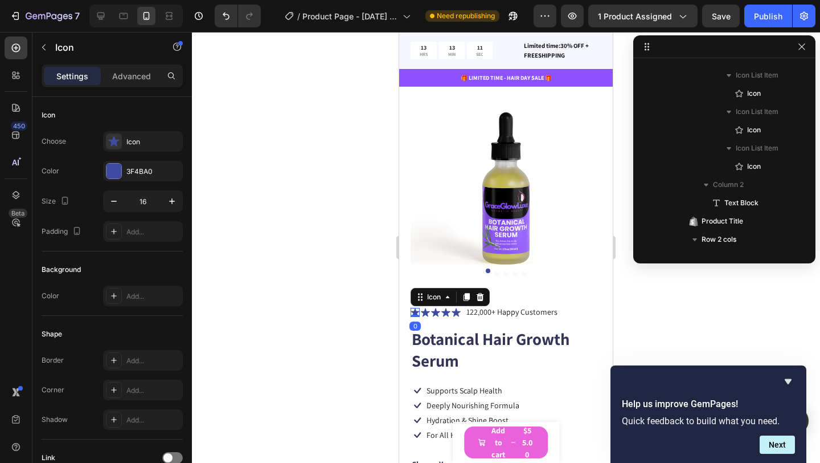
scroll to position [361, 0]
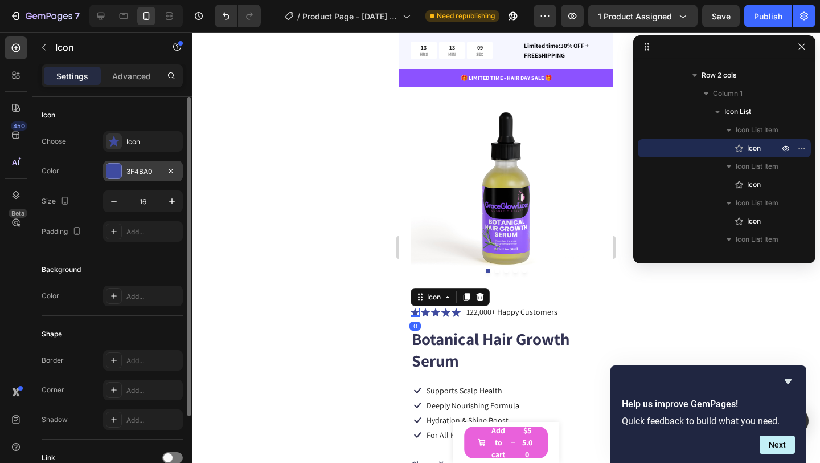
click at [115, 175] on div at bounding box center [114, 170] width 15 height 15
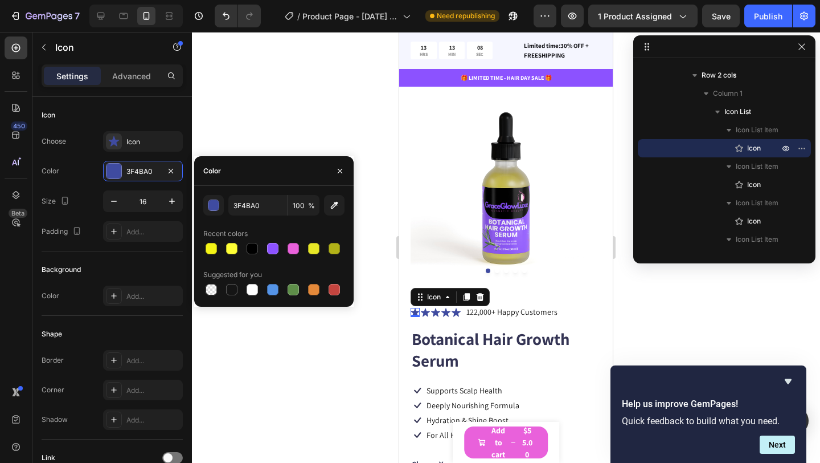
click at [214, 256] on div "3F4BA0 100 % Recent colors Suggested for you" at bounding box center [273, 246] width 141 height 103
click at [212, 252] on div at bounding box center [211, 248] width 11 height 11
type input "F4F416"
click at [427, 310] on icon at bounding box center [425, 312] width 9 height 9
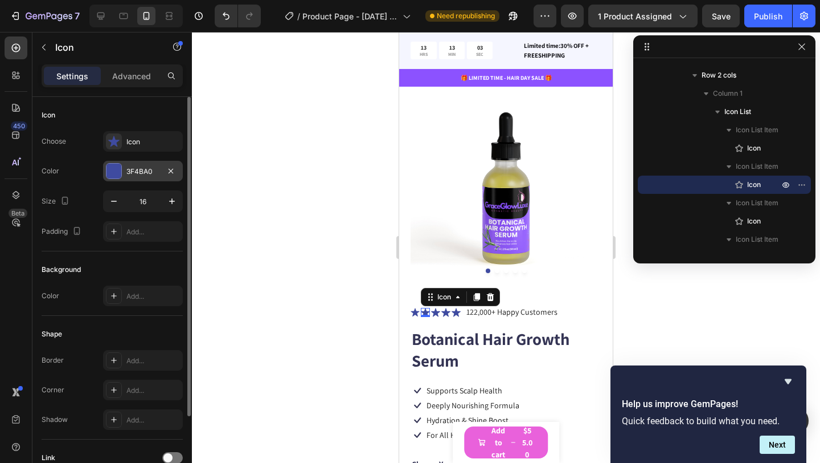
click at [116, 170] on div at bounding box center [114, 170] width 15 height 15
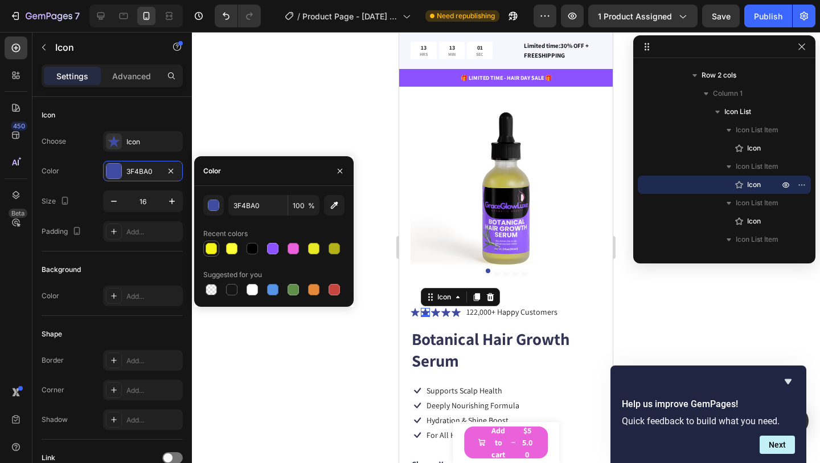
click at [212, 250] on div at bounding box center [211, 248] width 11 height 11
type input "F4F416"
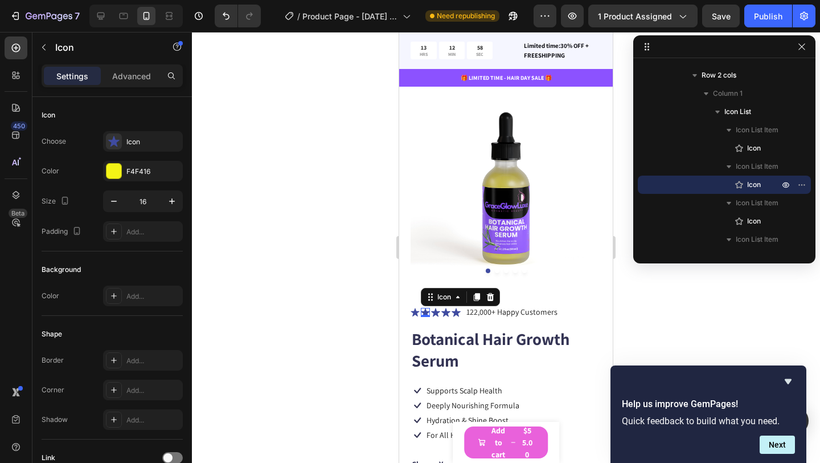
click at [427, 313] on icon at bounding box center [425, 312] width 9 height 9
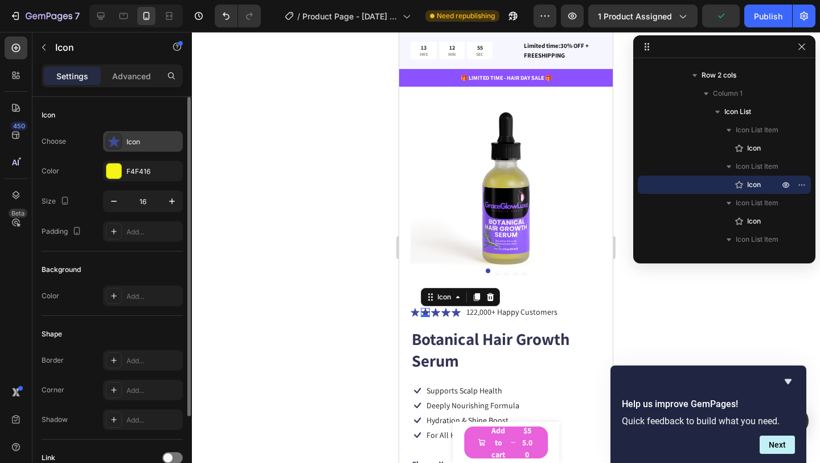
click at [113, 143] on icon at bounding box center [113, 141] width 11 height 11
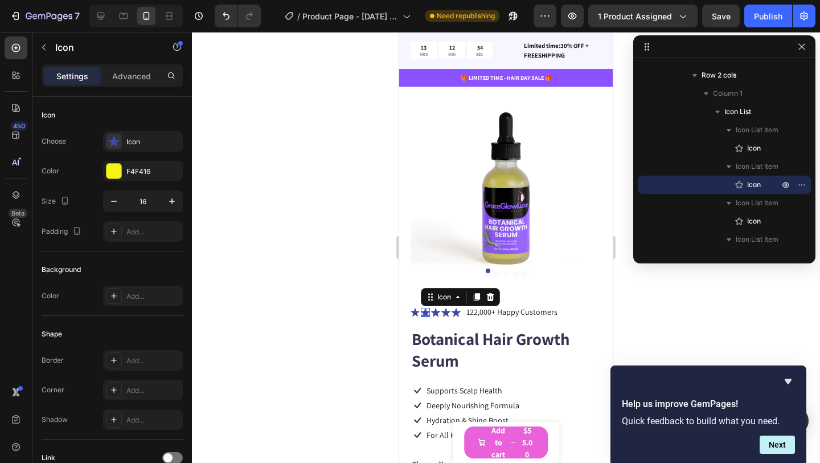
click at [284, 91] on div at bounding box center [506, 247] width 628 height 431
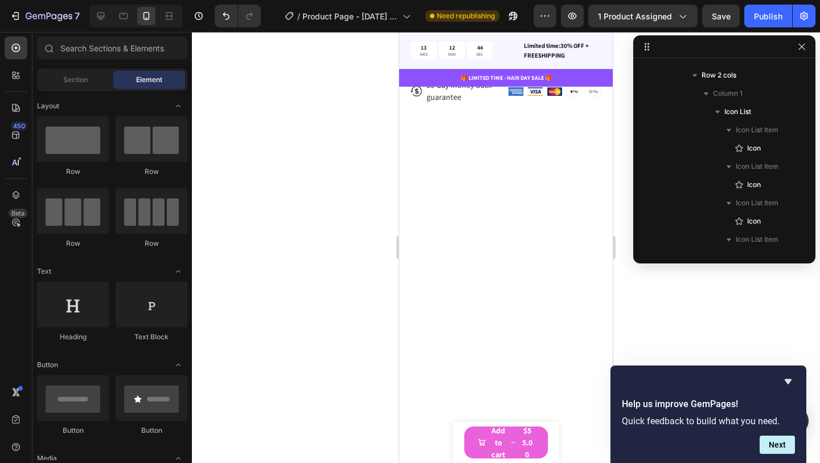
scroll to position [0, 0]
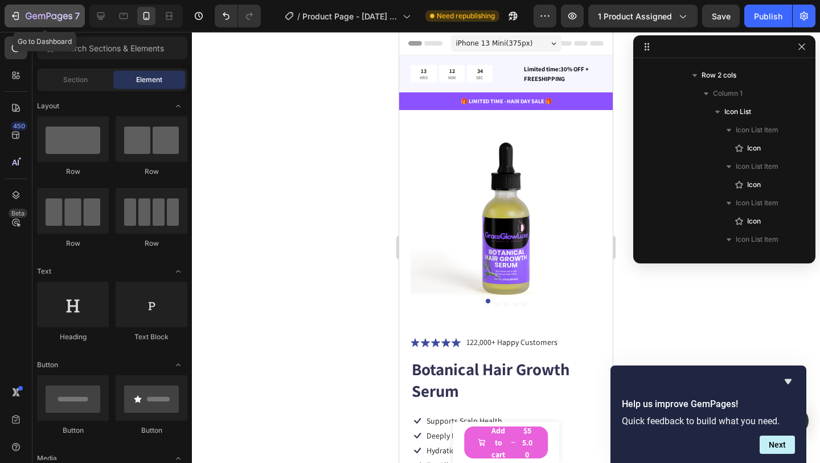
click at [19, 11] on icon "button" at bounding box center [15, 15] width 11 height 11
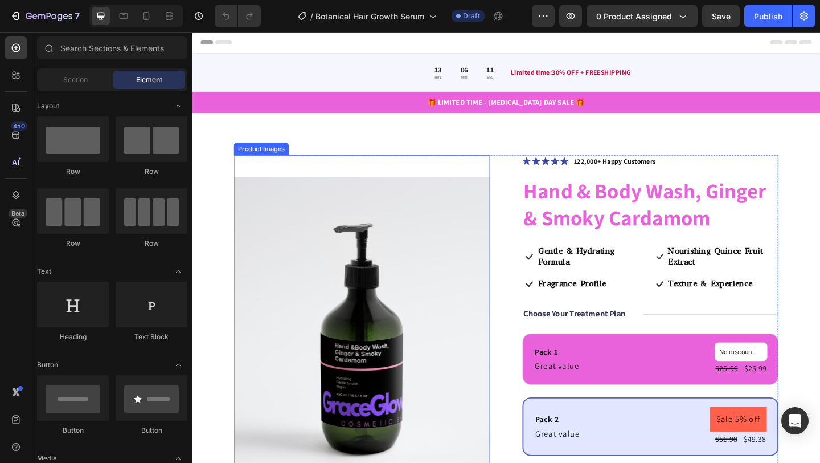
click at [430, 269] on img at bounding box center [377, 375] width 279 height 418
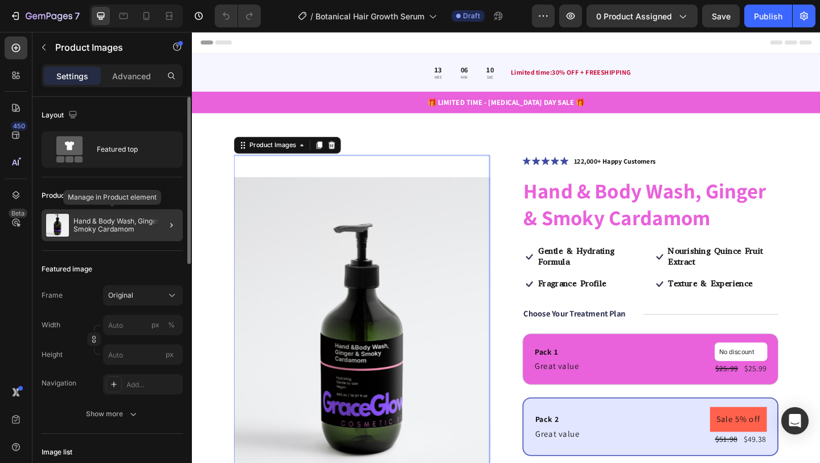
click at [140, 232] on p "Hand & Body Wash, Ginger & Smoky Cardamom" at bounding box center [125, 225] width 105 height 16
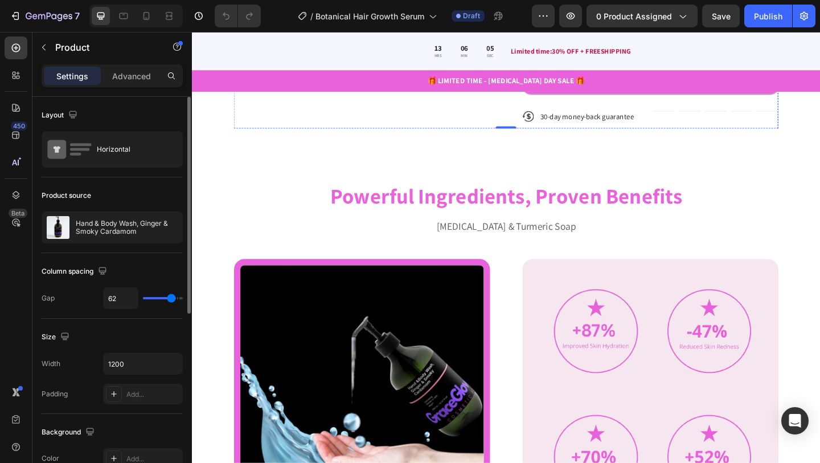
scroll to position [614, 0]
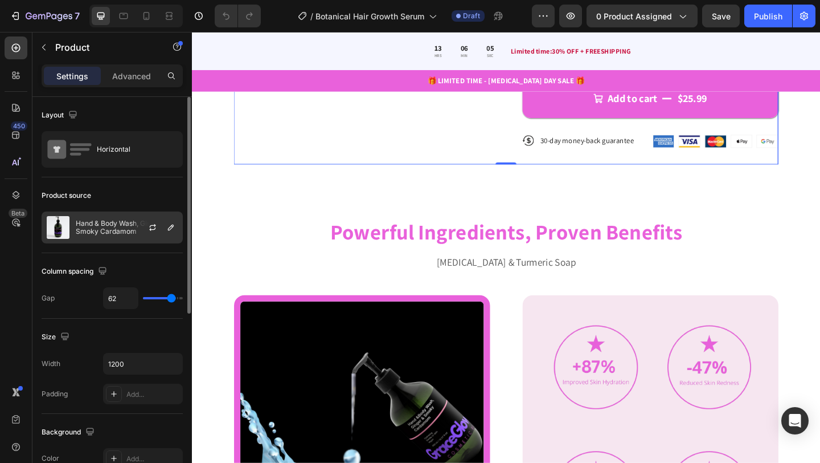
click at [91, 228] on p "Hand & Body Wash, Ginger & Smoky Cardamom" at bounding box center [127, 227] width 102 height 16
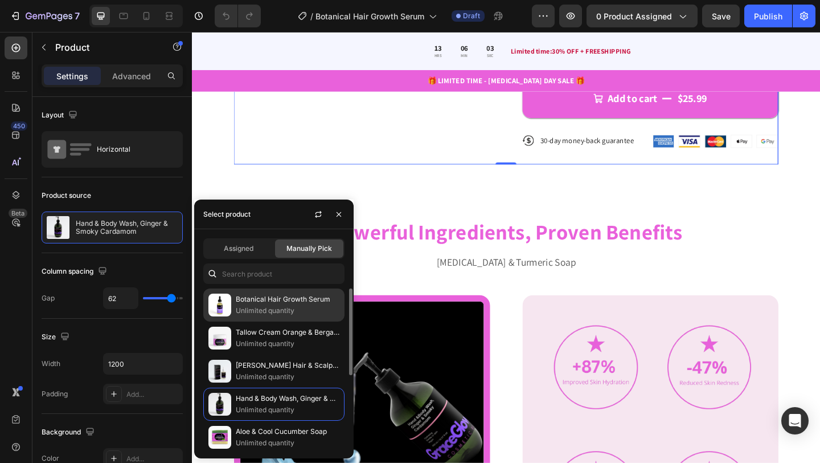
click at [251, 293] on p "Botanical Hair Growth Serum" at bounding box center [288, 298] width 104 height 11
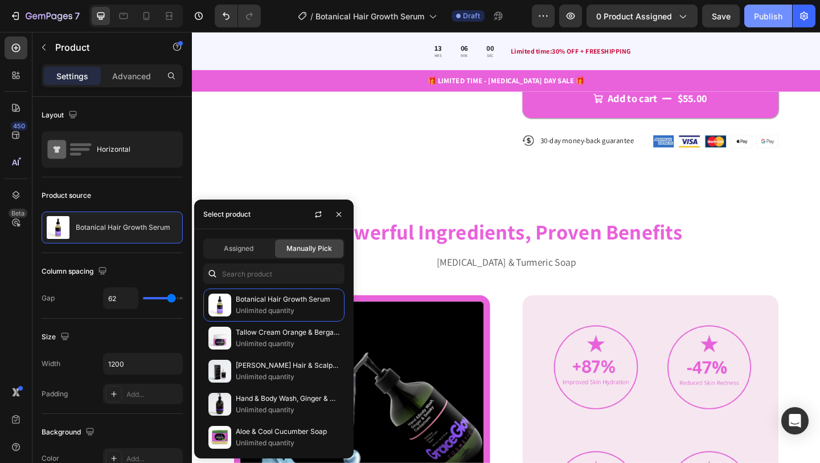
click at [772, 14] on div "Publish" at bounding box center [768, 16] width 28 height 12
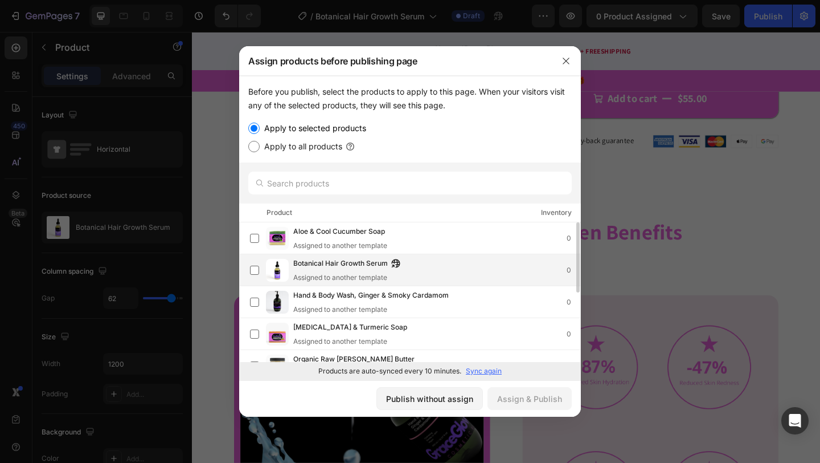
click at [329, 263] on span "Botanical Hair Growth Serum" at bounding box center [340, 263] width 95 height 13
click at [536, 404] on button "Assign & Publish" at bounding box center [530, 398] width 84 height 23
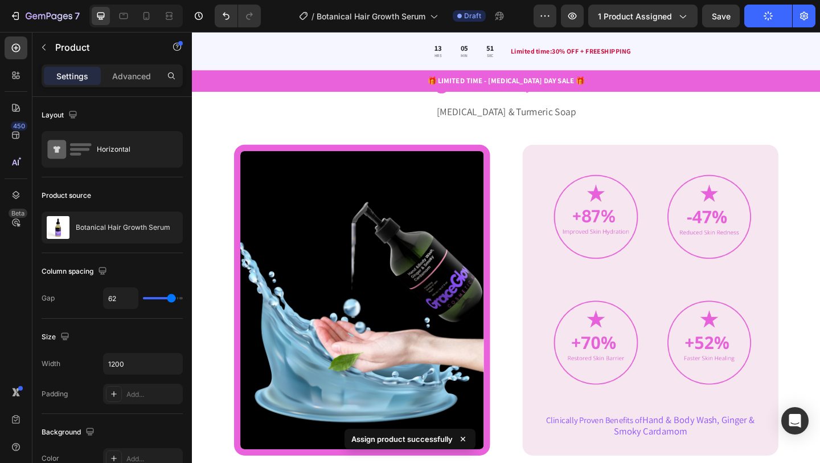
scroll to position [835, 0]
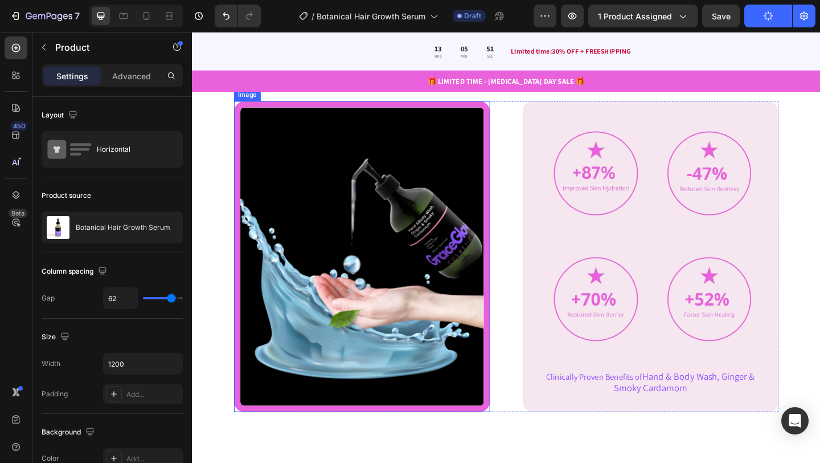
click at [448, 317] on img at bounding box center [377, 276] width 279 height 338
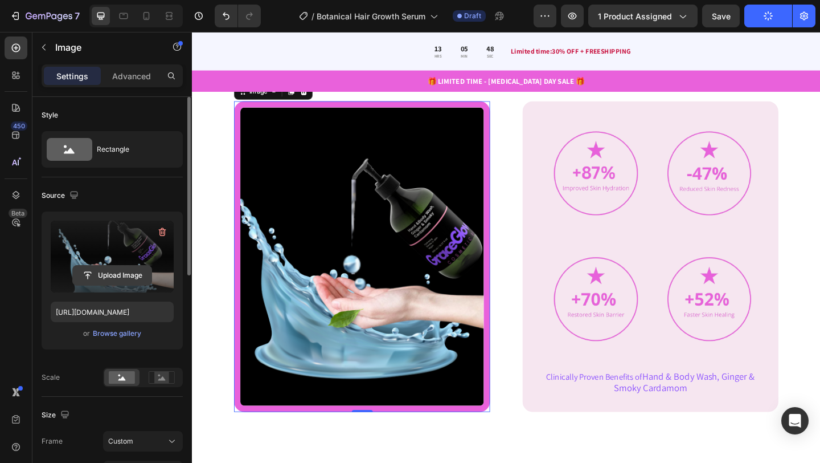
click at [113, 277] on input "file" at bounding box center [112, 274] width 79 height 19
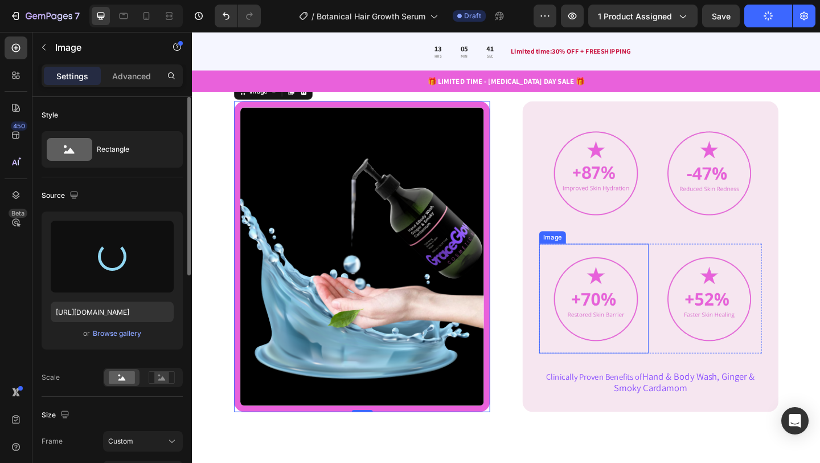
type input "[URL][DOMAIN_NAME]"
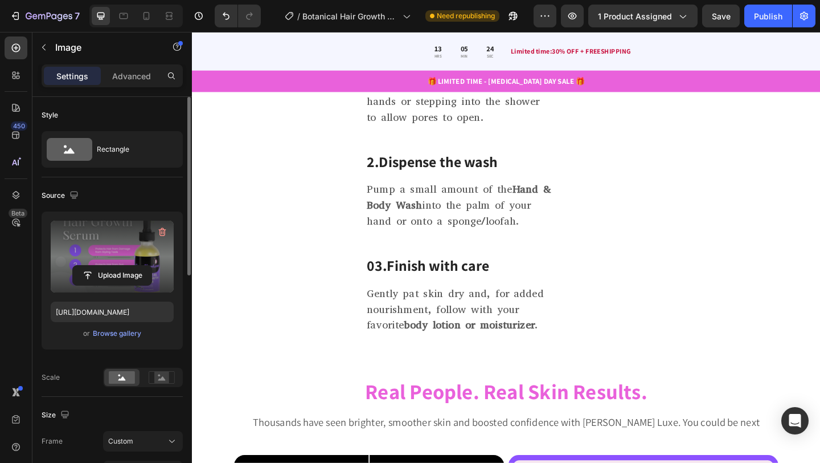
scroll to position [1616, 0]
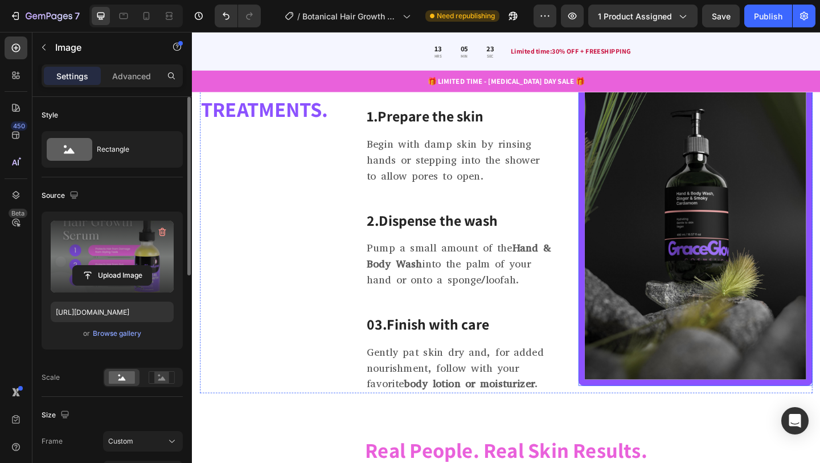
click at [702, 303] on img at bounding box center [739, 227] width 255 height 375
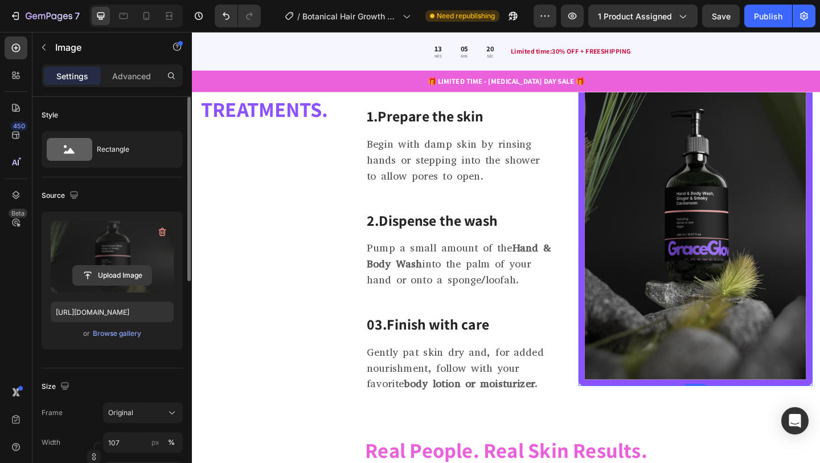
click at [115, 276] on input "file" at bounding box center [112, 274] width 79 height 19
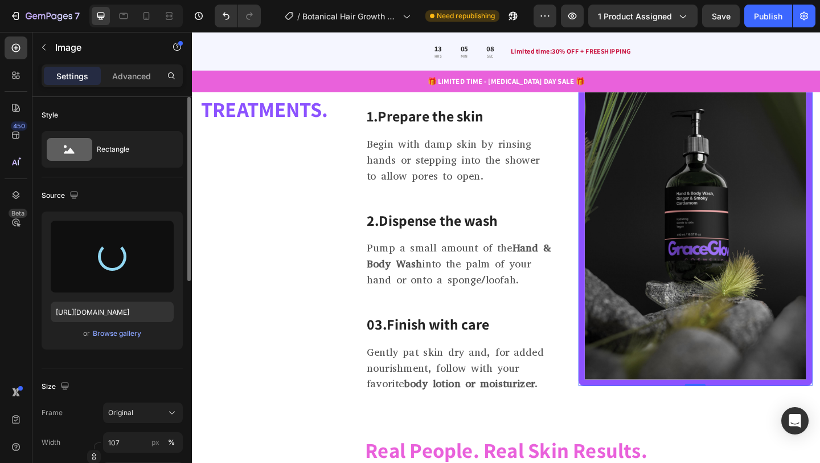
type input "[URL][DOMAIN_NAME]"
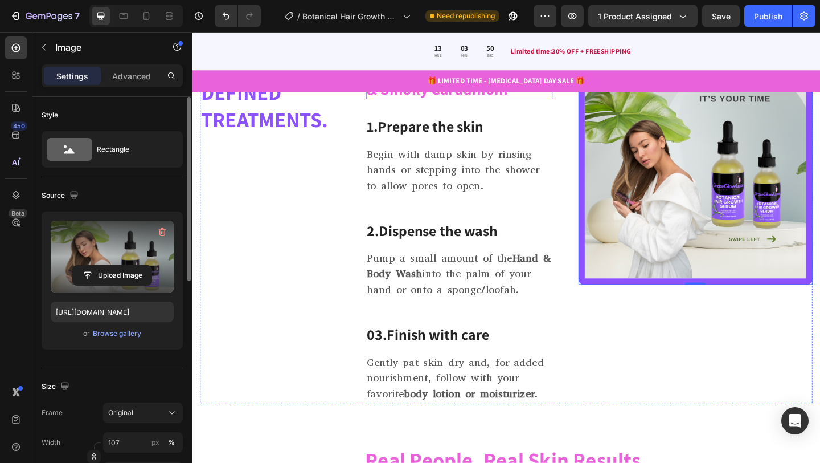
scroll to position [1638, 0]
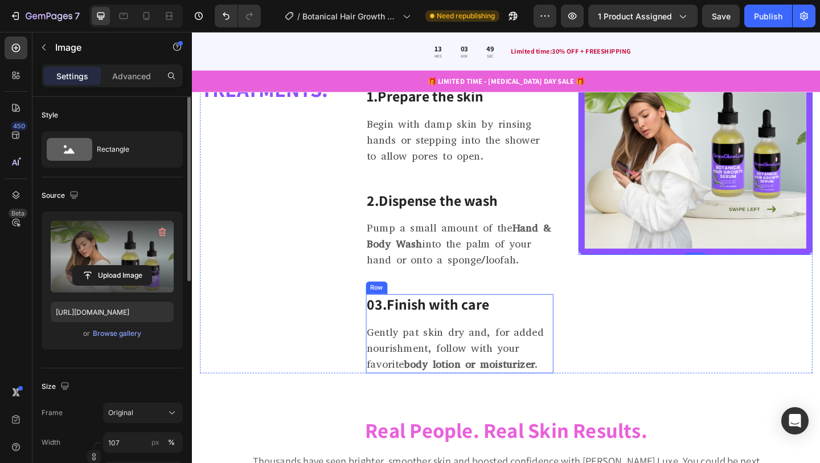
click at [521, 342] on div "03. Finish with care Heading Gently pat skin dry and, for added nourishment, fo…" at bounding box center [483, 359] width 204 height 85
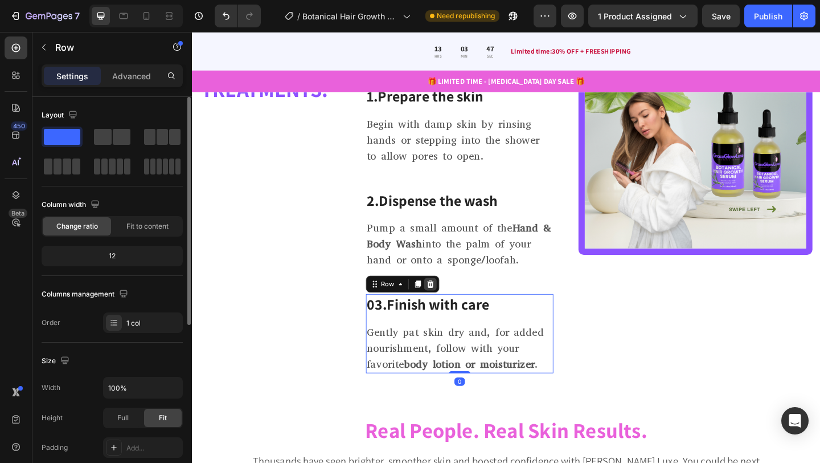
click at [448, 305] on icon at bounding box center [450, 306] width 7 height 8
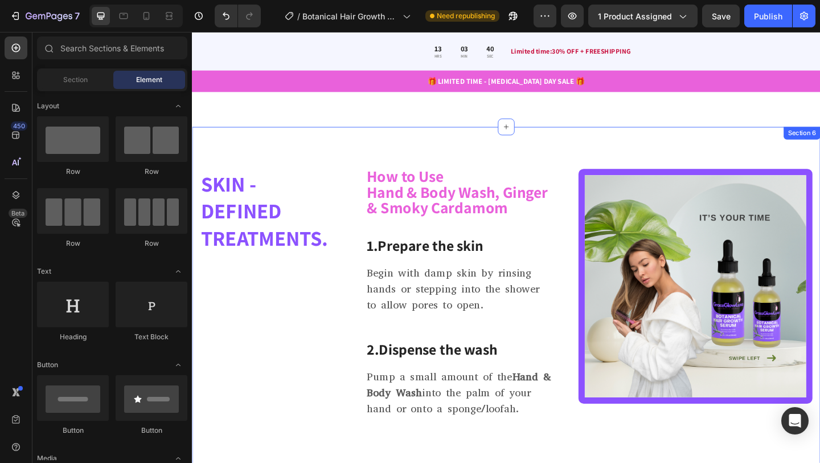
scroll to position [1477, 0]
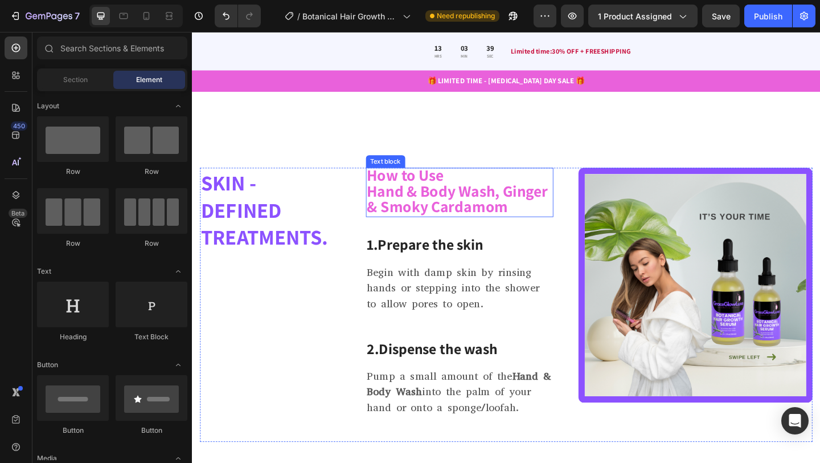
click at [479, 209] on strong "Hand & Body Wash, Ginger & Smoky Cardamom" at bounding box center [480, 213] width 197 height 40
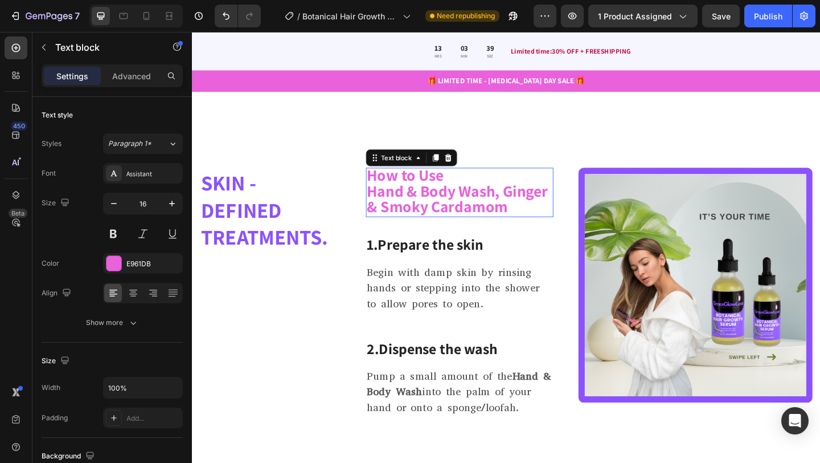
click at [479, 209] on strong "Hand & Body Wash, Ginger & Smoky Cardamom" at bounding box center [480, 213] width 197 height 40
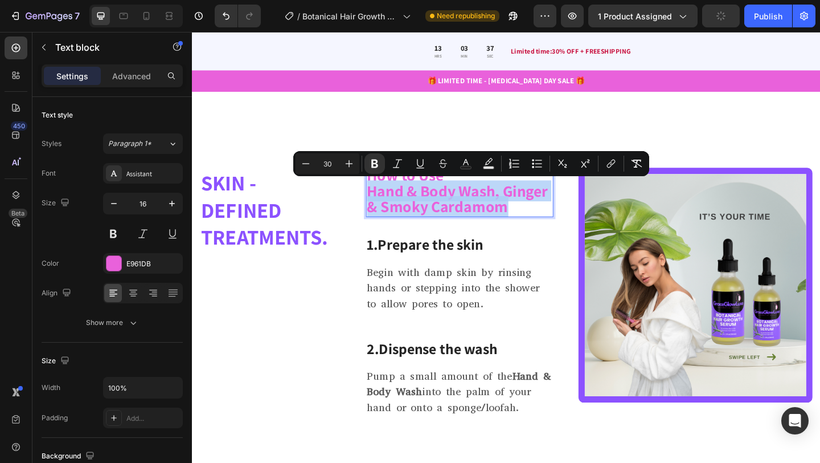
click at [479, 209] on strong "Hand & Body Wash, Ginger & Smoky Cardamom" at bounding box center [480, 213] width 197 height 40
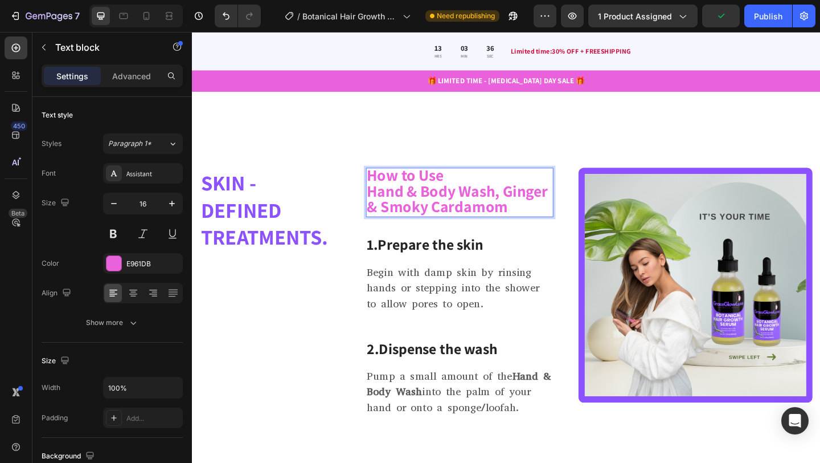
click at [466, 187] on strong "How to Use" at bounding box center [424, 187] width 84 height 23
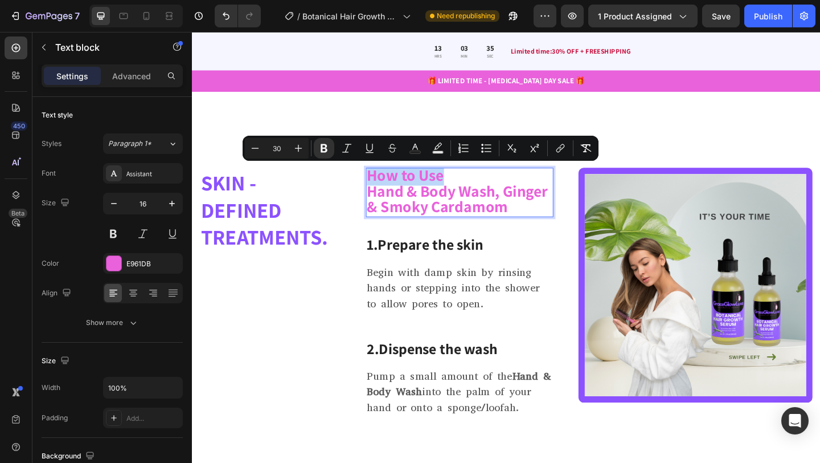
copy strong "How to Use"
click at [444, 297] on p "Begin with damp skin by rinsing hands or stepping into the shower to allow pore…" at bounding box center [483, 310] width 202 height 51
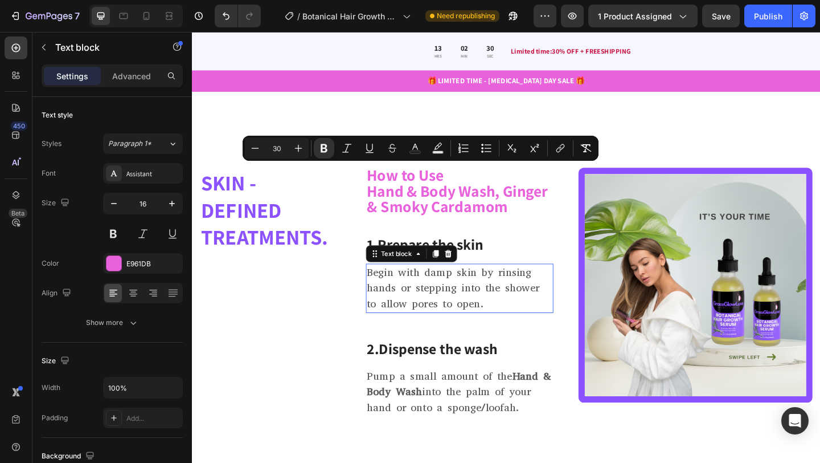
click at [444, 297] on p "Begin with damp skin by rinsing hands or stepping into the shower to allow pore…" at bounding box center [483, 310] width 202 height 51
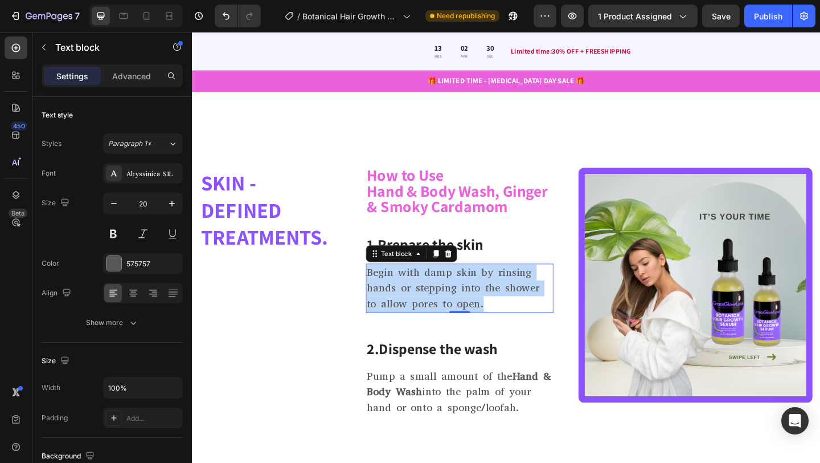
click at [444, 297] on p "Begin with damp skin by rinsing hands or stepping into the shower to allow pore…" at bounding box center [483, 310] width 202 height 51
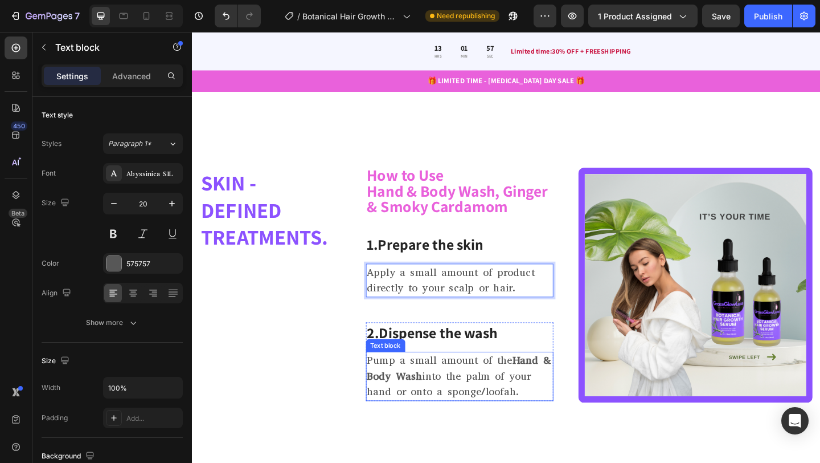
click at [448, 397] on p "Pump a small amount of the Hand & Body Wash into the palm of your hand or onto …" at bounding box center [483, 406] width 202 height 51
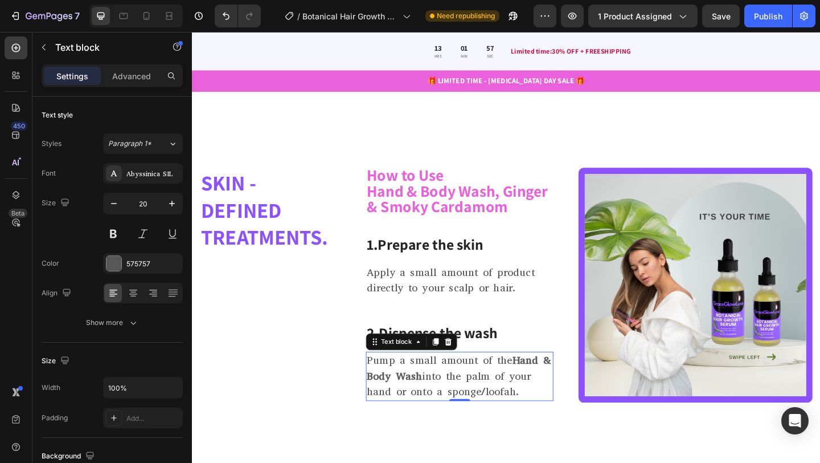
click at [448, 397] on p "Pump a small amount of the Hand & Body Wash into the palm of your hand or onto …" at bounding box center [483, 406] width 202 height 51
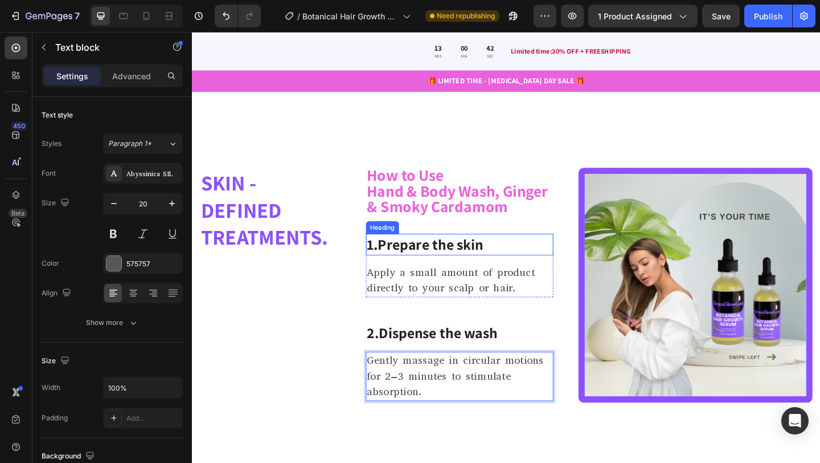
click at [502, 261] on strong "Prepare the skin" at bounding box center [451, 262] width 115 height 21
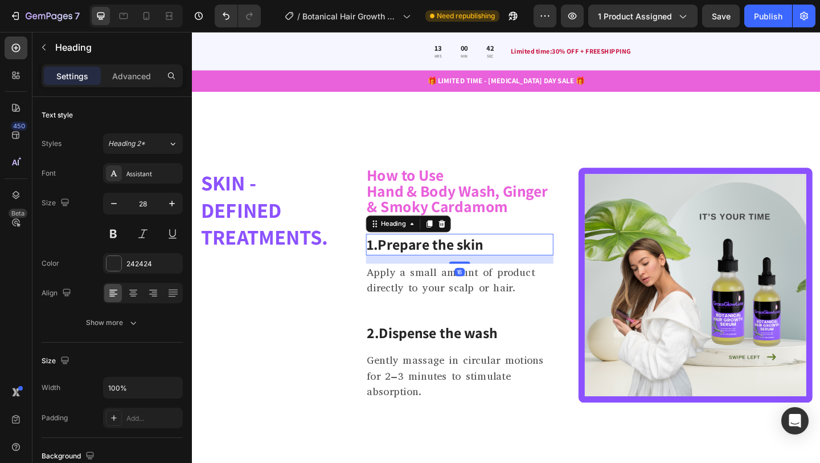
click at [502, 261] on strong "Prepare the skin" at bounding box center [451, 262] width 115 height 21
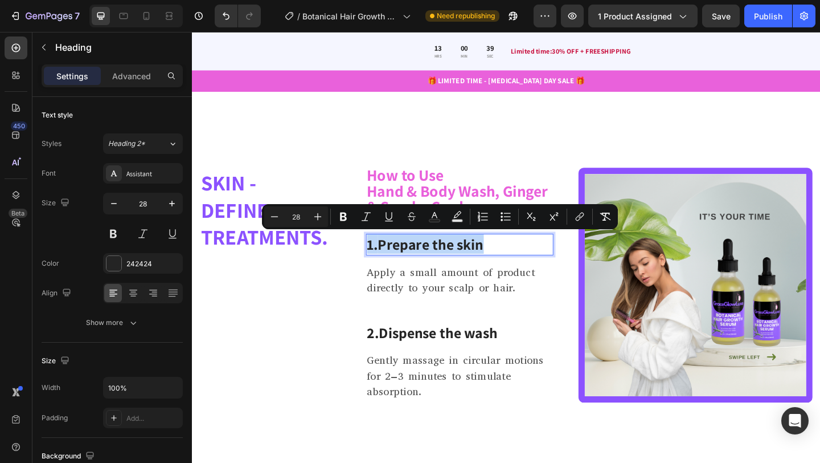
click at [520, 266] on p "1. Prepare the skin" at bounding box center [483, 262] width 202 height 21
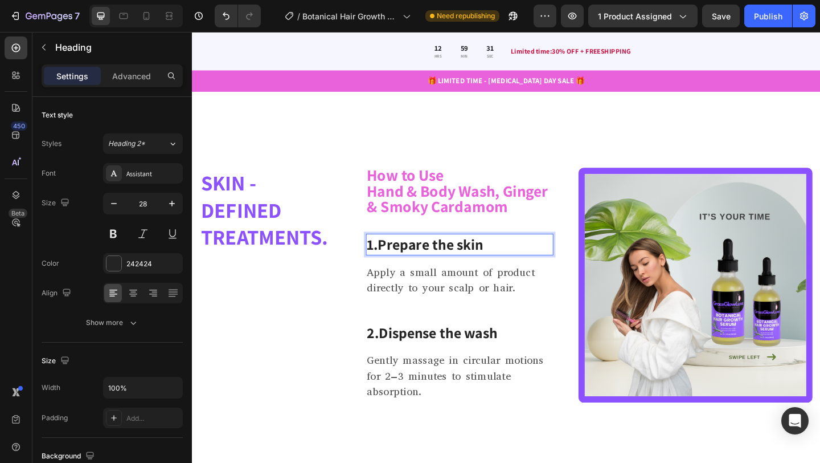
click at [398, 260] on strong "Prepare the skin" at bounding box center [451, 262] width 115 height 21
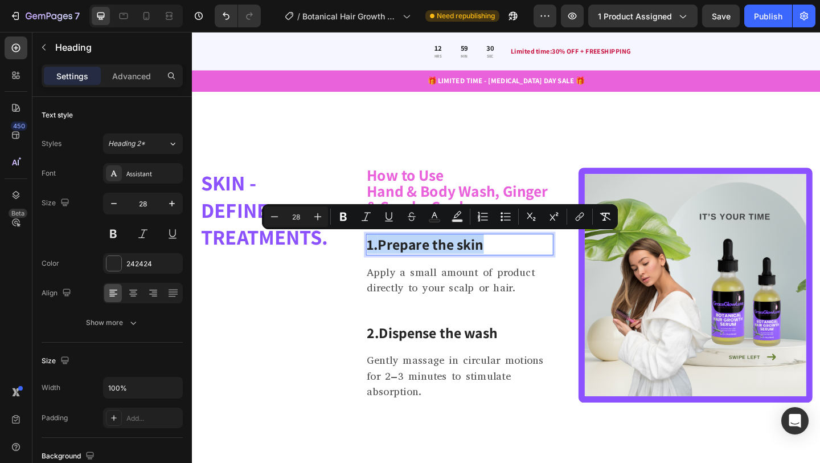
click at [398, 260] on strong "Prepare the skin" at bounding box center [451, 262] width 115 height 21
drag, startPoint x: 398, startPoint y: 260, endPoint x: 501, endPoint y: 258, distance: 103.1
click at [501, 258] on strong "Prepare the skin" at bounding box center [451, 262] width 115 height 21
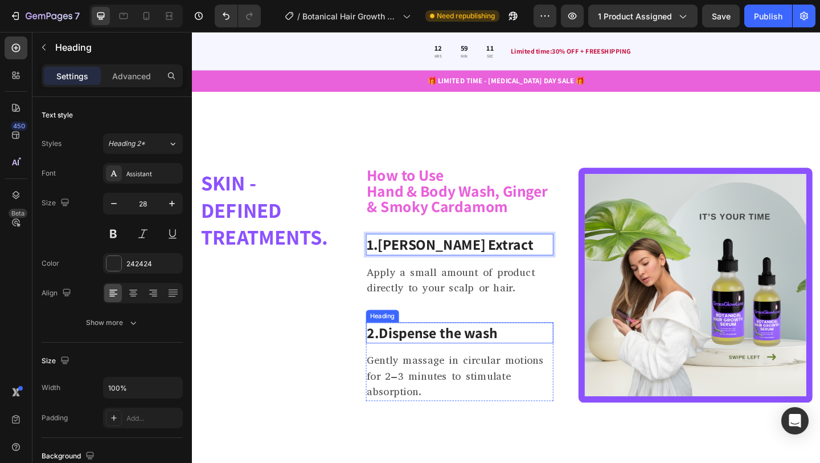
click at [432, 361] on strong "Dispense the wash" at bounding box center [459, 358] width 129 height 21
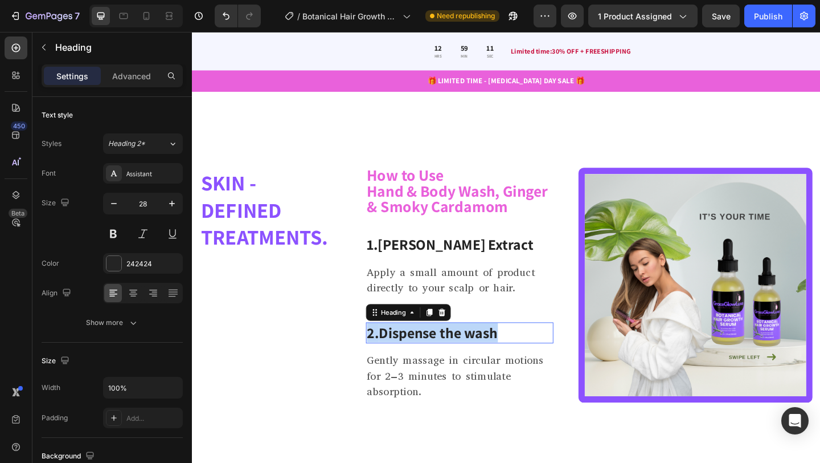
click at [432, 361] on strong "Dispense the wash" at bounding box center [459, 358] width 129 height 21
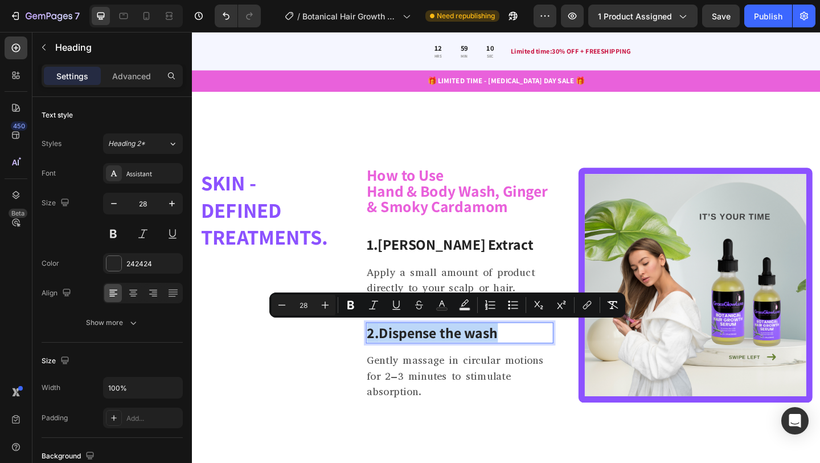
click at [432, 361] on strong "Dispense the wash" at bounding box center [459, 358] width 129 height 21
drag, startPoint x: 397, startPoint y: 351, endPoint x: 565, endPoint y: 354, distance: 168.1
click at [565, 354] on p "2. Dispense the wash" at bounding box center [483, 359] width 202 height 21
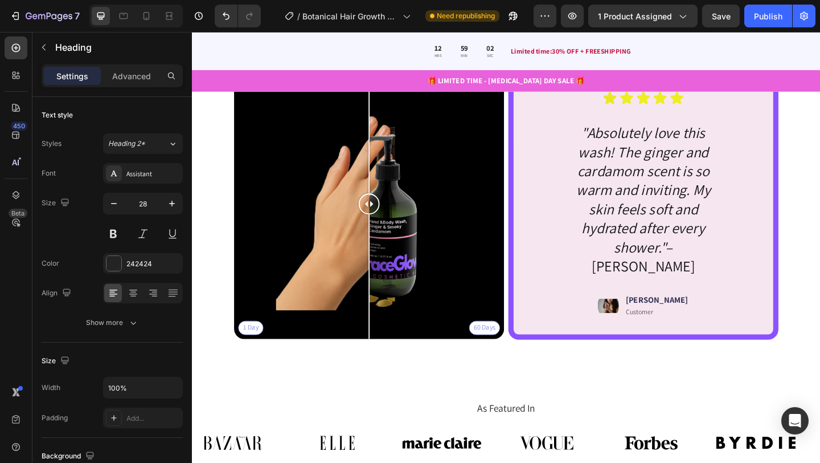
scroll to position [1992, 0]
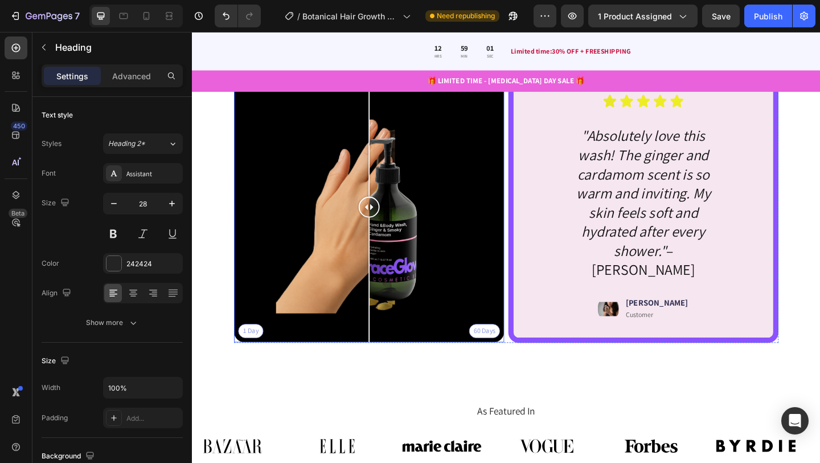
click at [336, 283] on div "1 Day 60 Days" at bounding box center [385, 222] width 294 height 294
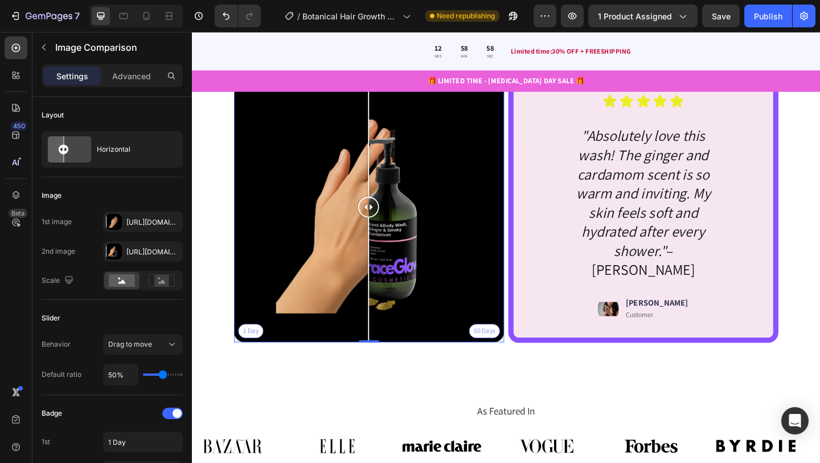
drag, startPoint x: 335, startPoint y: 227, endPoint x: 384, endPoint y: 228, distance: 49.0
click at [384, 228] on div at bounding box center [384, 222] width 23 height 23
click at [332, 269] on div "1 Day 60 Days" at bounding box center [385, 222] width 294 height 294
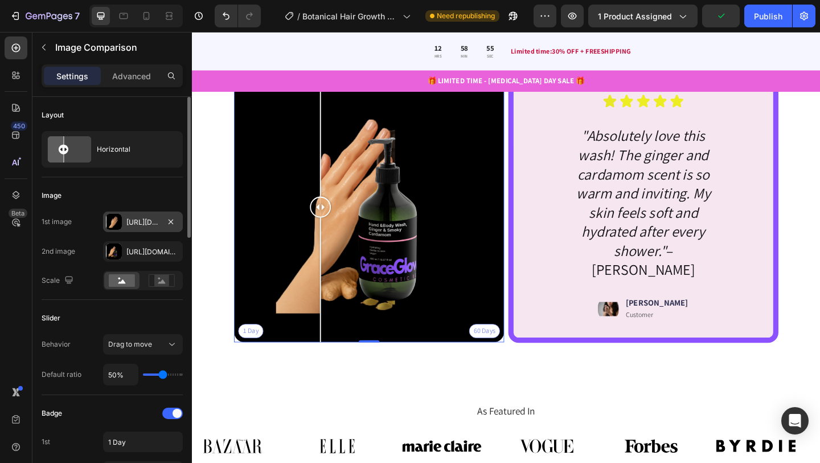
click at [135, 225] on div "[URL][DOMAIN_NAME]" at bounding box center [142, 222] width 33 height 10
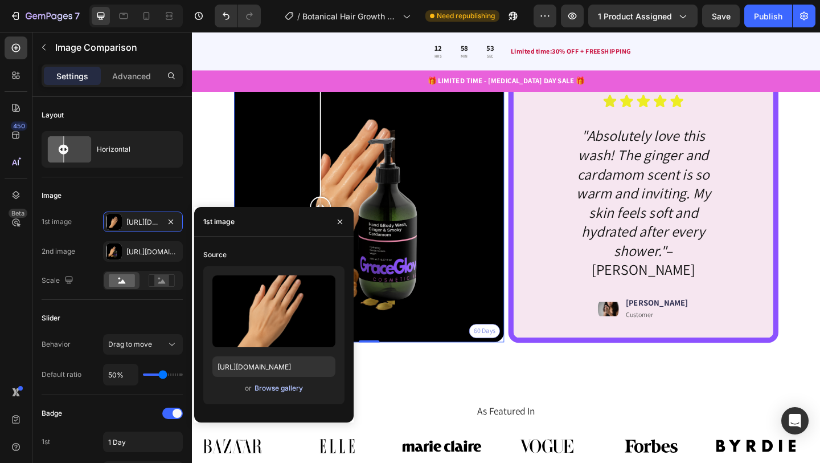
click at [268, 388] on div "Browse gallery" at bounding box center [279, 388] width 48 height 10
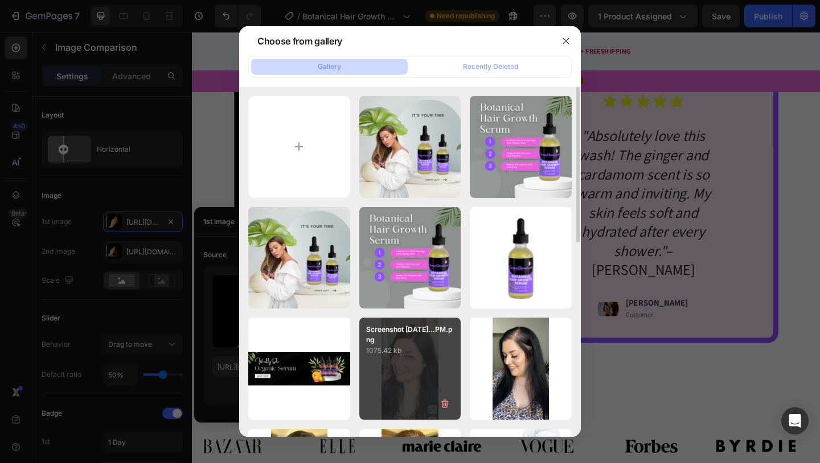
click at [423, 356] on p "1075.42 kb" at bounding box center [410, 350] width 88 height 11
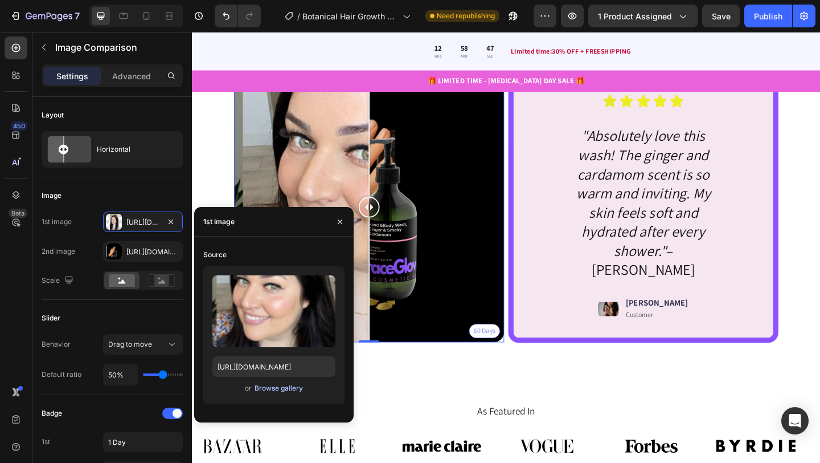
click at [273, 390] on div "Browse gallery" at bounding box center [279, 388] width 48 height 10
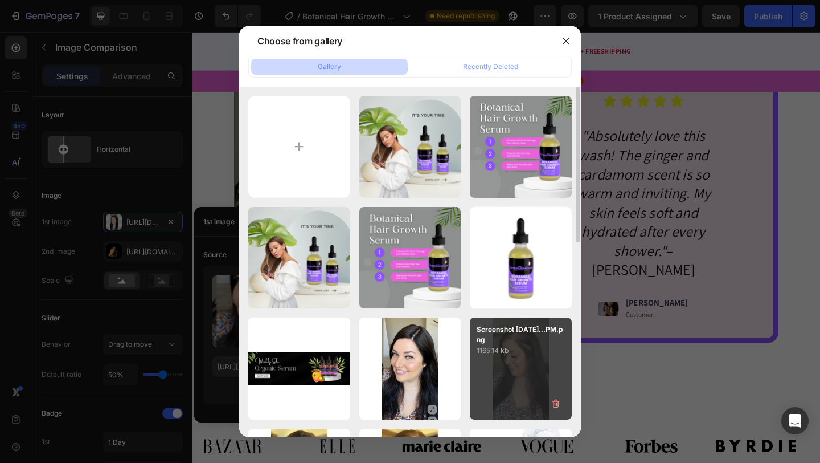
click at [498, 361] on div "Screenshot [DATE]...PM.png 1165.14 kb" at bounding box center [521, 368] width 102 height 102
type input "[URL][DOMAIN_NAME]"
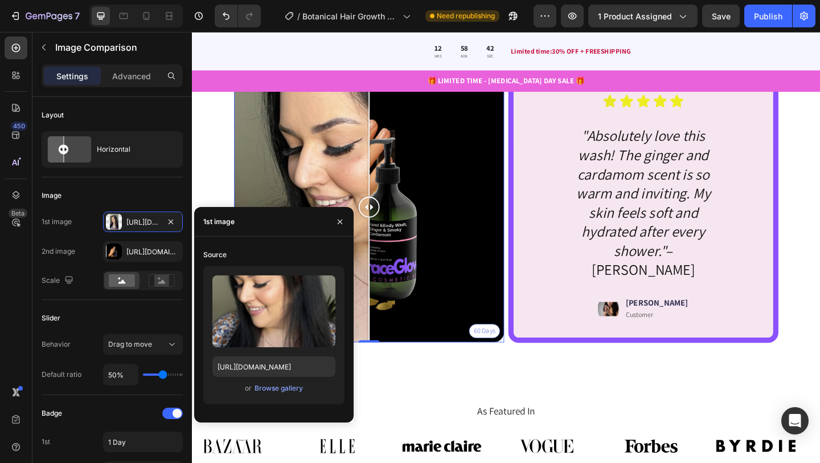
click at [438, 227] on div "1 Day 60 Days" at bounding box center [385, 222] width 294 height 294
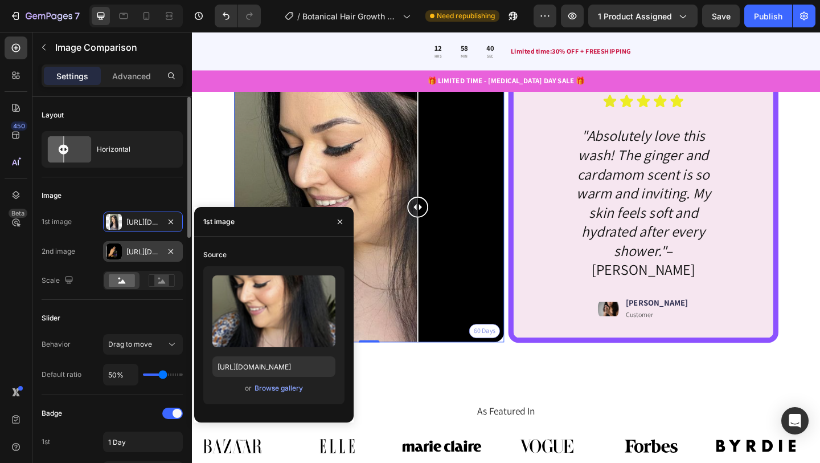
click at [126, 251] on div "[URL][DOMAIN_NAME]" at bounding box center [142, 252] width 33 height 10
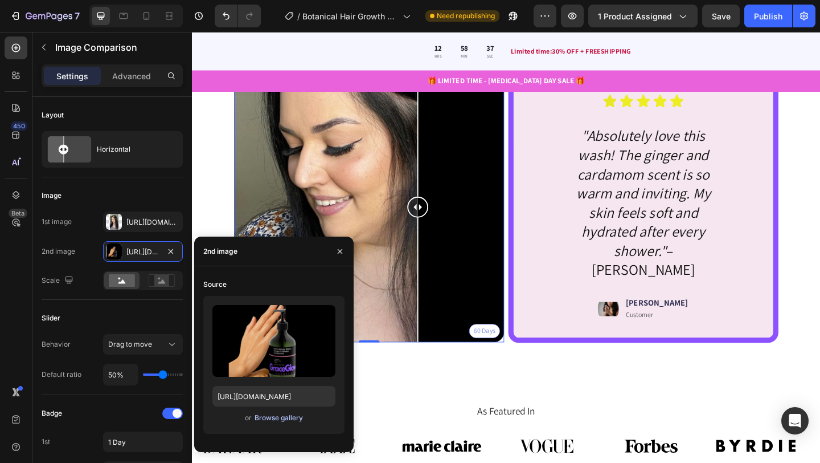
click at [269, 416] on div "Browse gallery" at bounding box center [279, 417] width 48 height 10
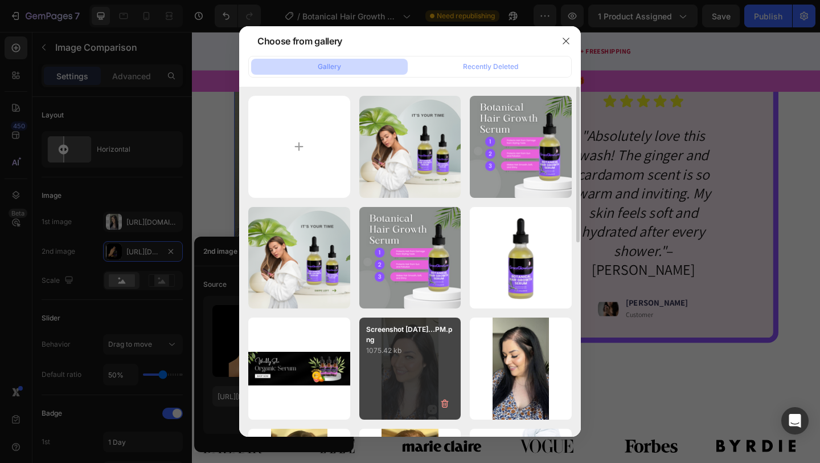
click at [410, 349] on p "1075.42 kb" at bounding box center [410, 350] width 88 height 11
type input "[URL][DOMAIN_NAME]"
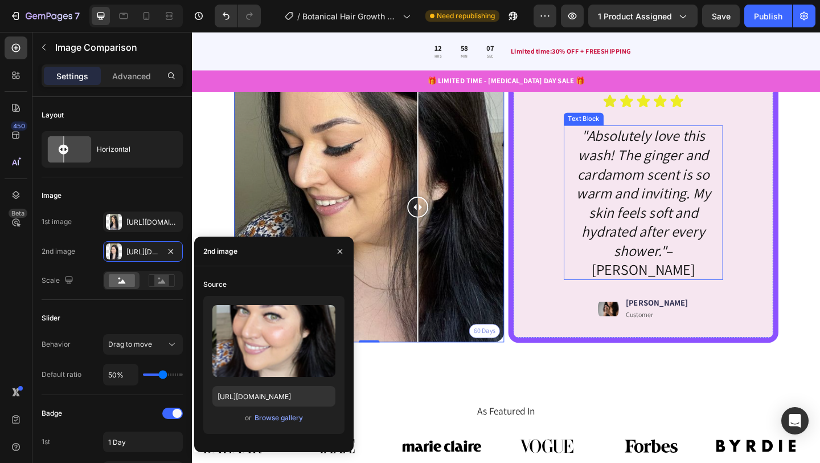
click at [669, 228] on icon ""Absolutely love this wash! The ginger and cardamom scent is so warm and inviti…" at bounding box center [683, 206] width 146 height 145
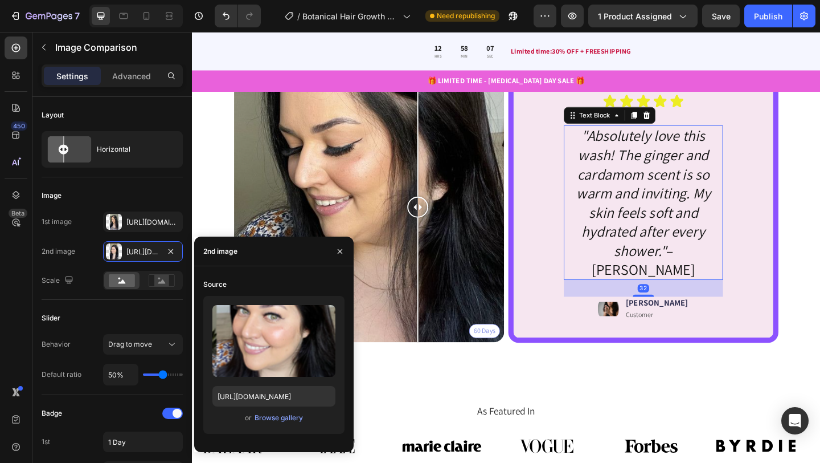
click at [669, 228] on icon ""Absolutely love this wash! The ginger and cardamom scent is so warm and inviti…" at bounding box center [683, 206] width 146 height 145
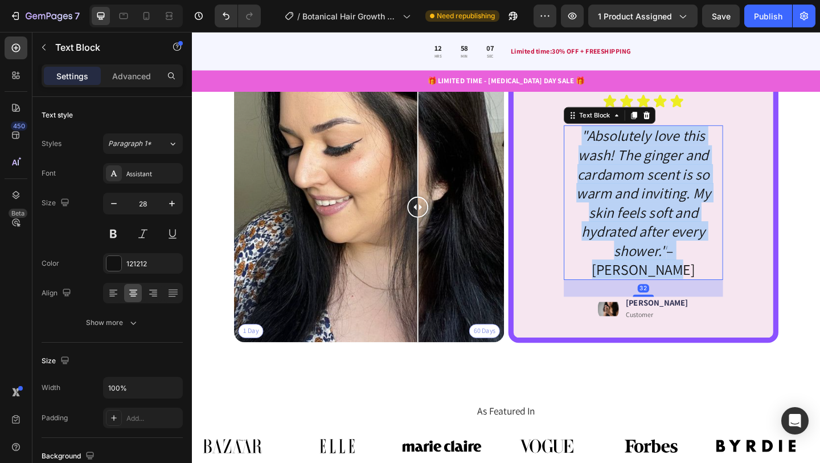
click at [669, 228] on icon ""Absolutely love this wash! The ginger and cardamom scent is so warm and inviti…" at bounding box center [683, 206] width 146 height 145
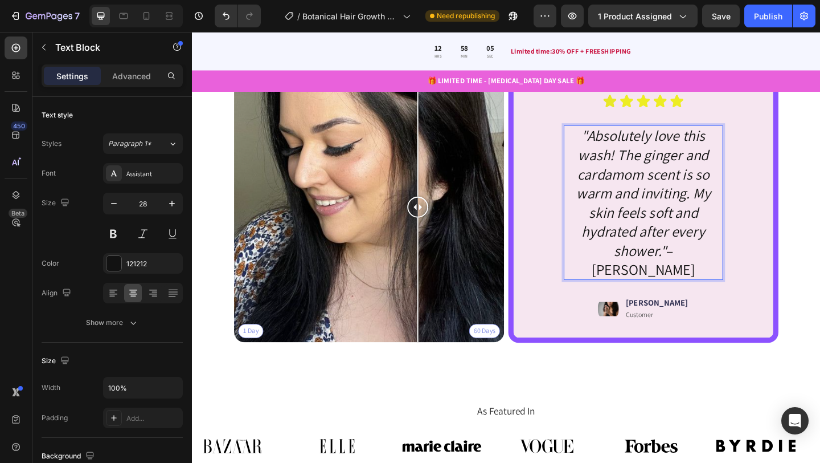
scroll to position [1981, 0]
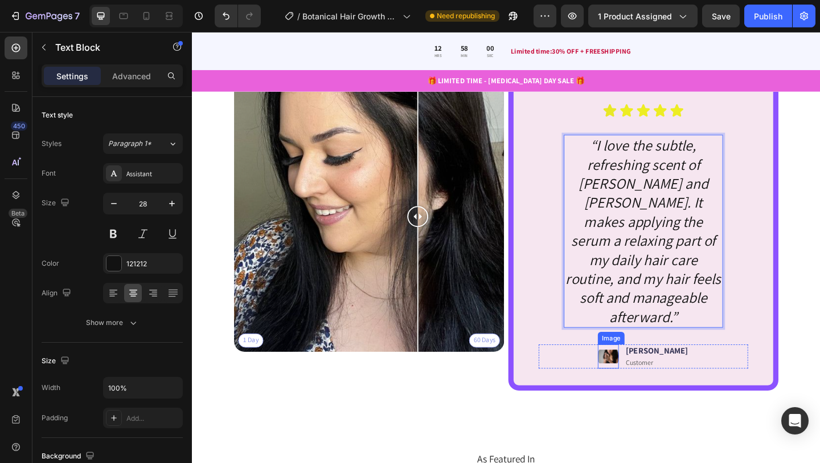
click at [656, 371] on img at bounding box center [644, 384] width 23 height 26
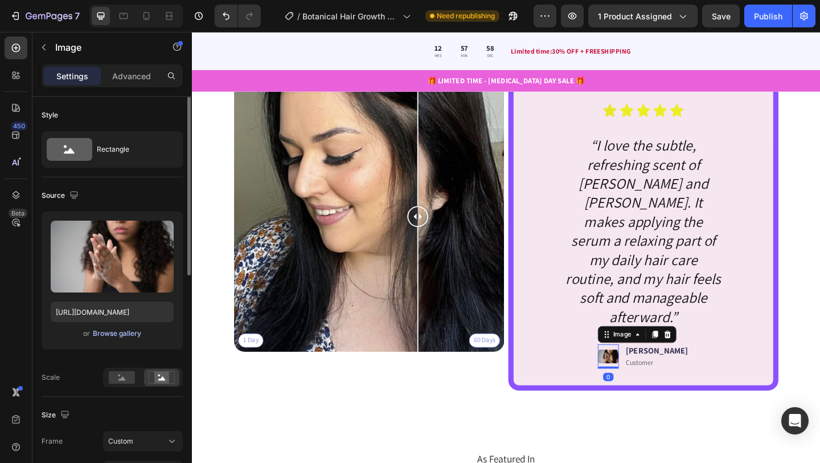
click at [117, 334] on div "Browse gallery" at bounding box center [117, 333] width 48 height 10
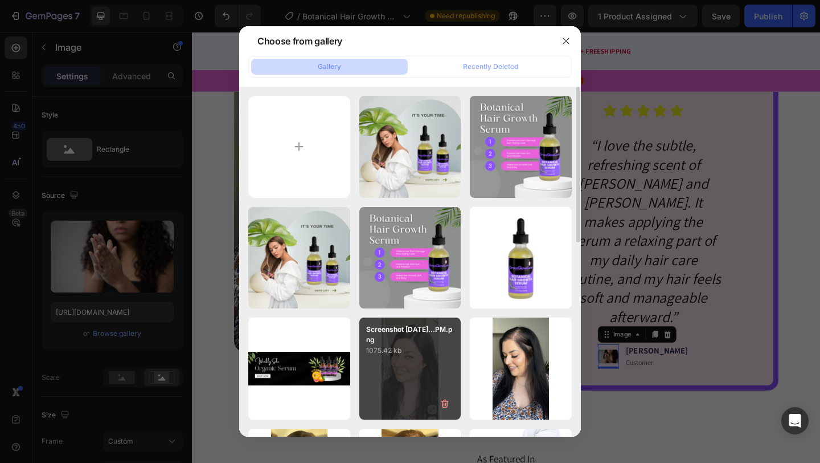
click at [409, 357] on div "Screenshot [DATE]...PM.png 1075.42 kb" at bounding box center [410, 368] width 102 height 102
type input "[URL][DOMAIN_NAME]"
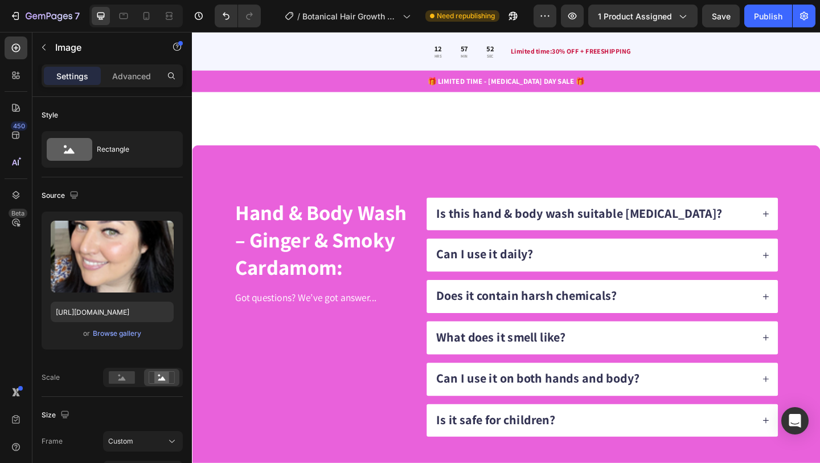
scroll to position [2529, 0]
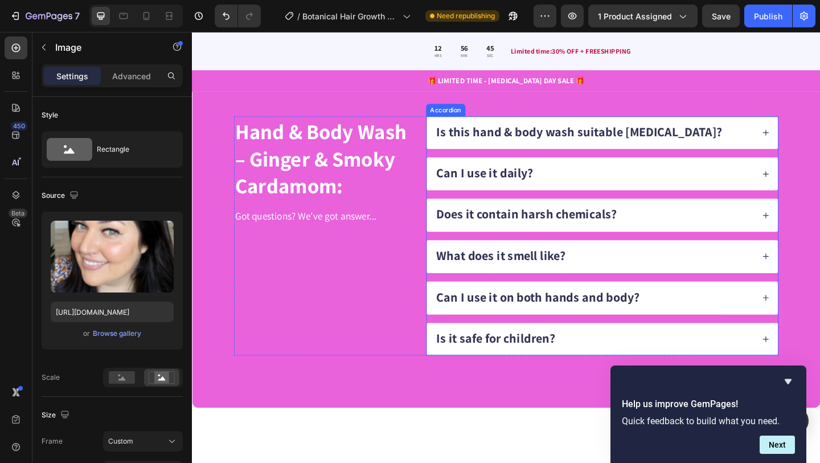
click at [521, 143] on span "Is this hand & body wash suitable [MEDICAL_DATA]?" at bounding box center [613, 140] width 311 height 18
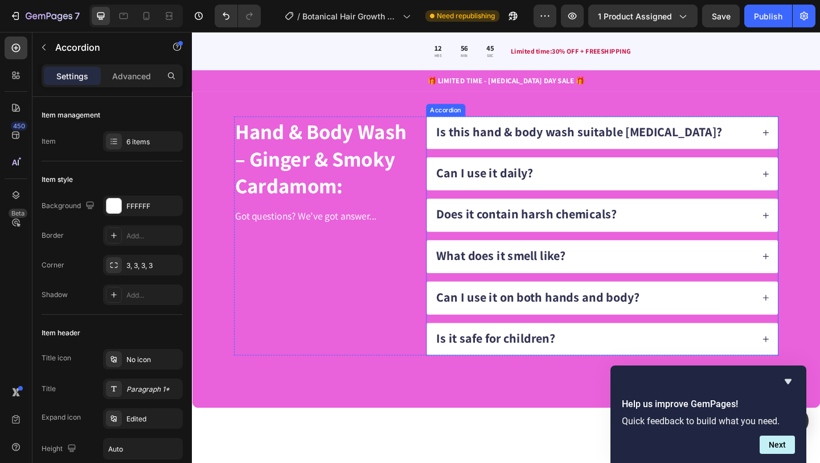
click at [521, 143] on span "Is this hand & body wash suitable [MEDICAL_DATA]?" at bounding box center [613, 140] width 311 height 18
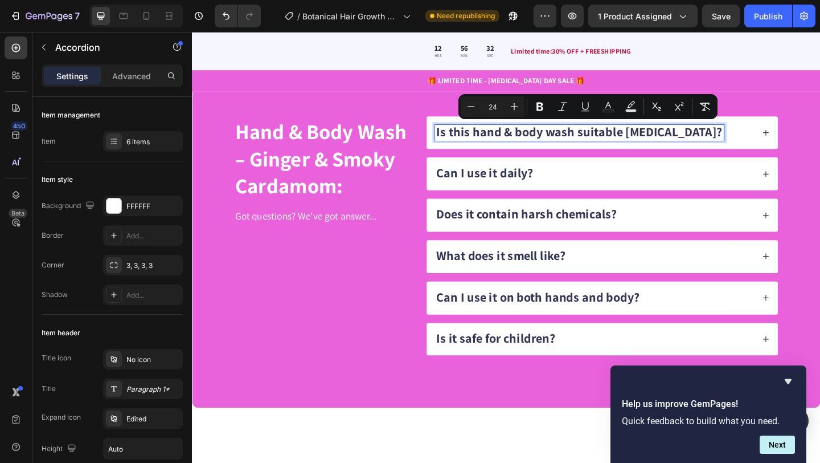
click at [521, 142] on span "Is this hand & body wash suitable [MEDICAL_DATA]?" at bounding box center [613, 140] width 311 height 18
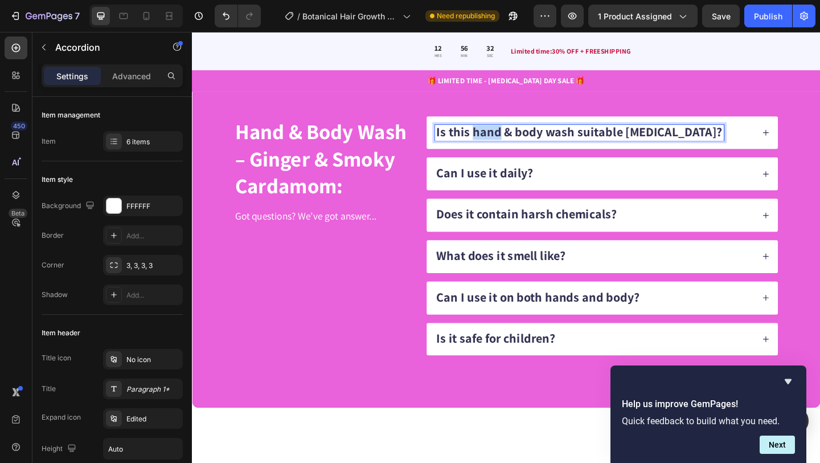
click at [521, 142] on span "Is this hand & body wash suitable [MEDICAL_DATA]?" at bounding box center [613, 140] width 311 height 18
click at [538, 138] on span "Is this hand & body wash suitable [MEDICAL_DATA]?" at bounding box center [613, 140] width 311 height 18
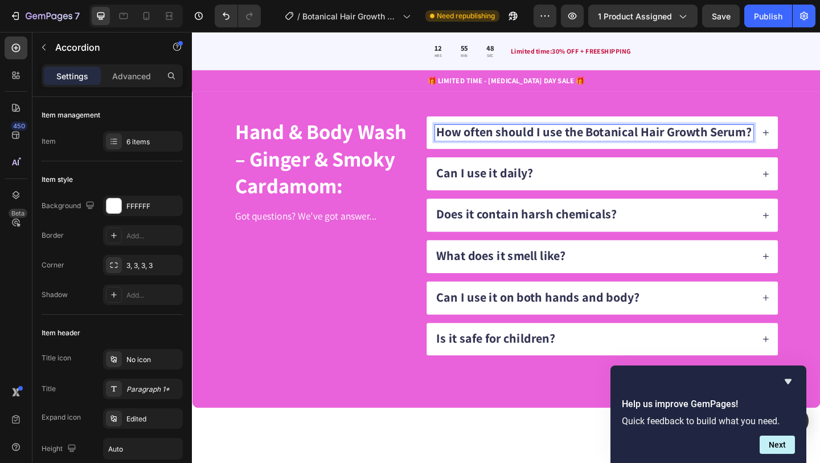
click at [819, 141] on icon at bounding box center [817, 141] width 6 height 6
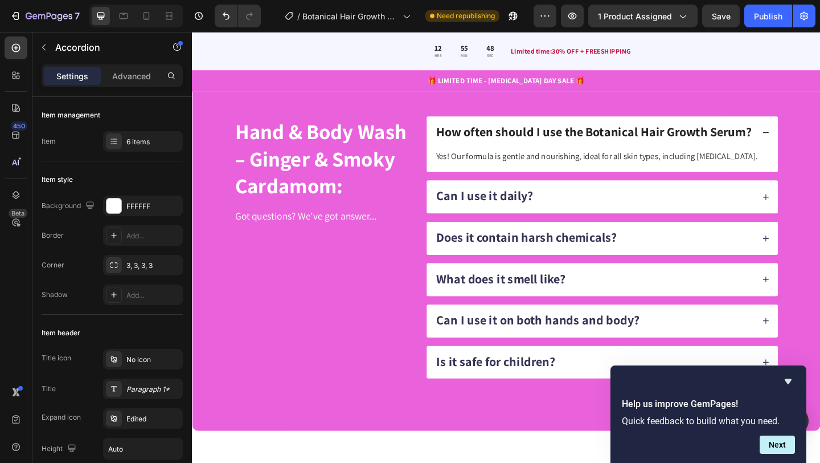
click at [816, 141] on icon at bounding box center [817, 141] width 6 height 1
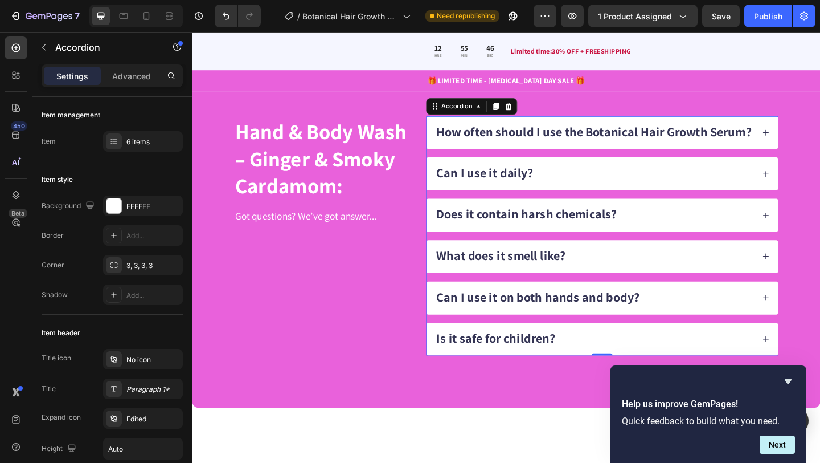
click at [816, 141] on icon at bounding box center [817, 141] width 6 height 6
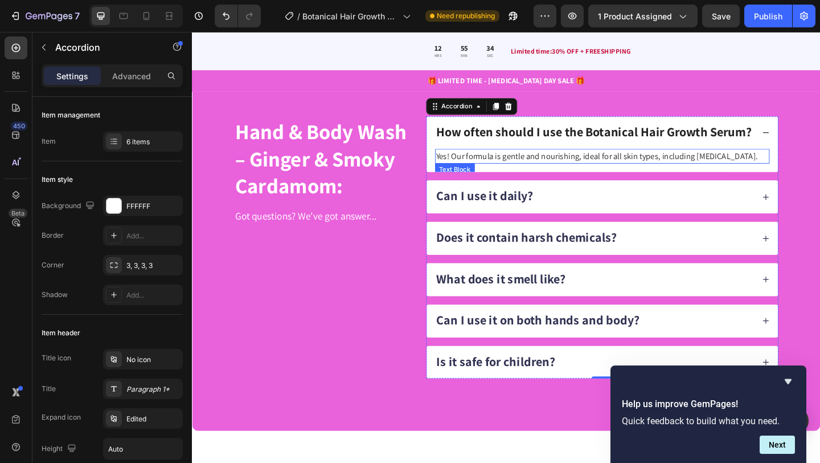
click at [515, 168] on p "Yes! Our formula is gentle and nourishing, ideal for all skin types, including …" at bounding box center [638, 167] width 362 height 14
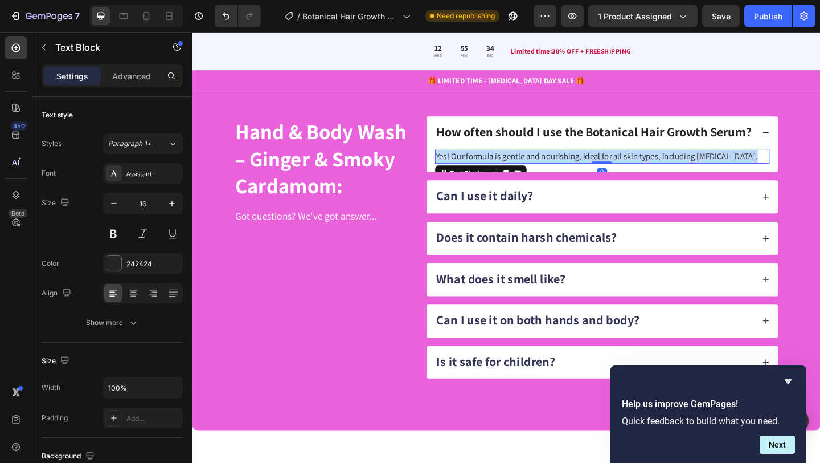
click at [515, 168] on p "Yes! Our formula is gentle and nourishing, ideal for all skin types, including …" at bounding box center [638, 167] width 362 height 14
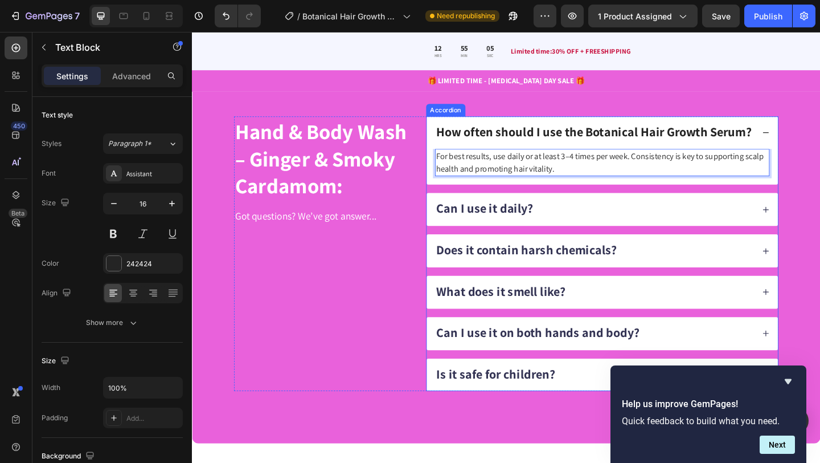
click at [501, 222] on span "Can I use it daily?" at bounding box center [510, 223] width 105 height 18
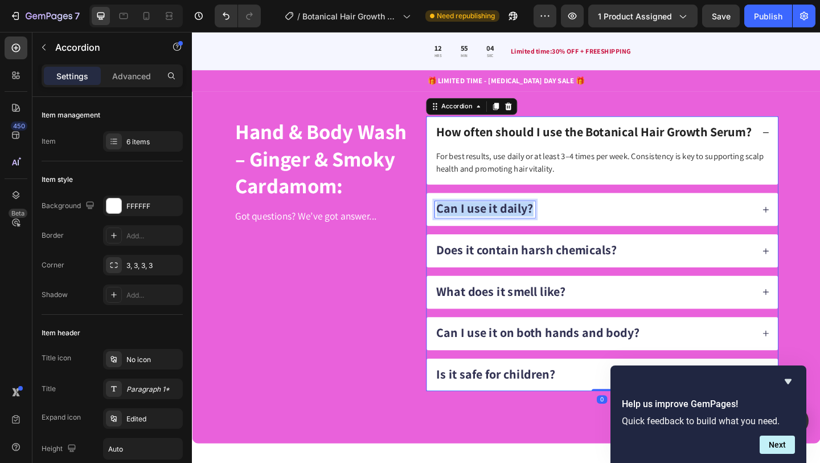
click at [501, 222] on span "Can I use it daily?" at bounding box center [510, 223] width 105 height 18
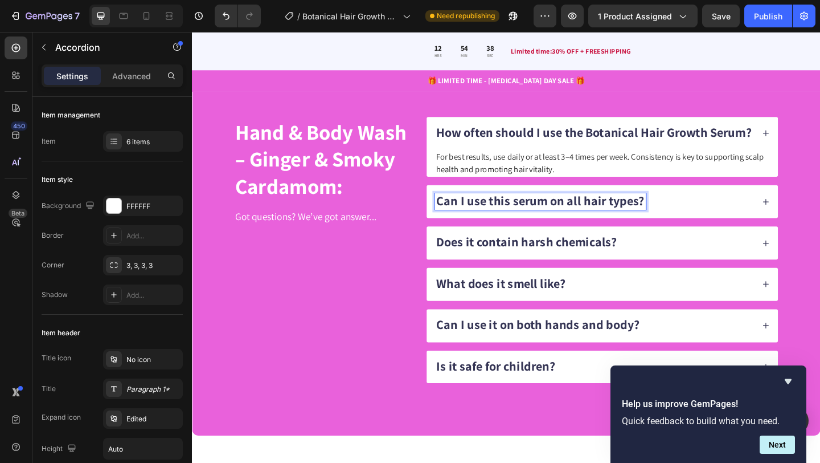
scroll to position [2513, 0]
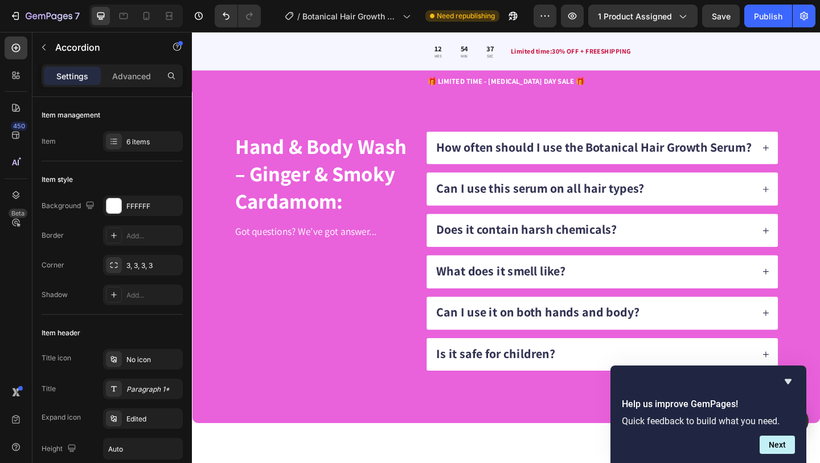
click at [745, 220] on div "Can I use this serum on all hair types?" at bounding box center [638, 203] width 382 height 36
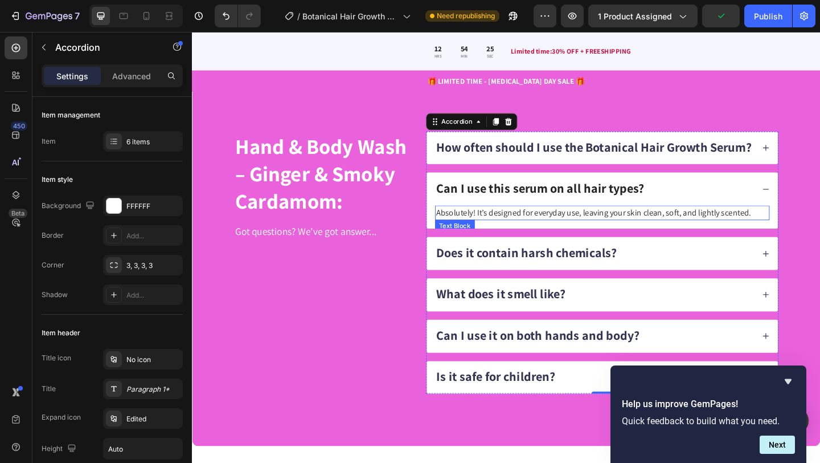
click at [528, 222] on p "Absolutely! It’s designed for everyday use, leaving your skin clean, soft, and …" at bounding box center [638, 229] width 362 height 14
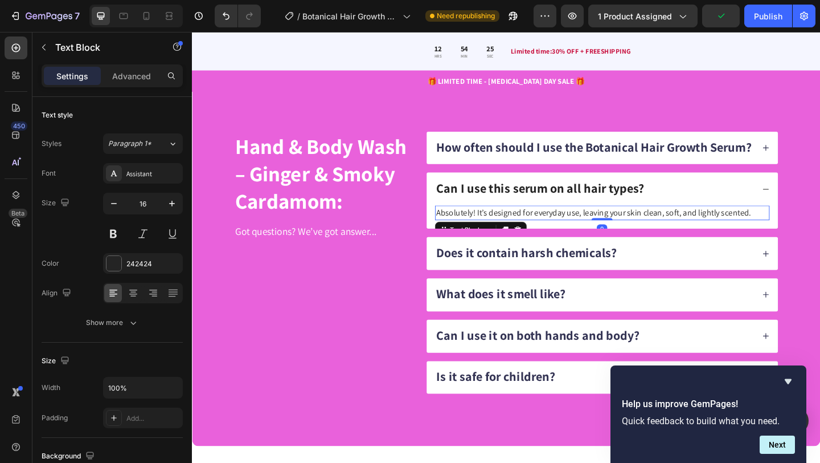
click at [528, 222] on p "Absolutely! It’s designed for everyday use, leaving your skin clean, soft, and …" at bounding box center [638, 229] width 362 height 14
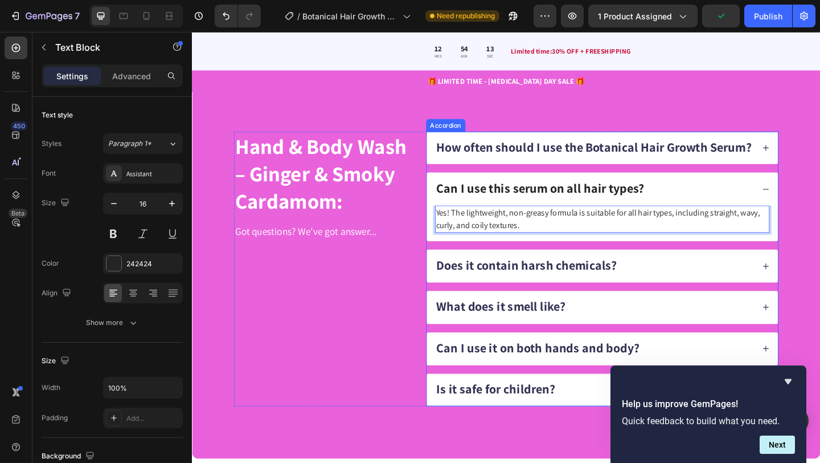
click at [508, 282] on span "Does it contain harsh chemicals?" at bounding box center [556, 285] width 196 height 18
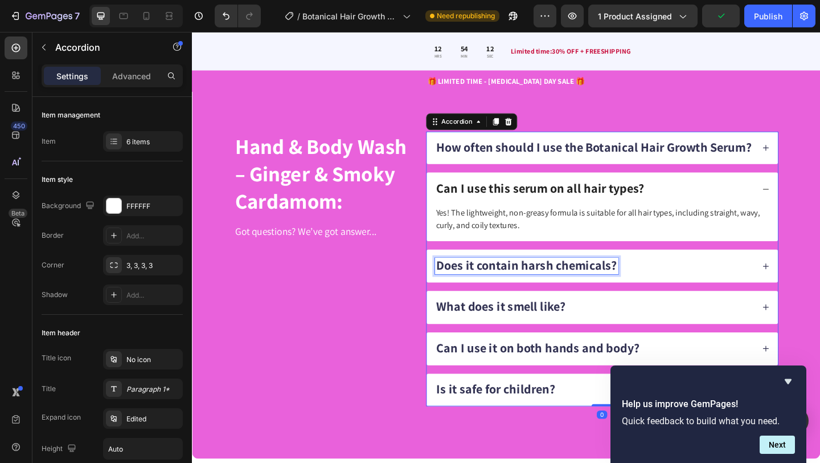
click at [508, 282] on span "Does it contain harsh chemicals?" at bounding box center [556, 285] width 196 height 18
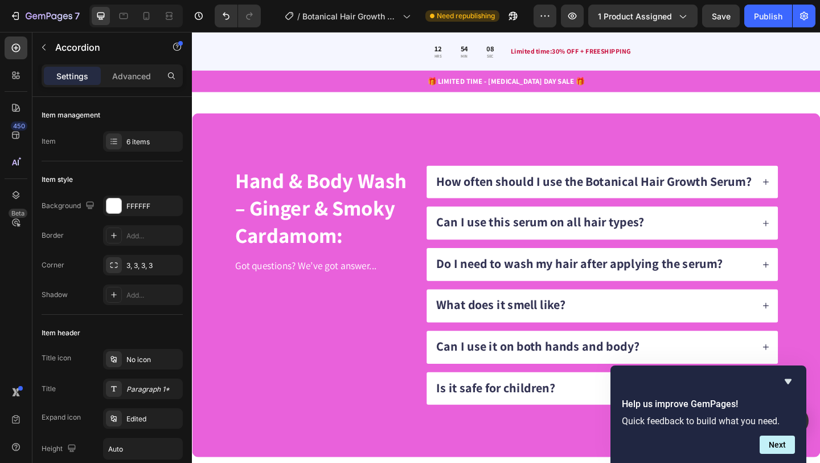
scroll to position [2474, 0]
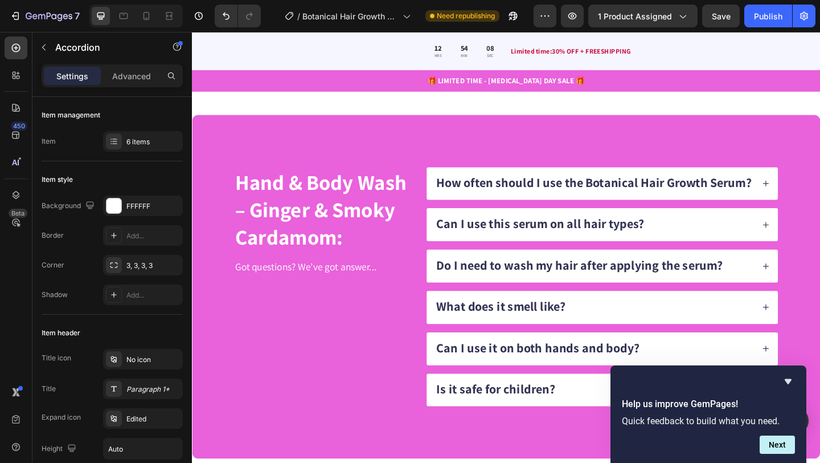
click at [814, 284] on icon at bounding box center [816, 287] width 8 height 8
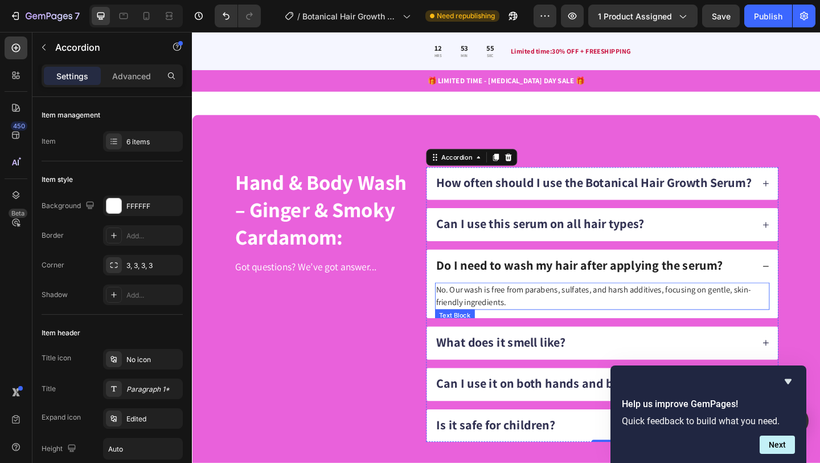
click at [488, 314] on p "No. Our wash is free from parabens, sulfates, and harsh additives, focusing on …" at bounding box center [638, 318] width 362 height 27
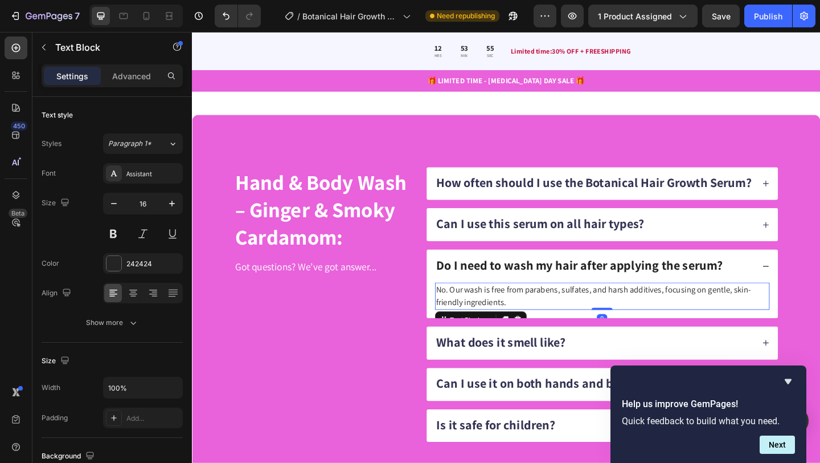
click at [488, 314] on p "No. Our wash is free from parabens, sulfates, and harsh additives, focusing on …" at bounding box center [638, 318] width 362 height 27
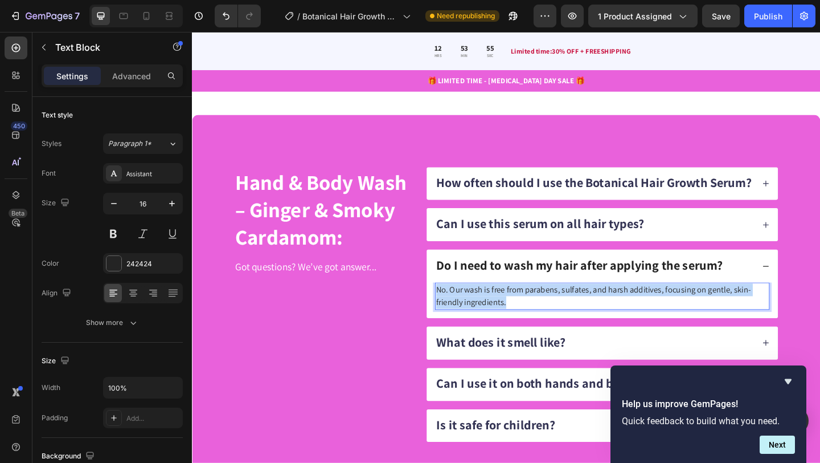
click at [488, 314] on p "No. Our wash is free from parabens, sulfates, and harsh additives, focusing on …" at bounding box center [638, 318] width 362 height 27
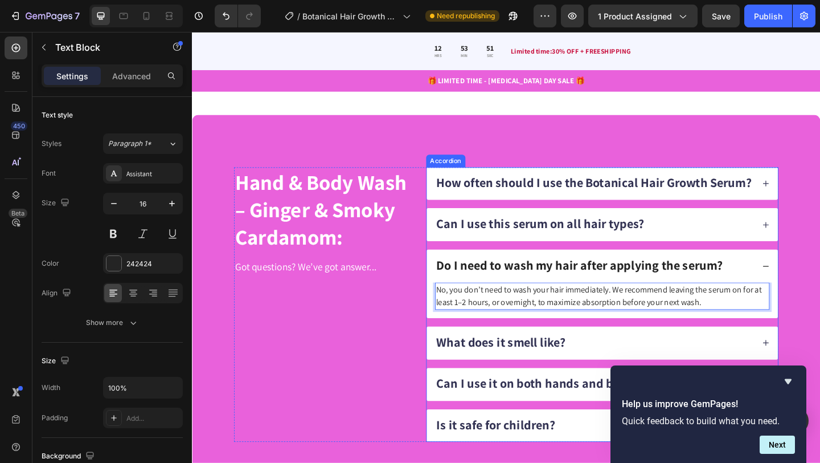
click at [529, 368] on span "What does it smell like?" at bounding box center [528, 368] width 141 height 18
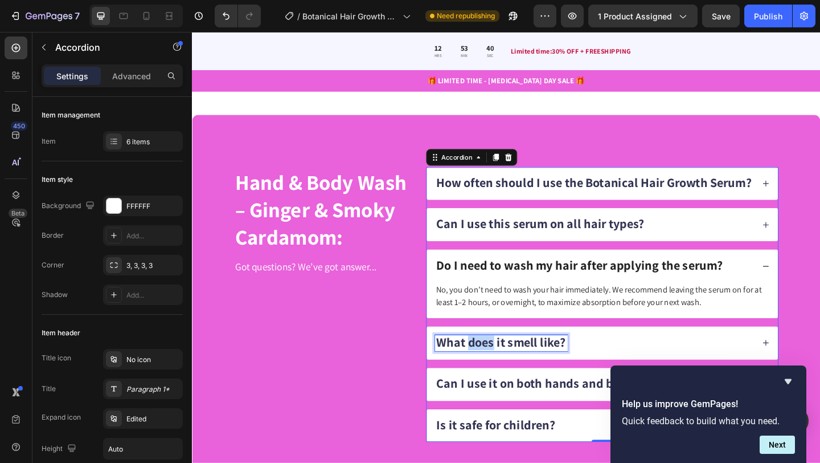
click at [495, 368] on span "What does it smell like?" at bounding box center [528, 368] width 141 height 18
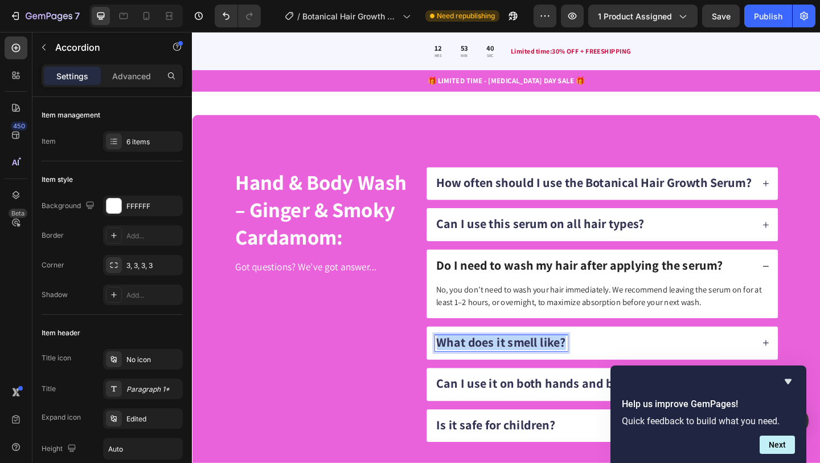
click at [495, 368] on span "What does it smell like?" at bounding box center [528, 368] width 141 height 18
click at [758, 375] on div "When can I expect to see results?" at bounding box center [629, 370] width 347 height 18
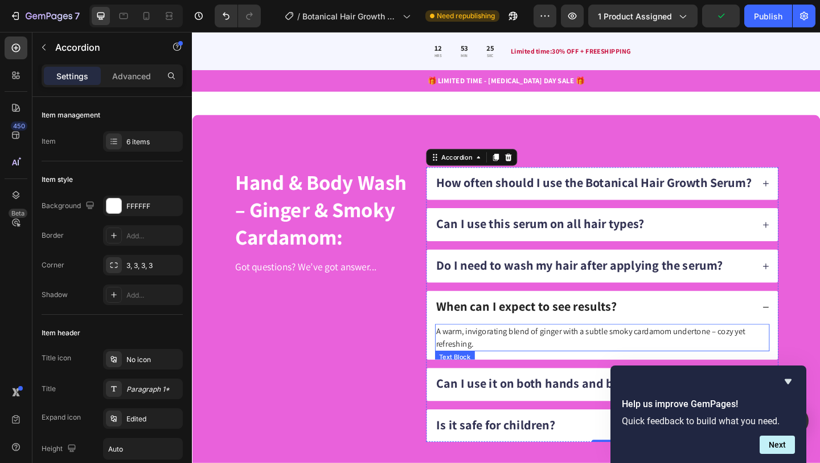
click at [535, 355] on p "A warm, invigorating blend of ginger with a subtle smoky cardamom undertone – c…" at bounding box center [638, 363] width 362 height 27
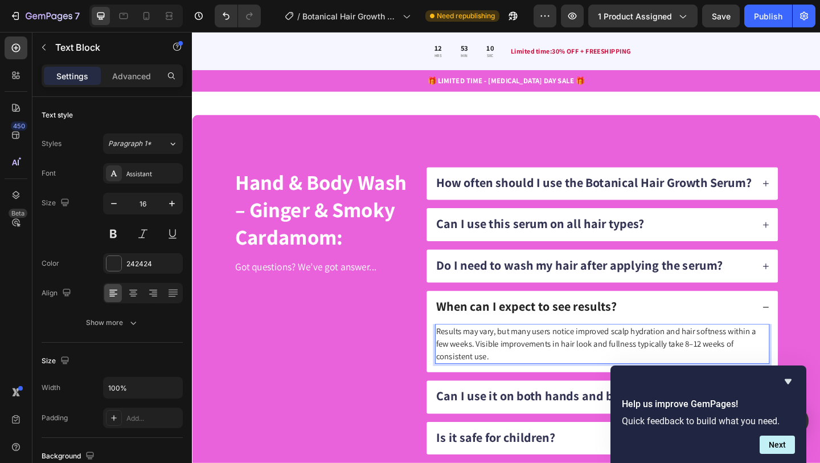
click at [517, 360] on p "Results may vary, but many users notice improved scalp hydration and hair softn…" at bounding box center [638, 370] width 362 height 41
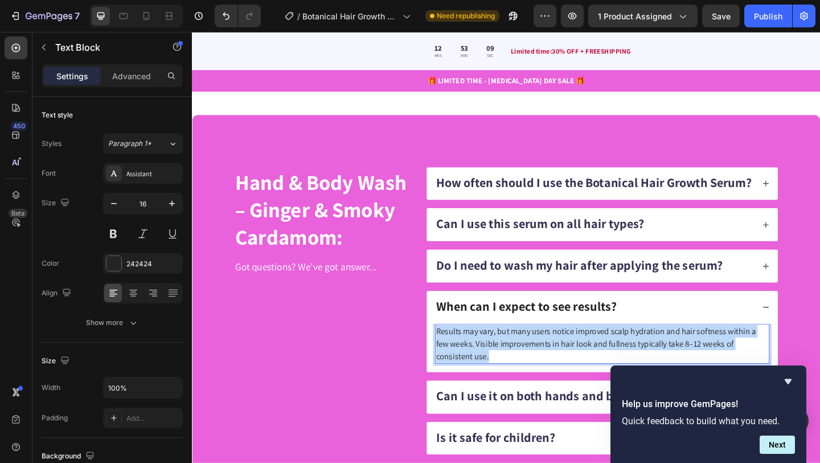
click at [517, 360] on p "Results may vary, but many users notice improved scalp hydration and hair softn…" at bounding box center [638, 370] width 362 height 41
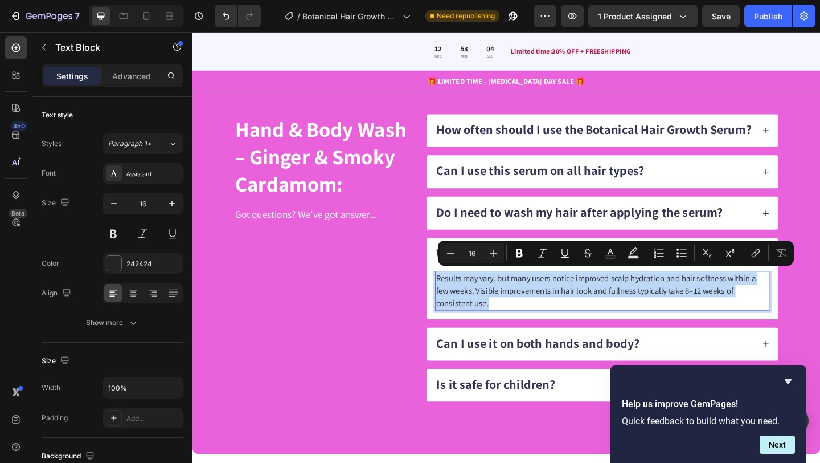
scroll to position [2532, 0]
click at [521, 329] on p "Results may vary, but many users notice improved scalp hydration and hair softn…" at bounding box center [638, 312] width 362 height 41
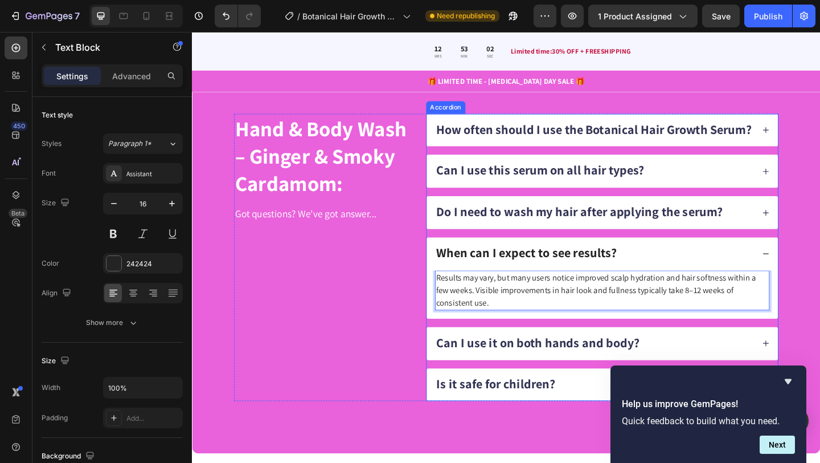
click at [517, 366] on span "Can I use it on both hands and body?" at bounding box center [568, 369] width 221 height 18
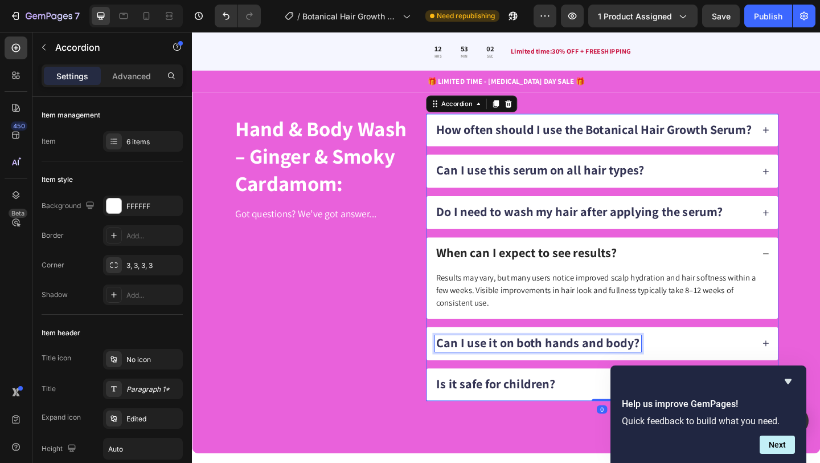
click at [517, 366] on span "Can I use it on both hands and body?" at bounding box center [568, 369] width 221 height 18
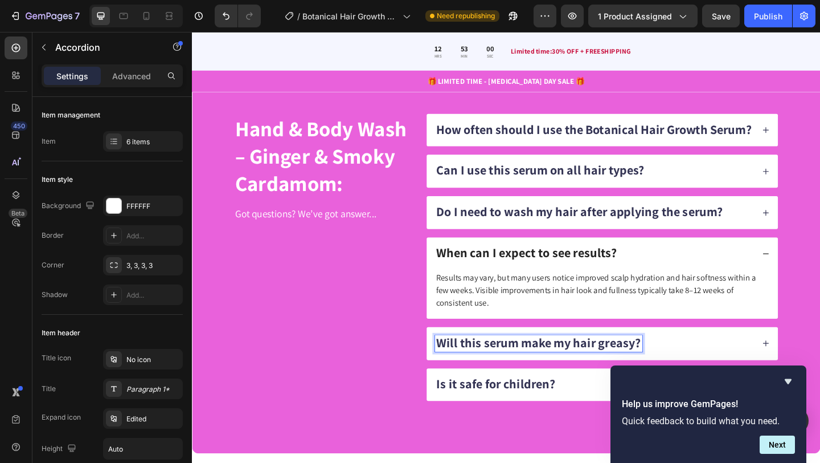
click at [766, 367] on div "Will this serum make my hair greasy?" at bounding box center [629, 371] width 347 height 18
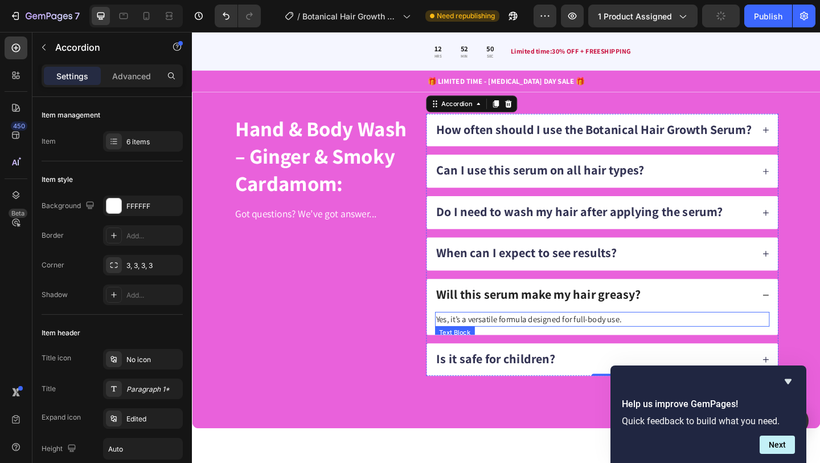
click at [481, 340] on p "Yes, it’s a versatile formula designed for full-body use." at bounding box center [638, 344] width 362 height 14
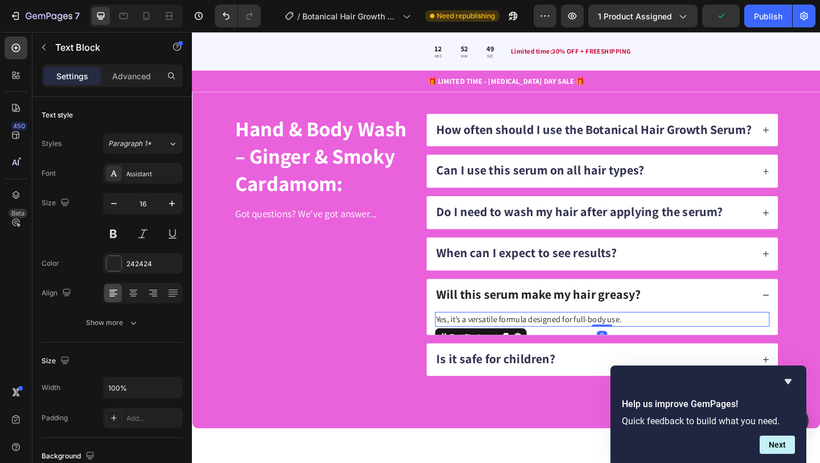
click at [481, 340] on p "Yes, it’s a versatile formula designed for full-body use." at bounding box center [638, 344] width 362 height 14
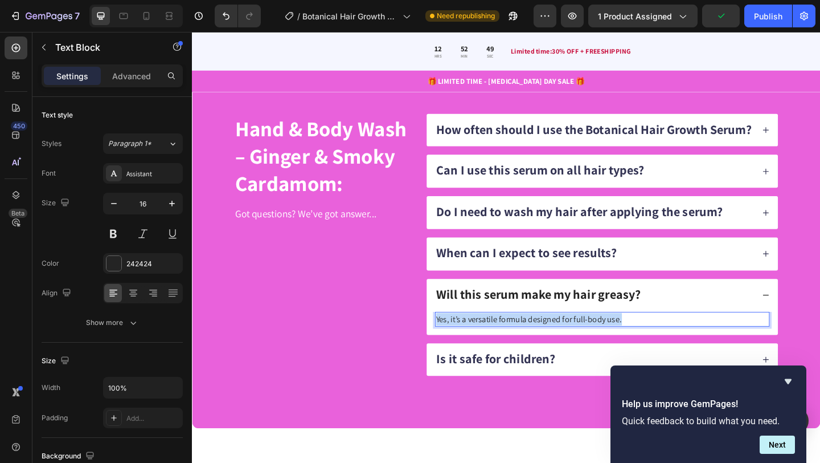
click at [481, 340] on p "Yes, it’s a versatile formula designed for full-body use." at bounding box center [638, 344] width 362 height 14
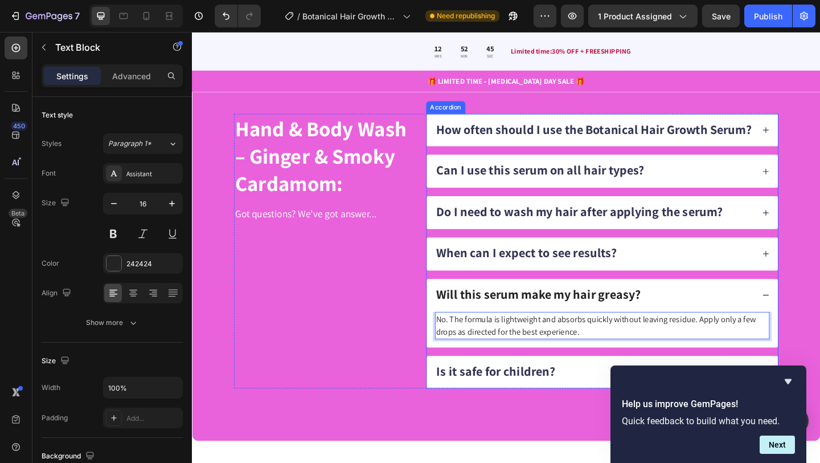
click at [614, 397] on div "Is it safe for children?" at bounding box center [629, 402] width 347 height 18
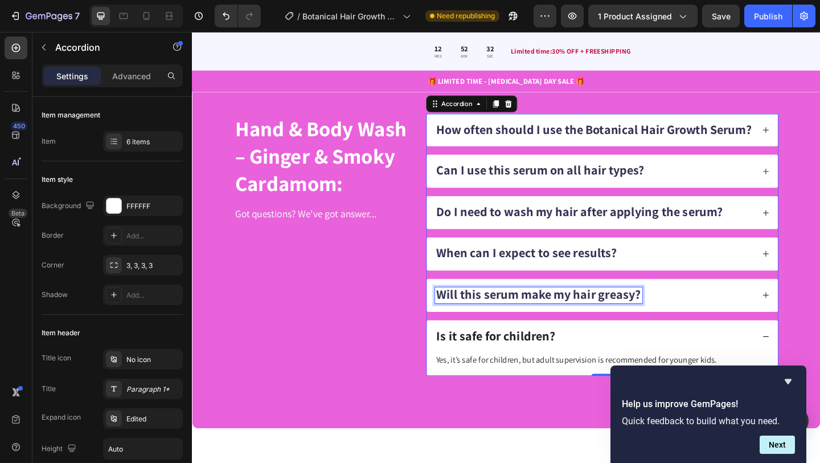
click at [513, 316] on span "Will this serum make my hair greasy?" at bounding box center [569, 317] width 222 height 18
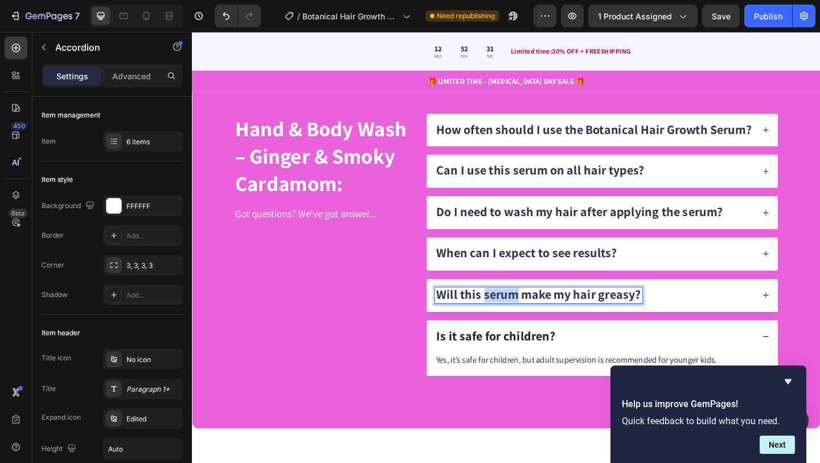
click at [513, 316] on span "Will this serum make my hair greasy?" at bounding box center [569, 317] width 222 height 18
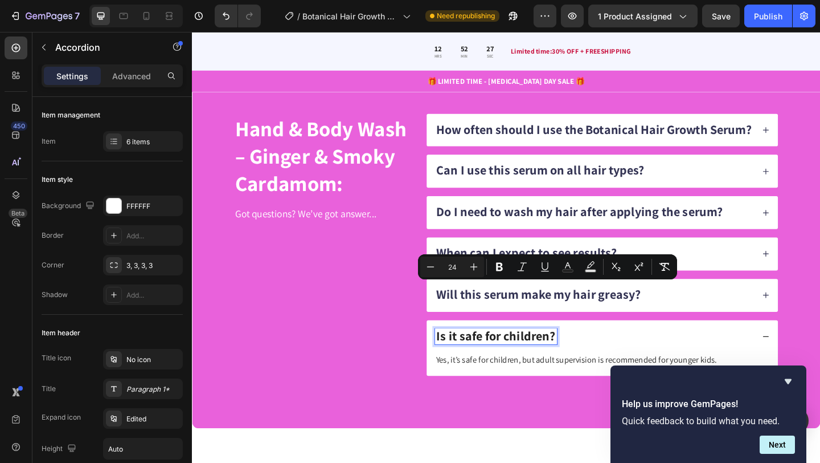
click at [513, 357] on span "Is it safe for children?" at bounding box center [522, 362] width 129 height 18
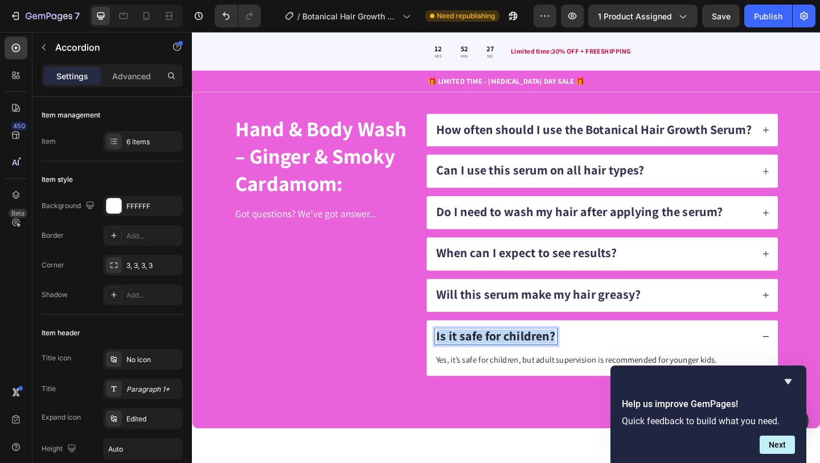
click at [513, 357] on span "Is it safe for children?" at bounding box center [522, 362] width 129 height 18
click at [660, 365] on div "Can men use this serum?" at bounding box center [629, 363] width 347 height 18
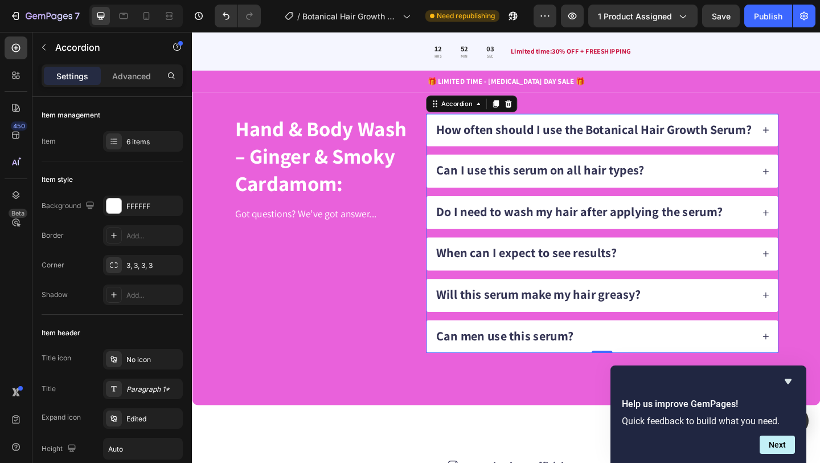
click at [676, 368] on div "Can men use this serum?" at bounding box center [638, 363] width 382 height 36
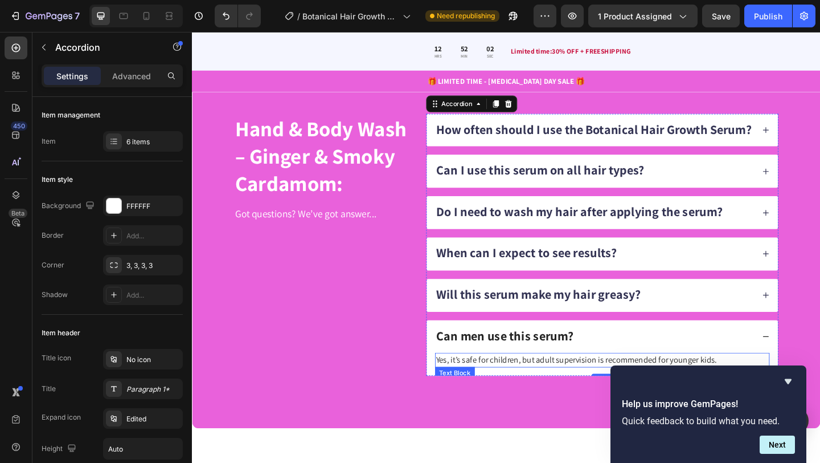
click at [591, 386] on p "Yes, it’s safe for children, but adult supervision is recommended for younger k…" at bounding box center [638, 389] width 362 height 14
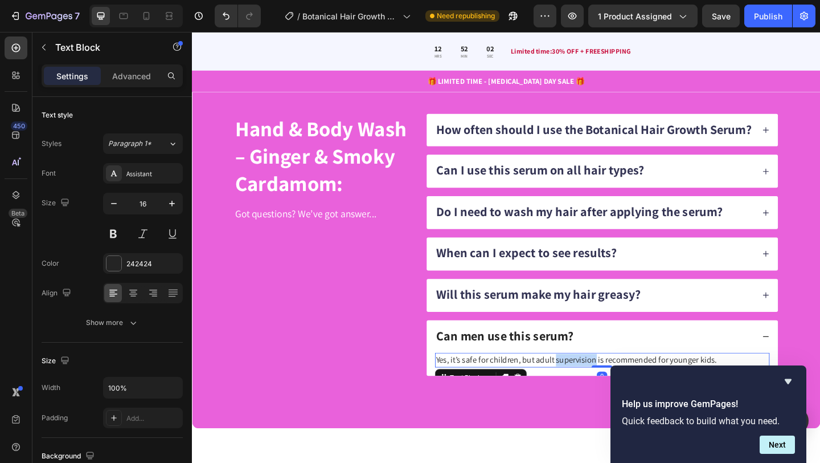
click at [591, 386] on p "Yes, it’s safe for children, but adult supervision is recommended for younger k…" at bounding box center [638, 389] width 362 height 14
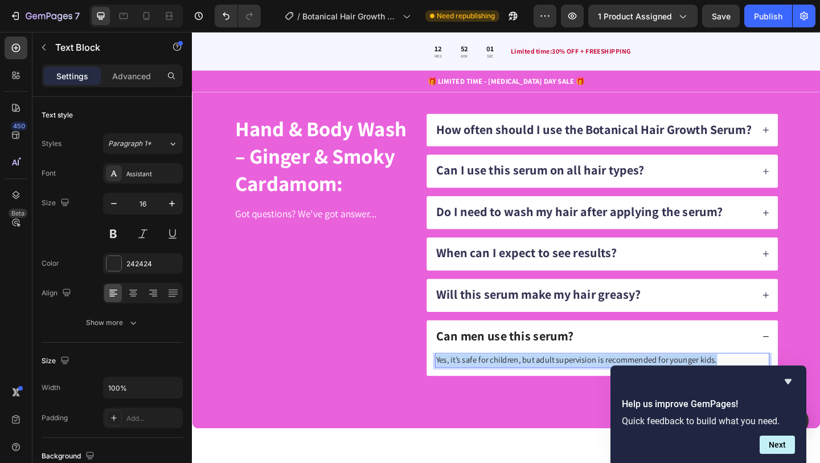
click at [591, 386] on p "Yes, it’s safe for children, but adult supervision is recommended for younger k…" at bounding box center [638, 389] width 362 height 14
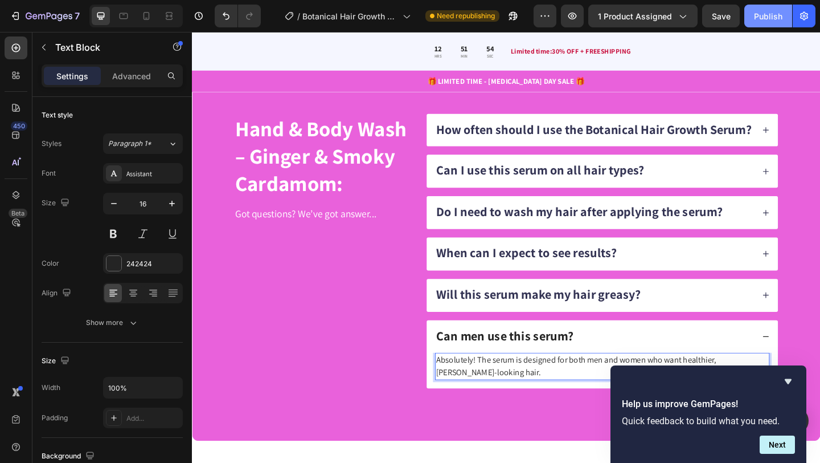
click at [766, 17] on div "Publish" at bounding box center [768, 16] width 28 height 12
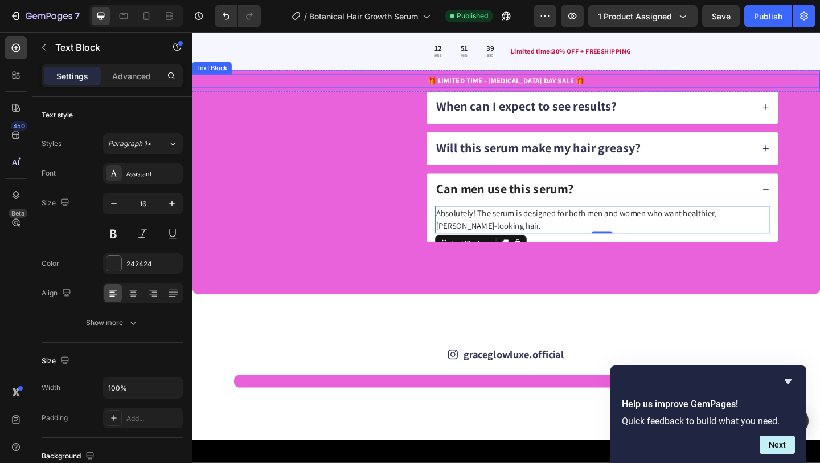
scroll to position [2686, 0]
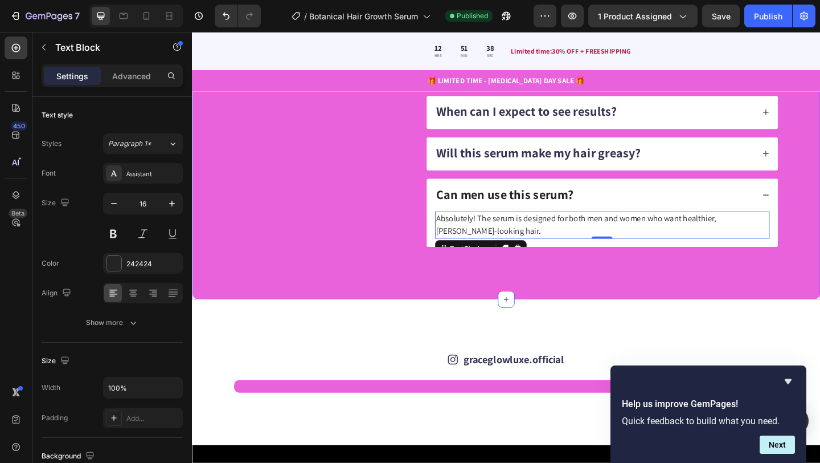
click at [820, 153] on div "Hand & Body Wash – Ginger & Smoky Cardamom: Heading Got questions? We’ve got an…" at bounding box center [534, 116] width 684 height 413
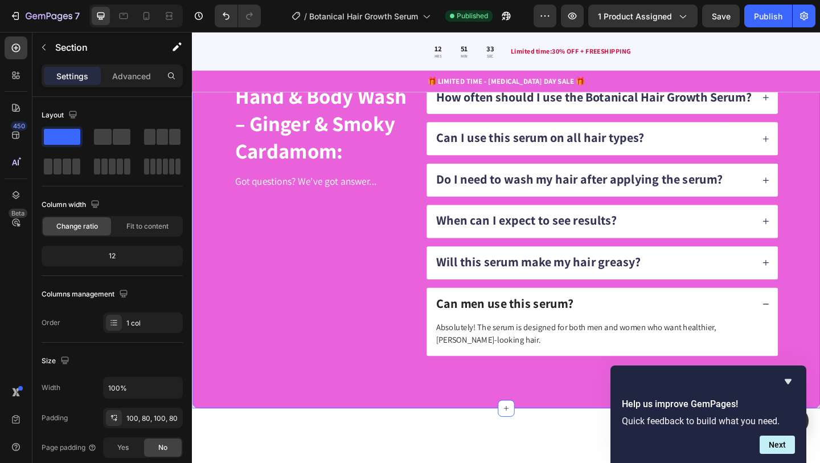
scroll to position [2545, 0]
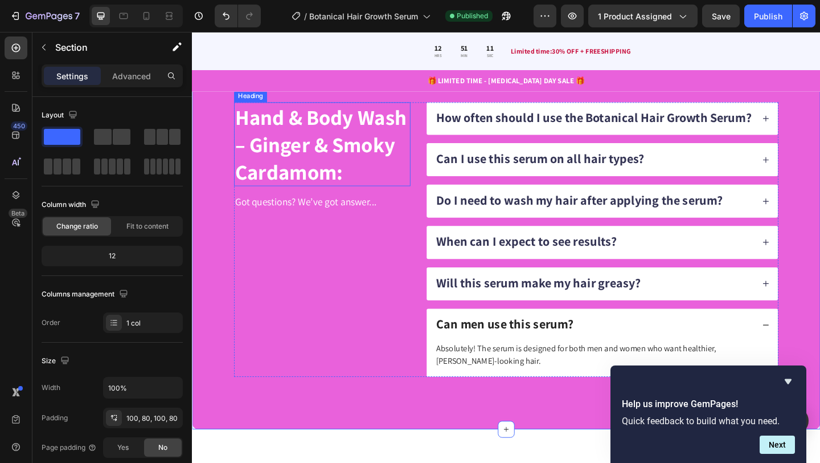
click at [306, 144] on strong "Hand & Body Wash – Ginger & Smoky Cardamom:" at bounding box center [332, 153] width 187 height 89
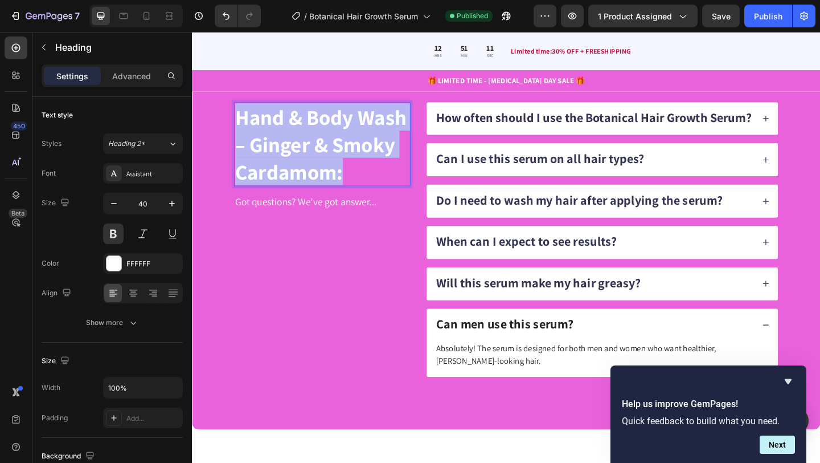
click at [306, 144] on strong "Hand & Body Wash – Ginger & Smoky Cardamom:" at bounding box center [332, 153] width 187 height 89
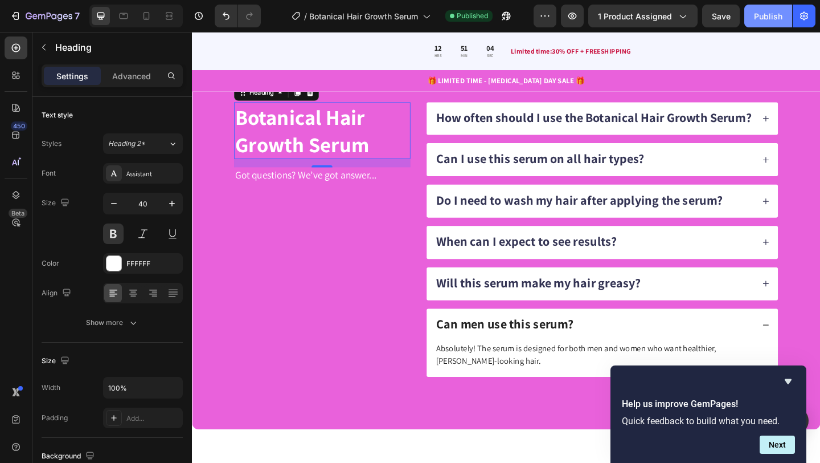
click at [774, 18] on div "Publish" at bounding box center [768, 16] width 28 height 12
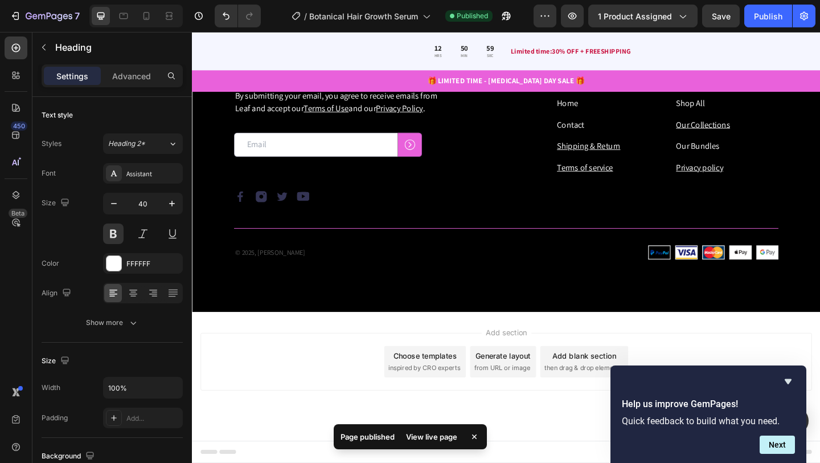
scroll to position [3257, 0]
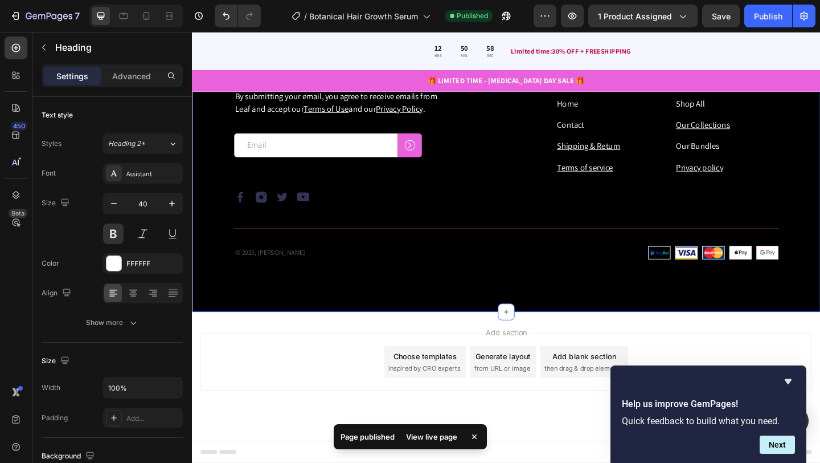
click at [623, 301] on div "Our emails are plastic-free too. Heading By submitting your email, you agree to…" at bounding box center [534, 175] width 684 height 321
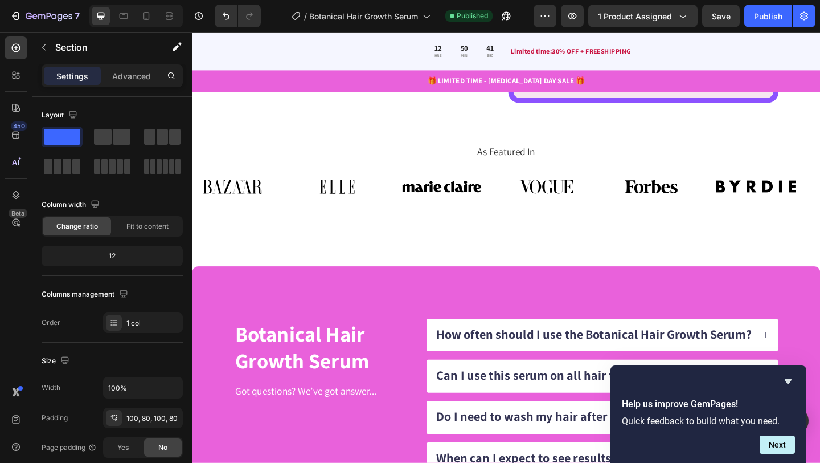
scroll to position [2307, 0]
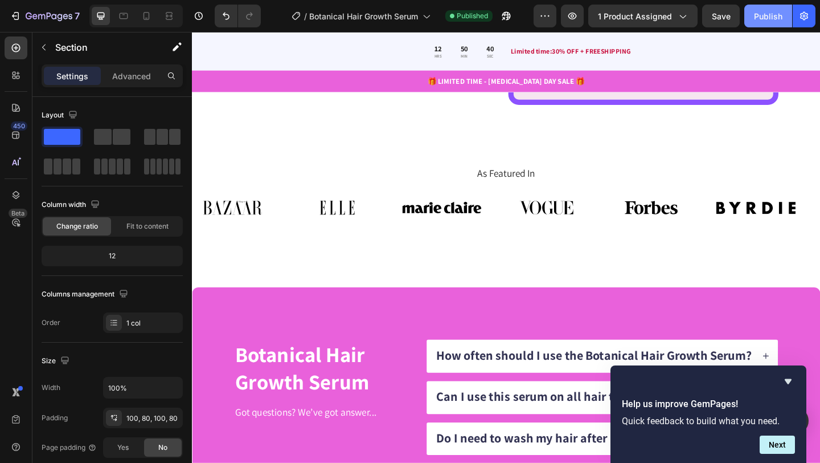
click at [765, 21] on div "Publish" at bounding box center [768, 16] width 28 height 12
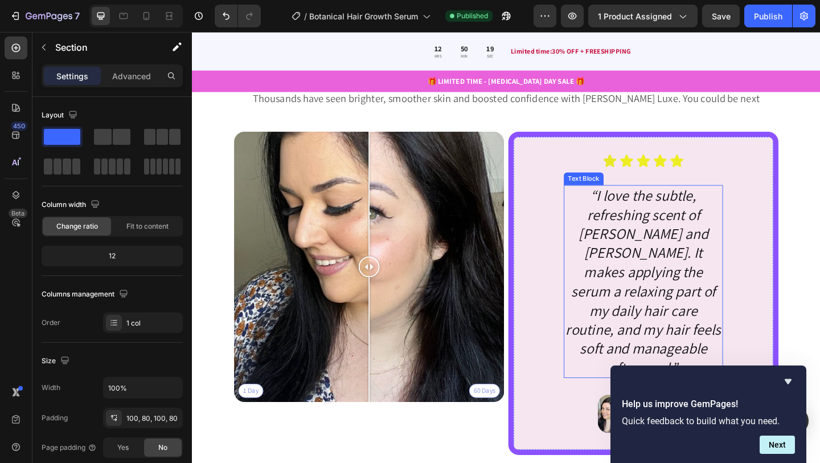
scroll to position [1861, 0]
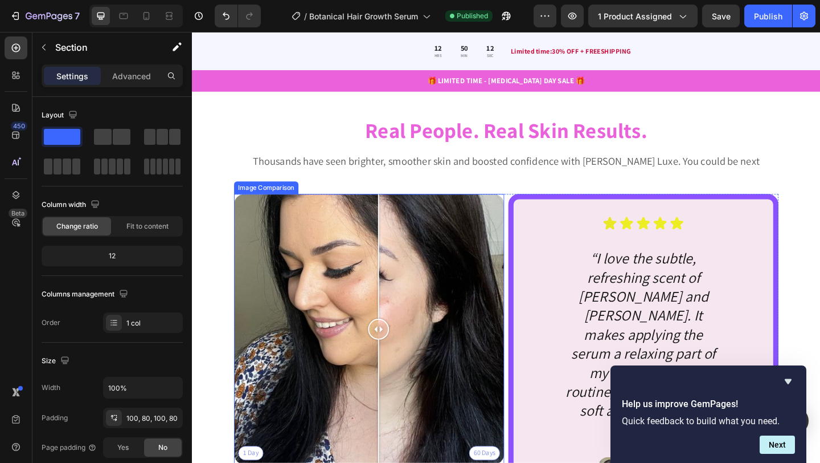
drag, startPoint x: 385, startPoint y: 351, endPoint x: 395, endPoint y: 400, distance: 50.5
click at [395, 400] on div at bounding box center [394, 355] width 23 height 294
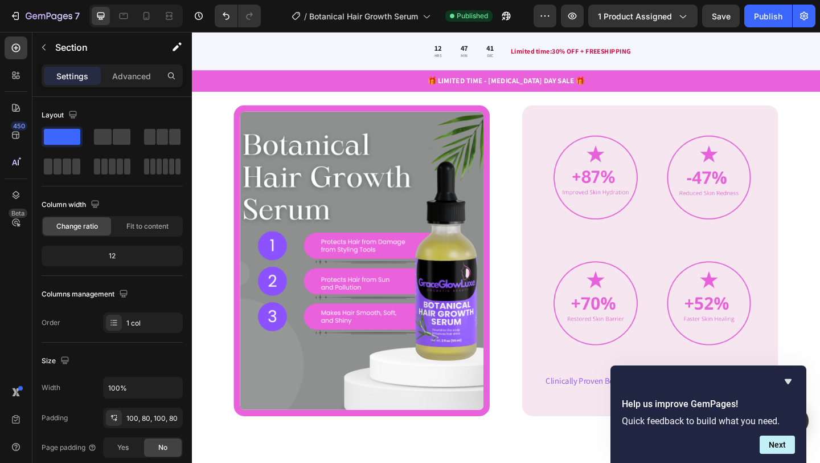
scroll to position [410, 0]
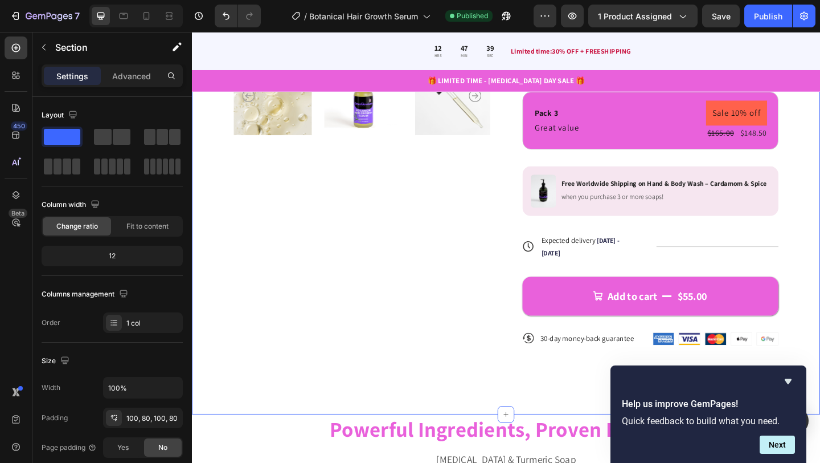
click at [236, 418] on div "Product Images Icon Icon Icon Icon Icon Icon List 122,000+ Happy Customers Text…" at bounding box center [534, 80] width 684 height 738
click at [577, 15] on icon "button" at bounding box center [572, 15] width 11 height 11
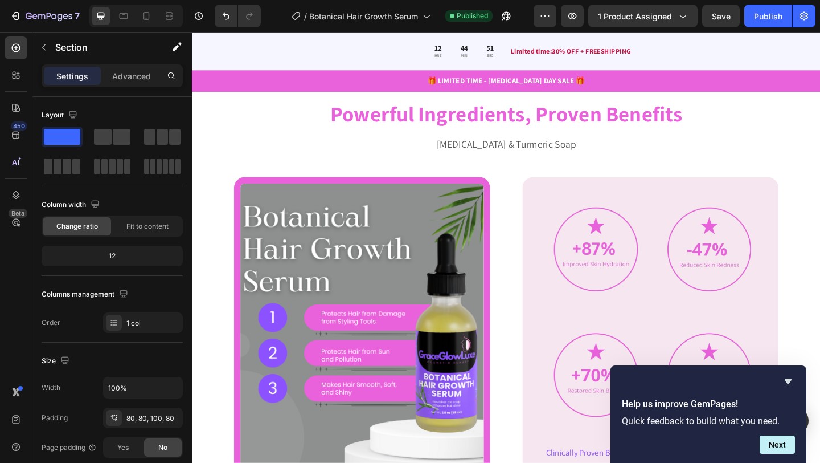
scroll to position [1052, 0]
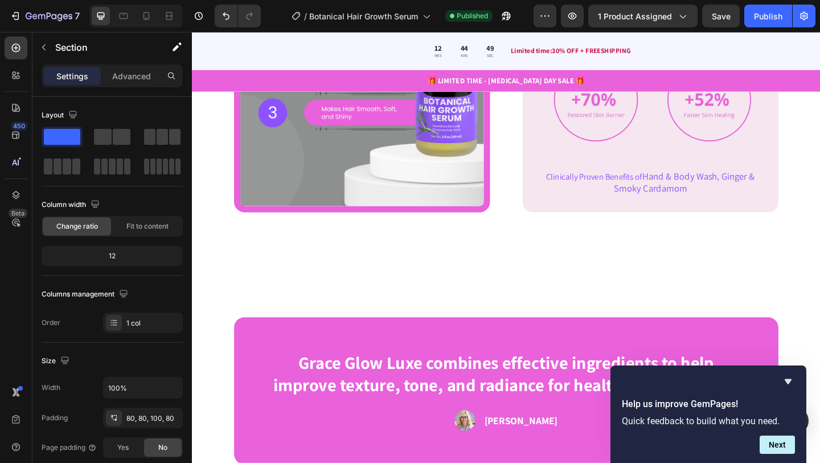
click at [137, 18] on div at bounding box center [135, 16] width 93 height 23
click at [149, 19] on icon at bounding box center [147, 16] width 6 height 8
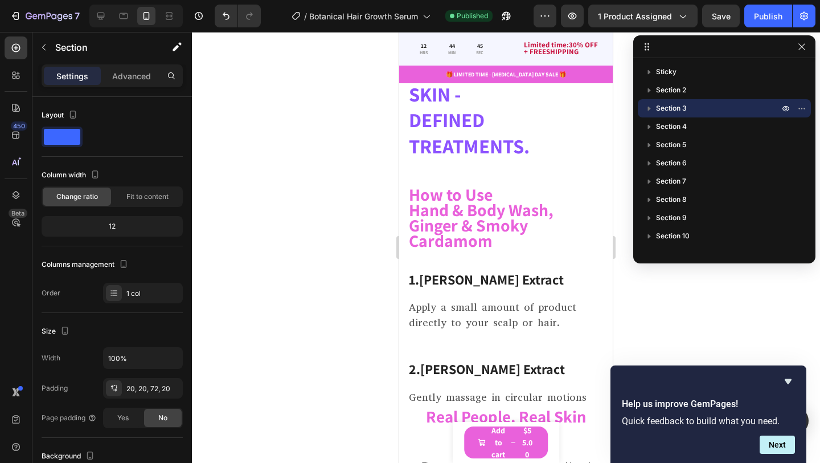
scroll to position [1753, 0]
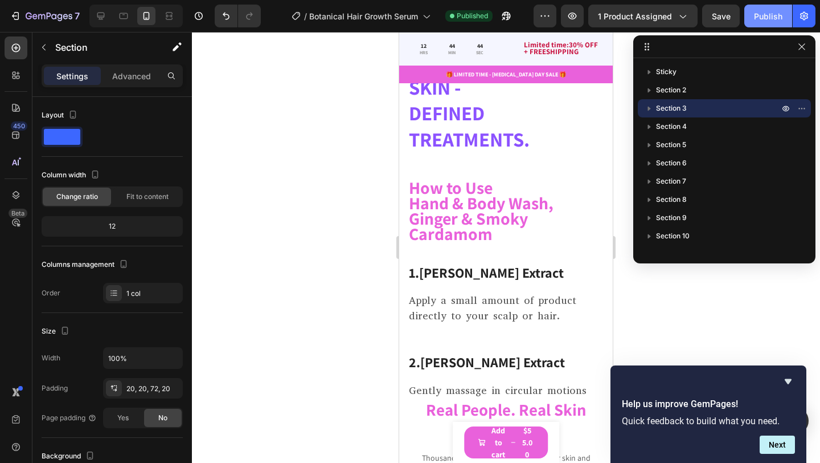
click at [769, 14] on div "Publish" at bounding box center [768, 16] width 28 height 12
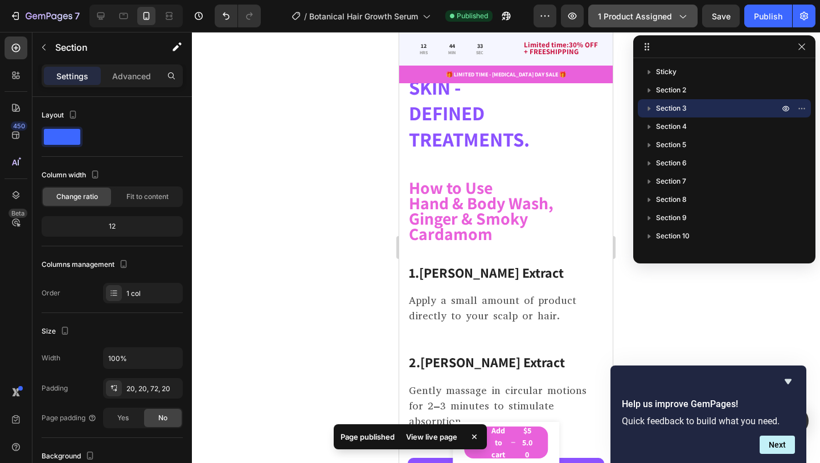
click at [684, 19] on icon "button" at bounding box center [682, 15] width 11 height 11
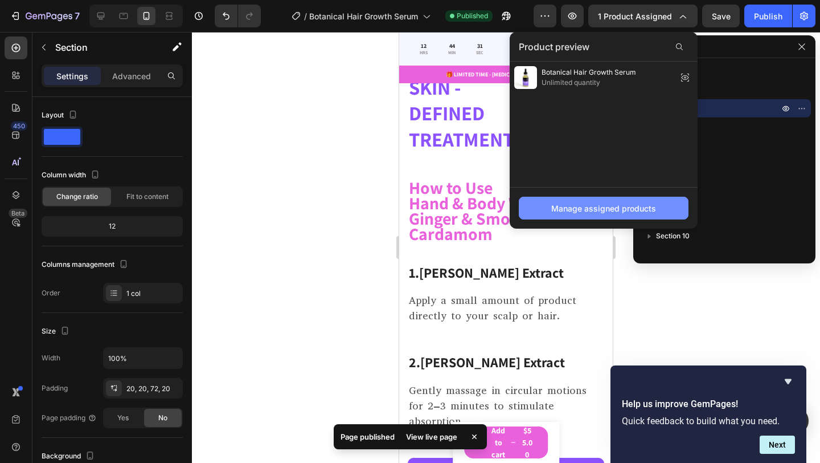
click at [607, 210] on div "Manage assigned products" at bounding box center [603, 208] width 105 height 12
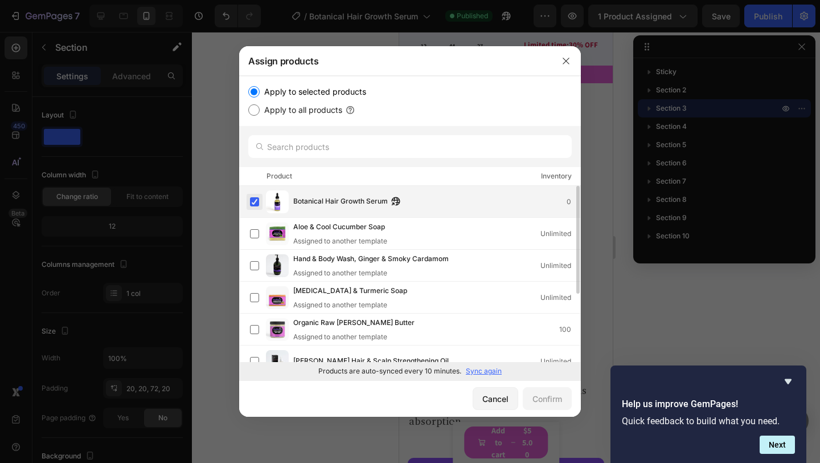
click at [253, 199] on label at bounding box center [254, 201] width 9 height 9
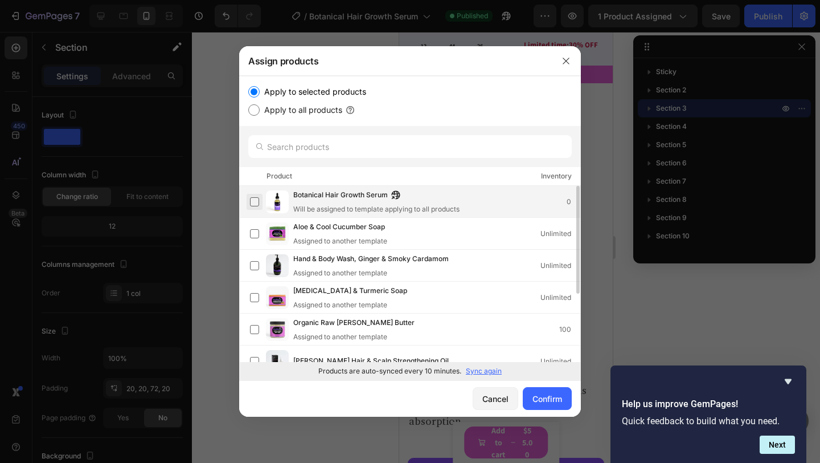
click at [253, 199] on label at bounding box center [254, 201] width 9 height 9
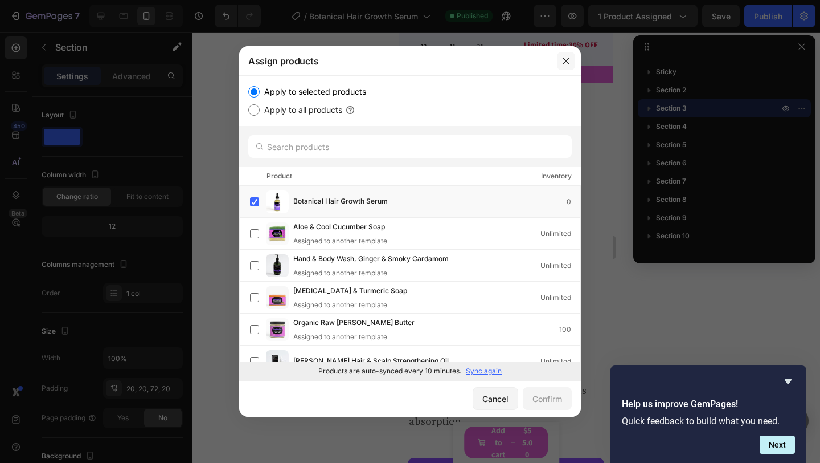
click at [563, 60] on icon "button" at bounding box center [566, 60] width 9 height 9
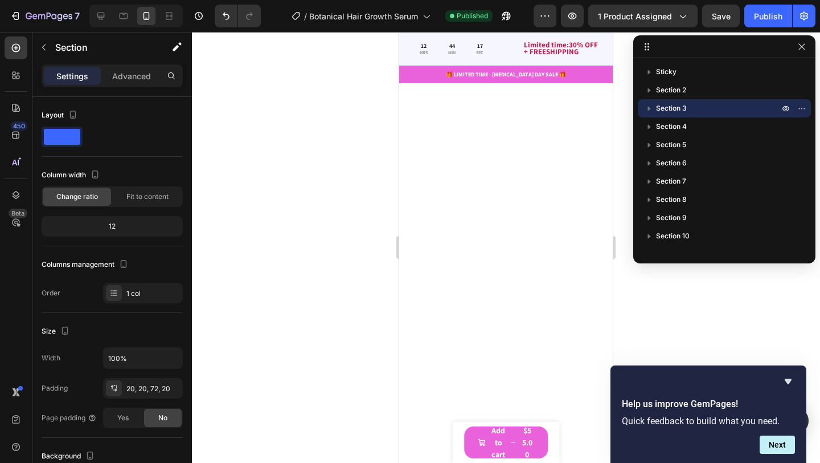
scroll to position [0, 0]
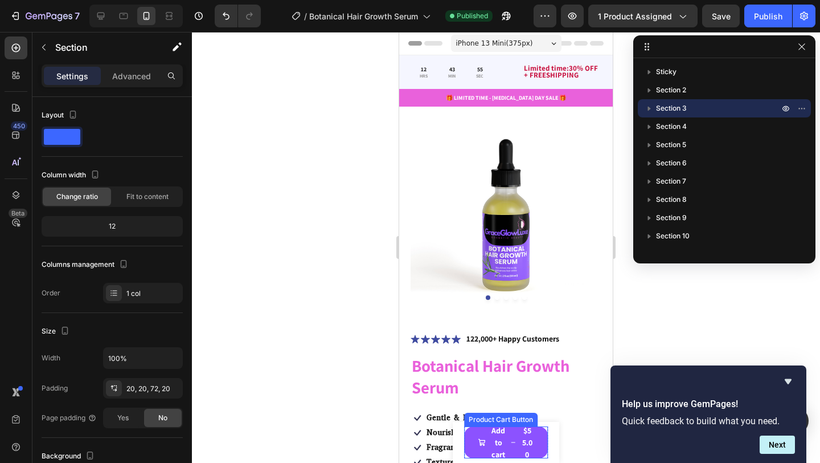
click at [482, 451] on span "Add to cart" at bounding box center [482, 442] width 8 height 36
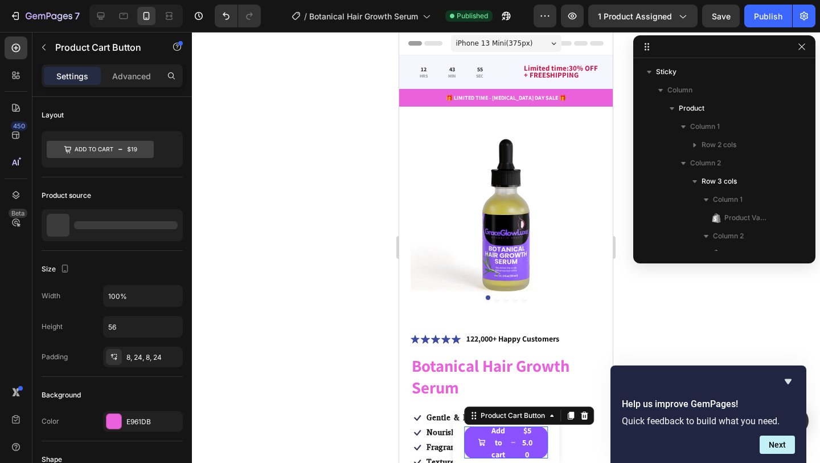
scroll to position [142, 0]
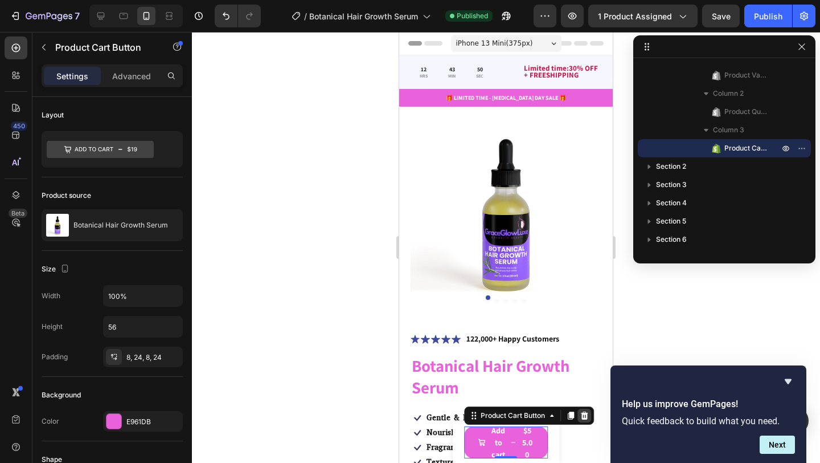
click at [585, 412] on icon at bounding box center [584, 415] width 9 height 9
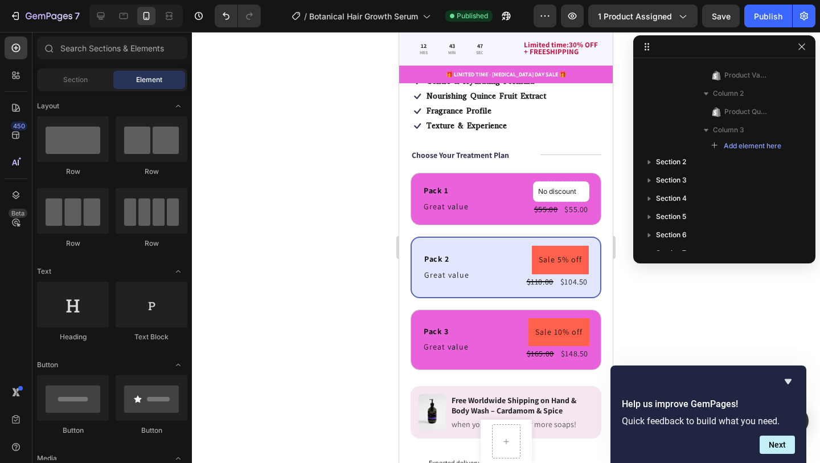
scroll to position [563, 0]
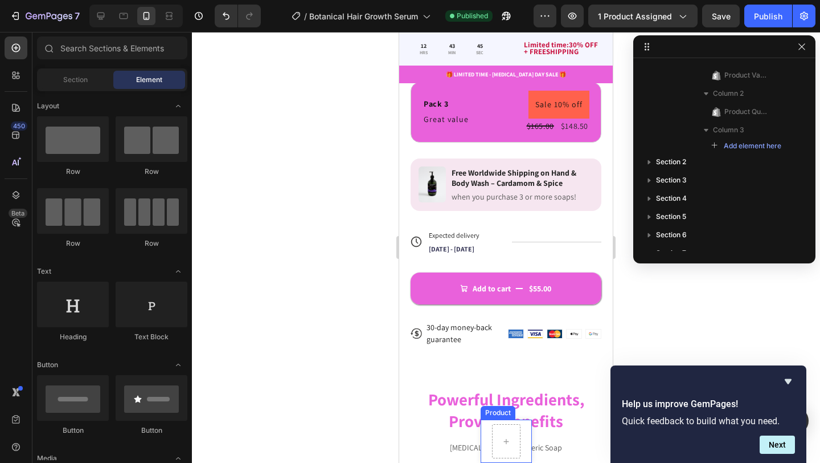
click at [524, 431] on div "Product Images Botanical Hair Growth Serum Product Title $55.00 Product Price P…" at bounding box center [506, 440] width 51 height 43
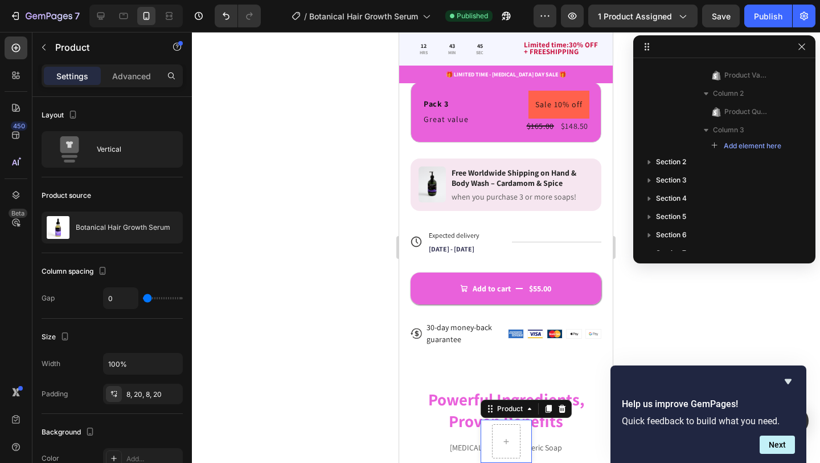
scroll to position [0, 0]
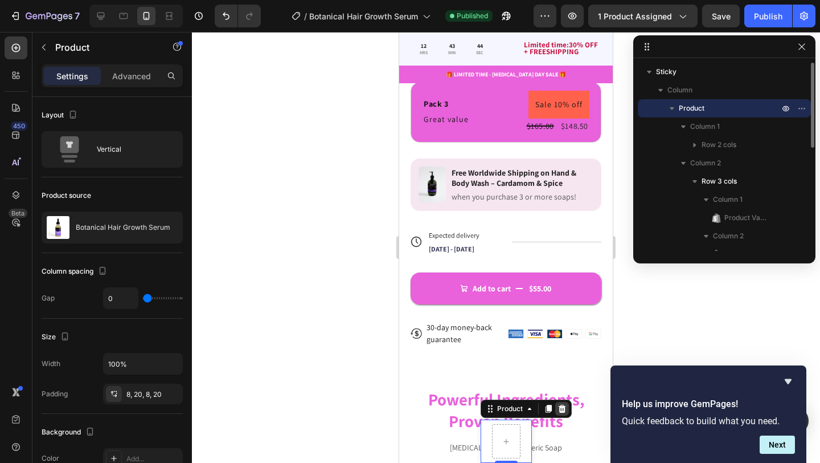
click at [566, 411] on icon at bounding box center [562, 408] width 9 height 9
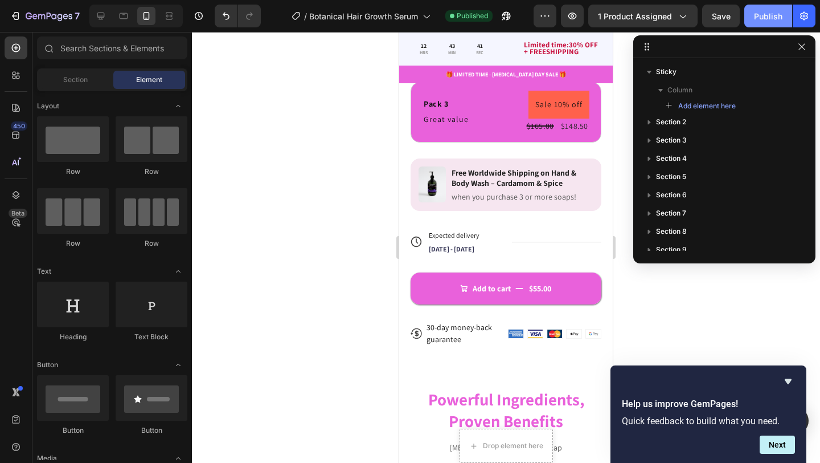
click at [758, 15] on div "Publish" at bounding box center [768, 16] width 28 height 12
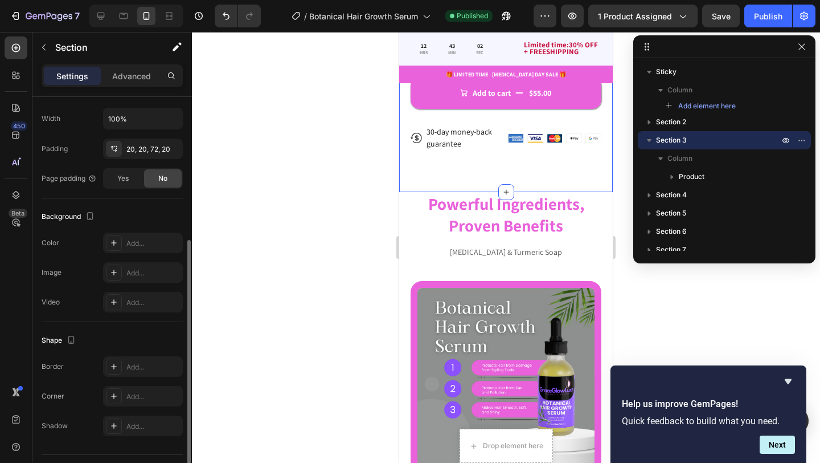
scroll to position [247, 0]
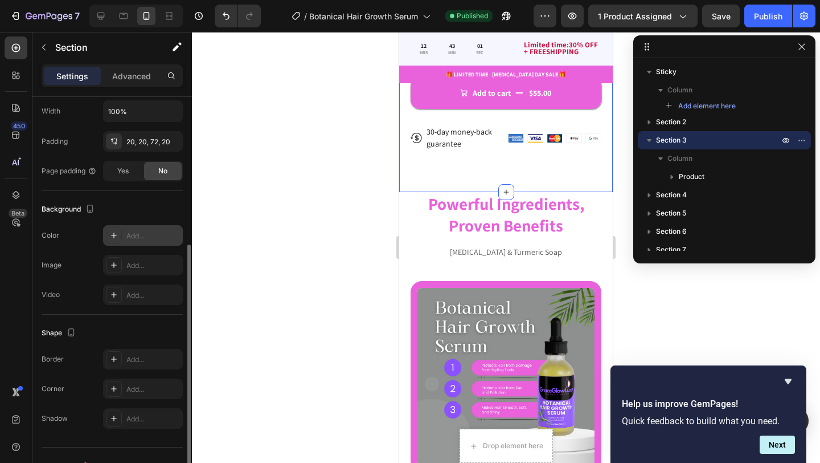
click at [128, 239] on div "Add..." at bounding box center [153, 236] width 54 height 10
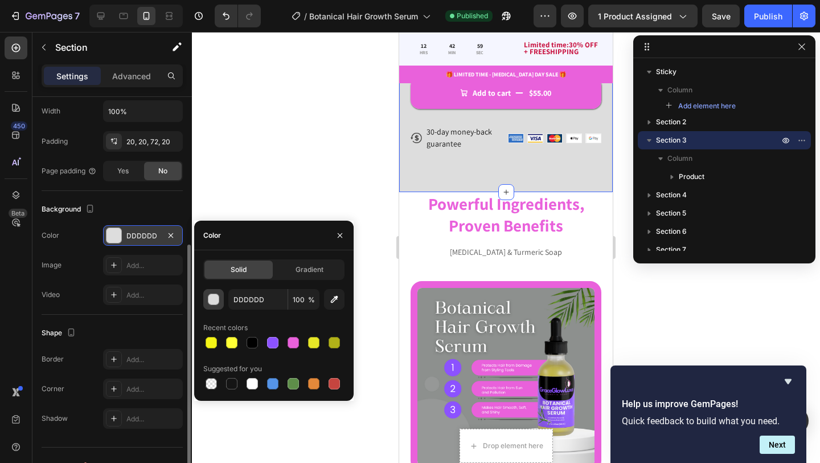
click at [214, 297] on div "button" at bounding box center [214, 299] width 11 height 11
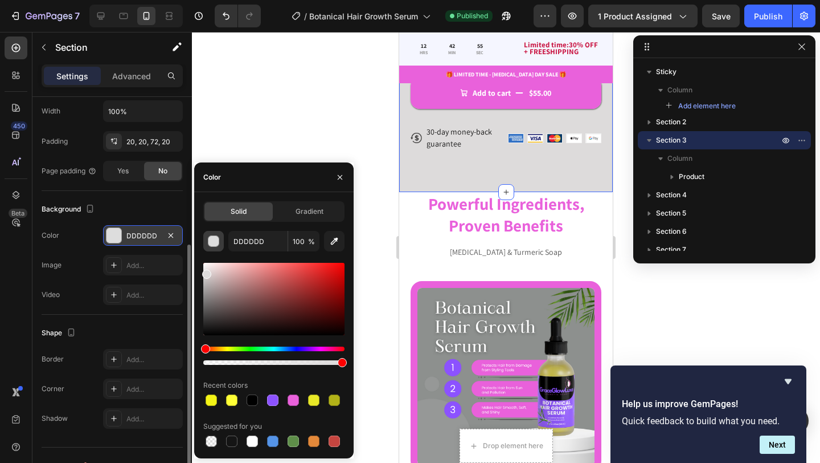
drag, startPoint x: 205, startPoint y: 272, endPoint x: 206, endPoint y: 239, distance: 32.5
click at [206, 239] on div "DDDDDD 100 % Recent colors Suggested for you" at bounding box center [273, 340] width 141 height 218
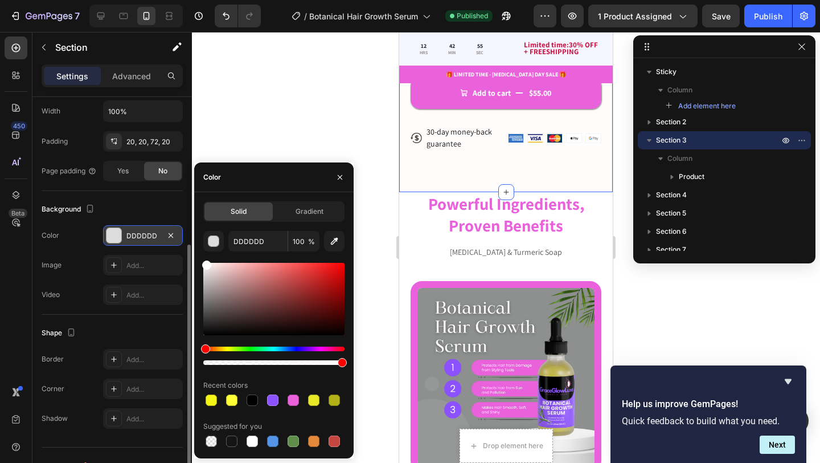
type input "FFFCFC"
click at [759, 21] on div "Publish" at bounding box center [768, 16] width 28 height 12
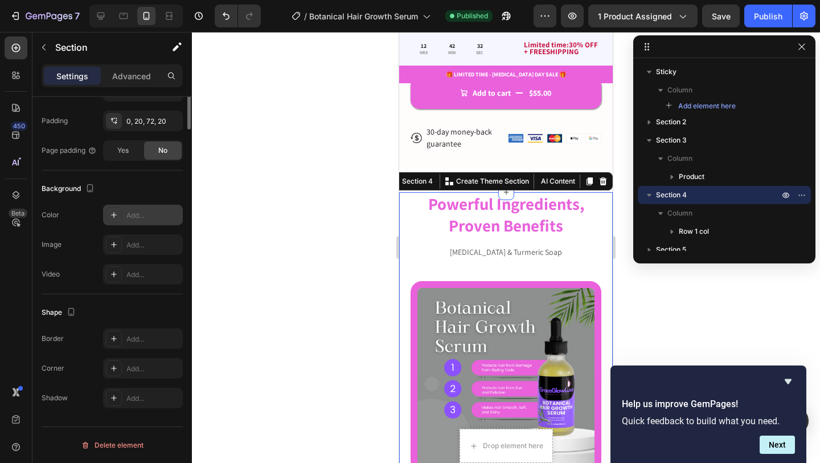
scroll to position [0, 0]
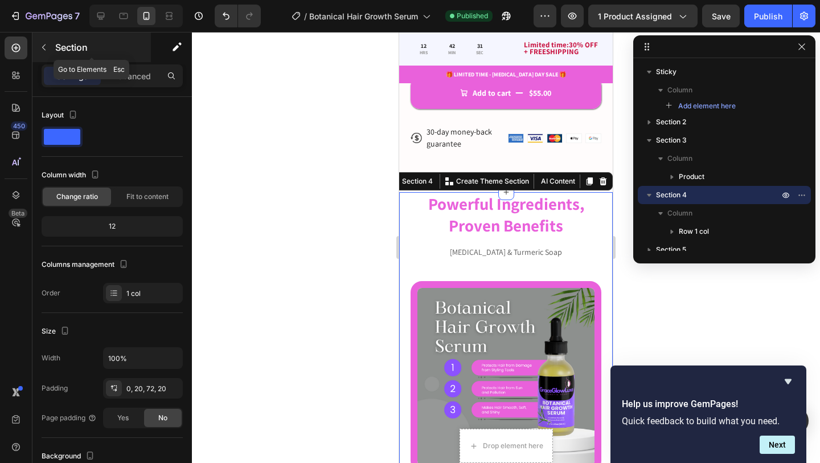
click at [42, 47] on icon "button" at bounding box center [43, 47] width 3 height 6
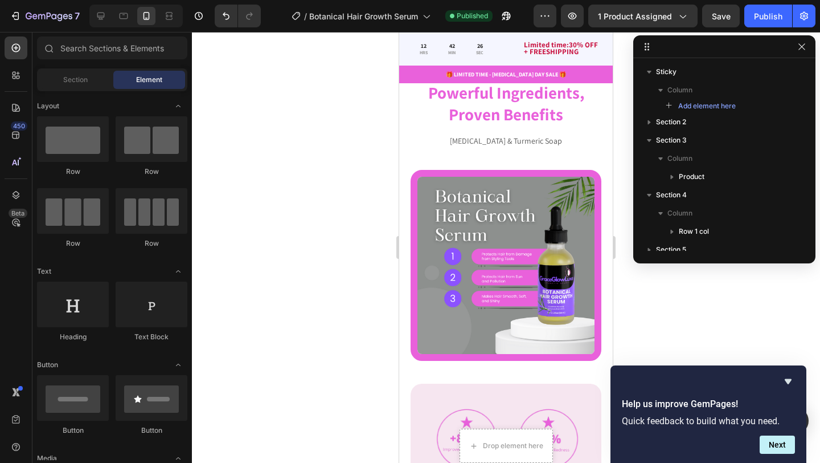
scroll to position [918, 0]
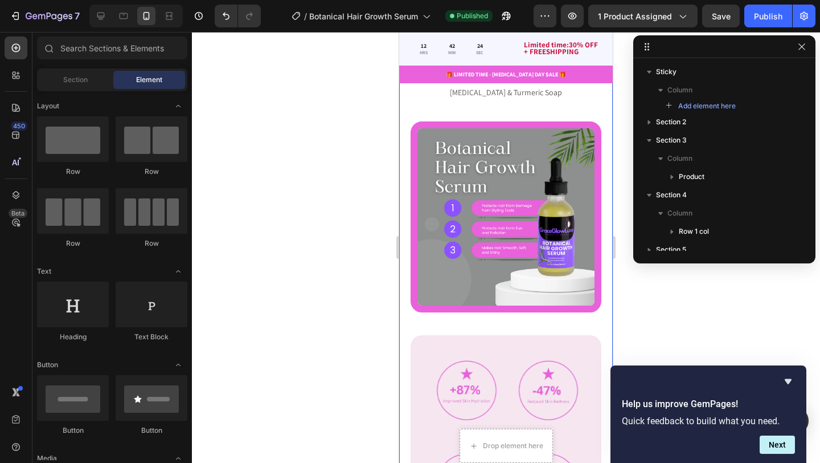
click at [408, 118] on div "Powerful Ingredients, Proven Benefits Heading Kojic Acid & Turmeric Soap Text B…" at bounding box center [506, 326] width 214 height 588
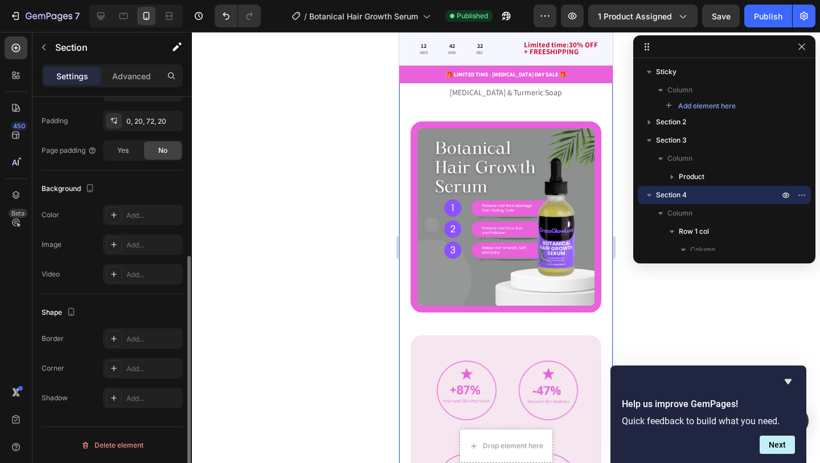
scroll to position [0, 0]
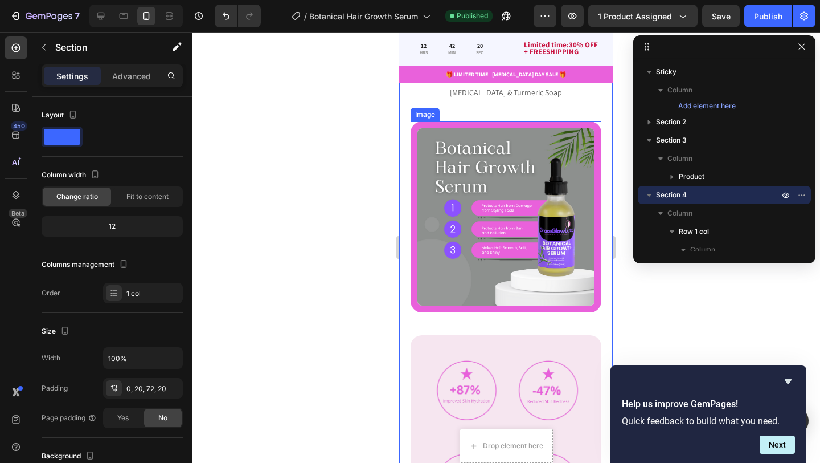
click at [414, 186] on img at bounding box center [506, 216] width 191 height 191
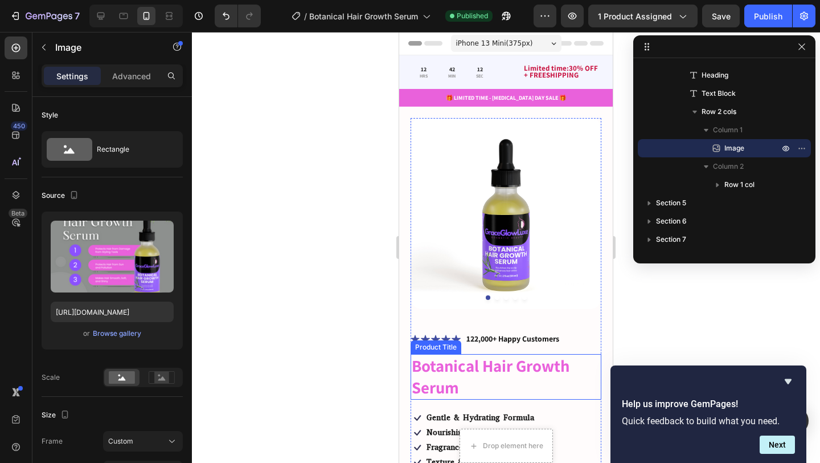
click at [497, 371] on h1 "Botanical Hair Growth Serum" at bounding box center [506, 376] width 191 height 45
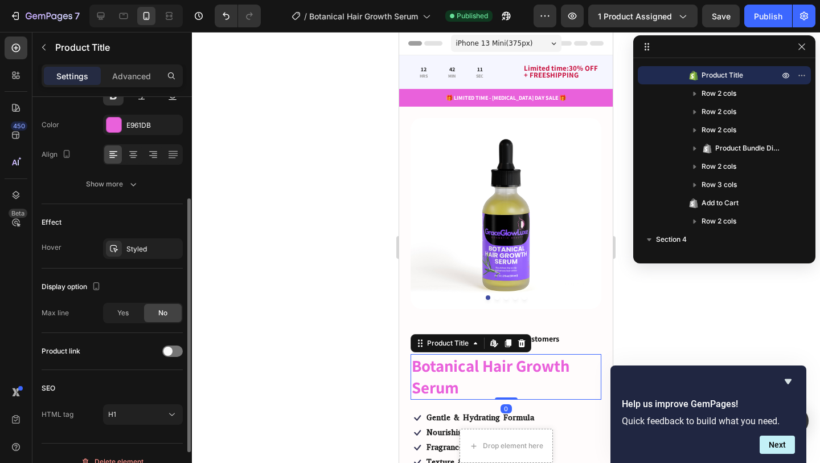
scroll to position [226, 0]
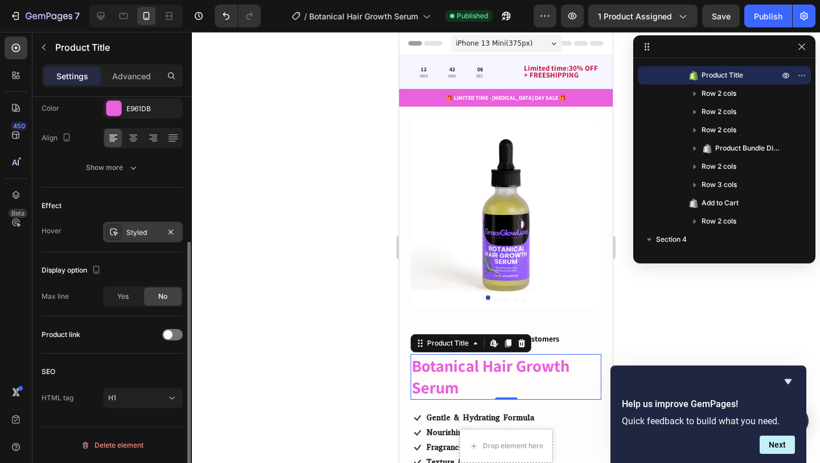
click at [132, 234] on div "Styled" at bounding box center [142, 232] width 33 height 10
click at [124, 270] on div "Display option" at bounding box center [112, 270] width 141 height 18
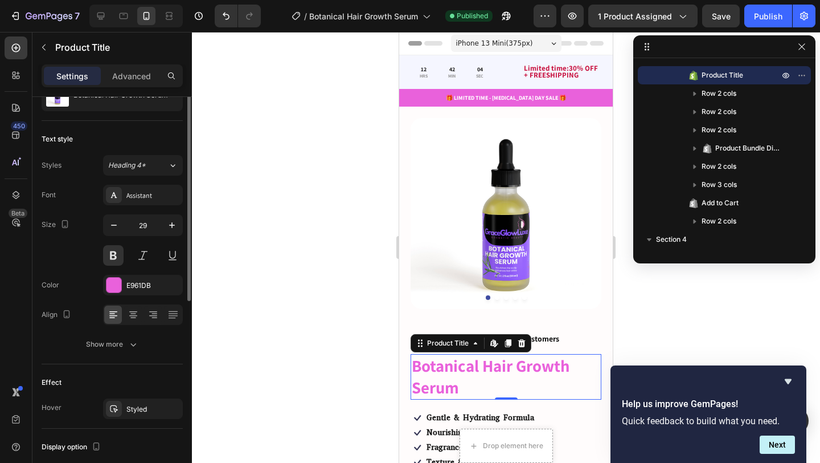
scroll to position [0, 0]
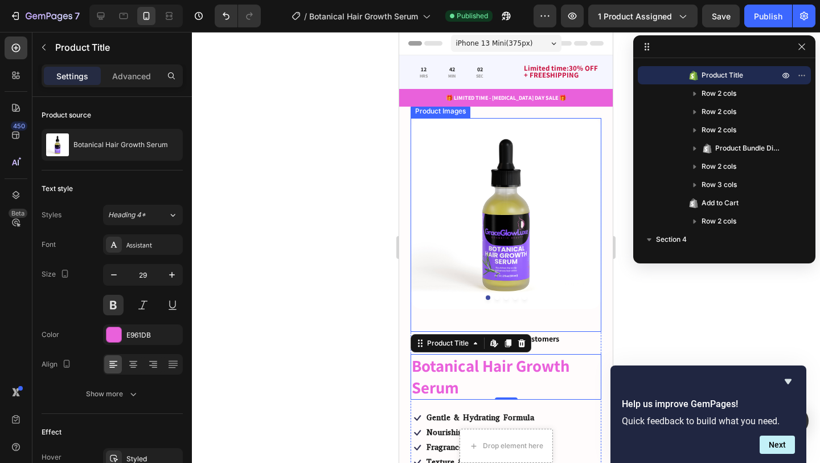
click at [422, 266] on img at bounding box center [506, 213] width 191 height 191
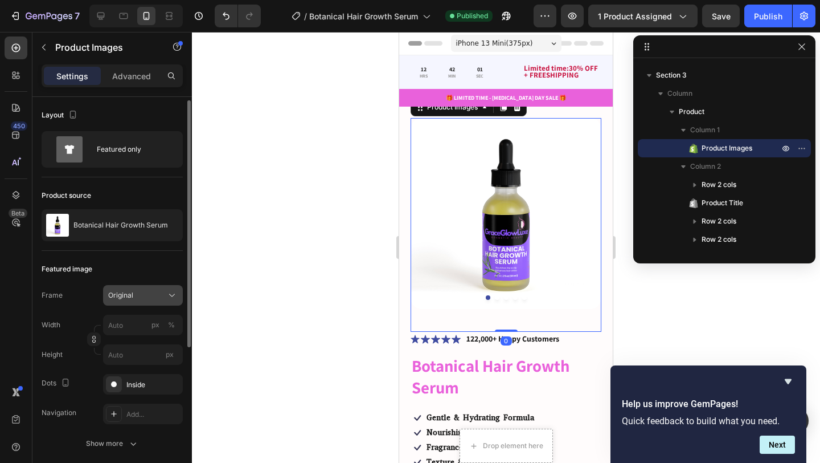
scroll to position [243, 0]
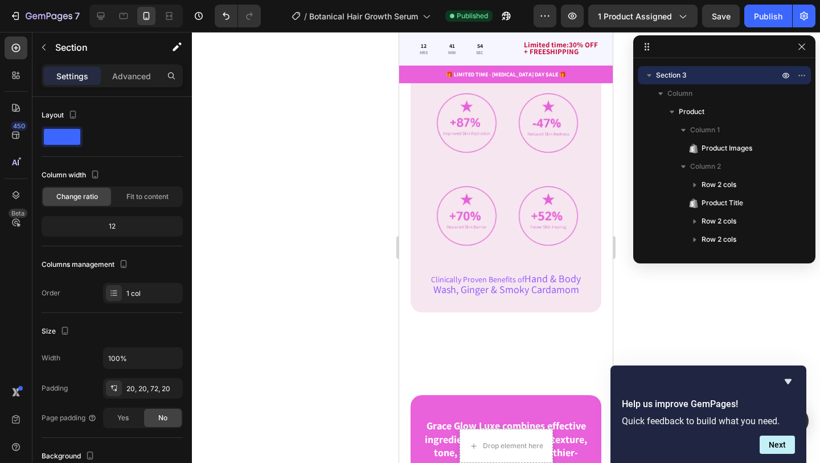
scroll to position [1193, 0]
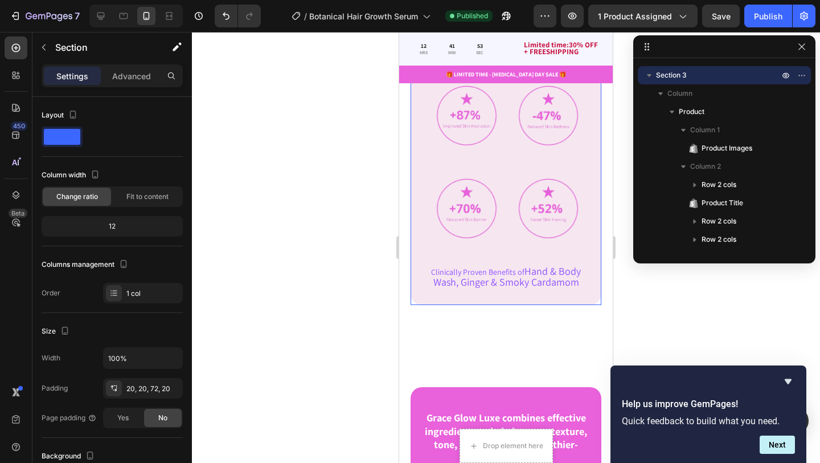
click at [443, 295] on div "Image Image Row Image Image Row Clinically Proven Benefits of Hand & Body Wash,…" at bounding box center [506, 182] width 191 height 244
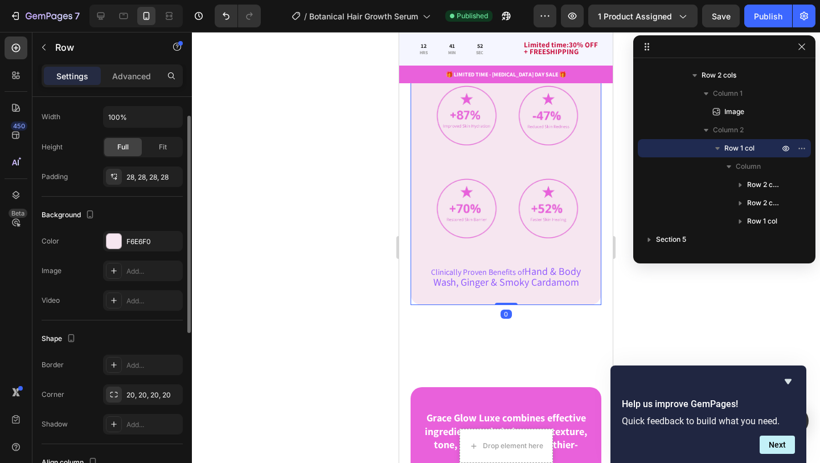
scroll to position [332, 0]
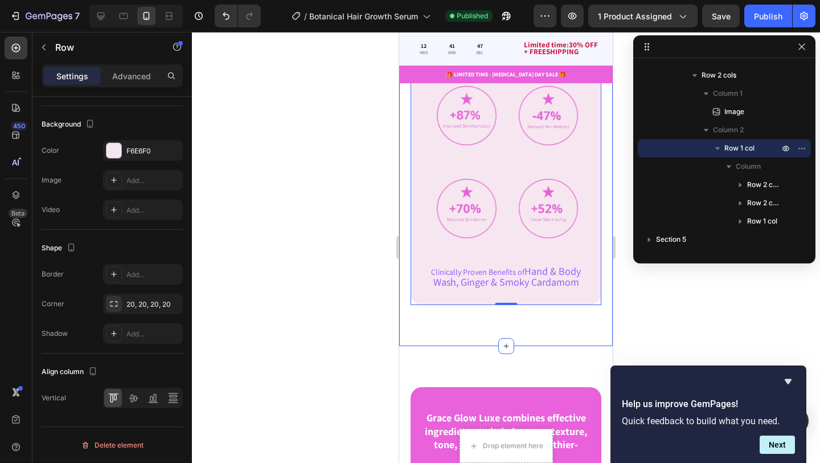
click at [414, 335] on div "Powerful Ingredients, Proven Benefits Heading Kojic Acid & Turmeric Soap Text B…" at bounding box center [506, 52] width 214 height 588
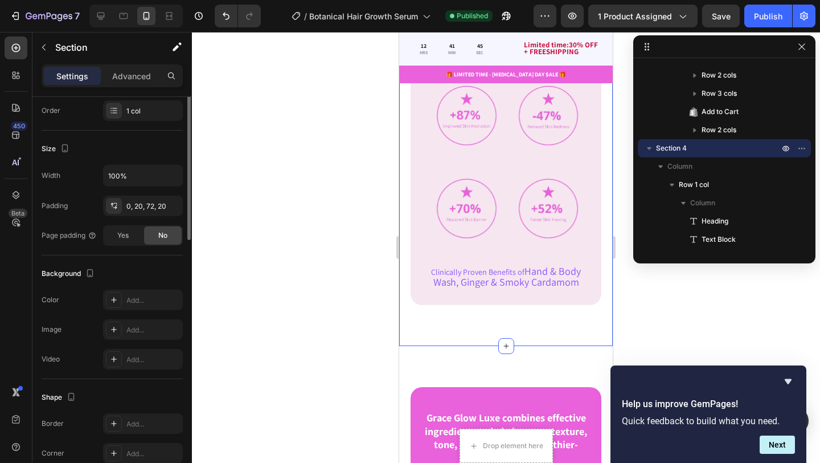
scroll to position [267, 0]
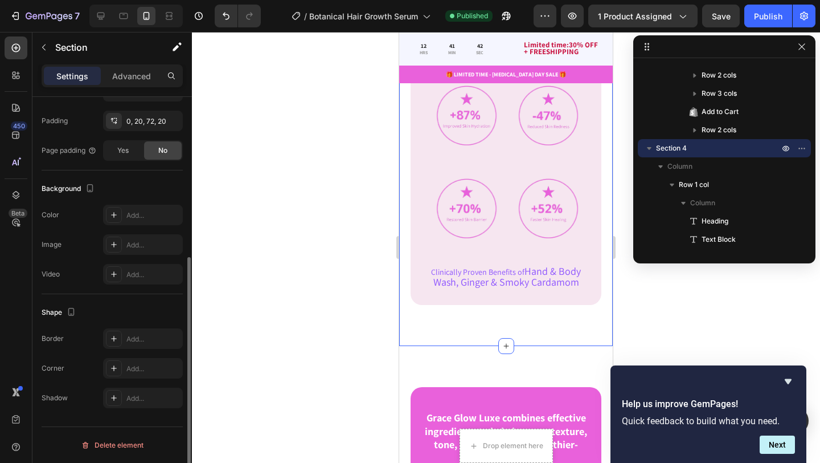
click at [127, 225] on div "The changes might be hidden by the video. Color Add... Image Add... Video Add..." at bounding box center [112, 245] width 141 height 80
click at [135, 205] on div "Add..." at bounding box center [143, 215] width 80 height 21
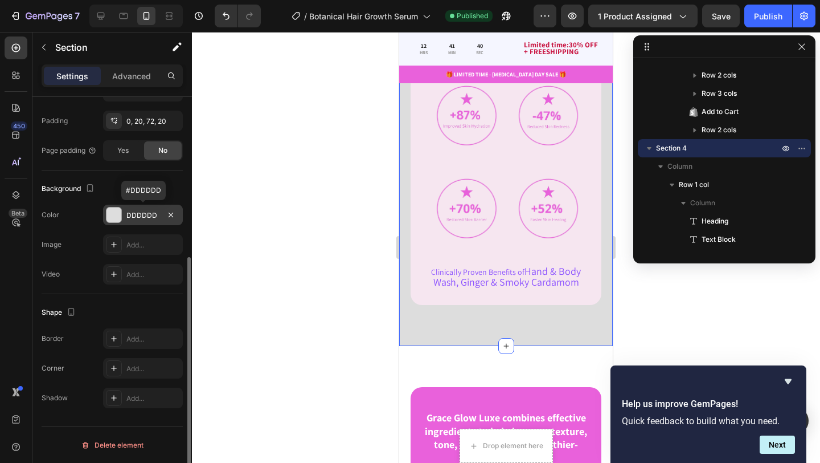
click at [134, 214] on div "DDDDDD" at bounding box center [142, 215] width 33 height 10
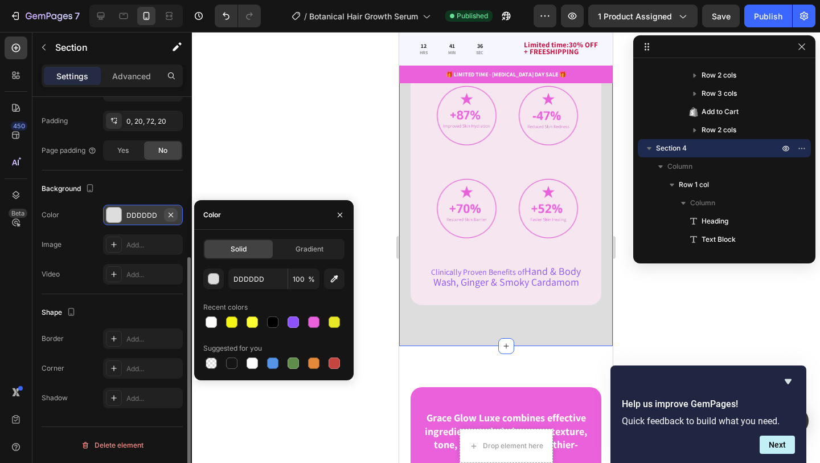
click at [173, 211] on icon "button" at bounding box center [170, 214] width 9 height 9
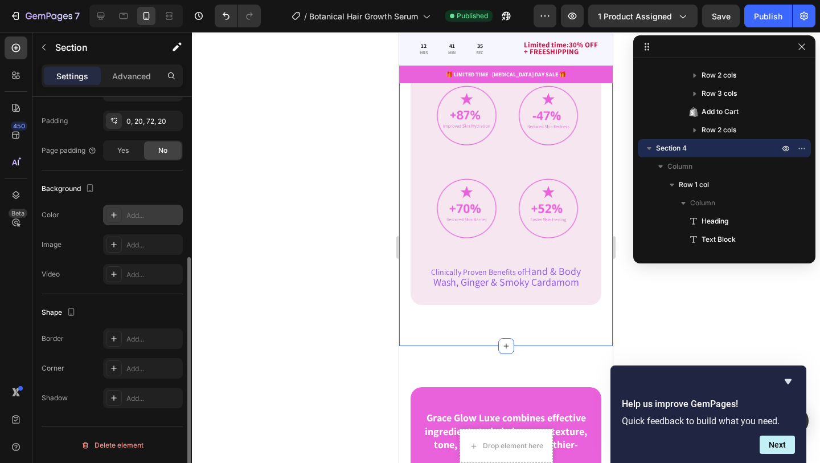
click at [293, 152] on div at bounding box center [506, 247] width 628 height 431
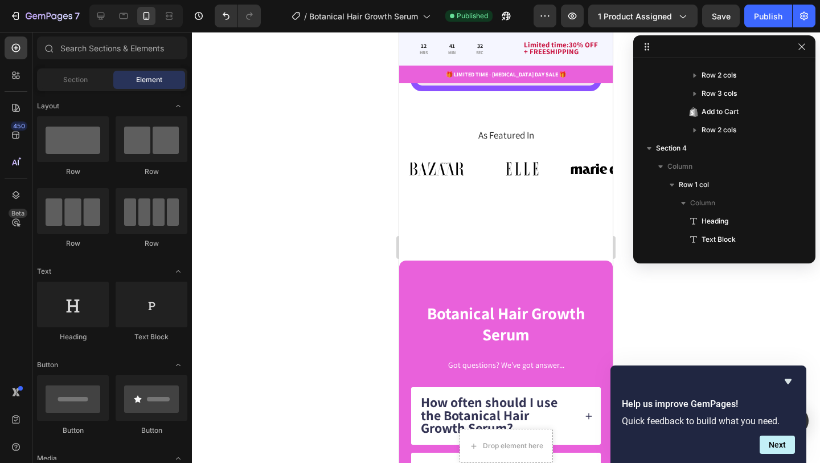
scroll to position [2881, 0]
